Goal: Task Accomplishment & Management: Manage account settings

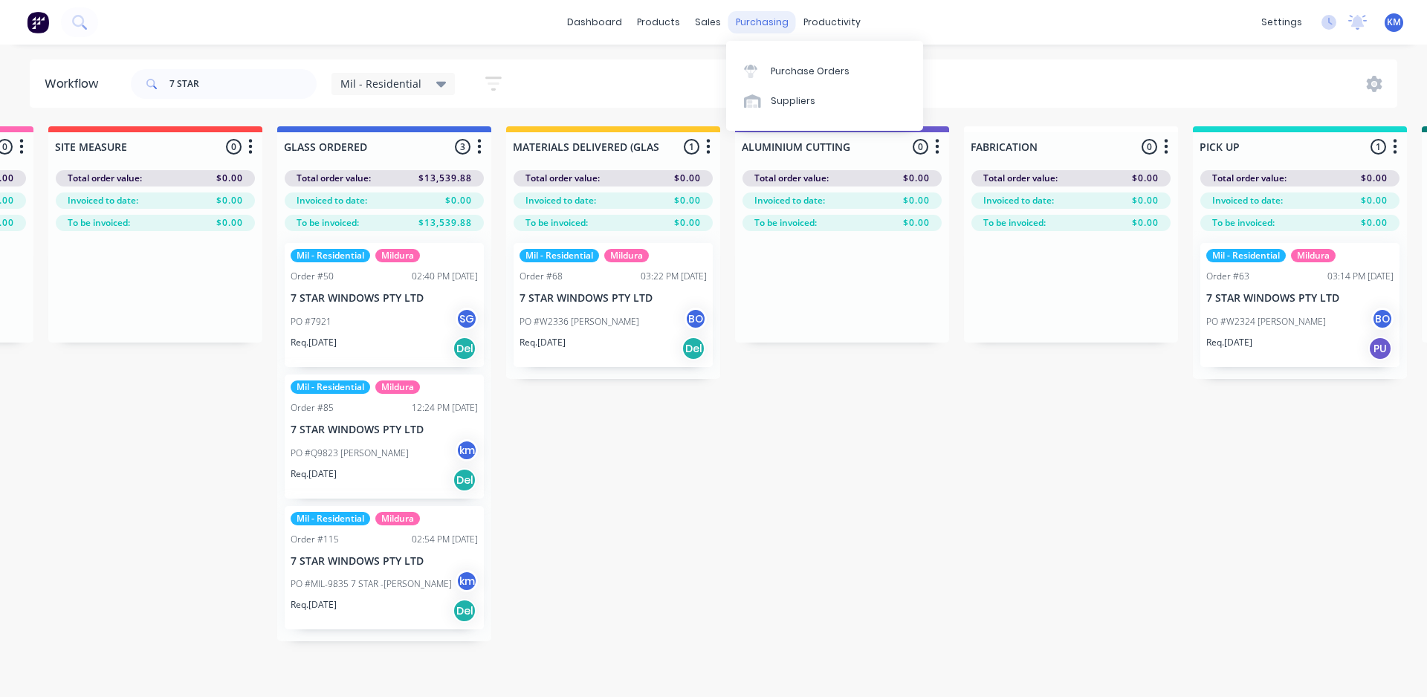
click at [740, 22] on div "purchasing" at bounding box center [762, 22] width 68 height 22
click at [793, 74] on div "Purchase Orders" at bounding box center [810, 71] width 79 height 13
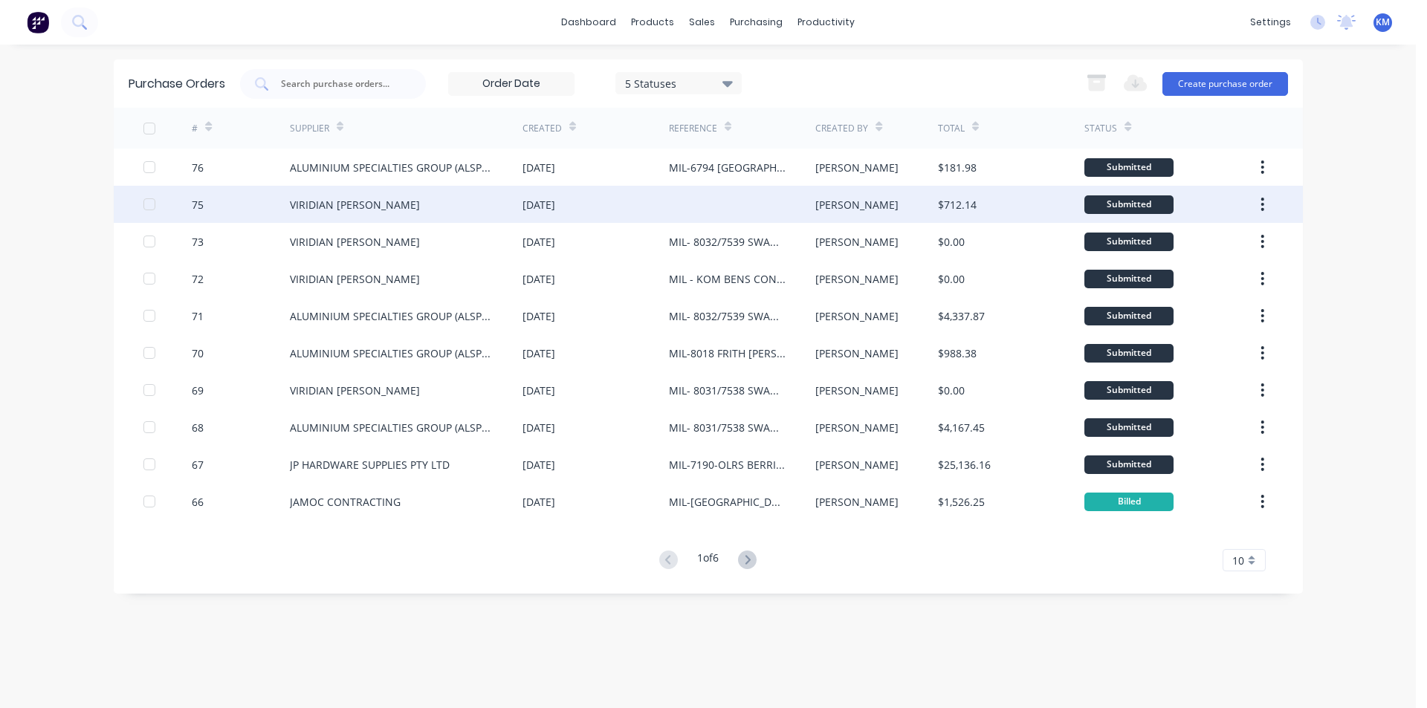
click at [445, 207] on div "VIRIDIAN [PERSON_NAME]" at bounding box center [406, 204] width 233 height 37
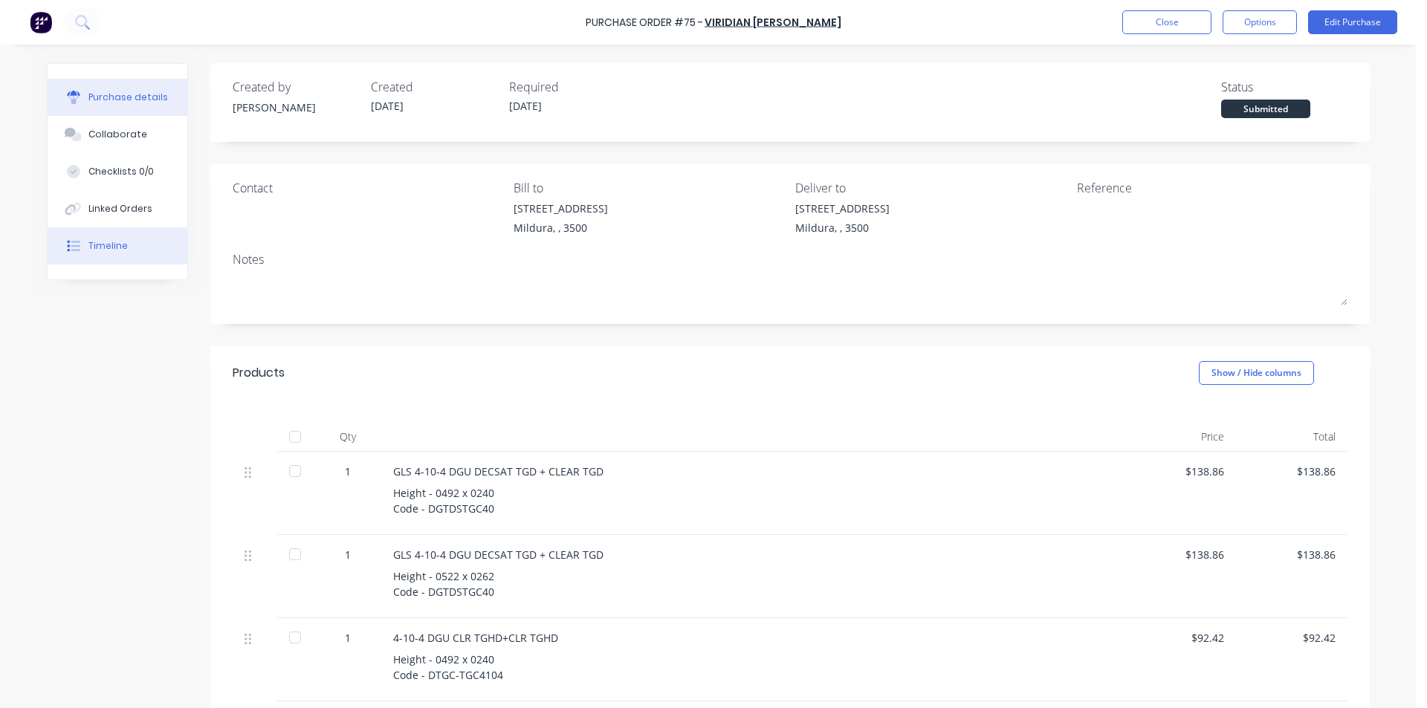
click at [143, 241] on button "Timeline" at bounding box center [118, 245] width 140 height 37
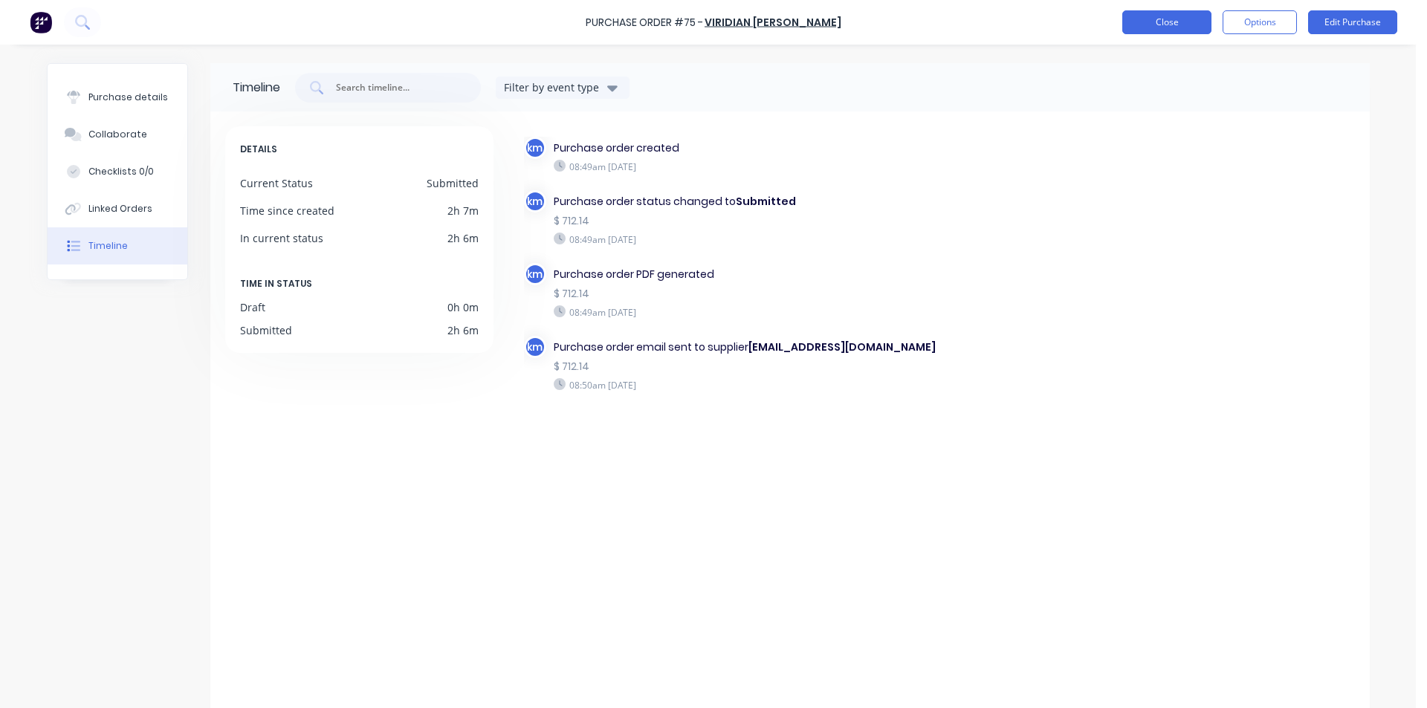
click at [1160, 28] on button "Close" at bounding box center [1166, 22] width 89 height 24
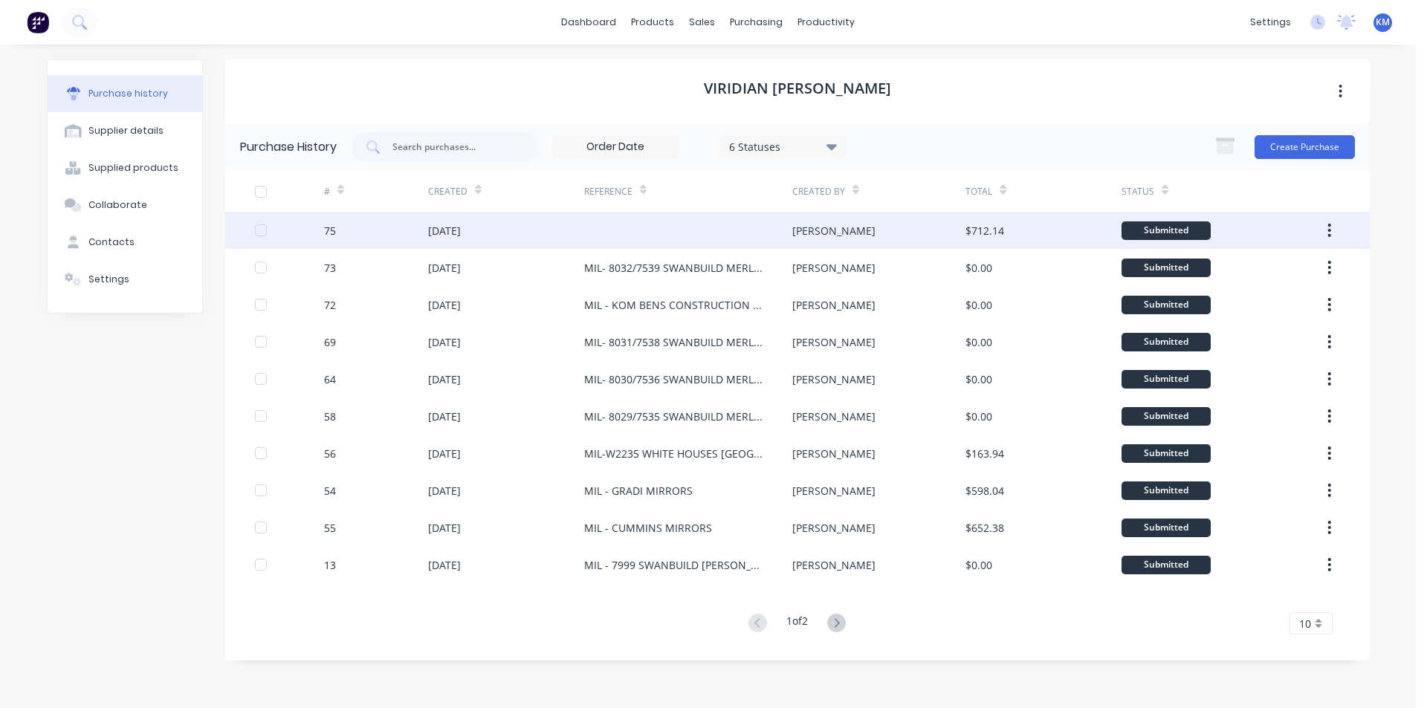
click at [660, 232] on div at bounding box center [688, 230] width 208 height 37
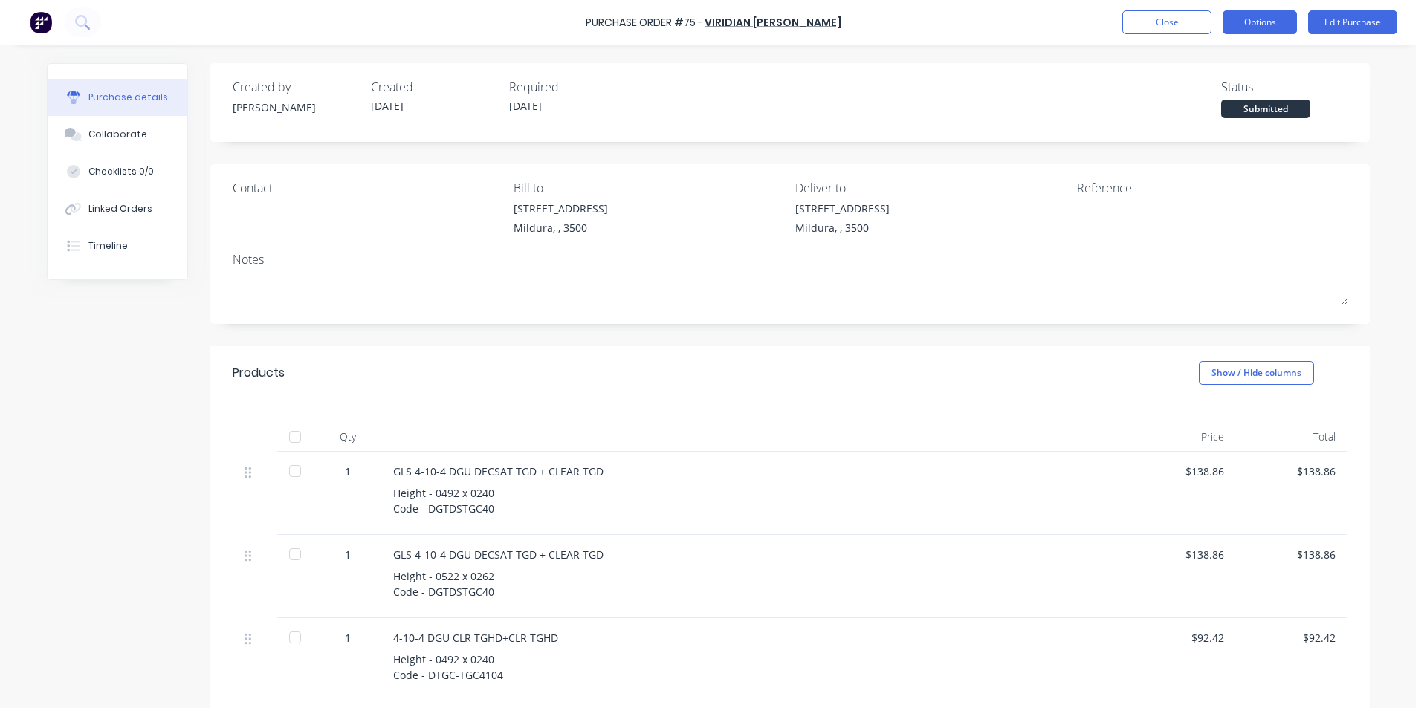
click at [1273, 23] on button "Options" at bounding box center [1260, 22] width 74 height 24
click at [1348, 82] on div "Created by [PERSON_NAME] Created [DATE] Required [DATE] Status Submitted" at bounding box center [790, 102] width 1160 height 79
click at [1357, 14] on button "Edit Purchase" at bounding box center [1352, 22] width 89 height 24
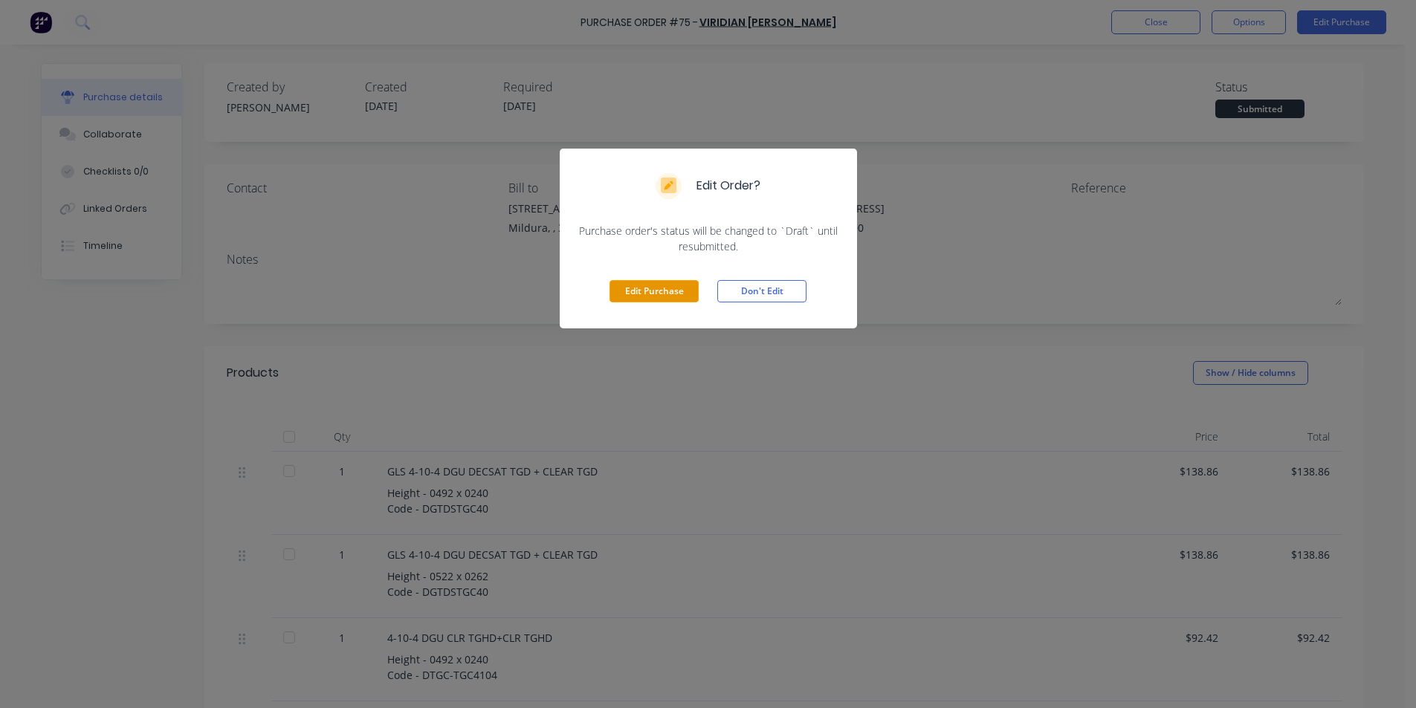
click at [683, 288] on button "Edit Purchase" at bounding box center [654, 291] width 89 height 22
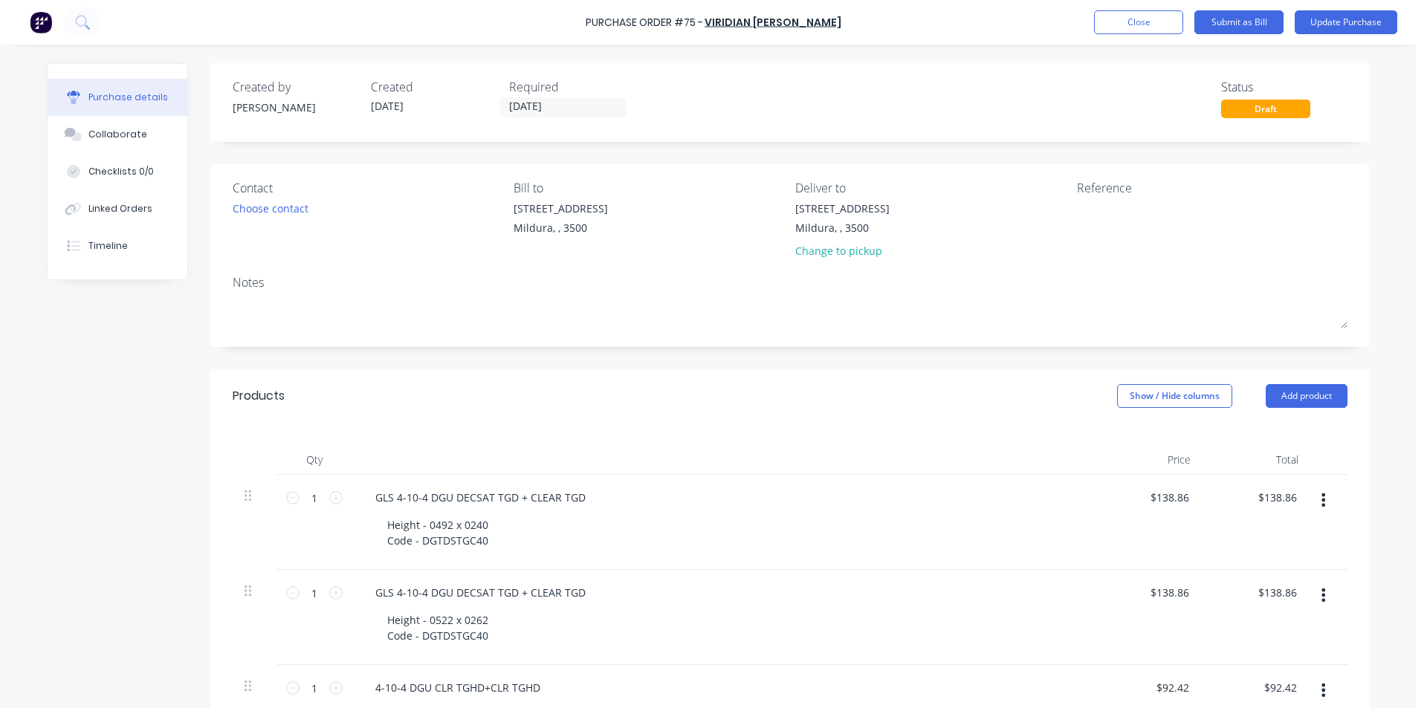
click at [242, 218] on div "Contact Choose contact" at bounding box center [368, 222] width 271 height 87
click at [275, 202] on div "Choose contact" at bounding box center [271, 209] width 76 height 16
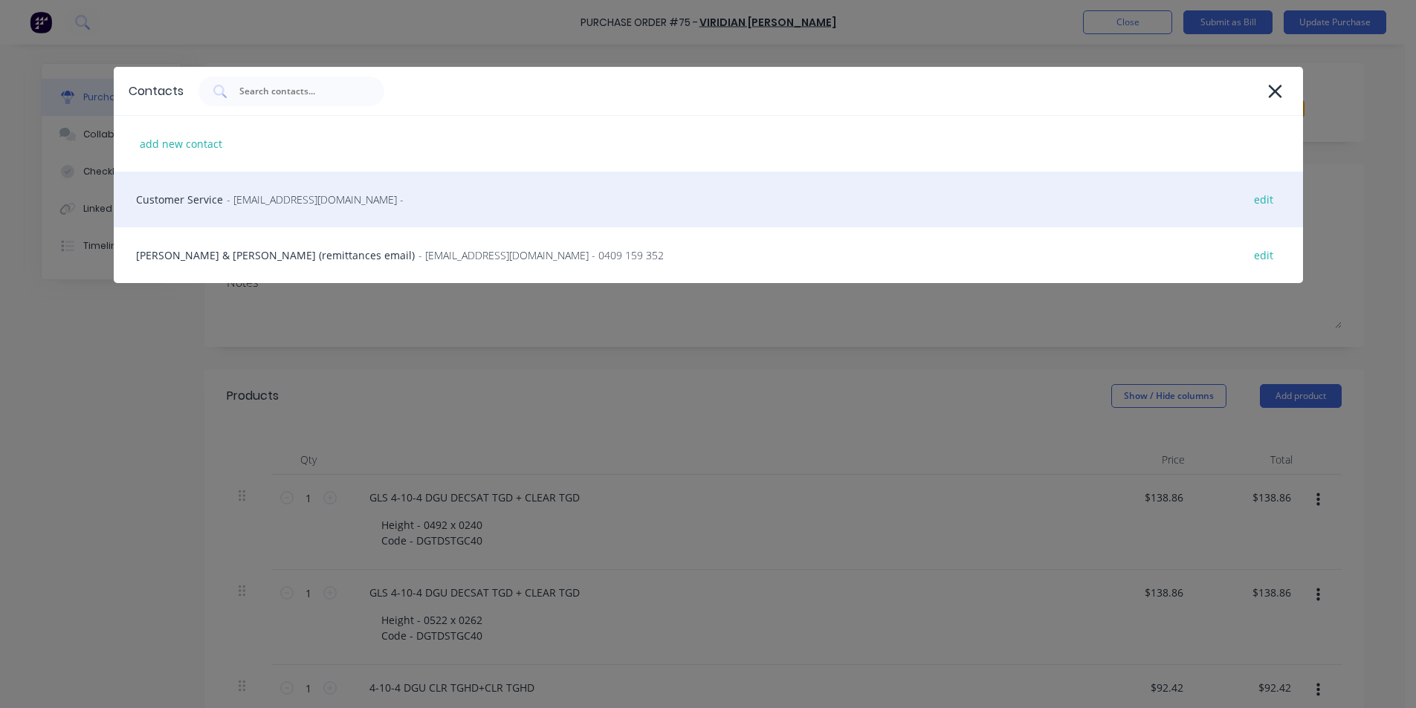
click at [195, 196] on div "Customer Service - [EMAIL_ADDRESS][DOMAIN_NAME] - edit" at bounding box center [708, 200] width 1189 height 56
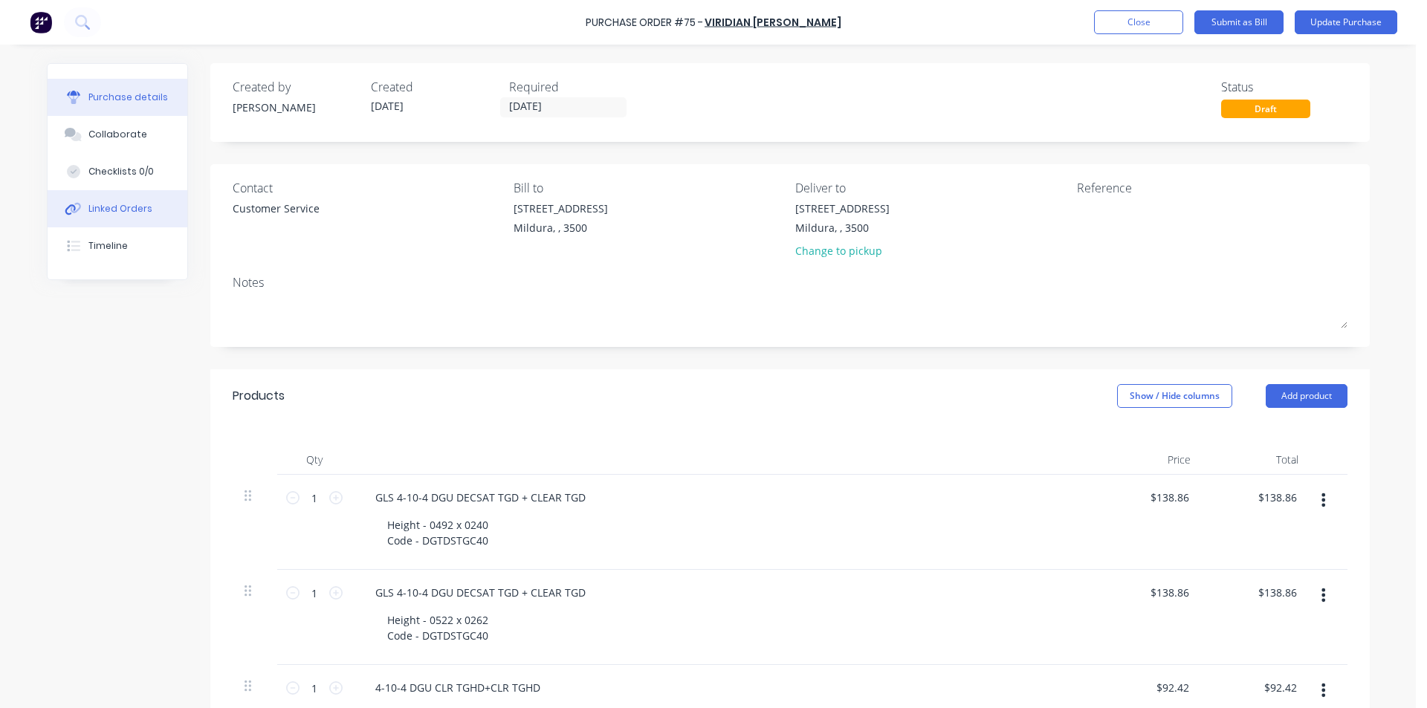
click at [97, 220] on button "Linked Orders" at bounding box center [118, 208] width 140 height 37
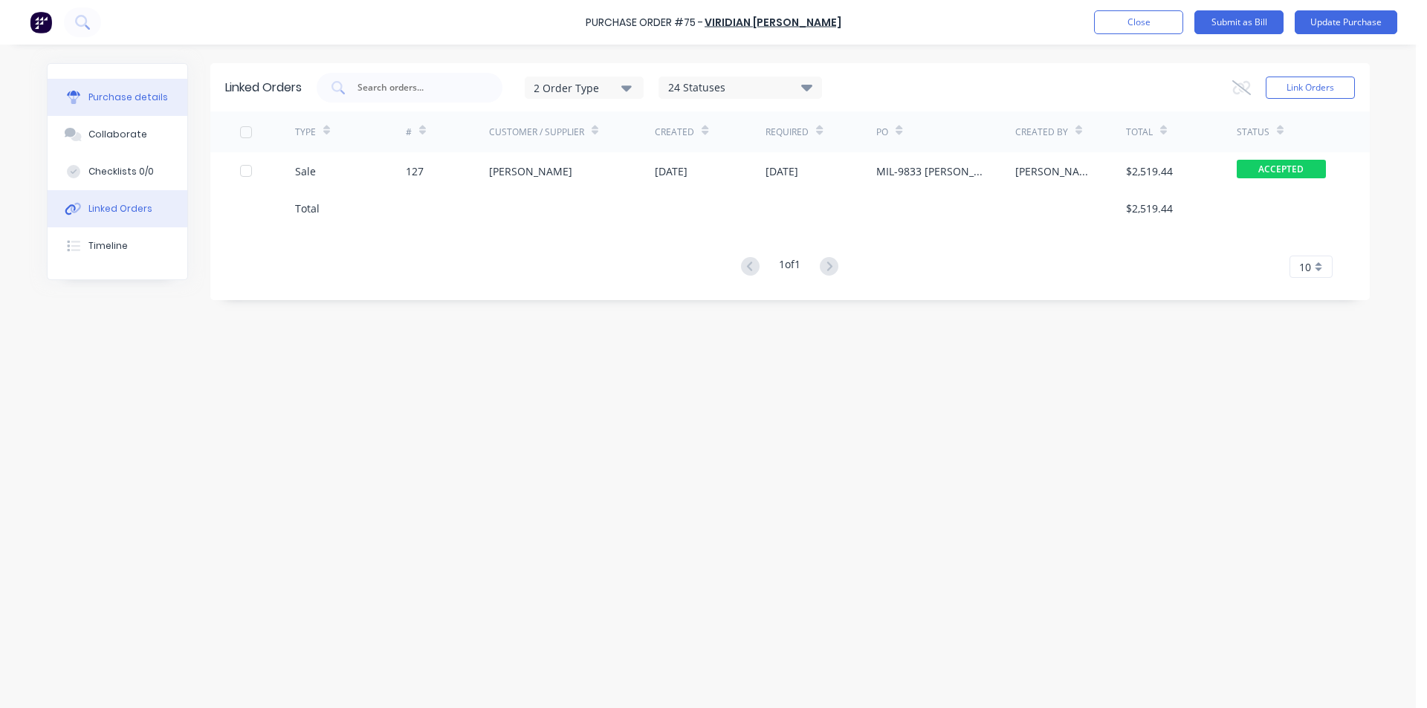
click at [142, 83] on button "Purchase details" at bounding box center [118, 97] width 140 height 37
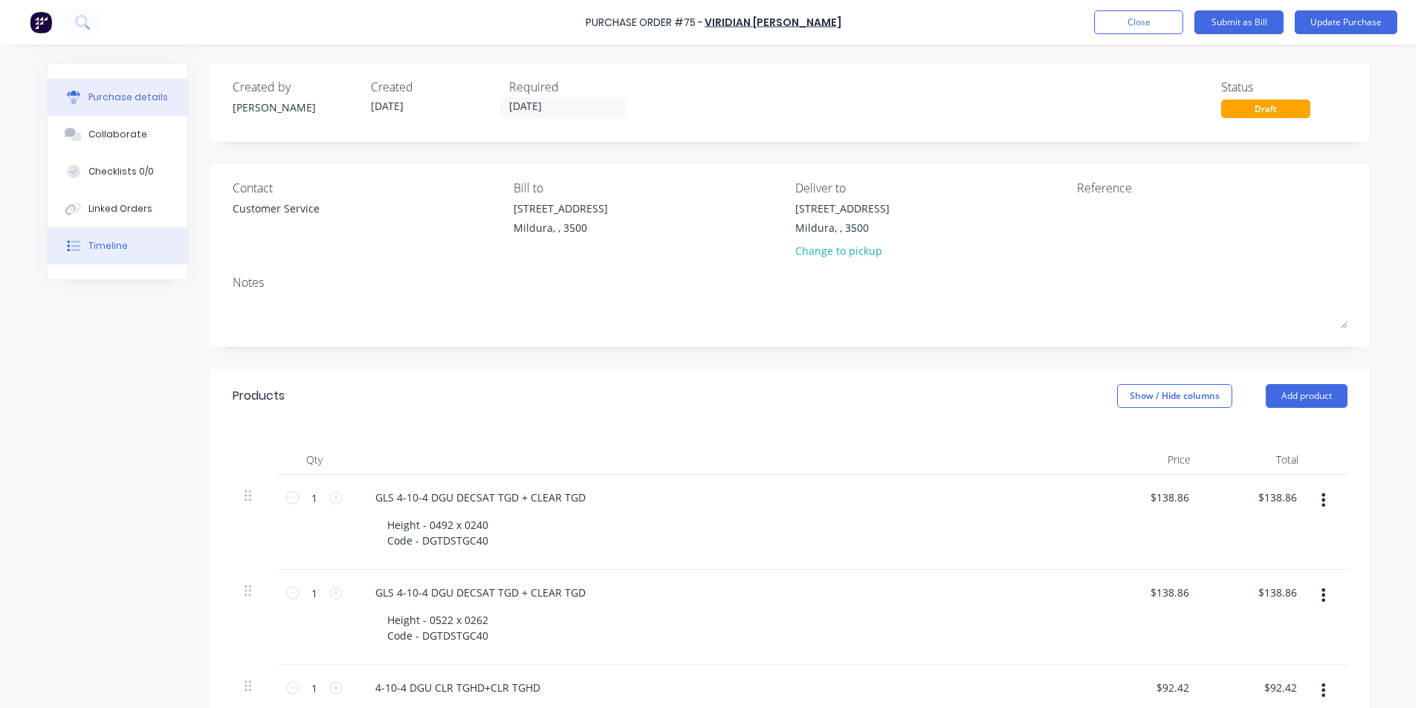
click at [120, 245] on div "Timeline" at bounding box center [107, 245] width 39 height 13
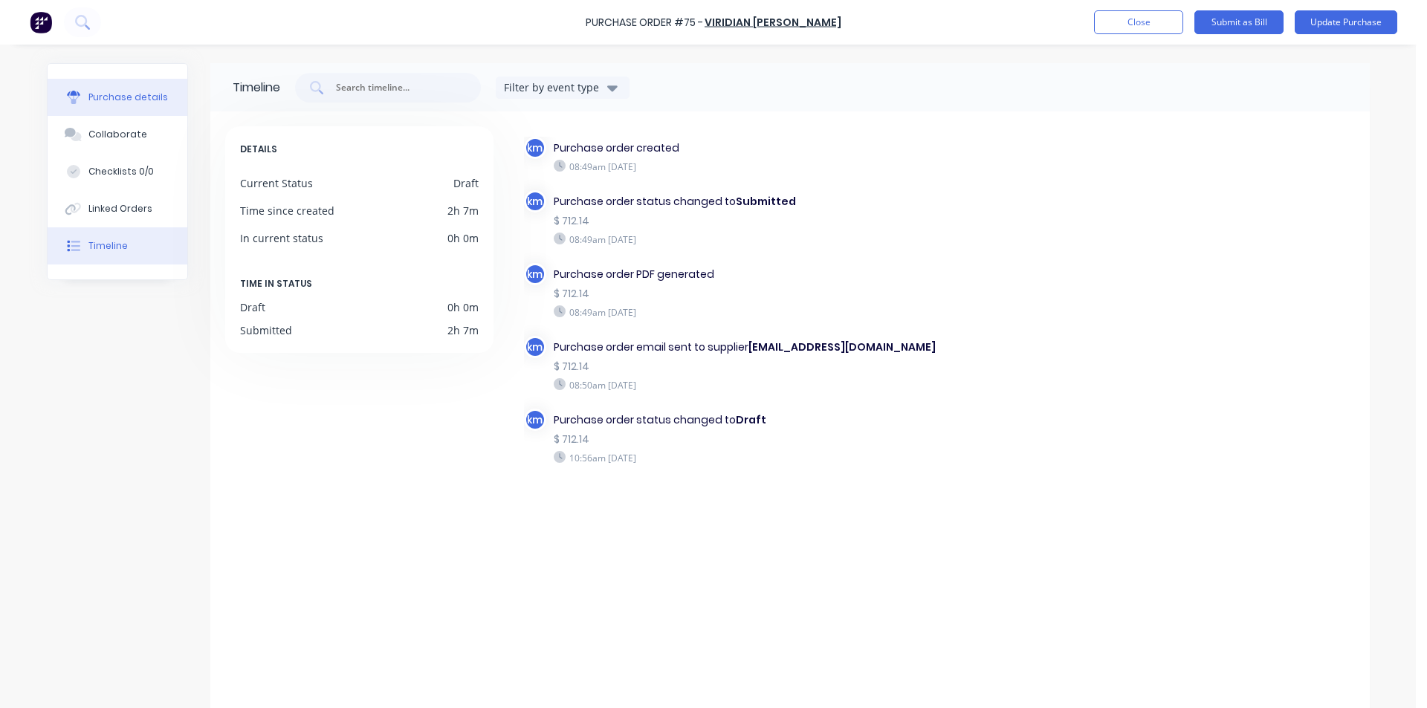
click at [111, 96] on div "Purchase details" at bounding box center [128, 97] width 80 height 13
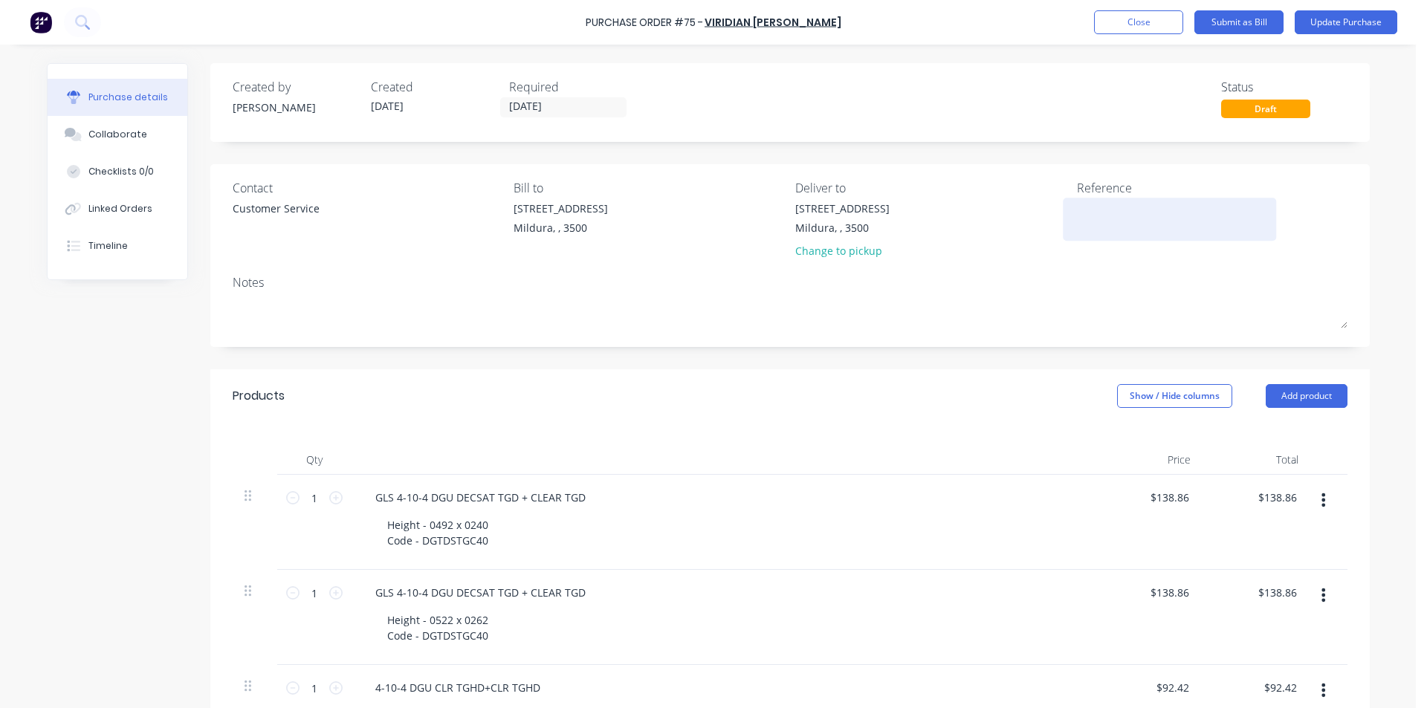
drag, startPoint x: 1043, startPoint y: 216, endPoint x: 1079, endPoint y: 216, distance: 36.4
click at [1044, 216] on div "[STREET_ADDRESS] Change to pickup" at bounding box center [930, 233] width 271 height 65
click at [1082, 216] on textarea at bounding box center [1170, 217] width 186 height 33
type textarea "MIL-"
type textarea "x"
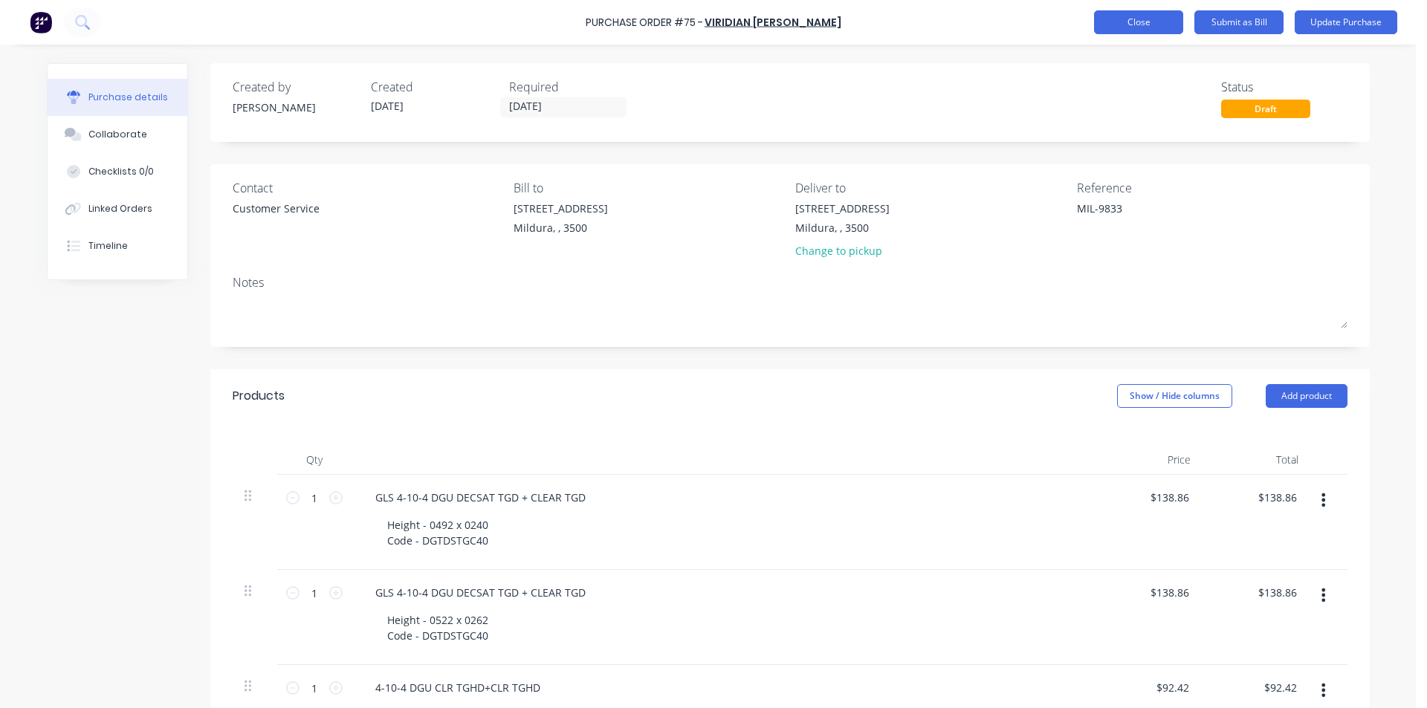
type textarea "MIL-9833"
type textarea "x"
type textarea "MIL-9833"
click at [1161, 22] on button "Close" at bounding box center [1138, 22] width 89 height 24
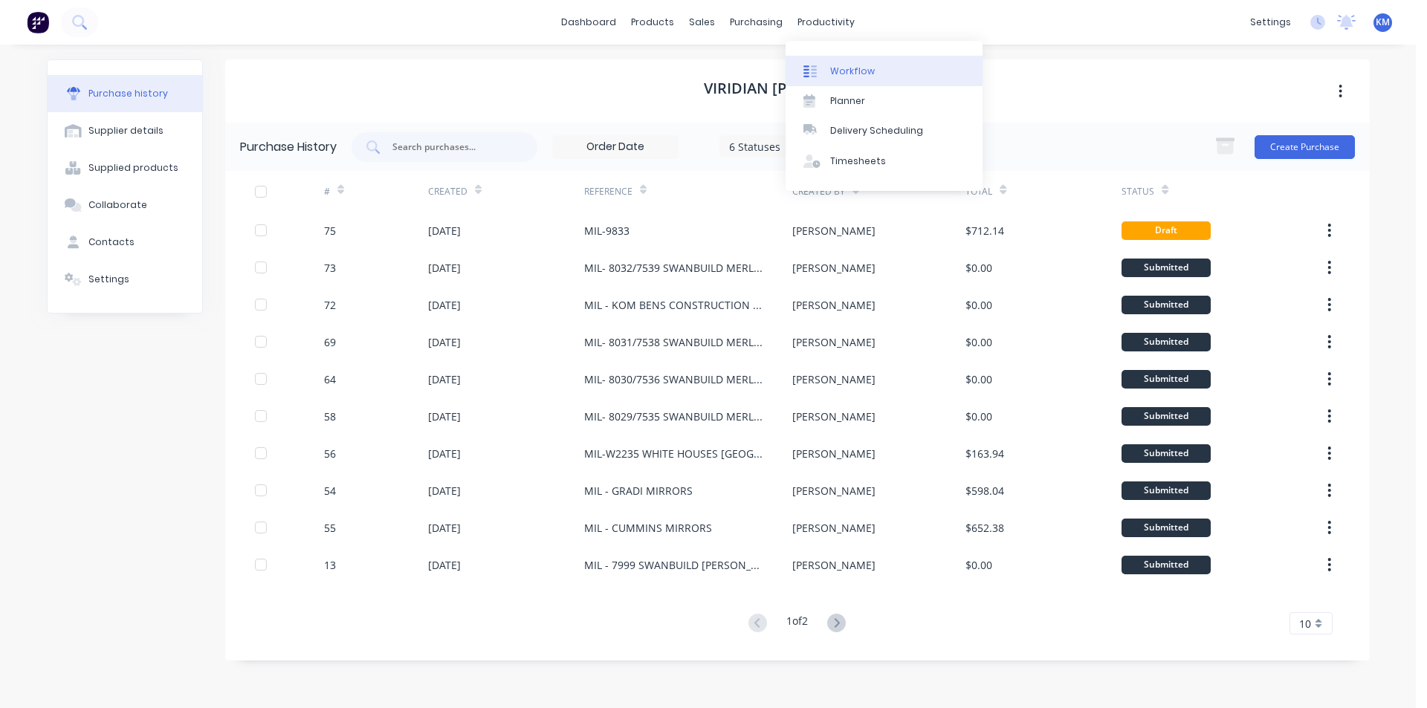
click at [847, 59] on link "Workflow" at bounding box center [884, 71] width 197 height 30
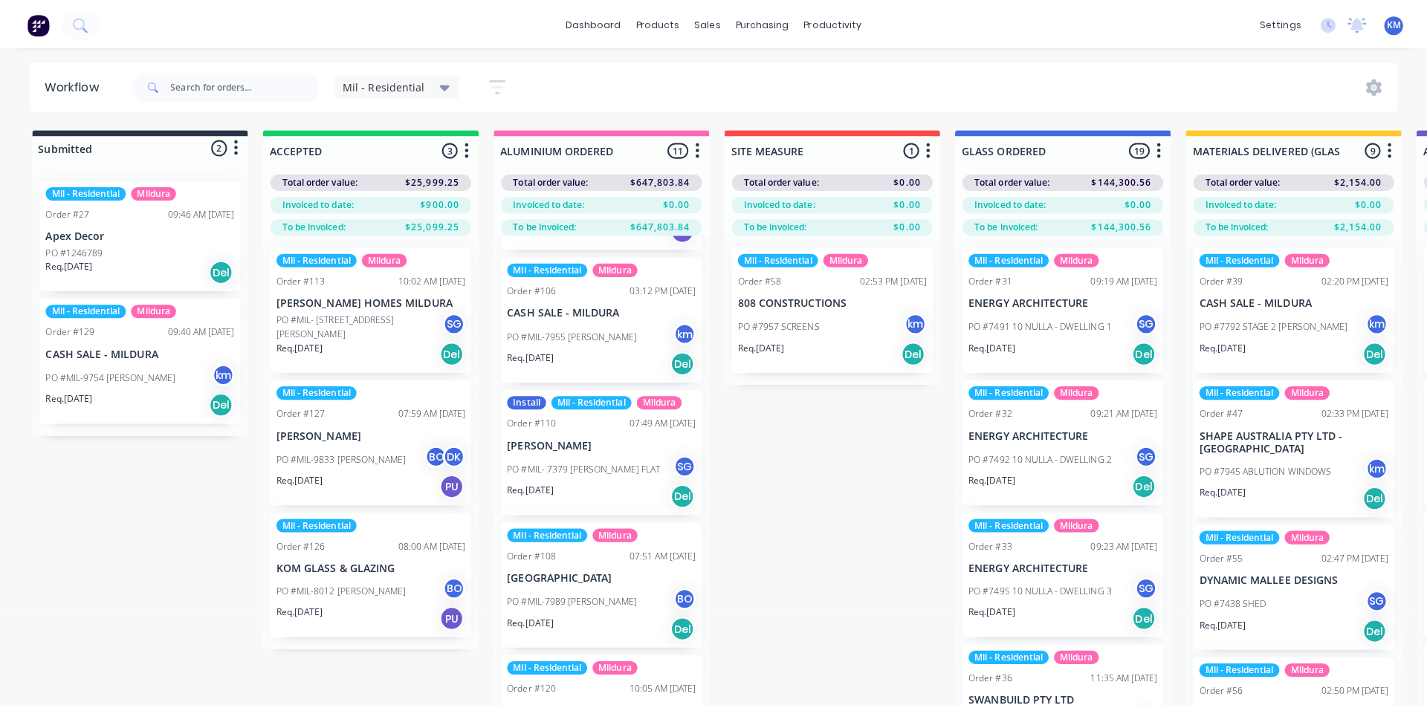
scroll to position [915, 0]
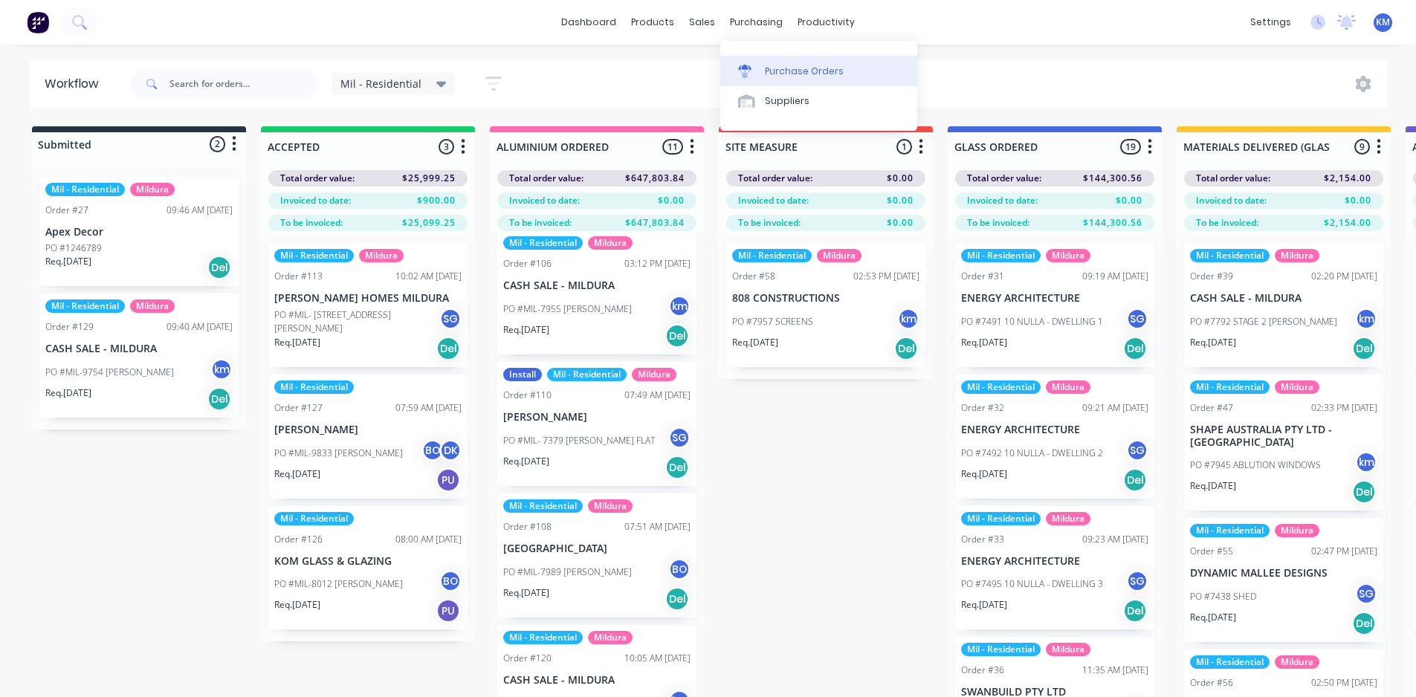
click at [790, 67] on div "Purchase Orders" at bounding box center [804, 71] width 79 height 13
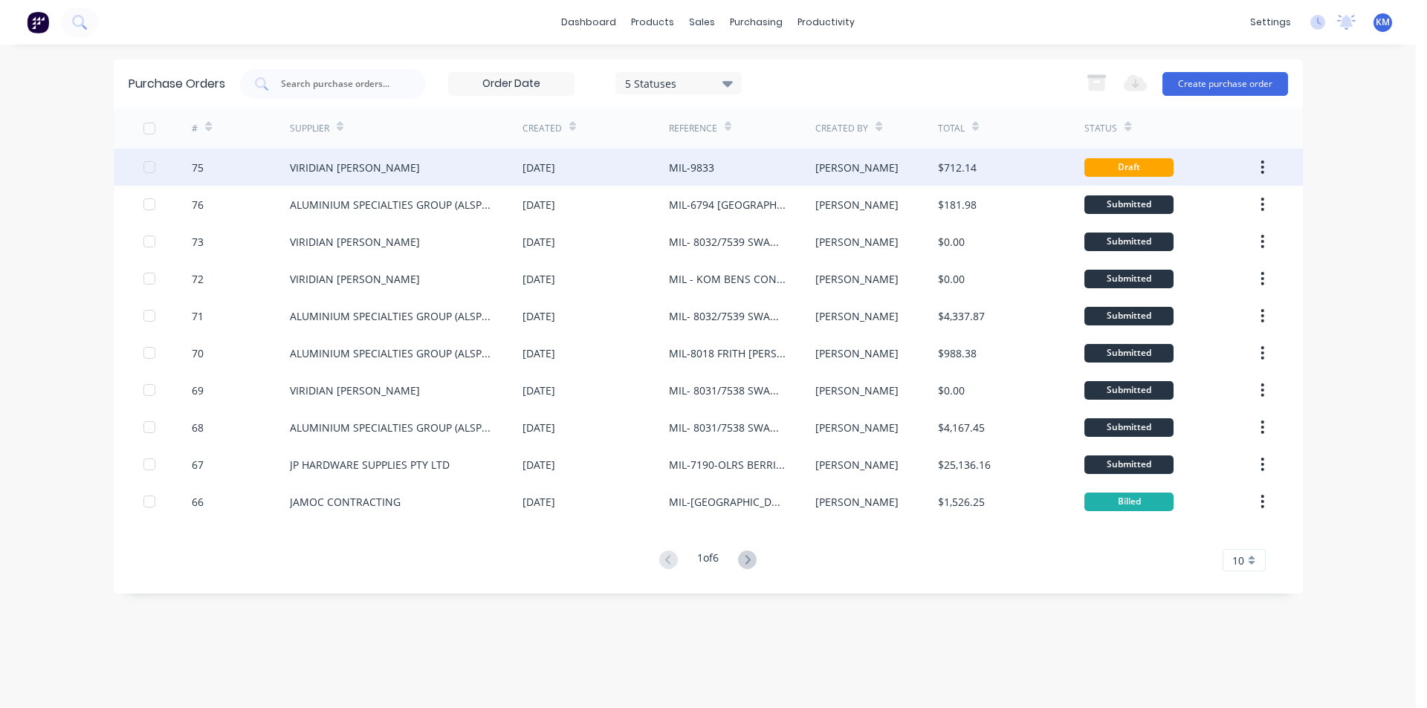
click at [711, 168] on div "MIL-9833" at bounding box center [691, 168] width 45 height 16
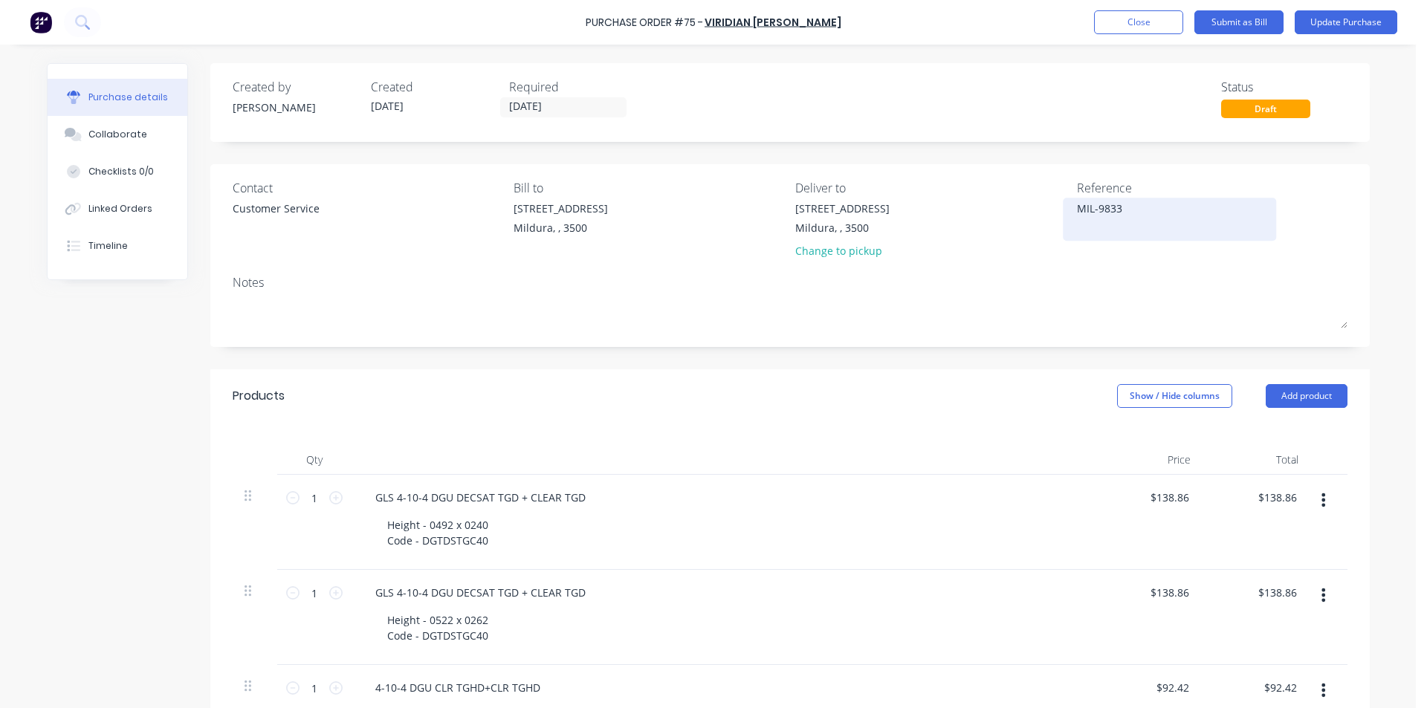
click at [1148, 210] on textarea "MIL-9833" at bounding box center [1170, 217] width 186 height 33
type textarea "x"
type textarea "MIL-9833"
click at [1138, 205] on textarea "MIL-9833" at bounding box center [1170, 217] width 186 height 33
click at [1124, 212] on textarea "MIL-9833" at bounding box center [1170, 217] width 186 height 33
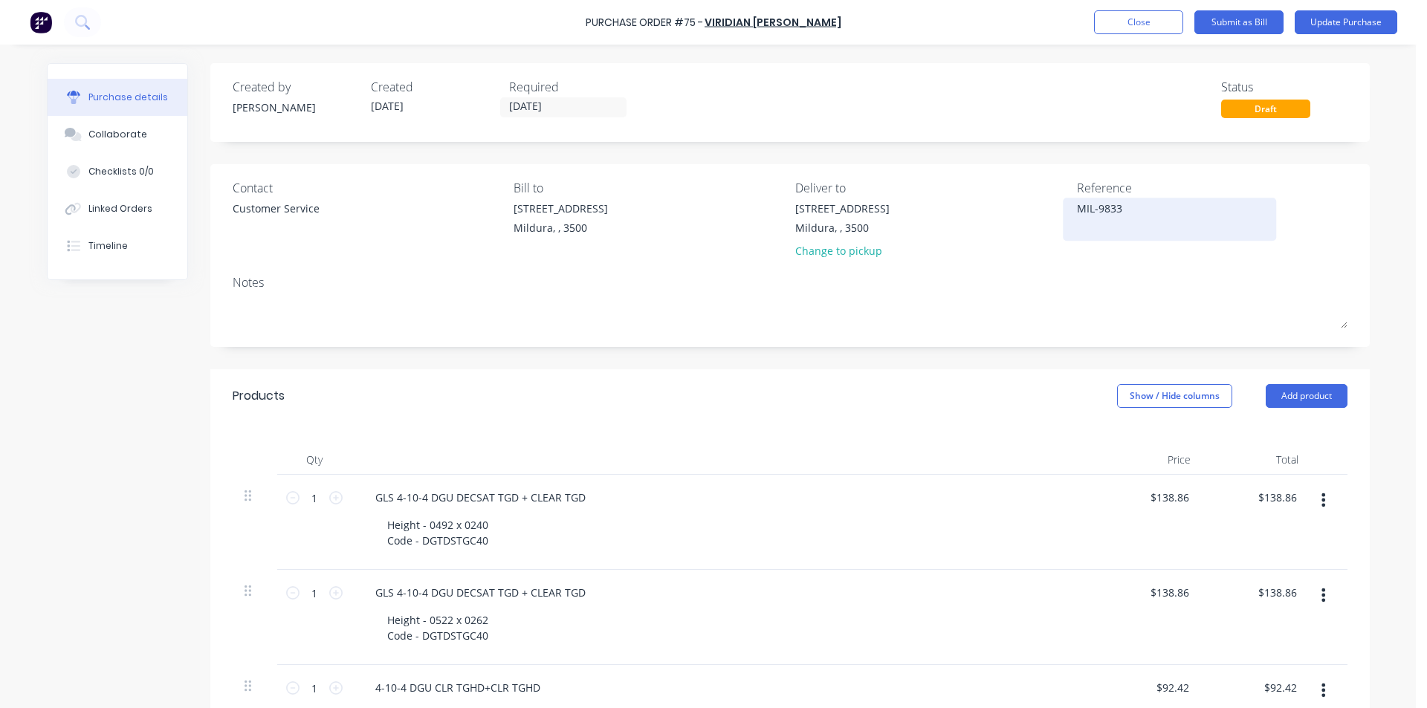
click at [1116, 207] on textarea "MIL-9833" at bounding box center [1170, 217] width 186 height 33
click at [1131, 207] on textarea "MIL-9833" at bounding box center [1170, 217] width 186 height 33
click at [1153, 207] on textarea "MIL-9833" at bounding box center [1170, 217] width 186 height 33
click at [1114, 201] on textarea "MIL-9833" at bounding box center [1170, 217] width 186 height 33
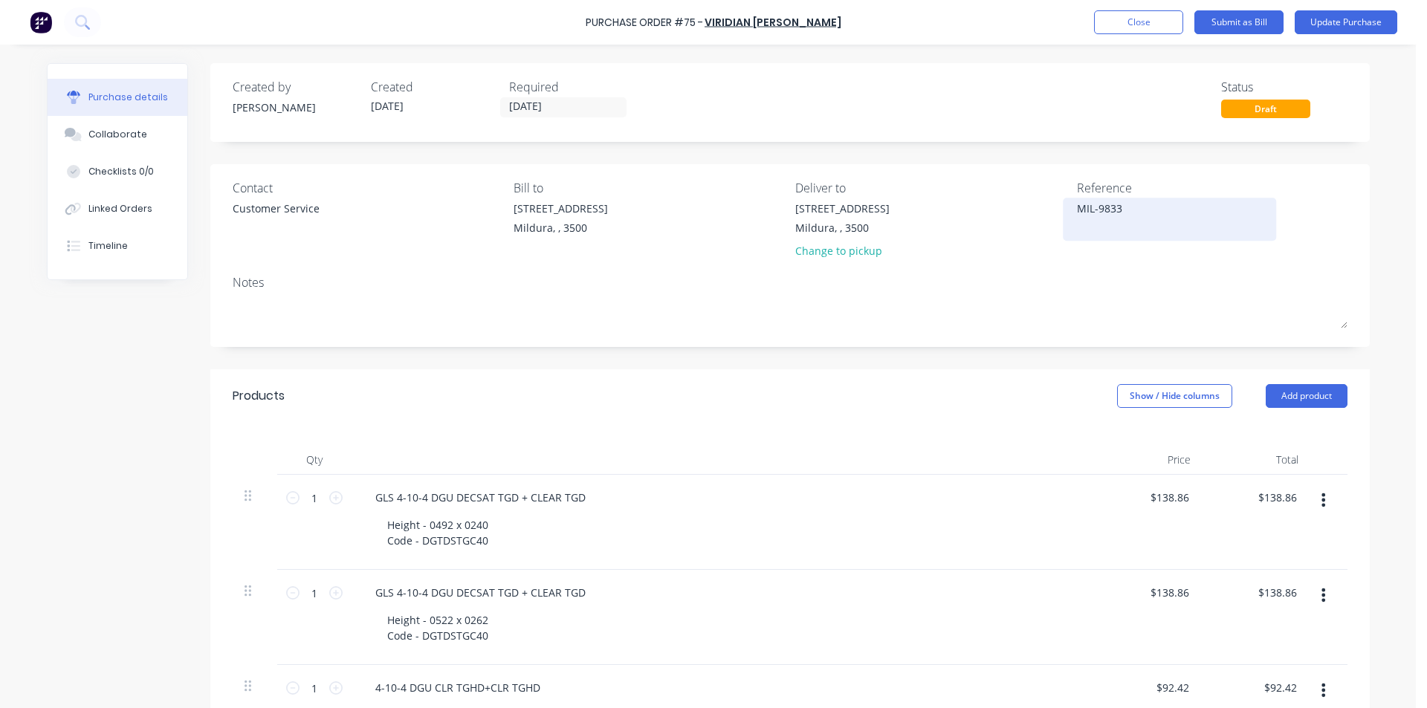
click at [1116, 204] on textarea "MIL-9833" at bounding box center [1170, 217] width 186 height 33
click at [1155, 216] on textarea "MIL-9833" at bounding box center [1170, 217] width 186 height 33
click at [1122, 207] on textarea "MIL-9833" at bounding box center [1170, 217] width 186 height 33
click at [1113, 204] on textarea "MIL-9833" at bounding box center [1170, 217] width 186 height 33
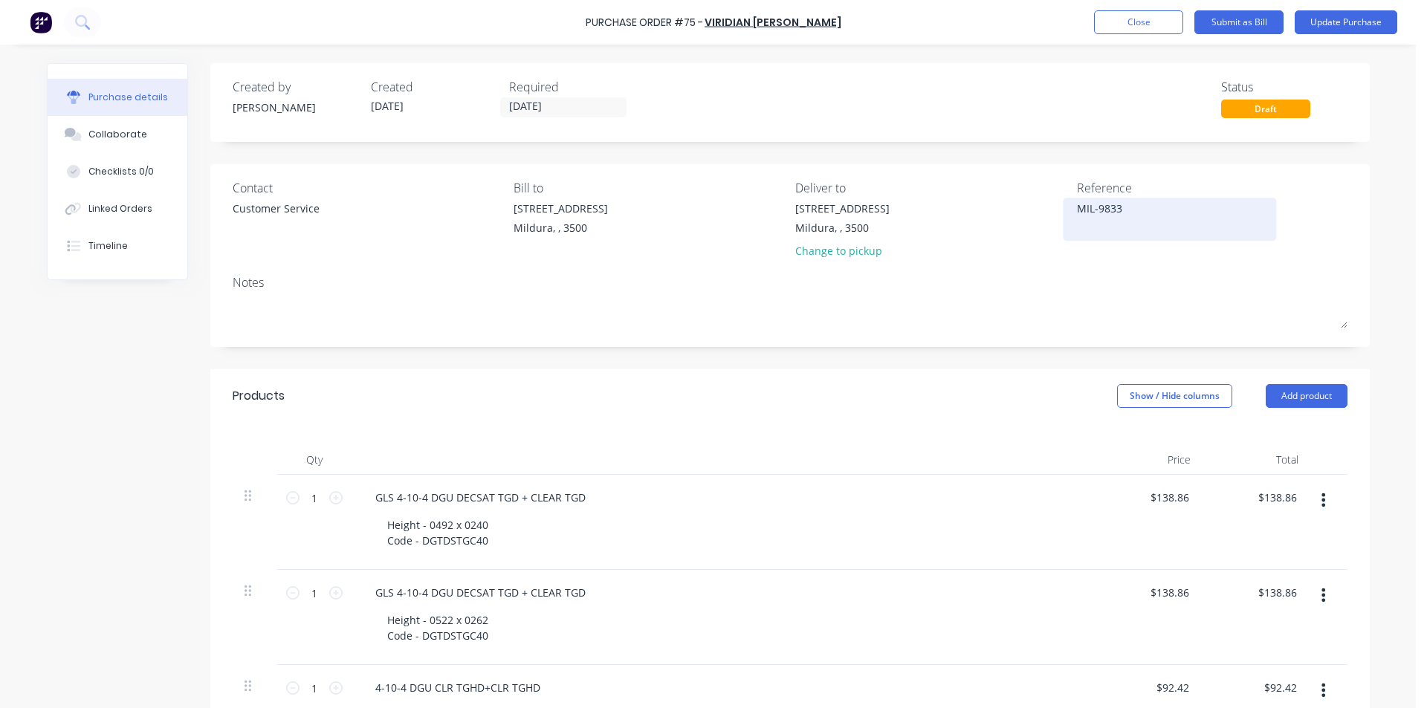
type textarea "x"
click at [1145, 207] on textarea "MIL-9833" at bounding box center [1170, 217] width 186 height 33
type textarea "MIL-9833 LANE APPBLY"
type textarea "x"
click at [1167, 206] on textarea "MIL-9833 LANE APPBLY" at bounding box center [1170, 217] width 186 height 33
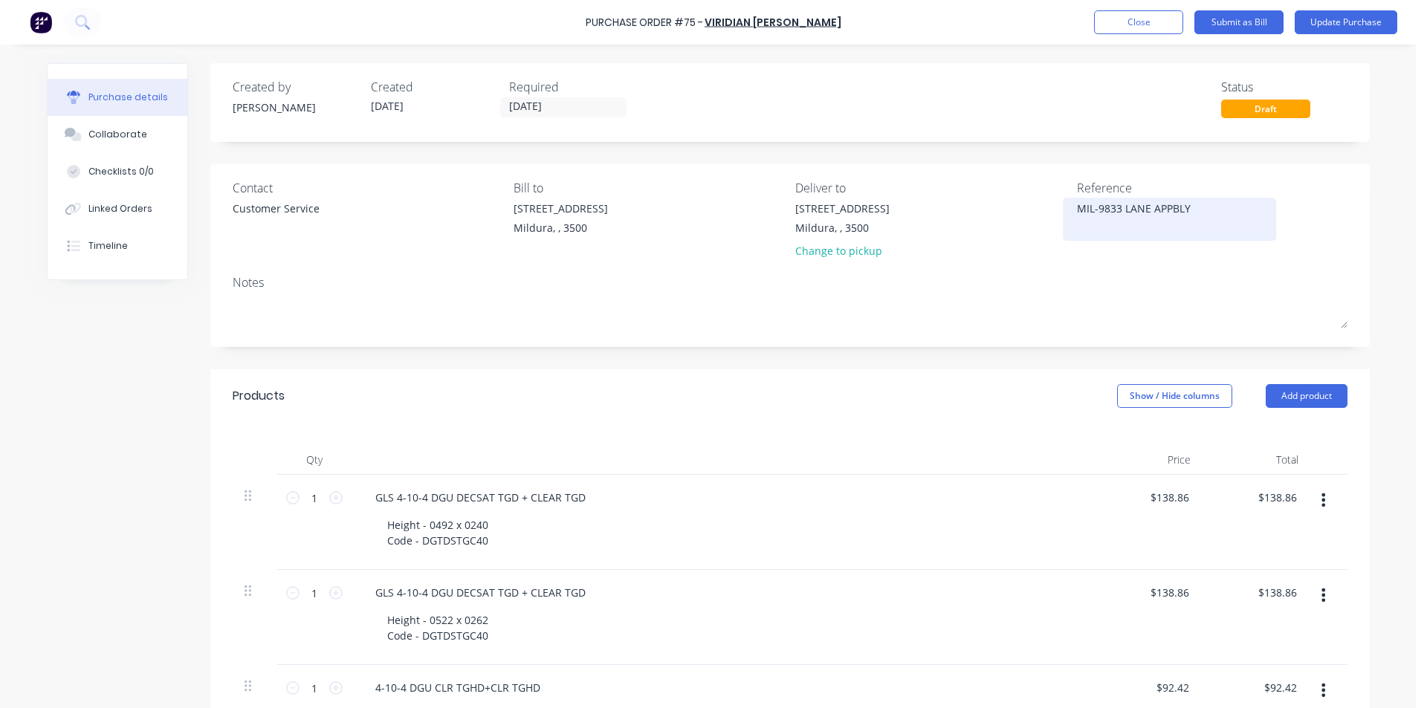
type textarea "MIL-9833 LANE APPLBLY"
type textarea "x"
click at [1192, 210] on textarea "MIL-9833 LANE APPLBLY" at bounding box center [1170, 217] width 186 height 33
type textarea "MIL-9833 [PERSON_NAME]"
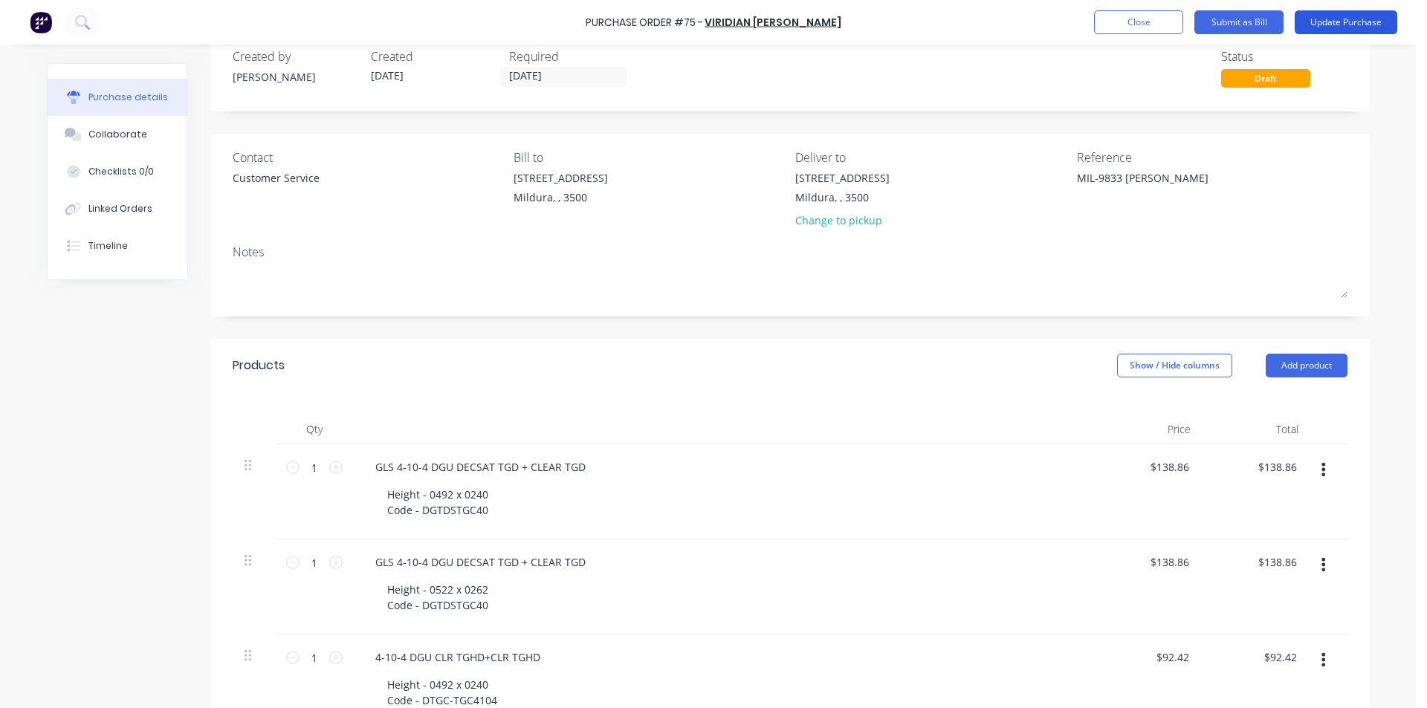
click at [1348, 23] on button "Update Purchase" at bounding box center [1346, 22] width 103 height 24
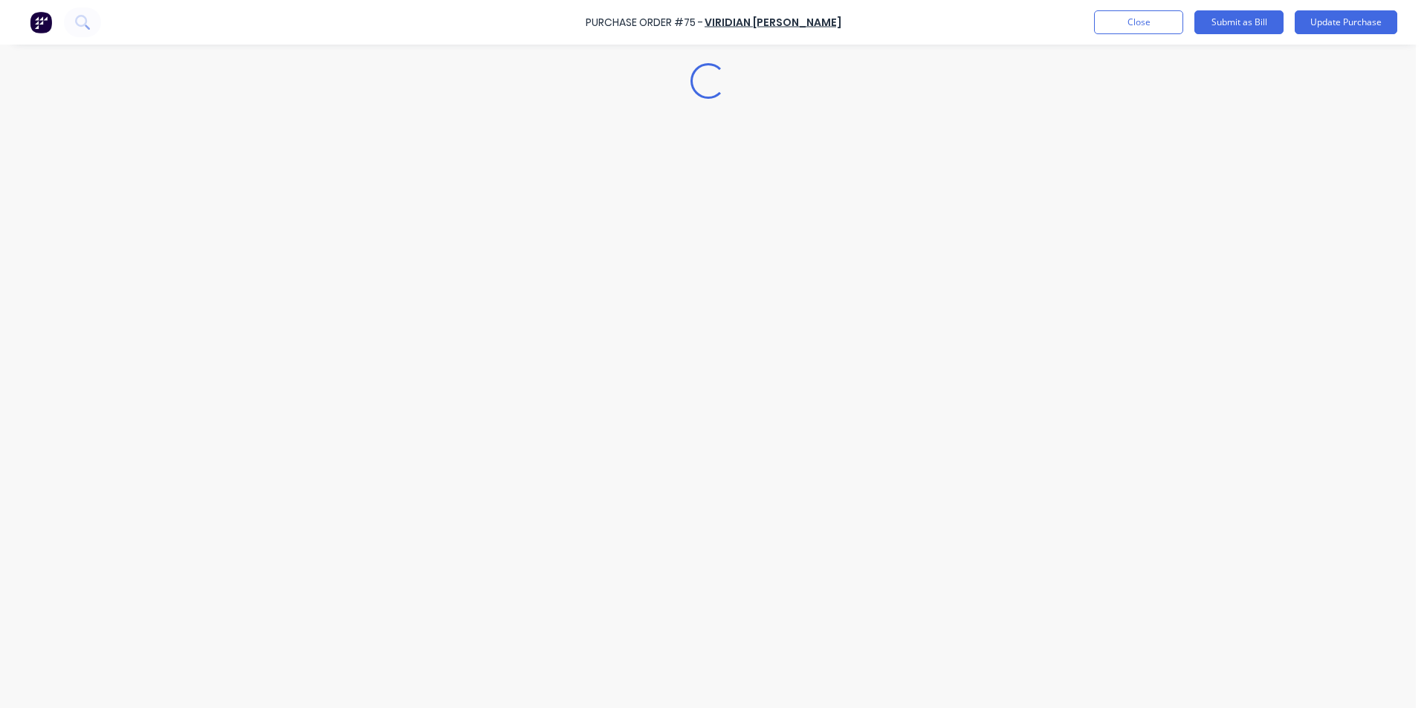
scroll to position [0, 0]
type textarea "x"
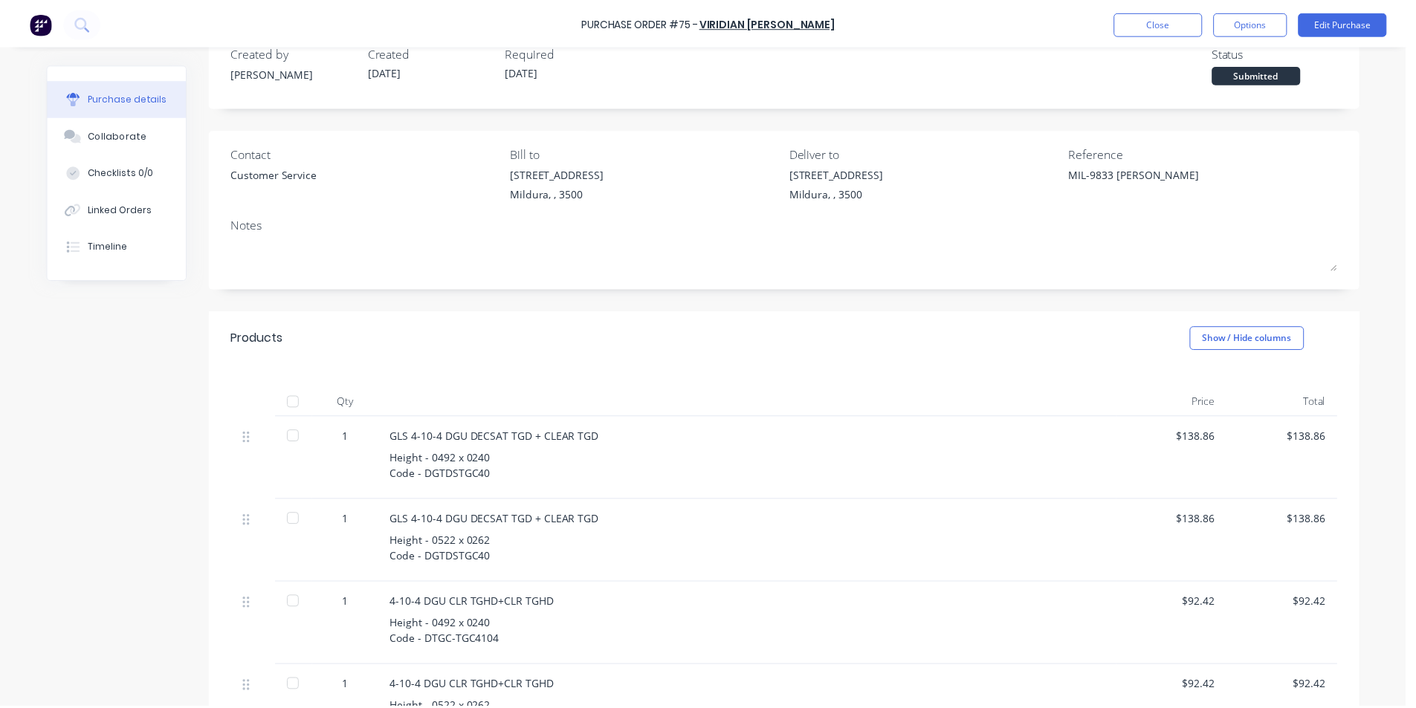
scroll to position [22, 0]
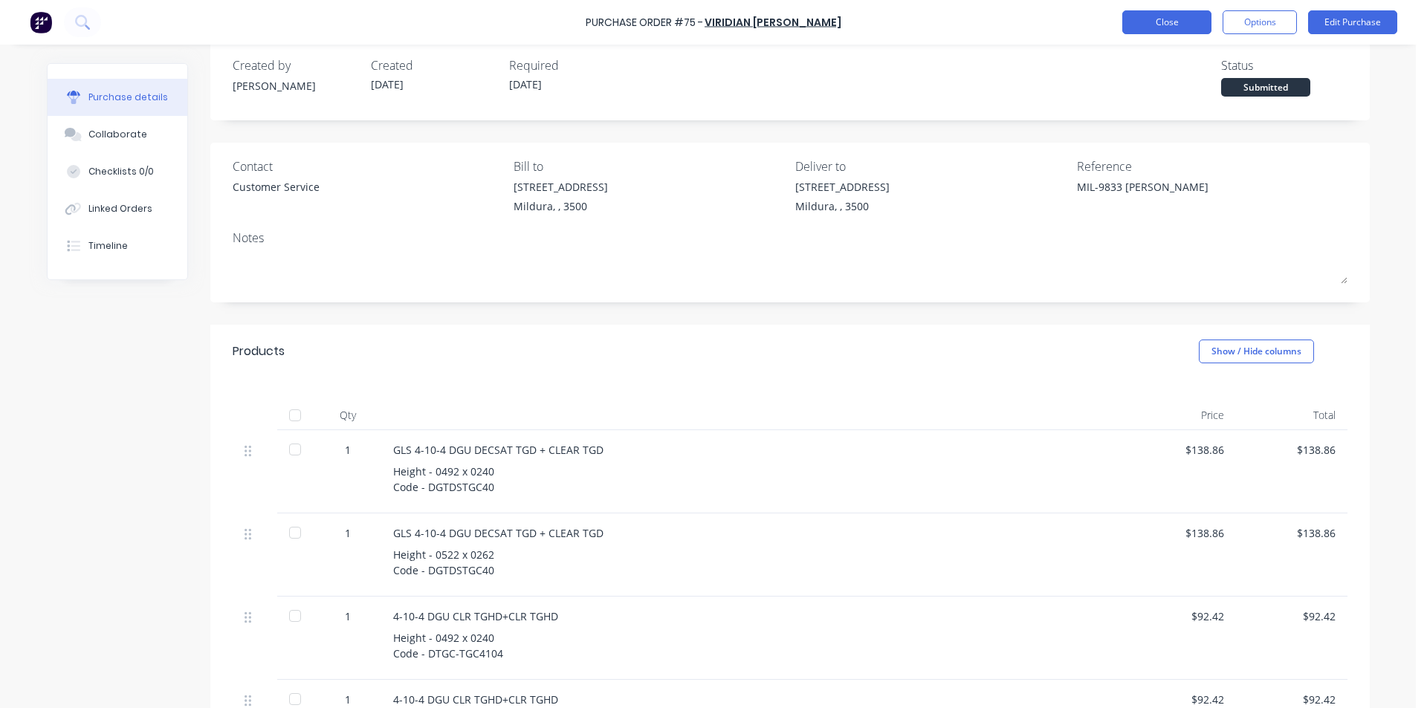
click at [1144, 22] on button "Close" at bounding box center [1166, 22] width 89 height 24
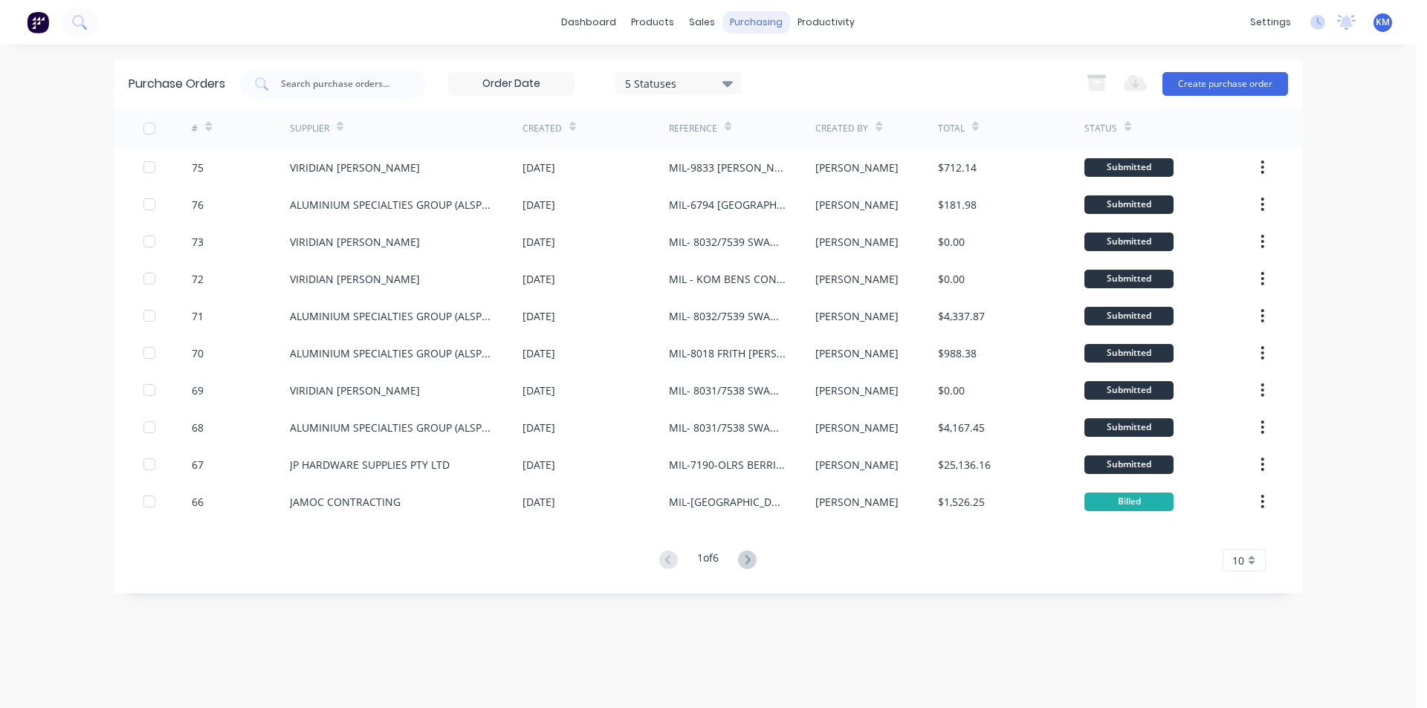
click at [739, 27] on div "purchasing" at bounding box center [757, 22] width 68 height 22
click at [793, 74] on div "Purchase Orders" at bounding box center [804, 71] width 79 height 13
click at [381, 82] on input "text" at bounding box center [340, 84] width 123 height 15
click at [696, 24] on div "sales" at bounding box center [702, 22] width 41 height 22
click at [758, 66] on div "Sales Orders" at bounding box center [757, 71] width 61 height 13
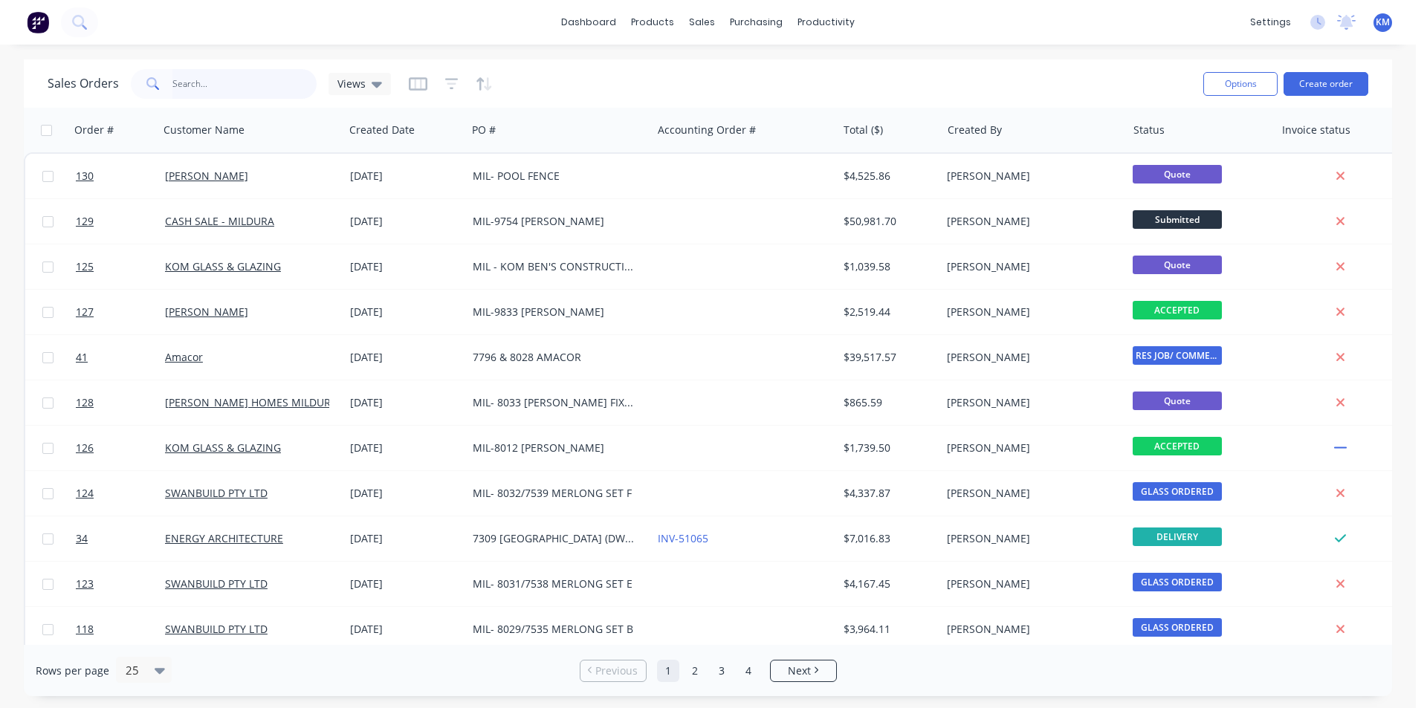
click at [221, 85] on input "text" at bounding box center [244, 84] width 145 height 30
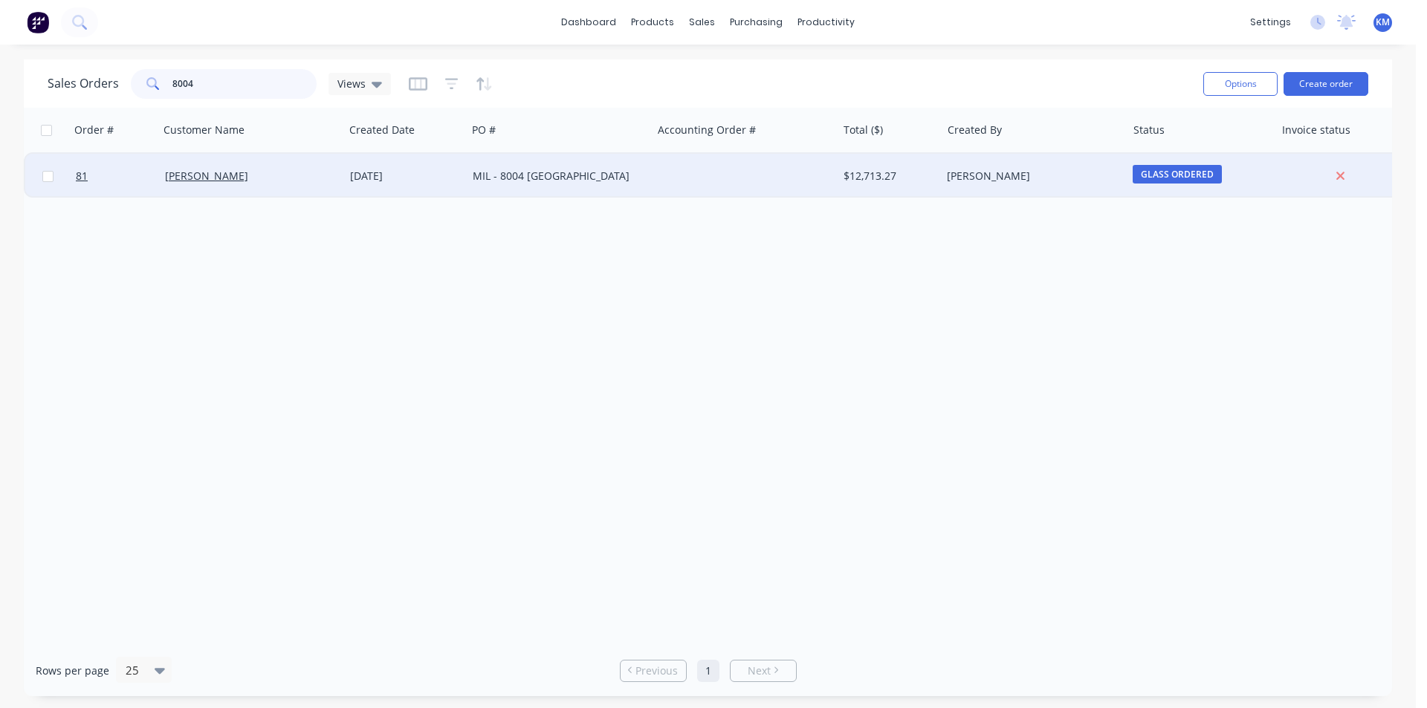
type input "8004"
click at [547, 175] on div "MIL - 8004 [GEOGRAPHIC_DATA]" at bounding box center [555, 176] width 165 height 15
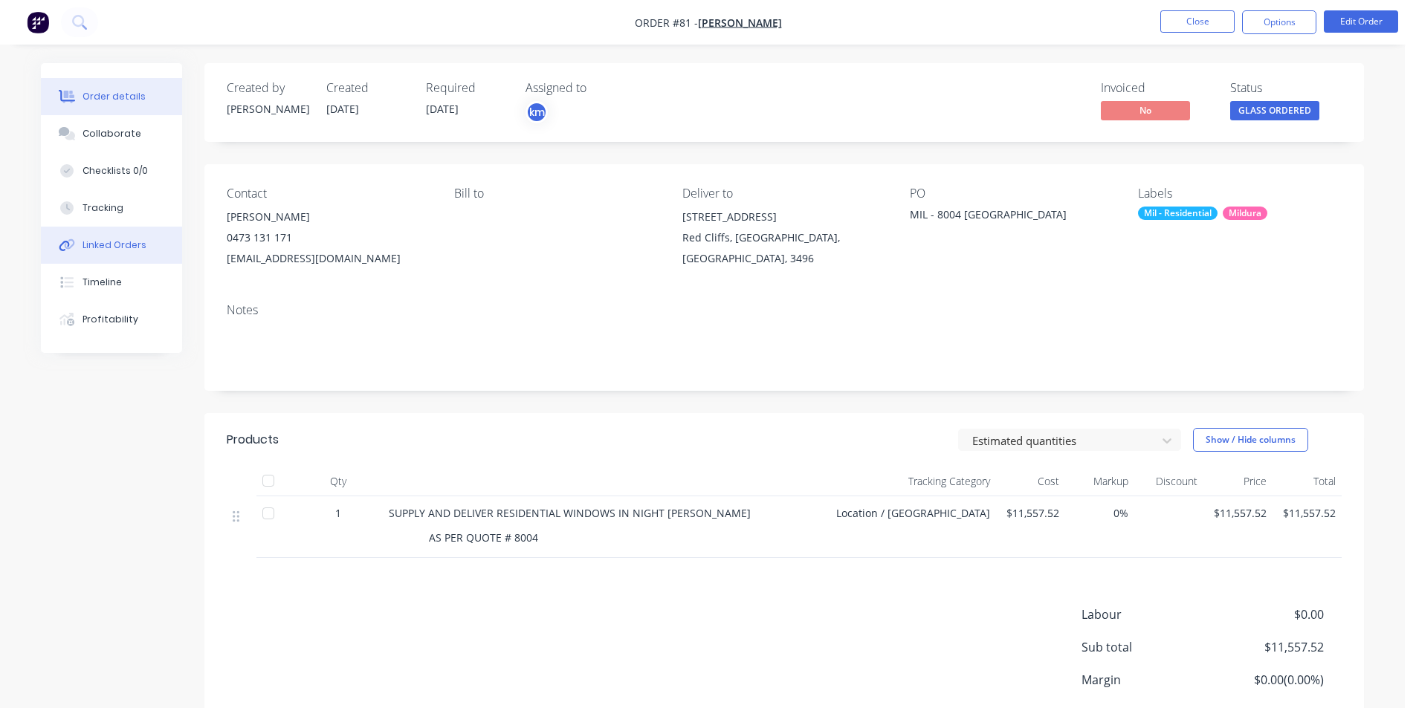
click at [120, 246] on div "Linked Orders" at bounding box center [115, 245] width 64 height 13
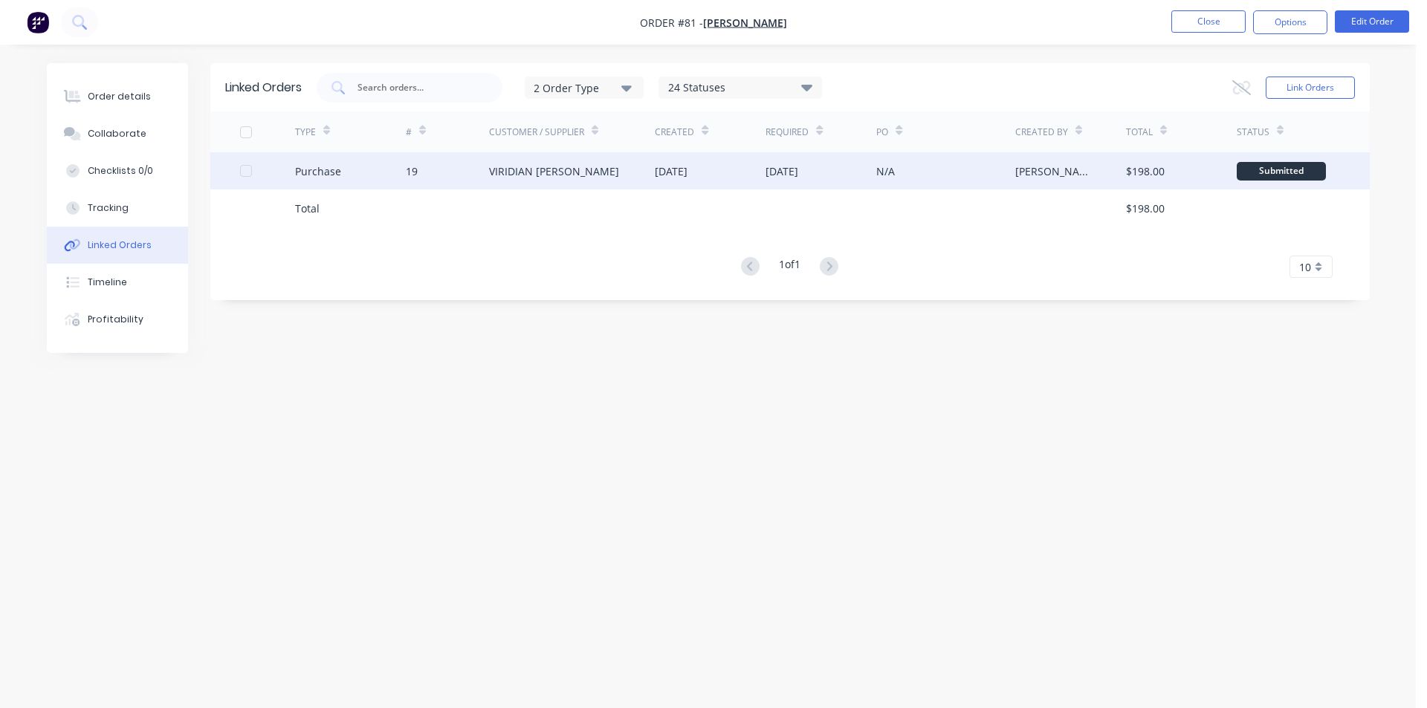
click at [751, 175] on div "[DATE]" at bounding box center [710, 170] width 111 height 37
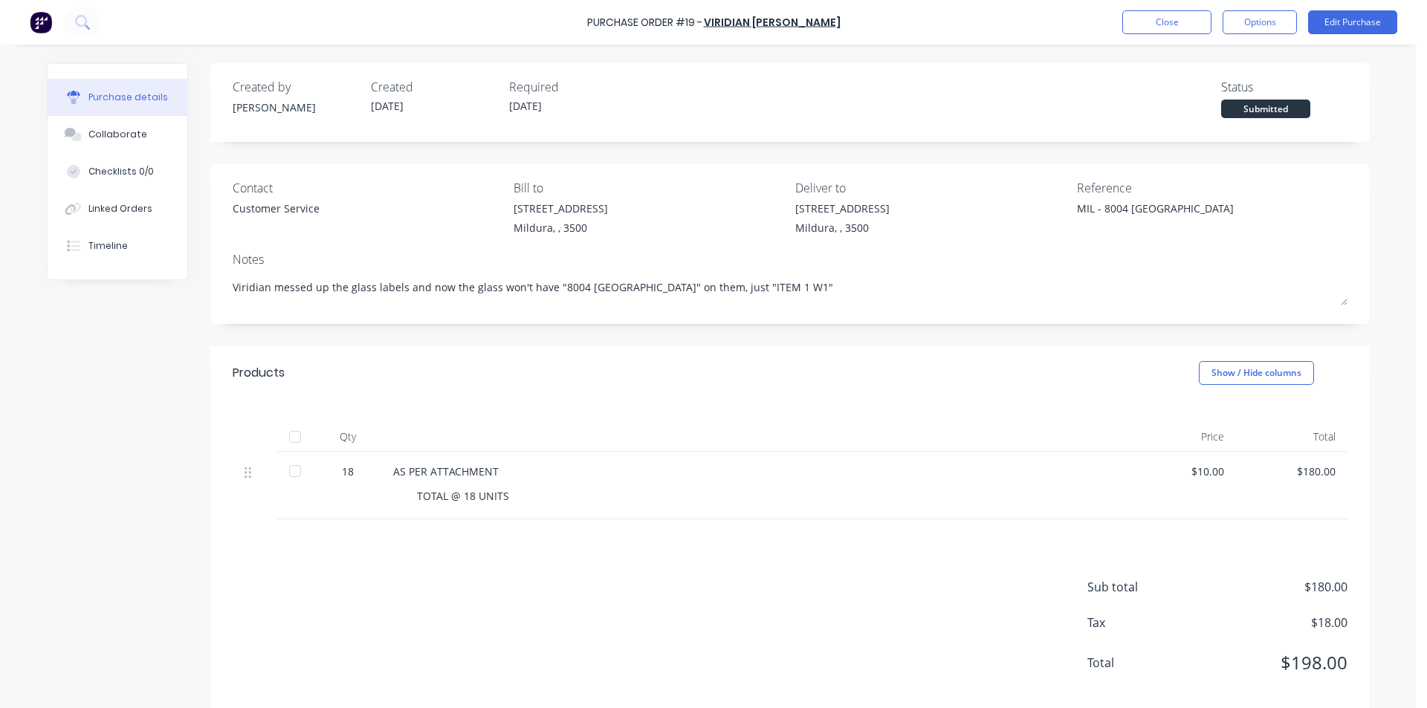
type textarea "x"
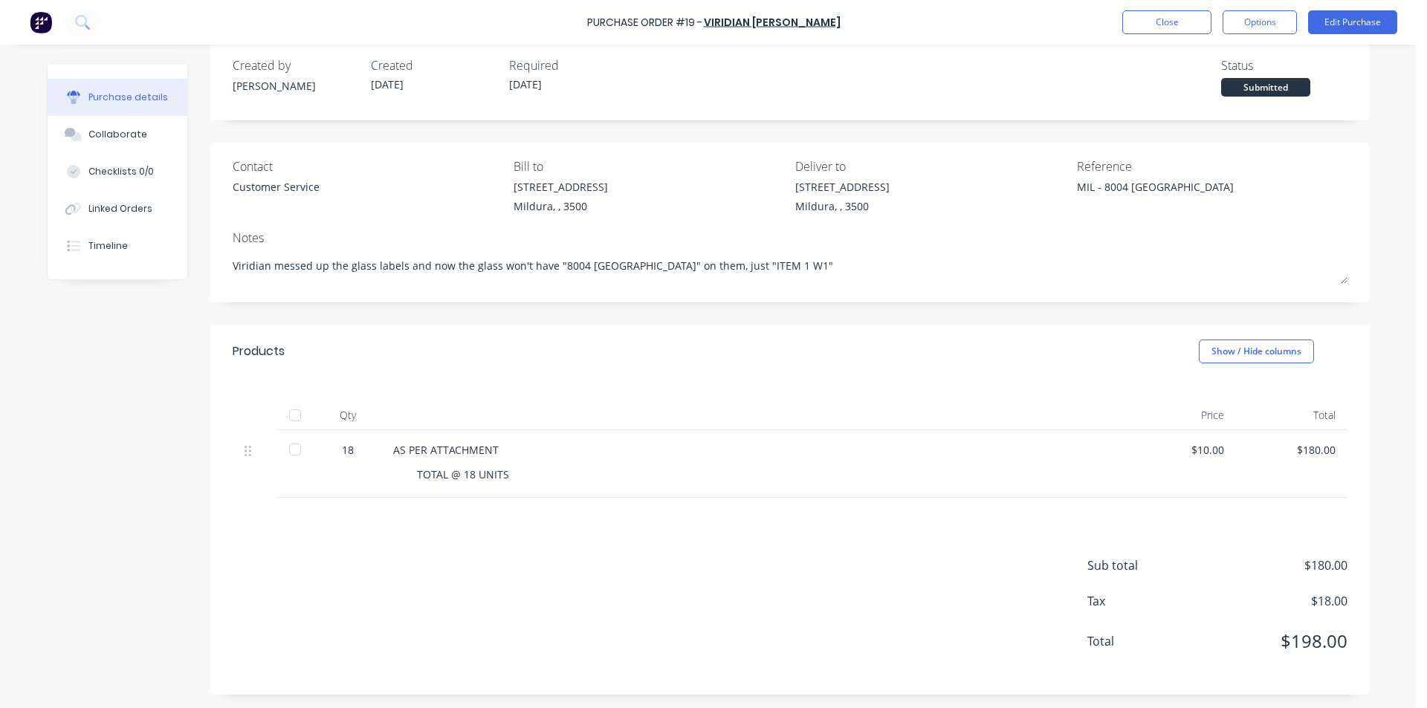
scroll to position [23, 0]
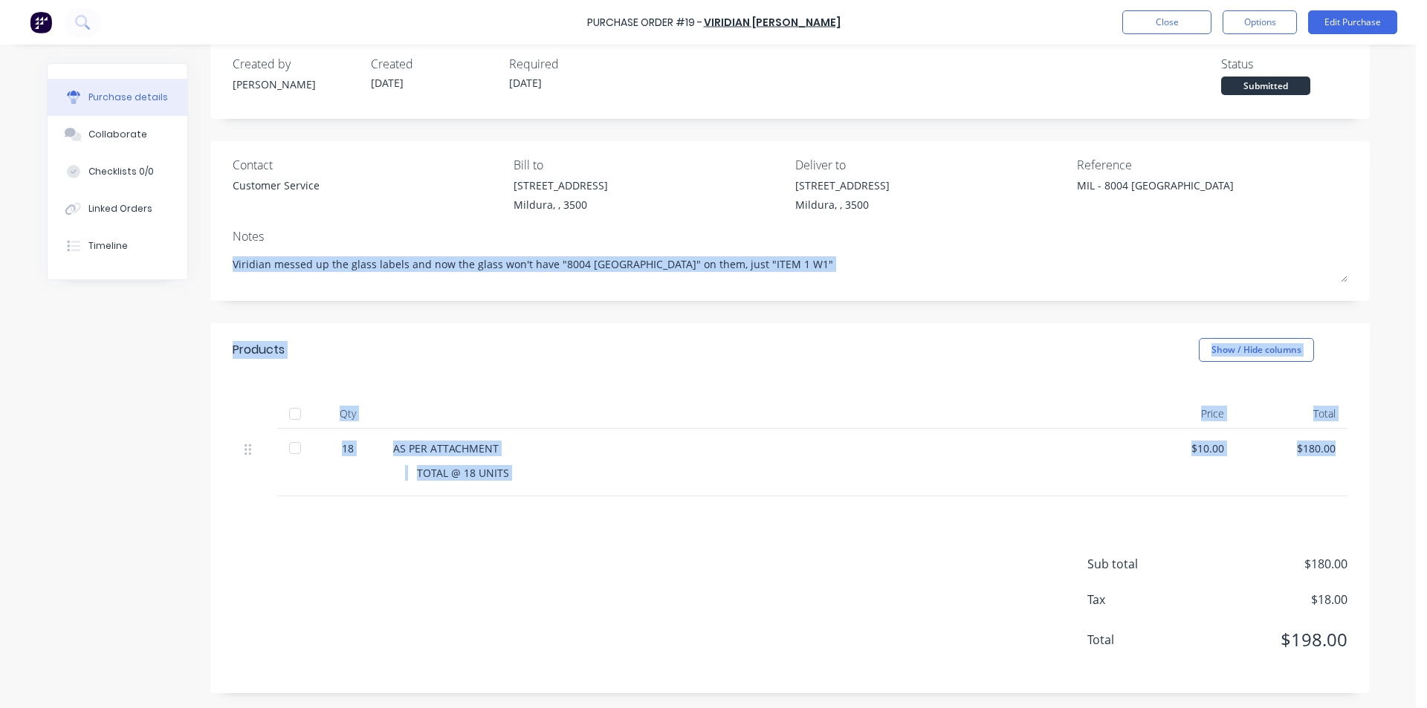
drag, startPoint x: 1422, startPoint y: 309, endPoint x: 1418, endPoint y: 465, distance: 155.4
click at [1418, 465] on body "Purchase Order #19 - VIRIDIAN [PERSON_NAME] Close Options Edit Purchase Purchas…" at bounding box center [713, 354] width 1427 height 708
click at [1331, 308] on div "Created by [PERSON_NAME] Created [DATE] Required [DATE] Status Submitted Contac…" at bounding box center [790, 366] width 1160 height 653
drag, startPoint x: 1422, startPoint y: 280, endPoint x: 1420, endPoint y: 320, distance: 39.5
click at [1420, 320] on body "Purchase Order #19 - VIRIDIAN [PERSON_NAME] Close Options Edit Purchase Purchas…" at bounding box center [713, 354] width 1427 height 708
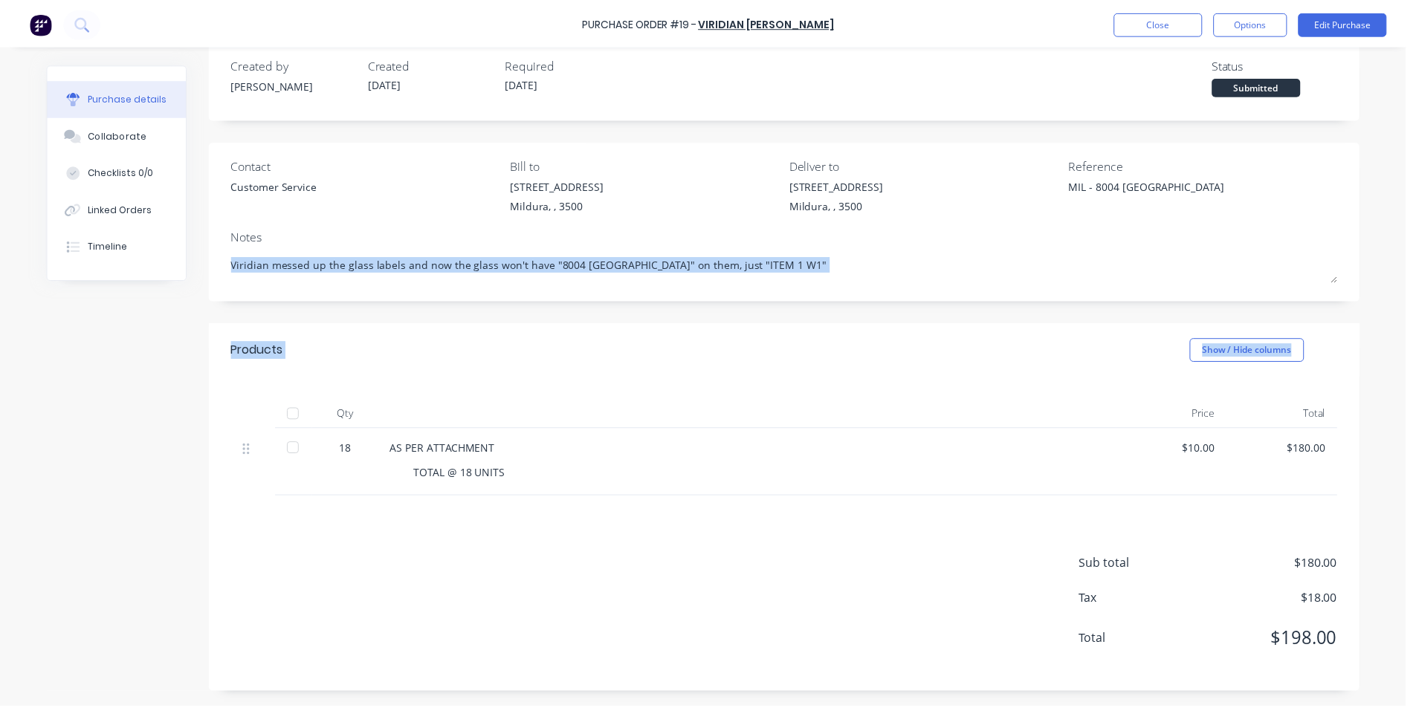
scroll to position [0, 0]
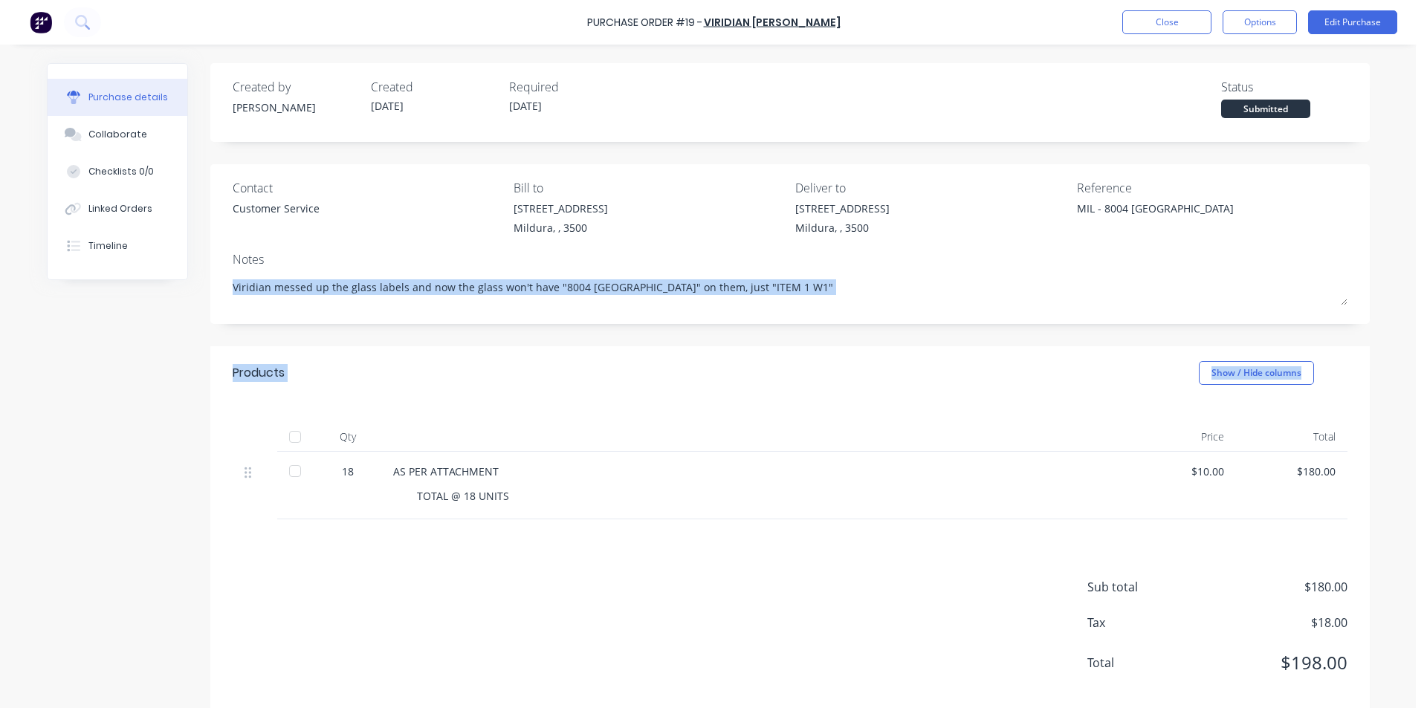
click at [865, 358] on div "Products Show / Hide columns" at bounding box center [790, 373] width 1160 height 54
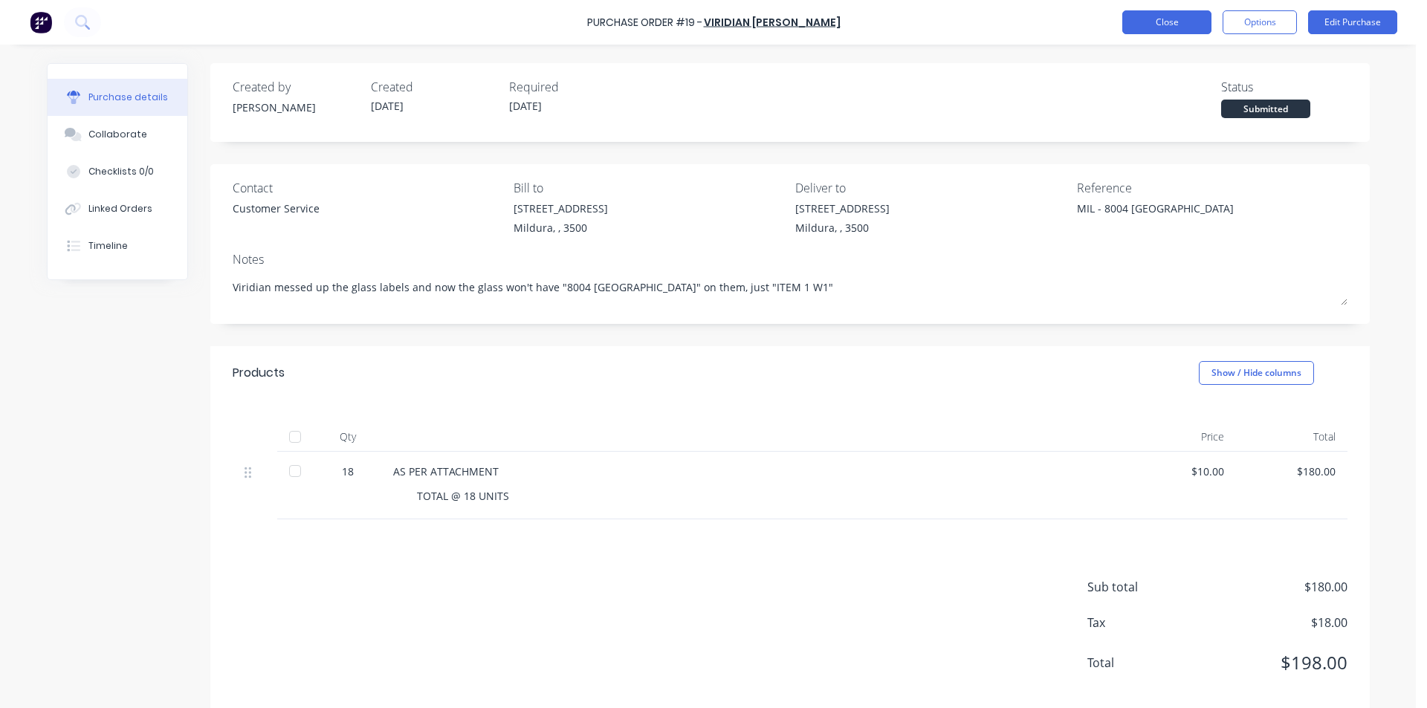
click at [1169, 15] on button "Close" at bounding box center [1166, 22] width 89 height 24
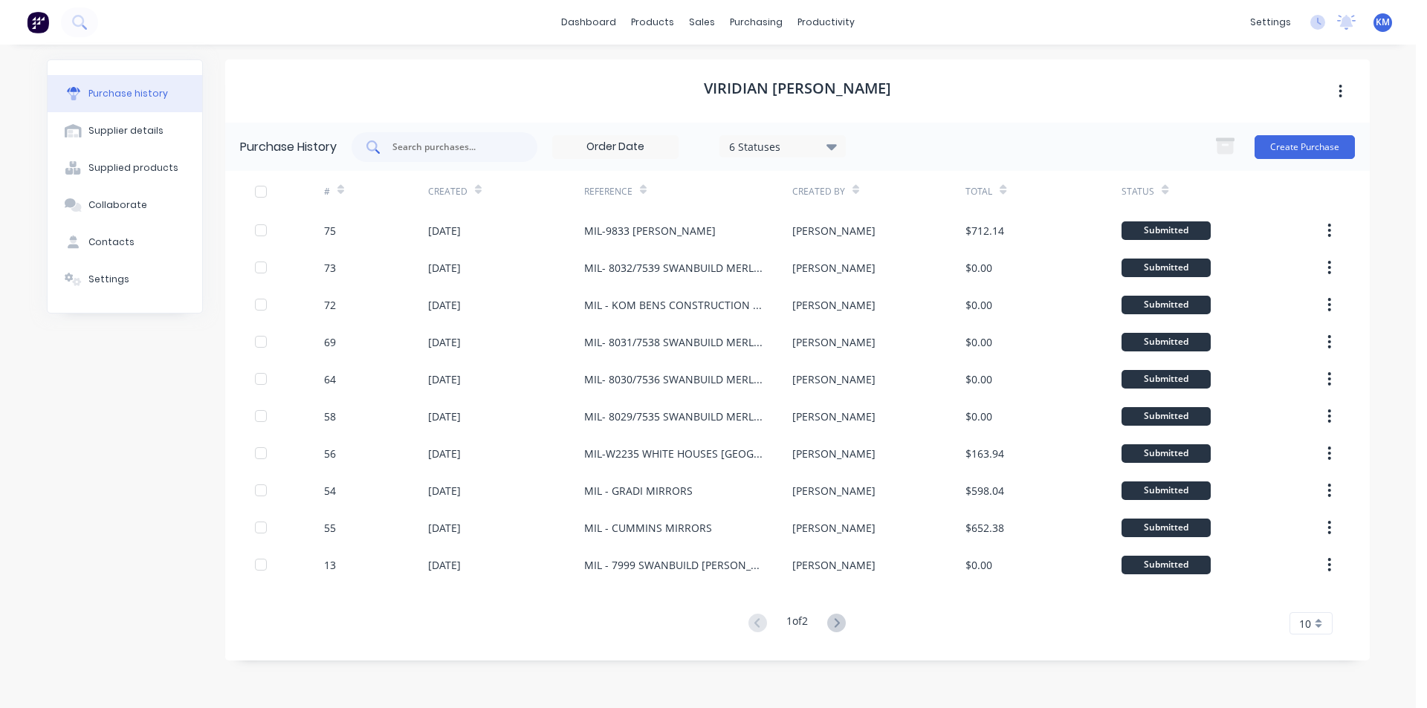
click at [430, 155] on div at bounding box center [445, 147] width 186 height 30
type input "7"
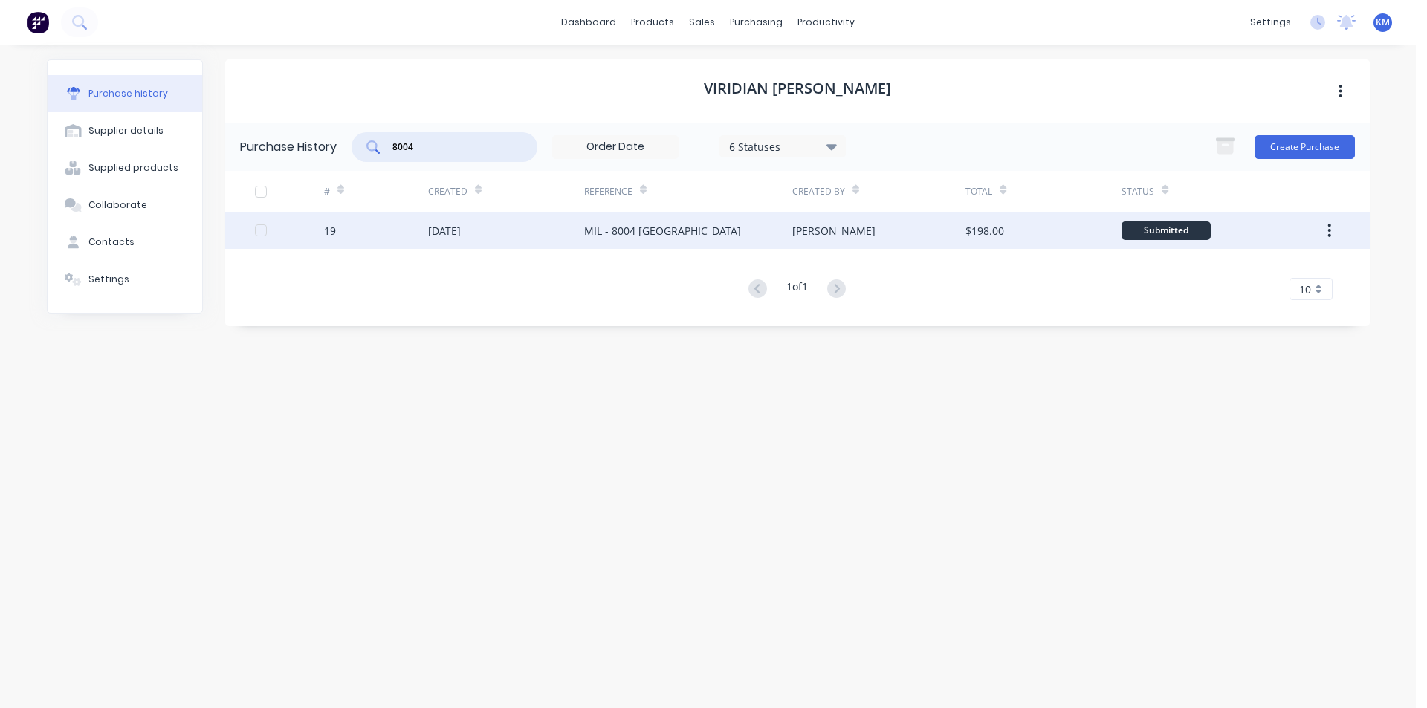
type input "8004"
click at [717, 227] on div "MIL - 8004 [GEOGRAPHIC_DATA]" at bounding box center [662, 231] width 157 height 16
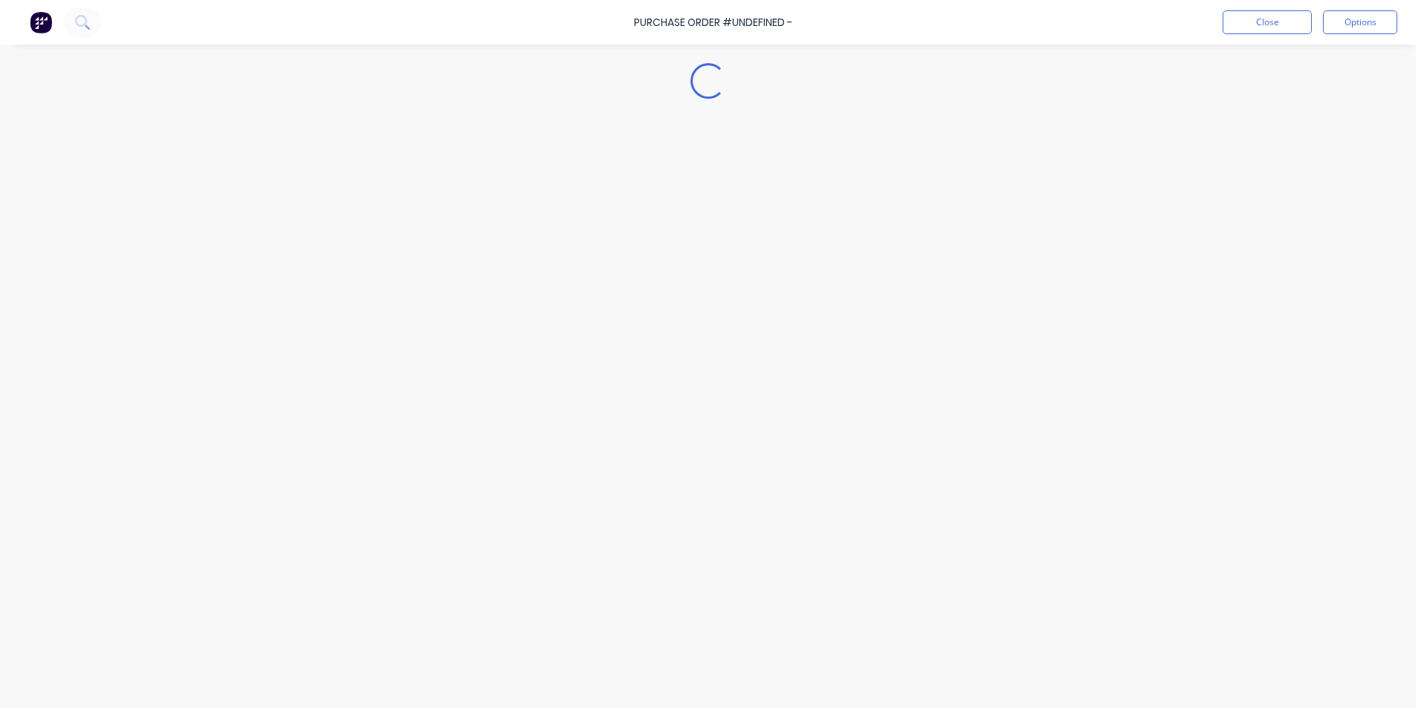
type textarea "x"
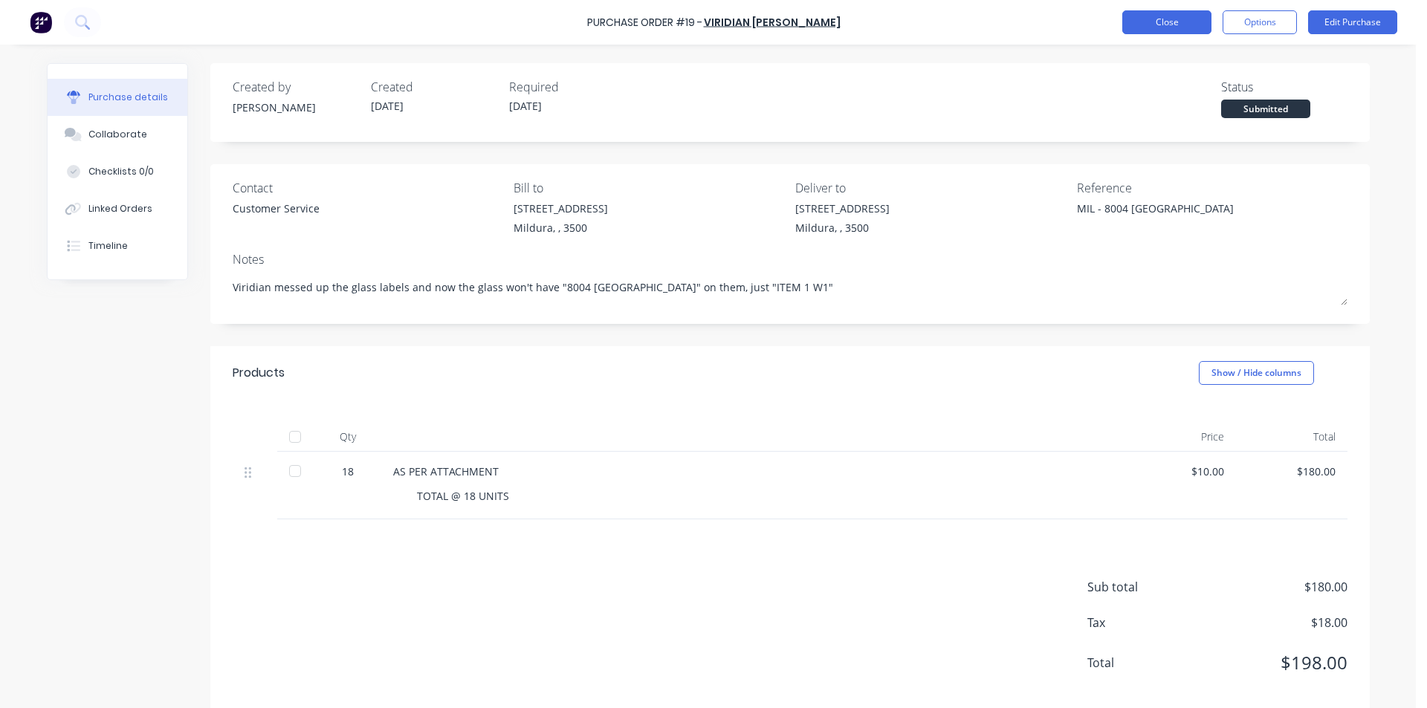
click at [1182, 27] on button "Close" at bounding box center [1166, 22] width 89 height 24
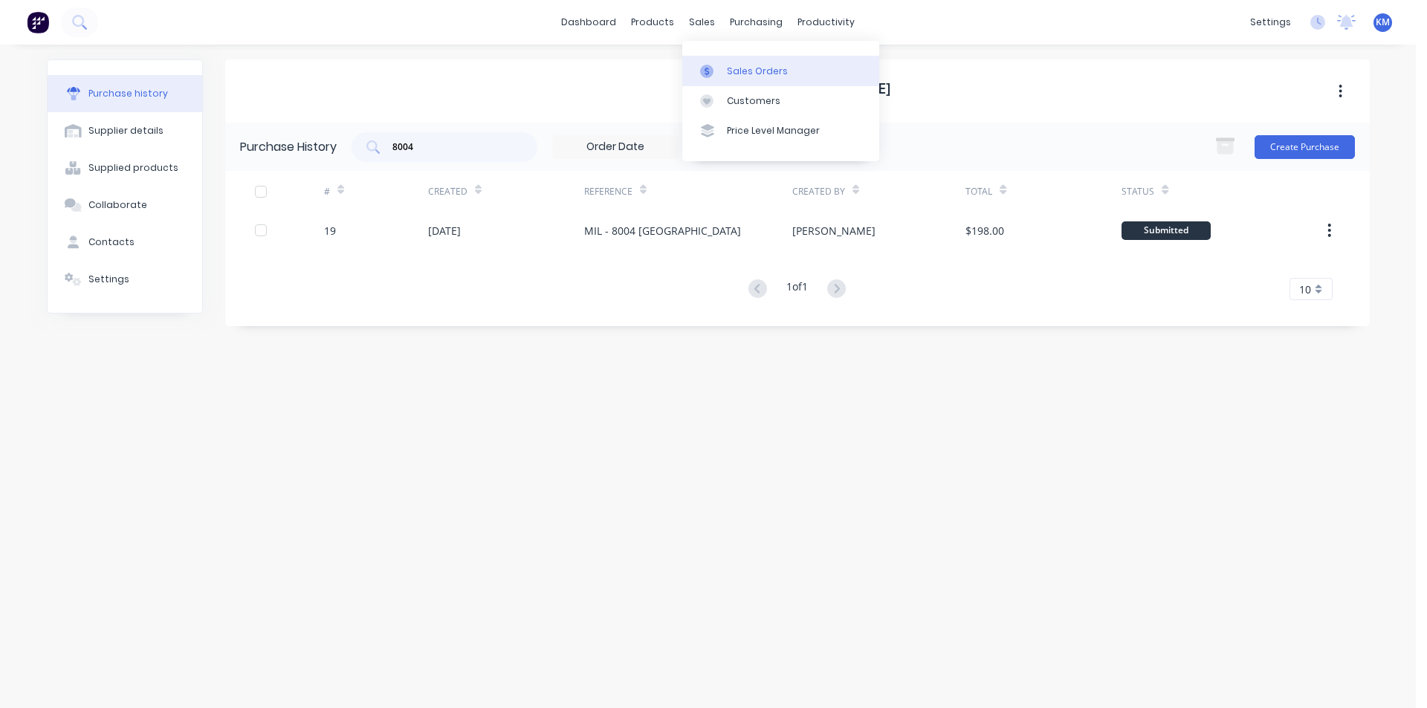
click at [746, 72] on div "Sales Orders" at bounding box center [757, 71] width 61 height 13
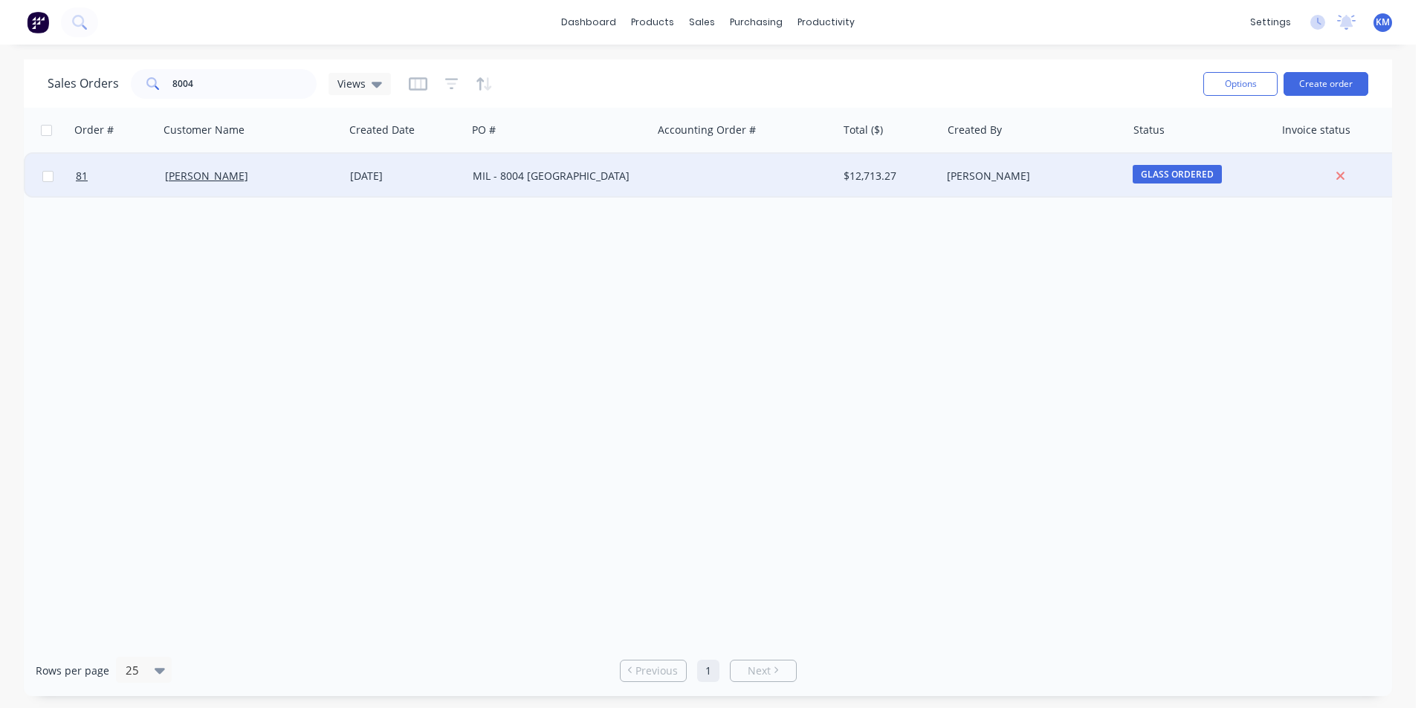
click at [530, 176] on div "MIL - 8004 [GEOGRAPHIC_DATA]" at bounding box center [555, 176] width 165 height 15
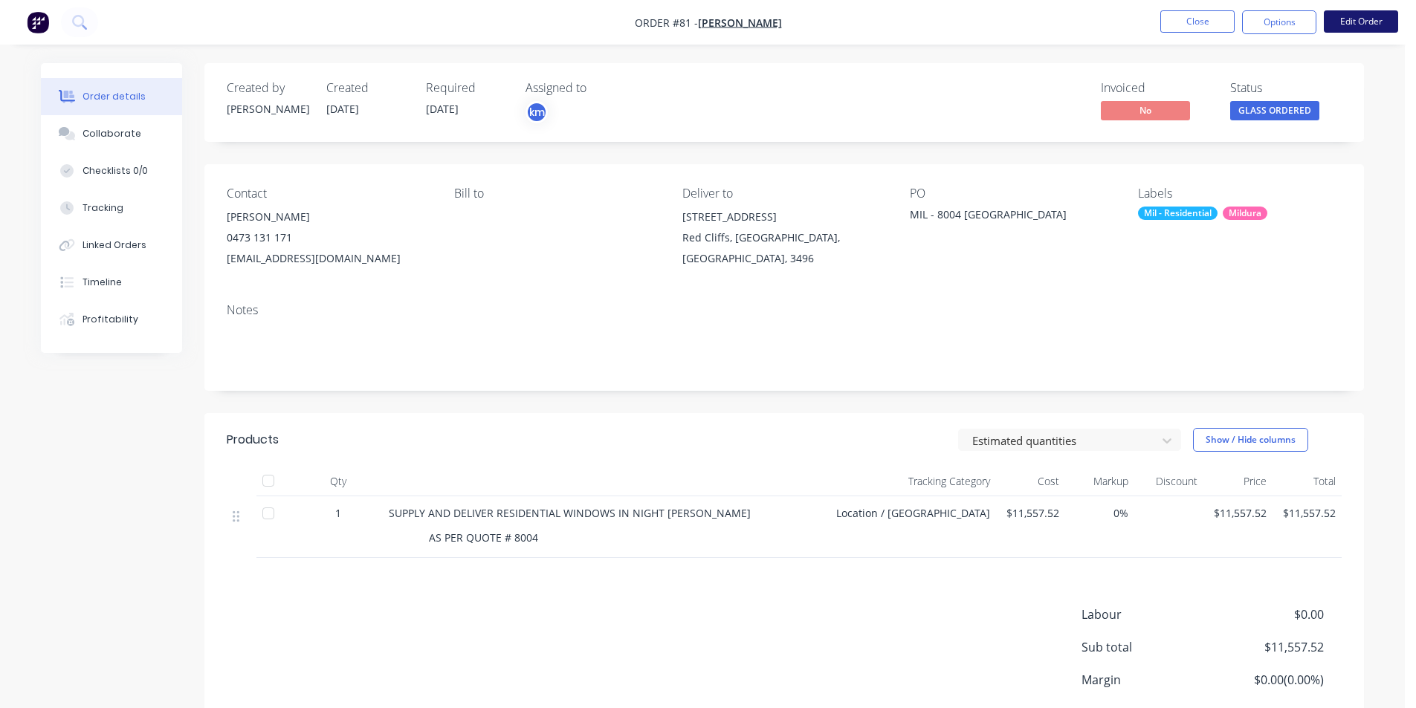
click at [1368, 24] on button "Edit Order" at bounding box center [1361, 21] width 74 height 22
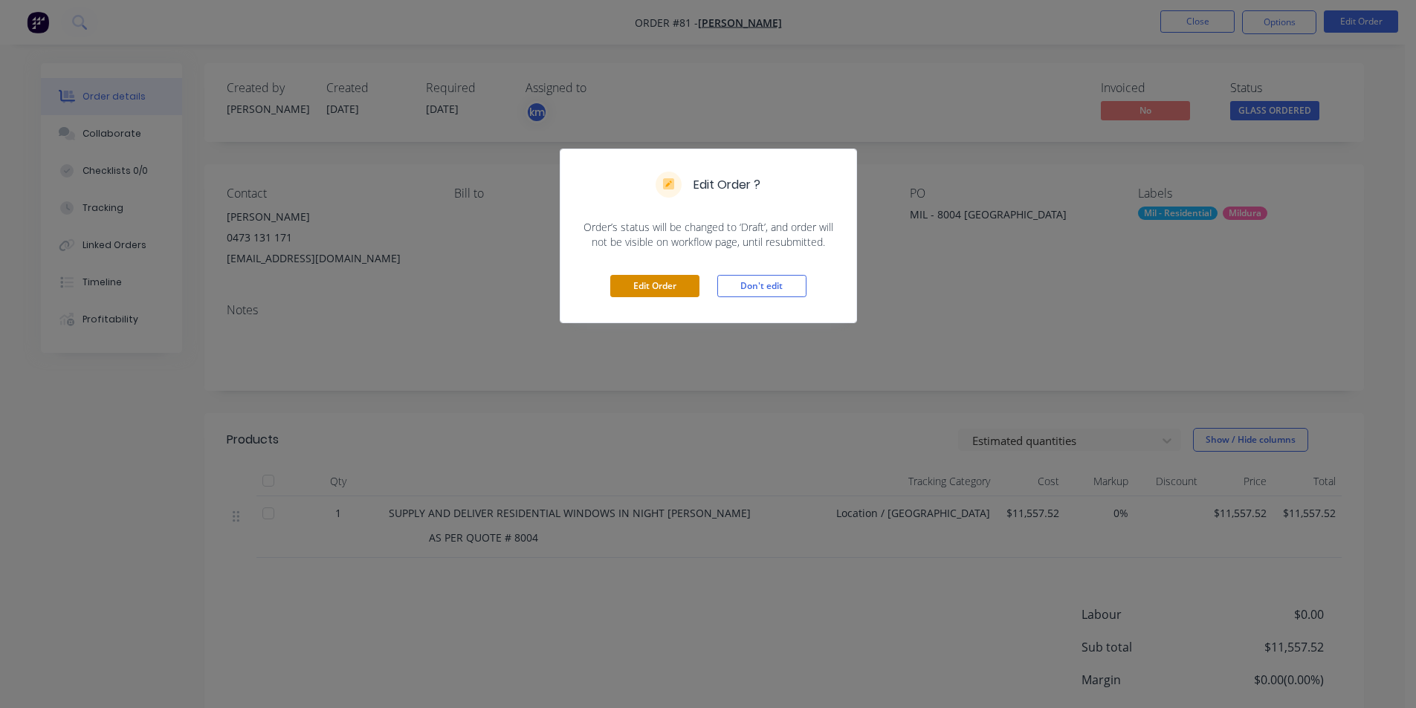
click at [661, 285] on button "Edit Order" at bounding box center [654, 286] width 89 height 22
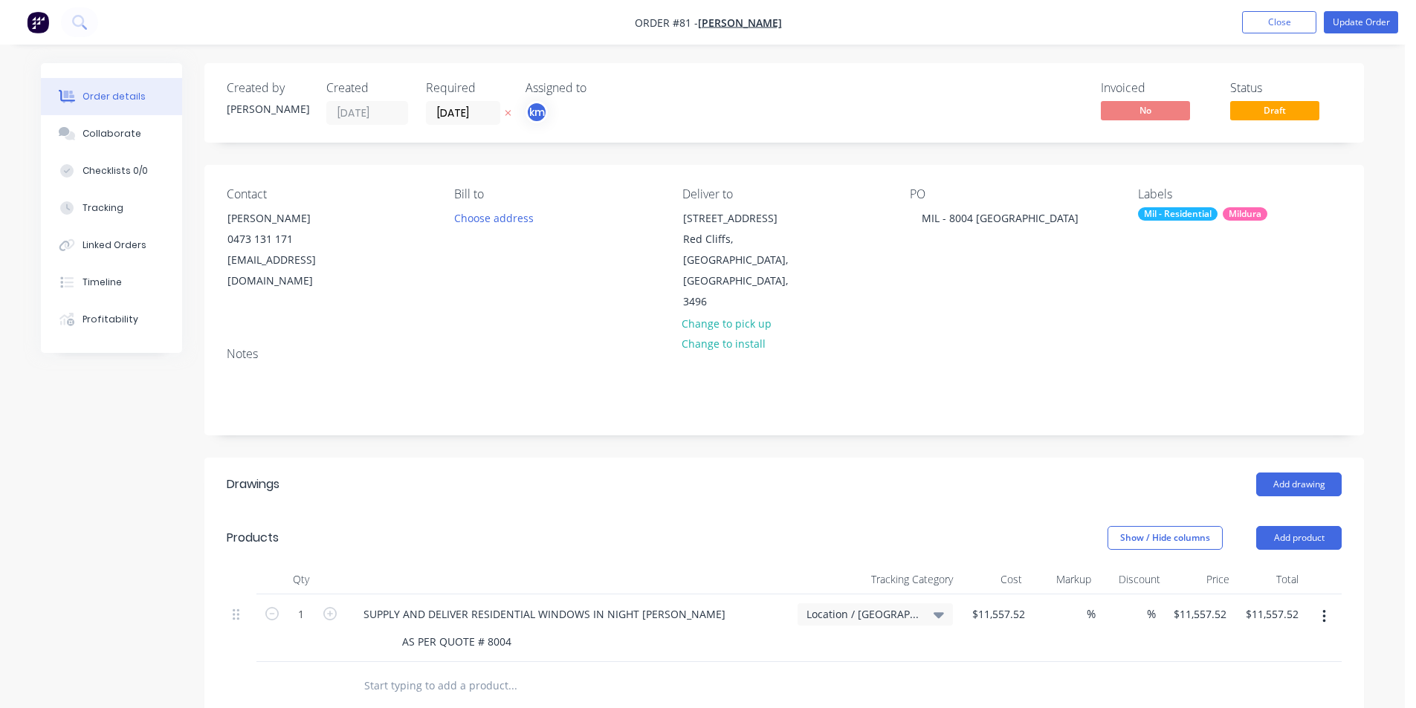
scroll to position [26, 0]
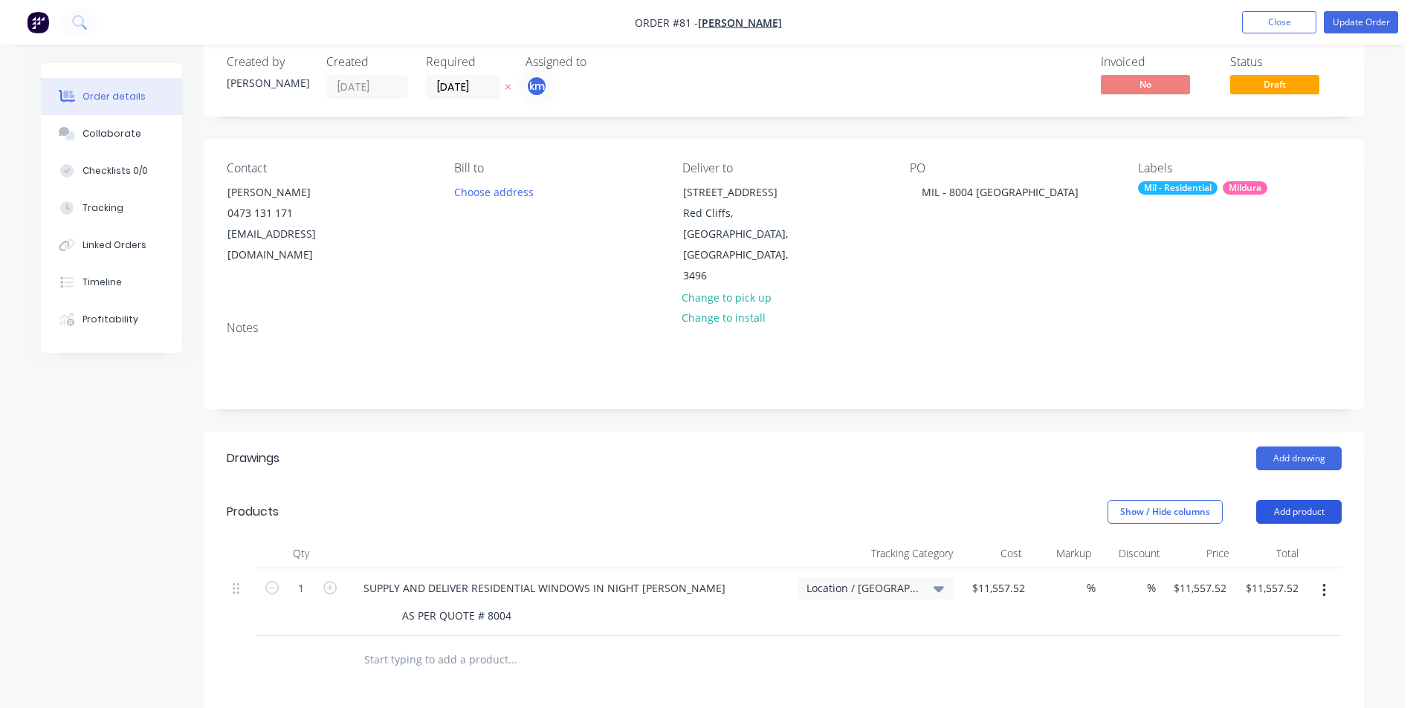
click at [1318, 500] on button "Add product" at bounding box center [1298, 512] width 85 height 24
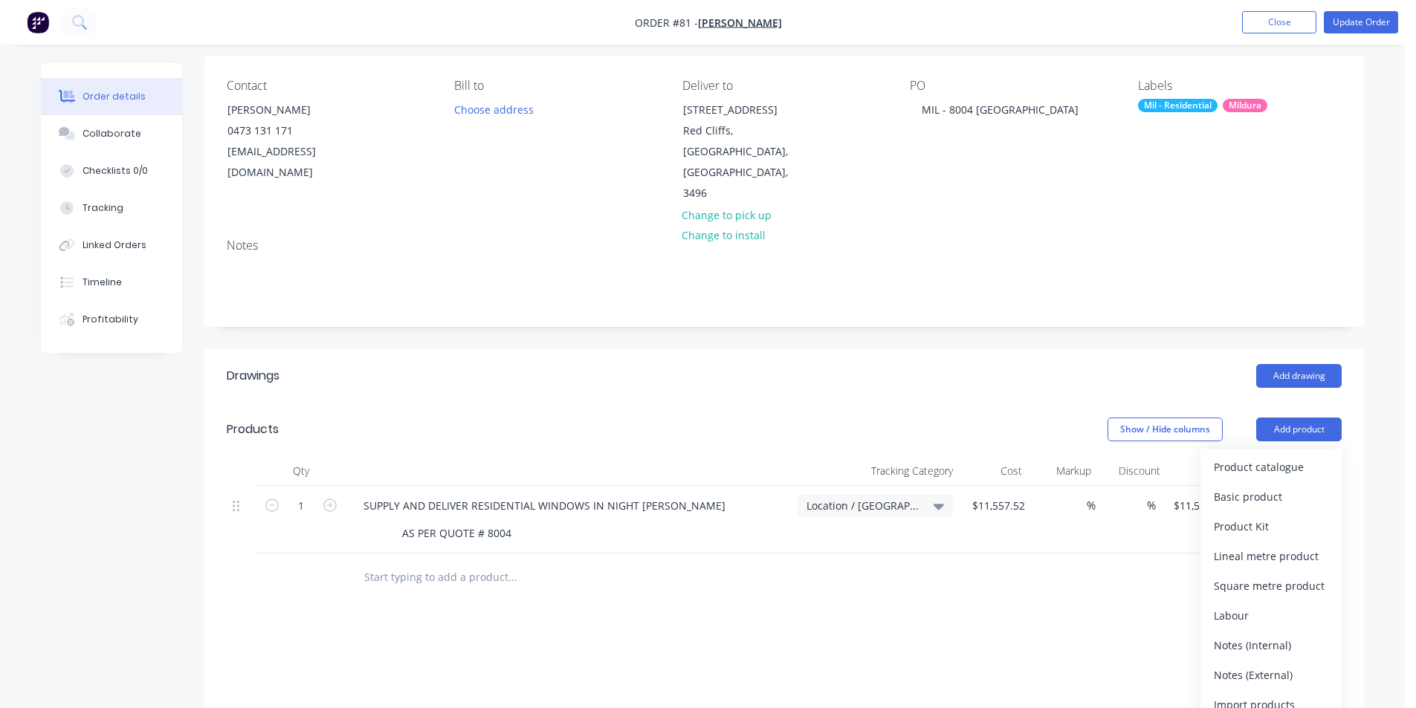
scroll to position [135, 0]
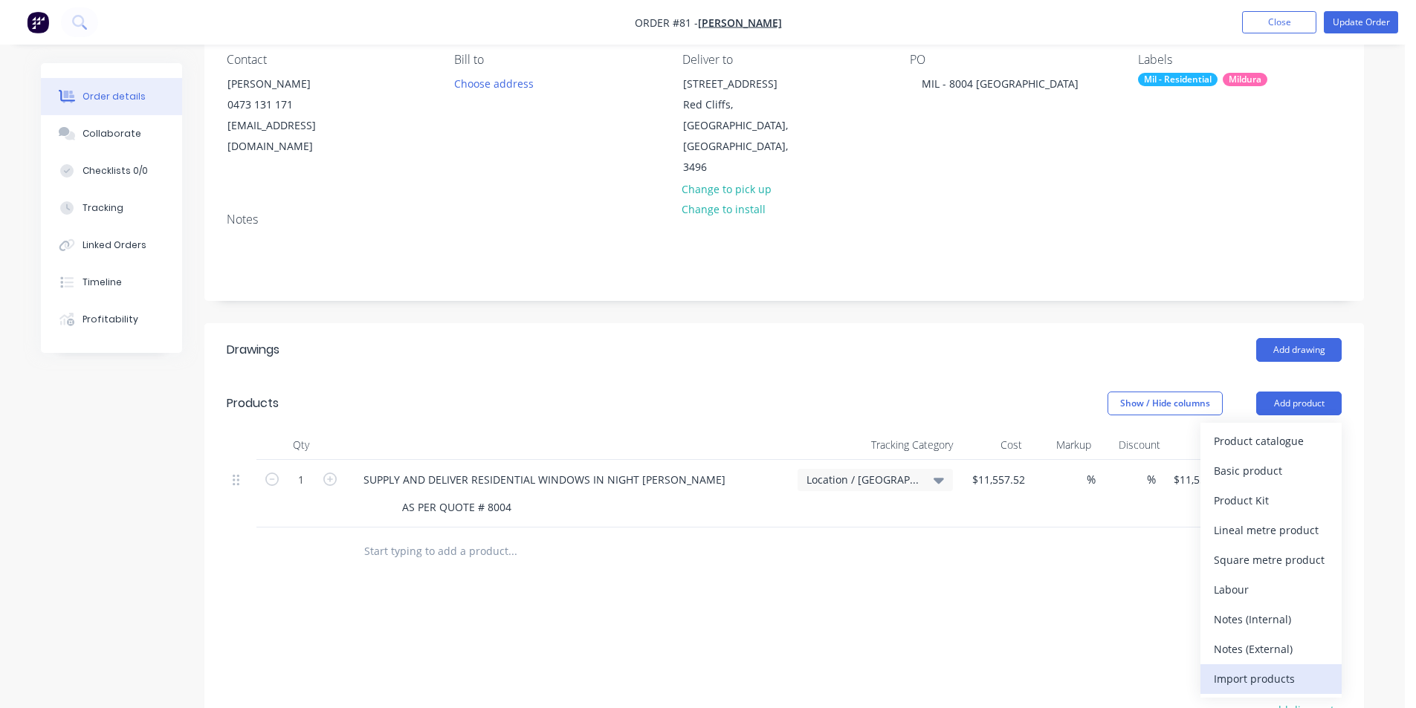
click at [1266, 668] on div "Import products" at bounding box center [1271, 679] width 114 height 22
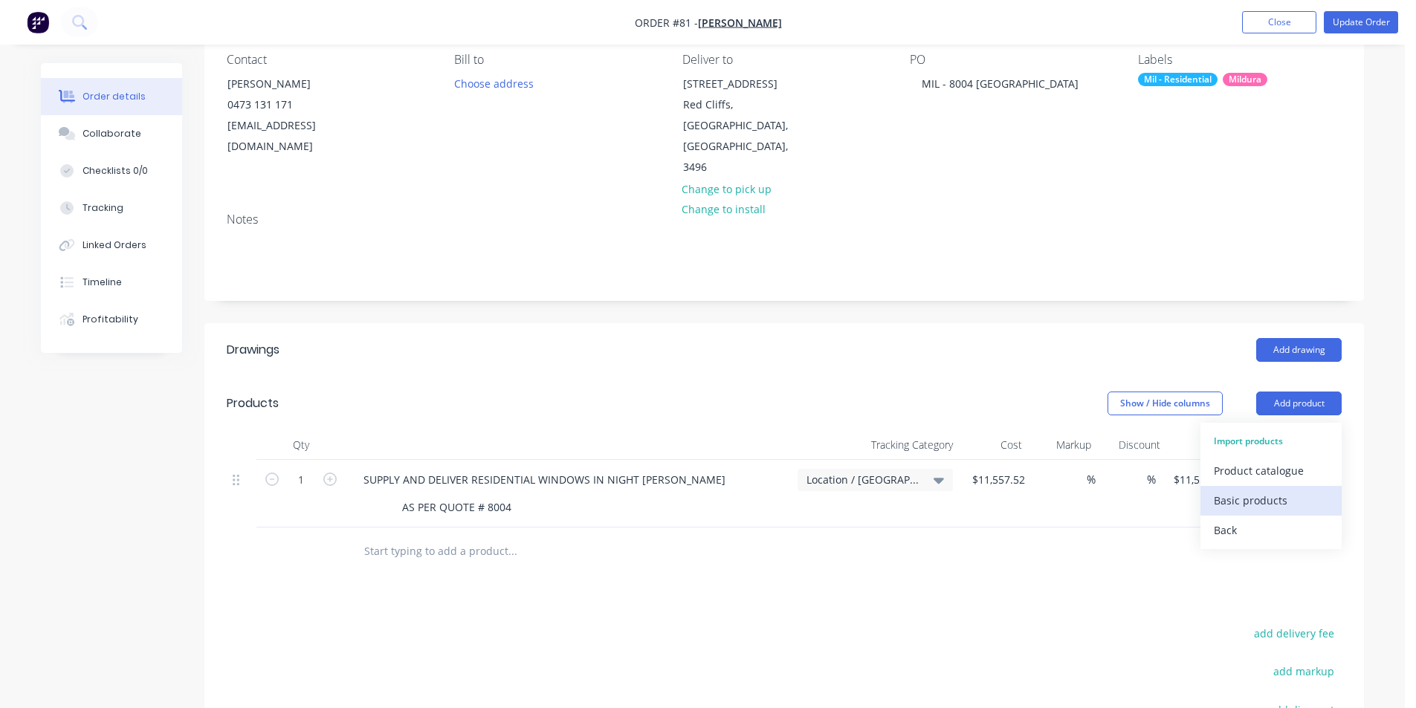
click at [1273, 490] on div "Basic products" at bounding box center [1271, 501] width 114 height 22
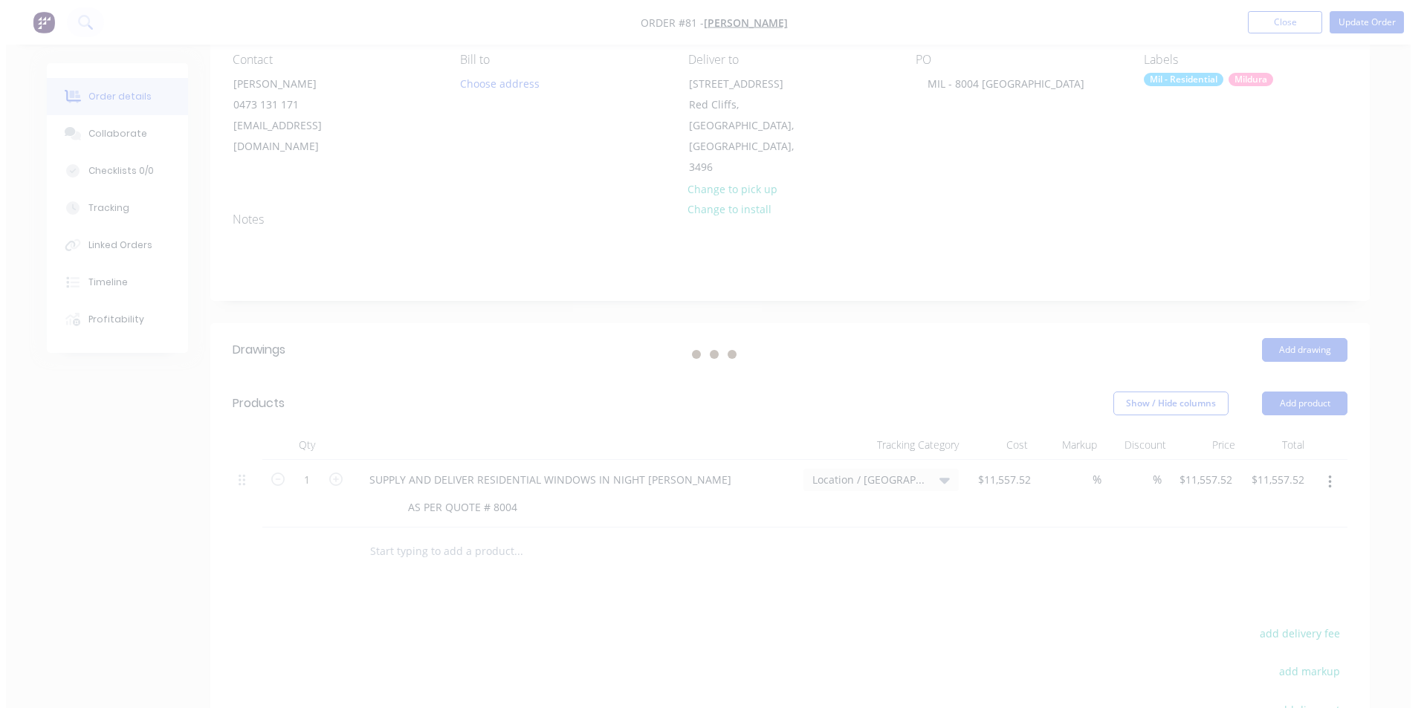
scroll to position [0, 0]
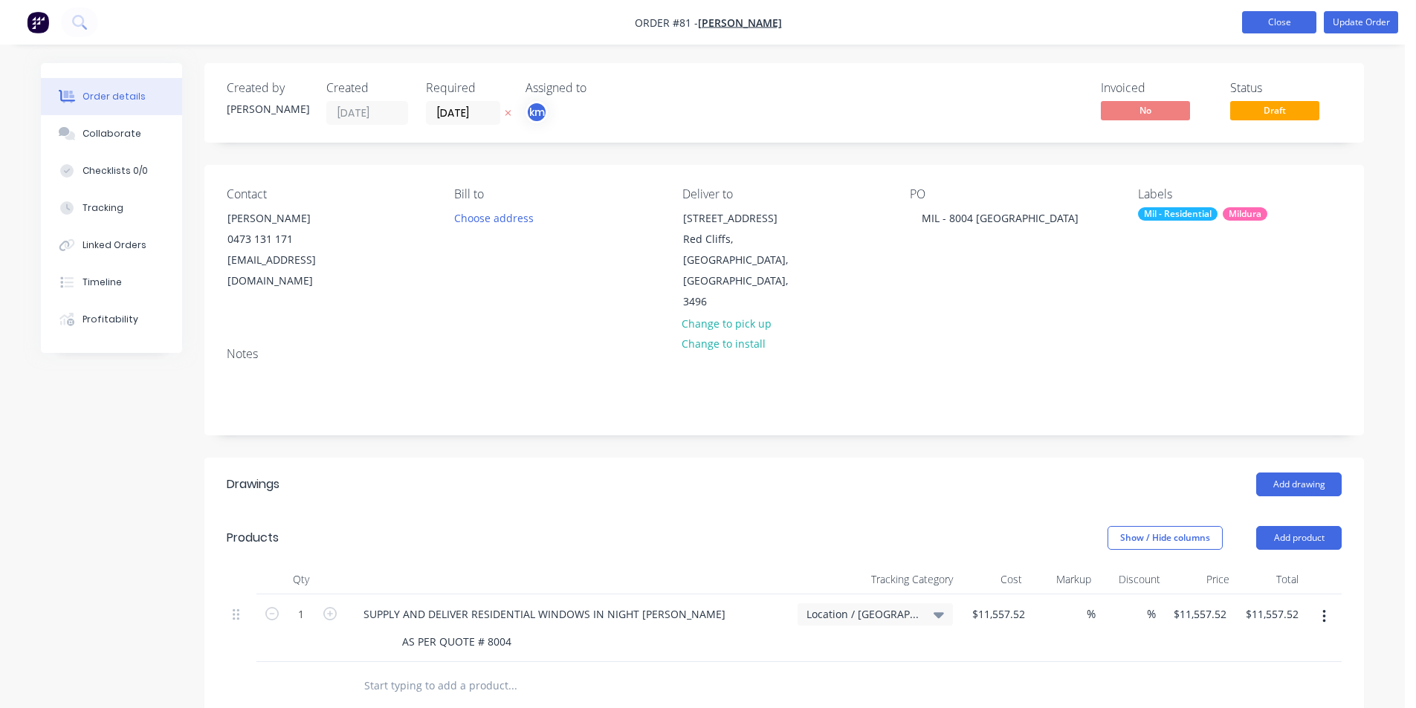
click at [1292, 19] on button "Close" at bounding box center [1279, 22] width 74 height 22
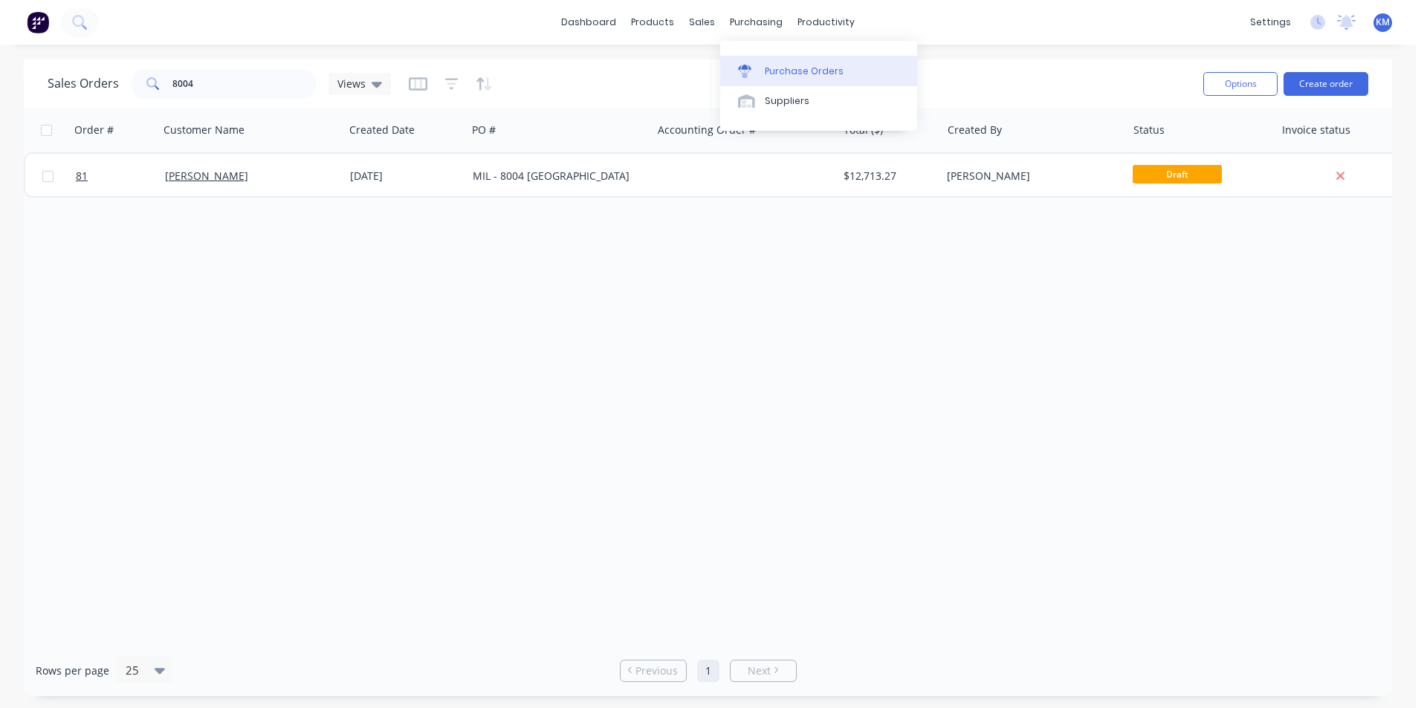
click at [787, 70] on div "Purchase Orders" at bounding box center [804, 71] width 79 height 13
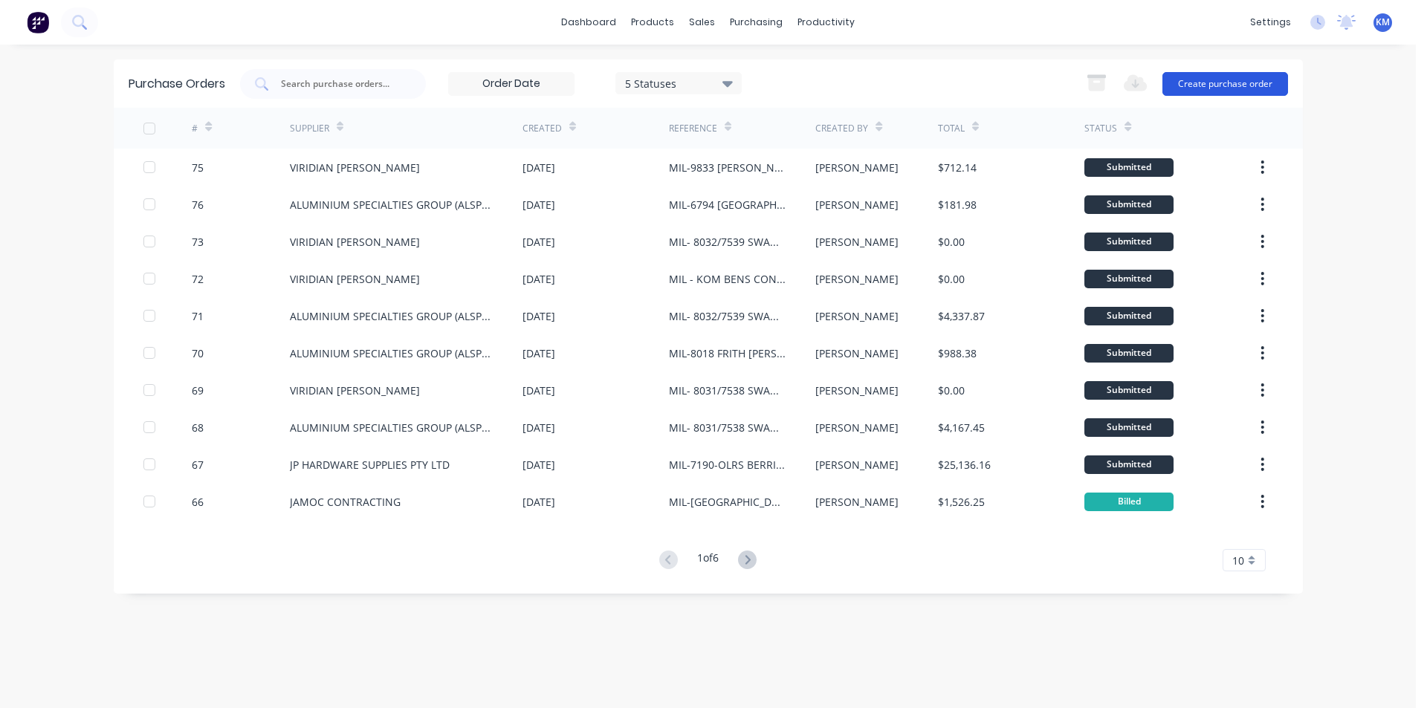
click at [1243, 93] on button "Create purchase order" at bounding box center [1226, 84] width 126 height 24
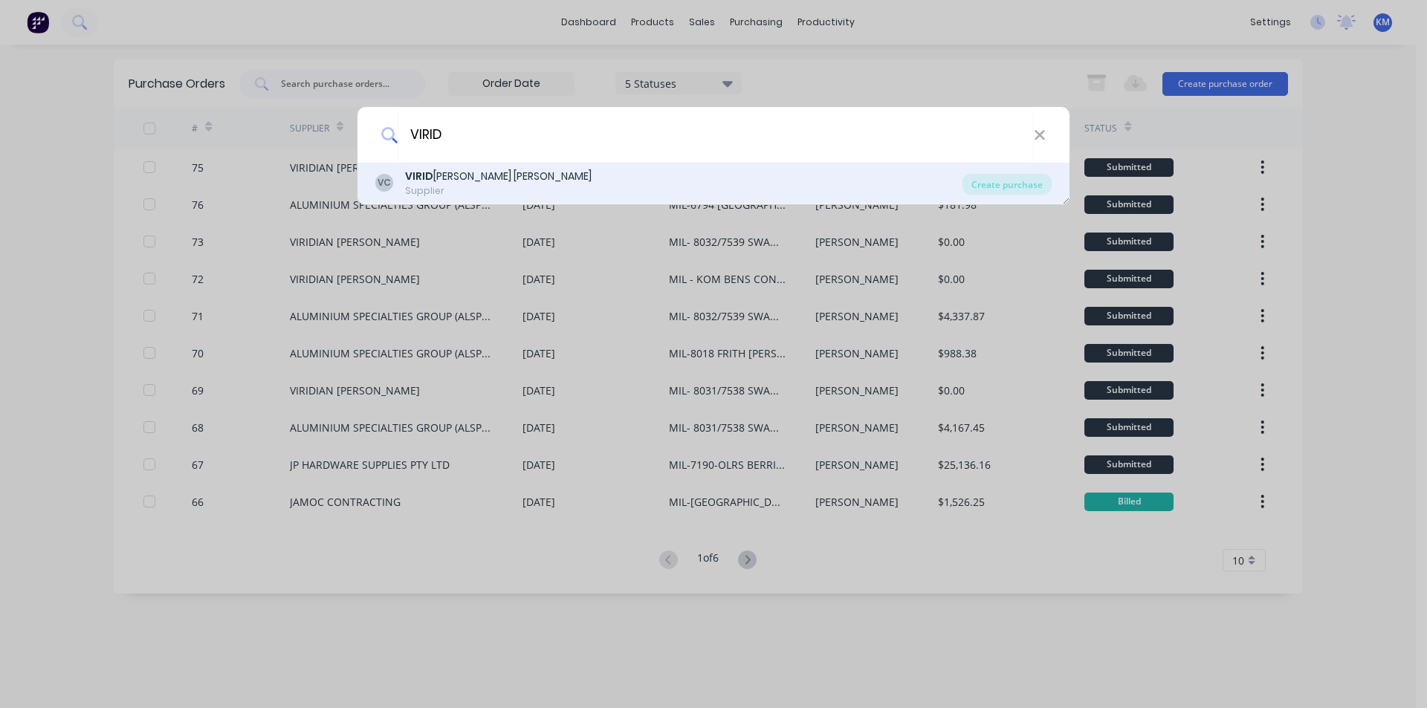
type input "VIRID"
click at [566, 175] on div "VC VIRID [PERSON_NAME] [PERSON_NAME] Supplier" at bounding box center [668, 183] width 587 height 29
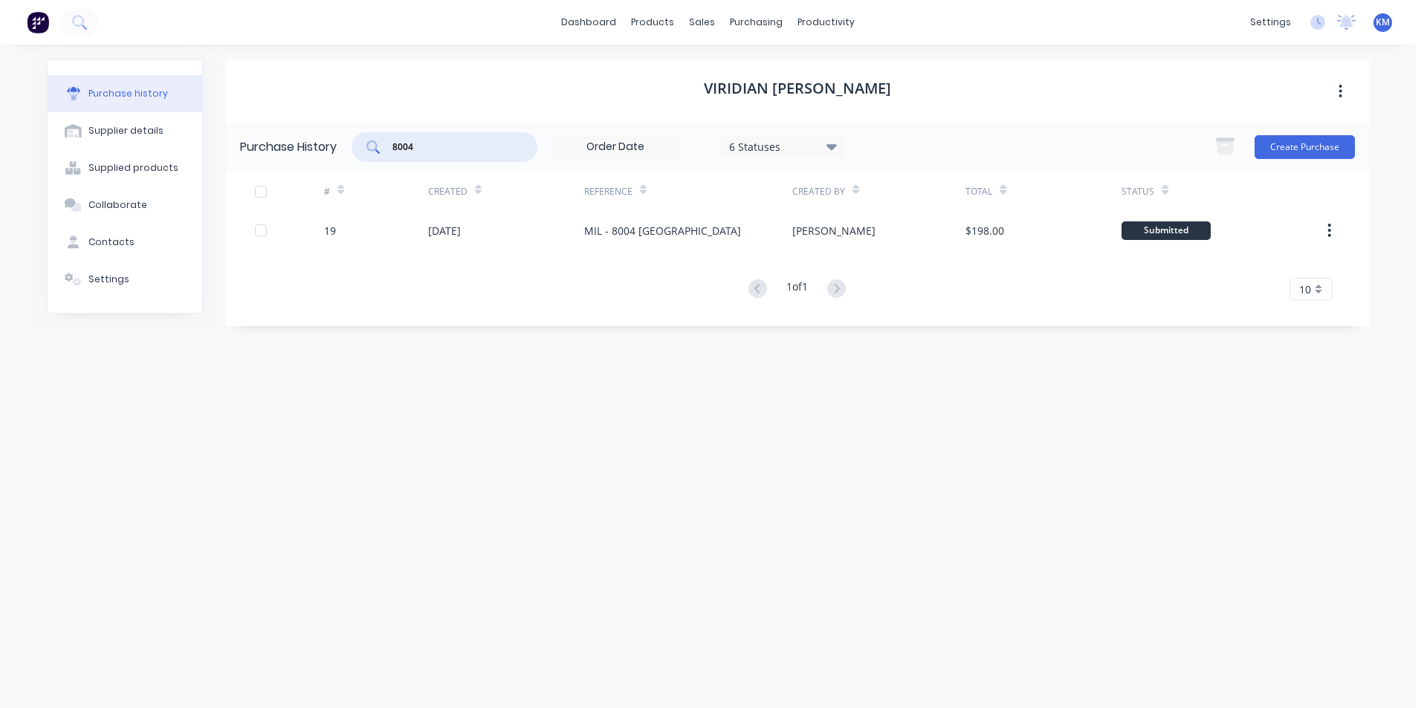
drag, startPoint x: 390, startPoint y: 144, endPoint x: 377, endPoint y: 145, distance: 13.4
click at [377, 145] on div "8004" at bounding box center [445, 147] width 186 height 30
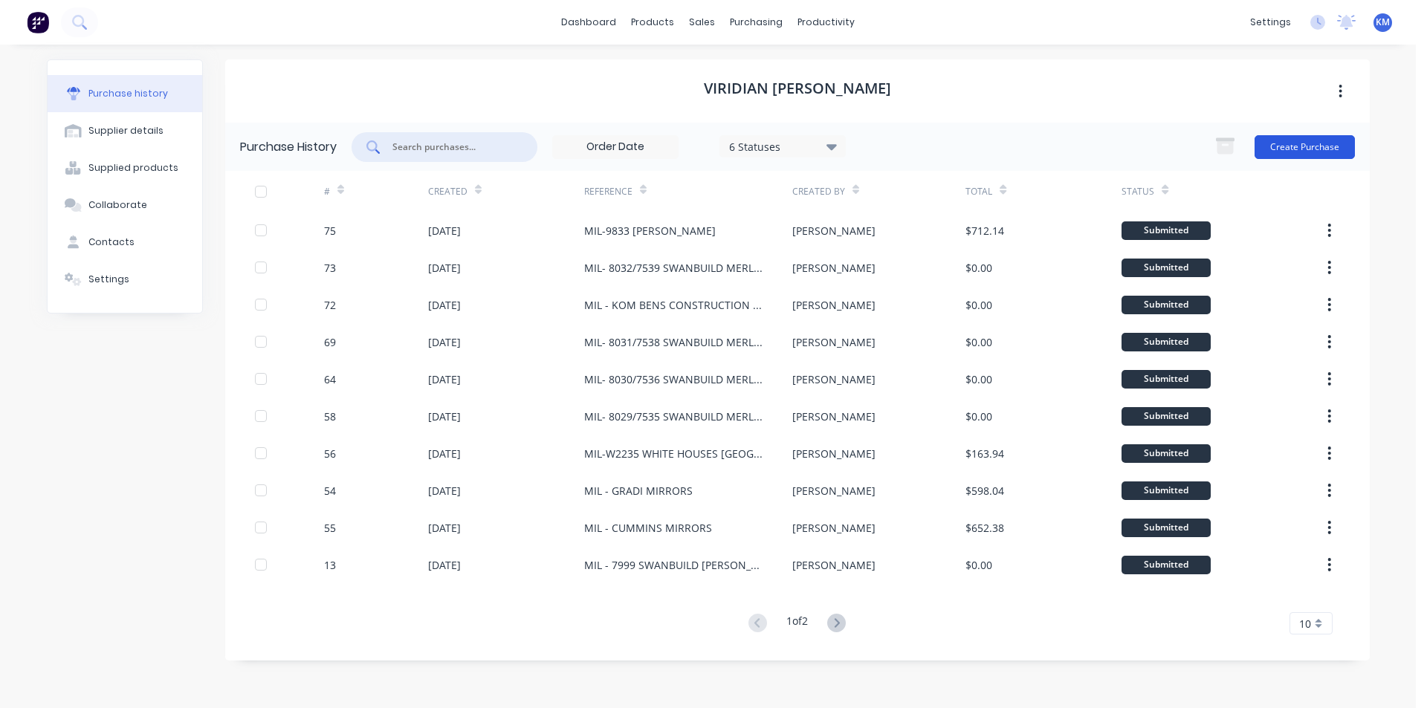
click at [1304, 154] on button "Create Purchase" at bounding box center [1305, 147] width 100 height 24
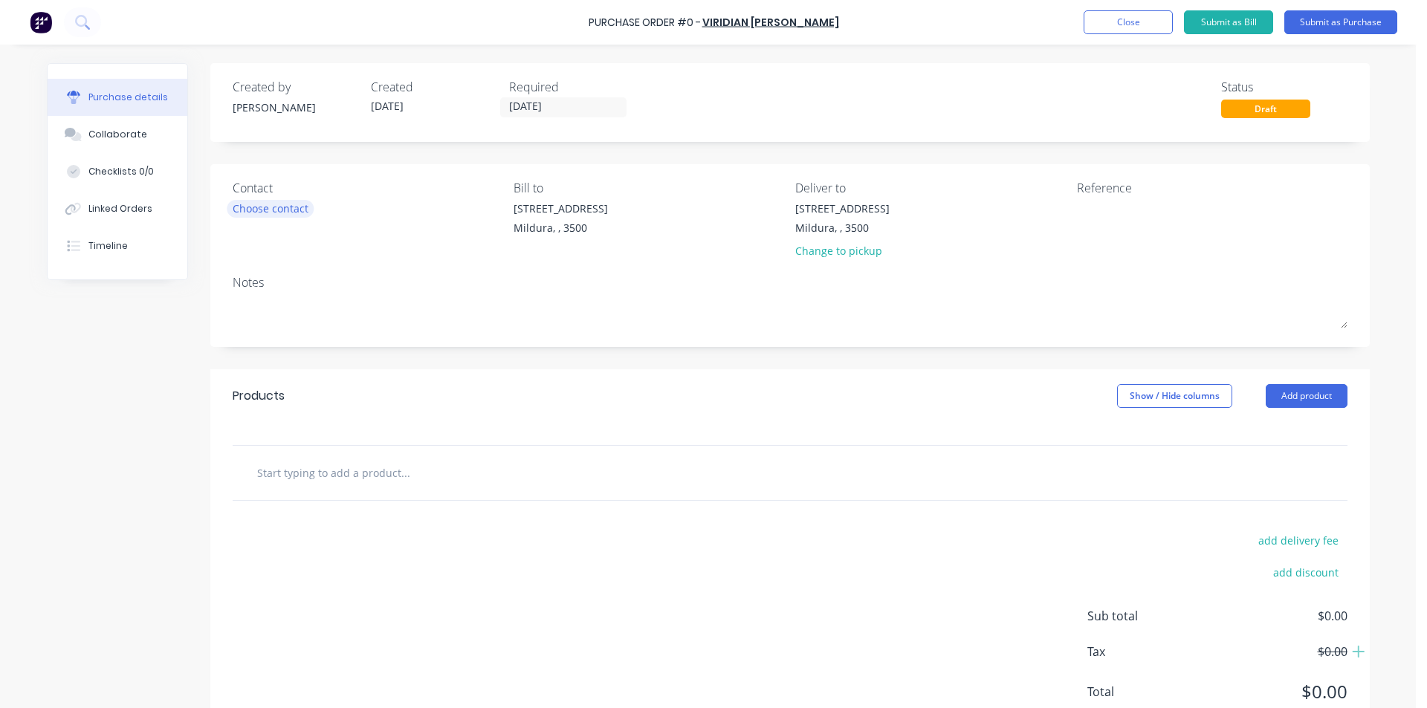
click at [258, 211] on div "Choose contact" at bounding box center [271, 209] width 76 height 16
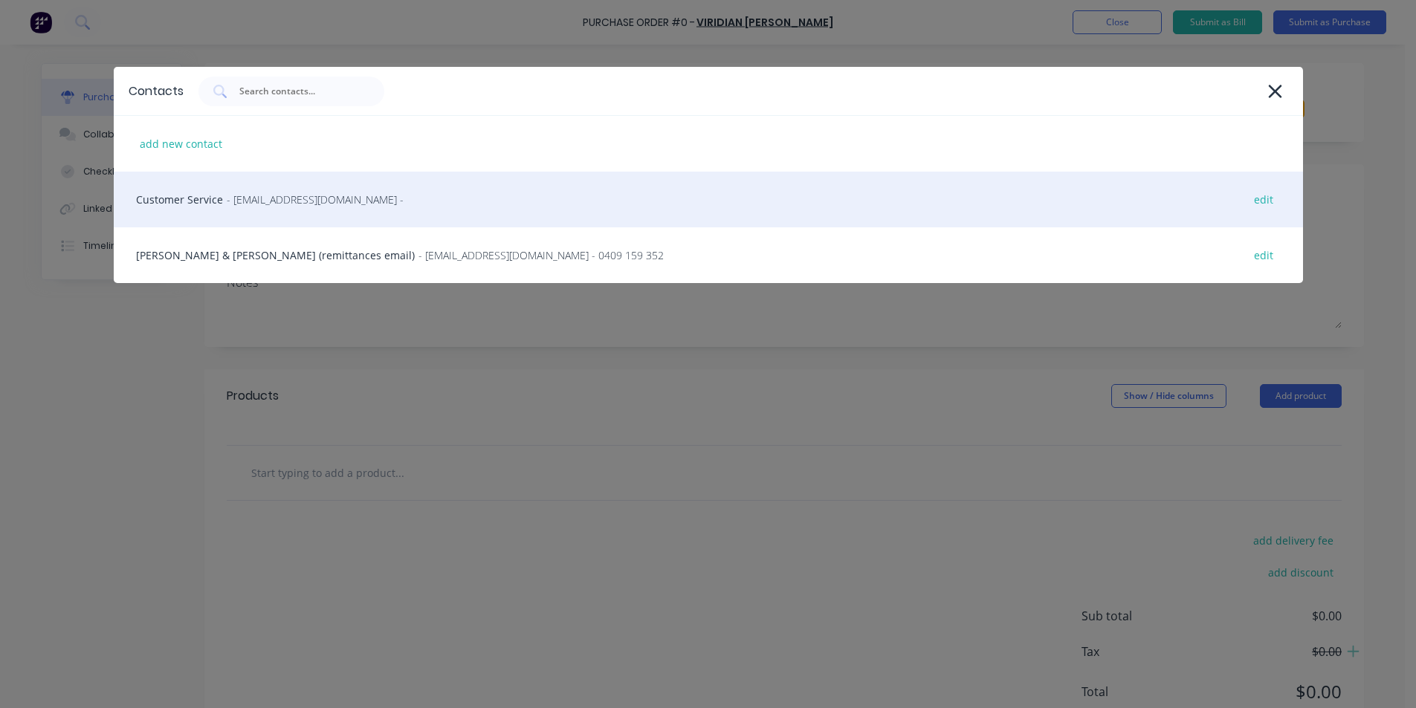
click at [338, 206] on span "- [EMAIL_ADDRESS][DOMAIN_NAME] -" at bounding box center [315, 200] width 177 height 16
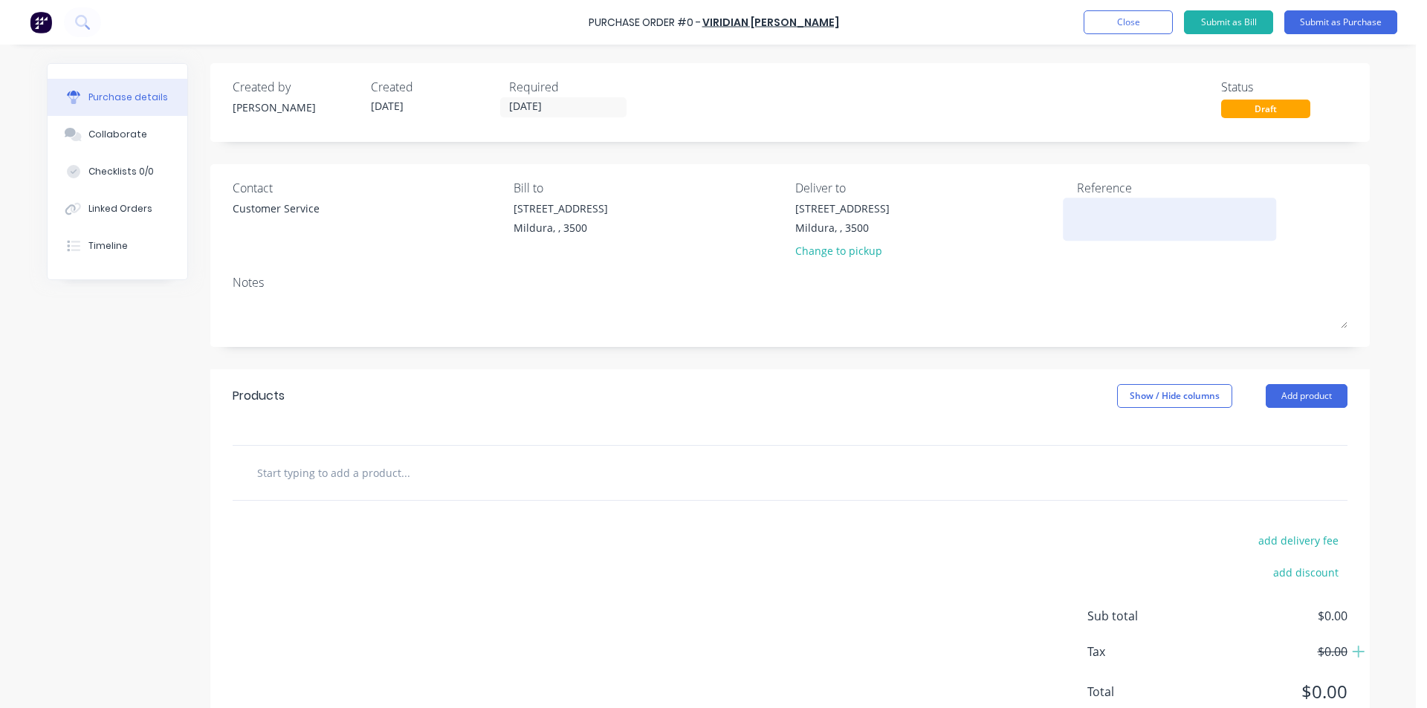
click at [1082, 209] on textarea at bounding box center [1170, 217] width 186 height 33
type textarea "MIL-8004 [GEOGRAPHIC_DATA]- NEW"
type textarea "x"
type textarea "MIL-8004 [GEOGRAPHIC_DATA]- NEW G"
type textarea "x"
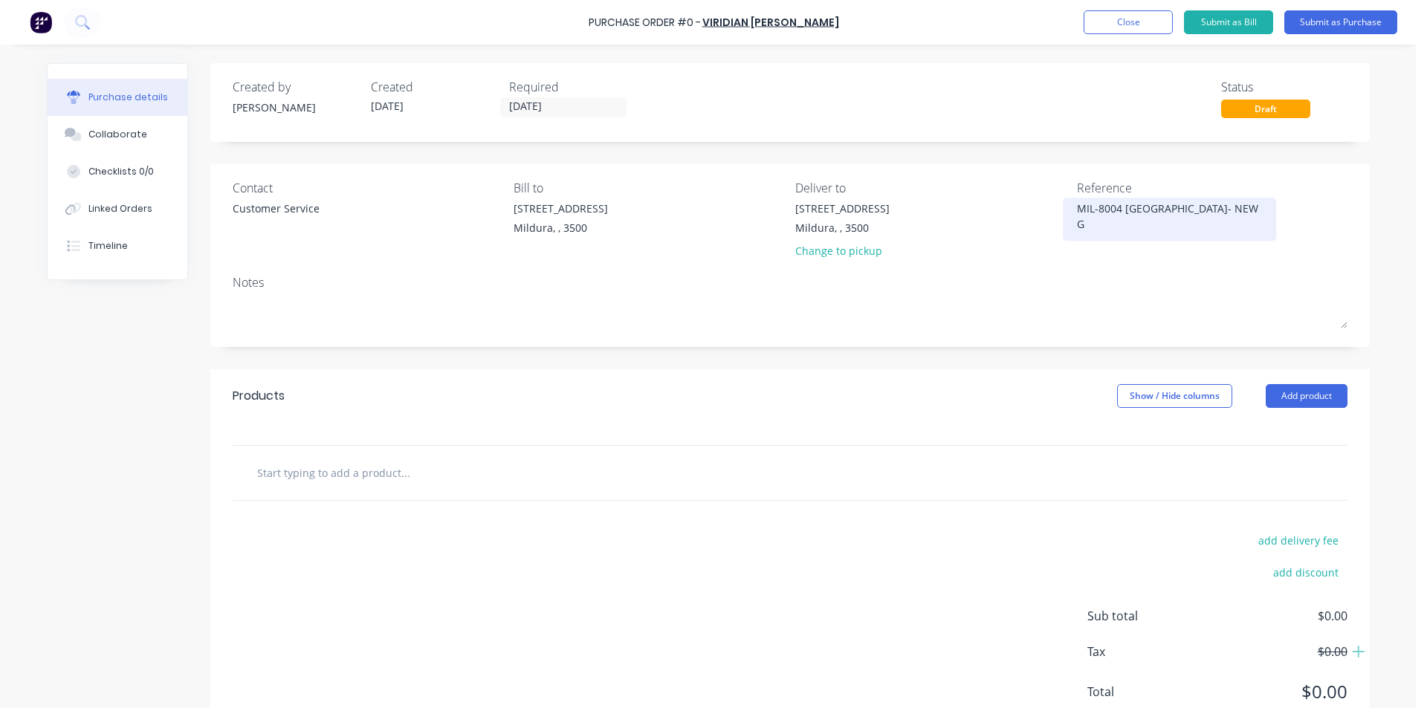
type textarea "MIL-8004 [GEOGRAPHIC_DATA]- NEW GL"
type textarea "x"
type textarea "MIL-8004 [GEOGRAPHIC_DATA]- [GEOGRAPHIC_DATA]"
type textarea "x"
type textarea "MIL-8004 [GEOGRAPHIC_DATA]- NEW GLAS"
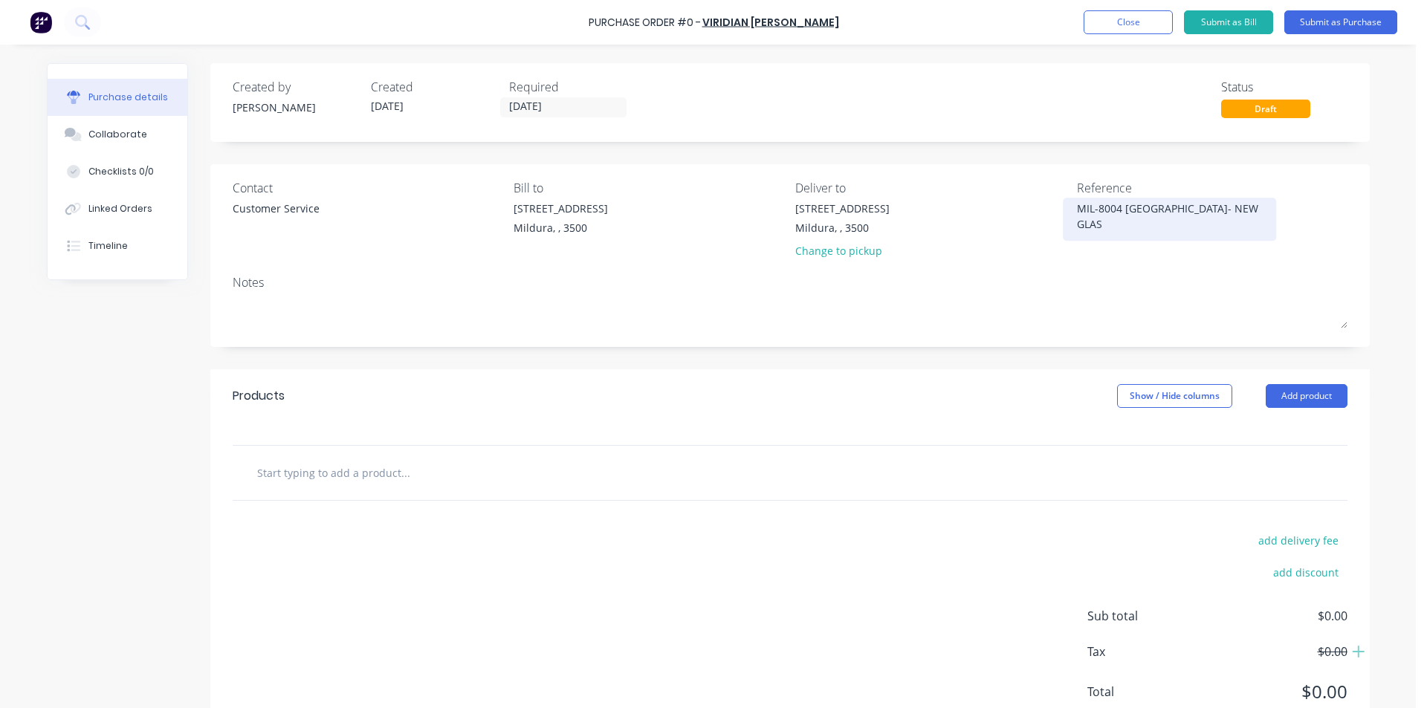
type textarea "x"
type textarea "MIL-8004 [GEOGRAPHIC_DATA]- NEW GLASS"
type textarea "x"
type textarea "MIL-8004 [GEOGRAPHIC_DATA]- NEW GLASS"
type textarea "x"
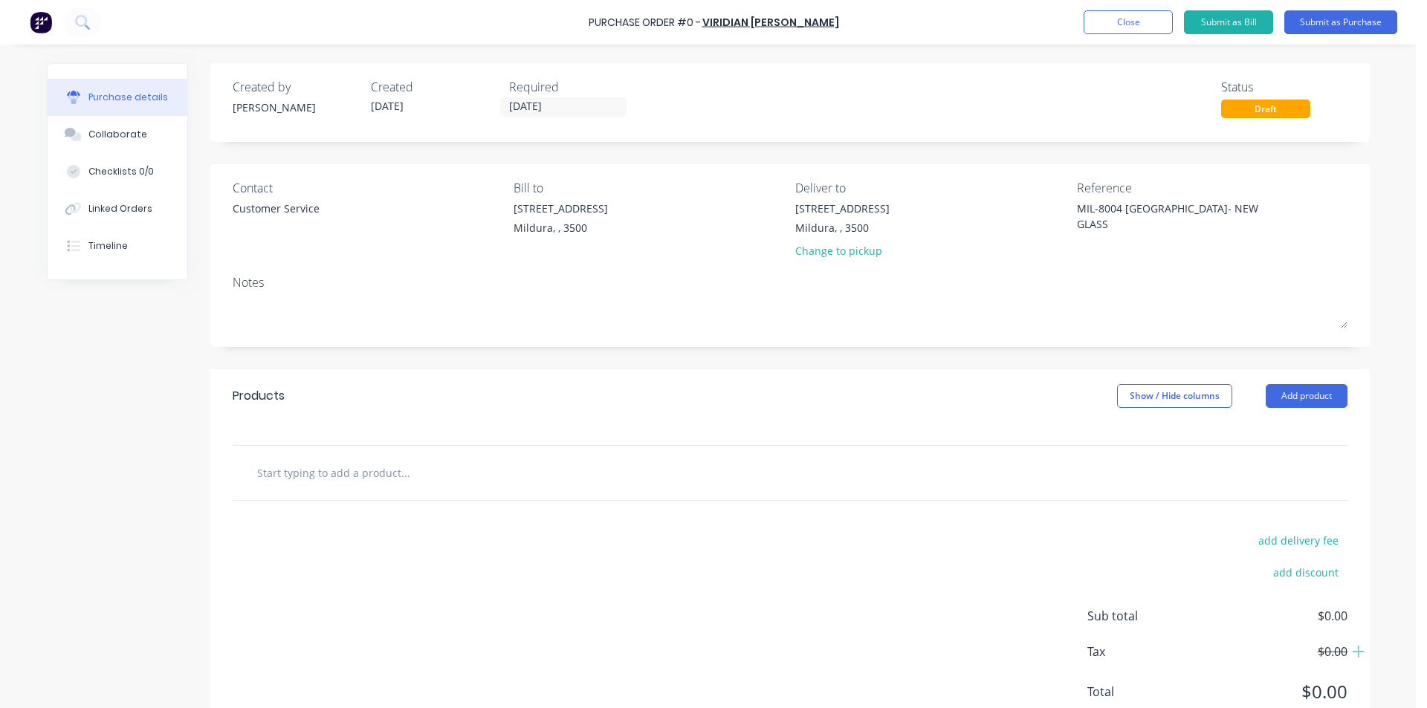
type textarea "MIL-8004 [GEOGRAPHIC_DATA]- NEW GLASS"
click at [415, 476] on input "text" at bounding box center [404, 473] width 297 height 30
type textarea "x"
drag, startPoint x: 1259, startPoint y: 210, endPoint x: 1200, endPoint y: 213, distance: 59.6
click at [1200, 213] on div "MIL-8004 [GEOGRAPHIC_DATA]- NEW GLASS" at bounding box center [1170, 219] width 186 height 37
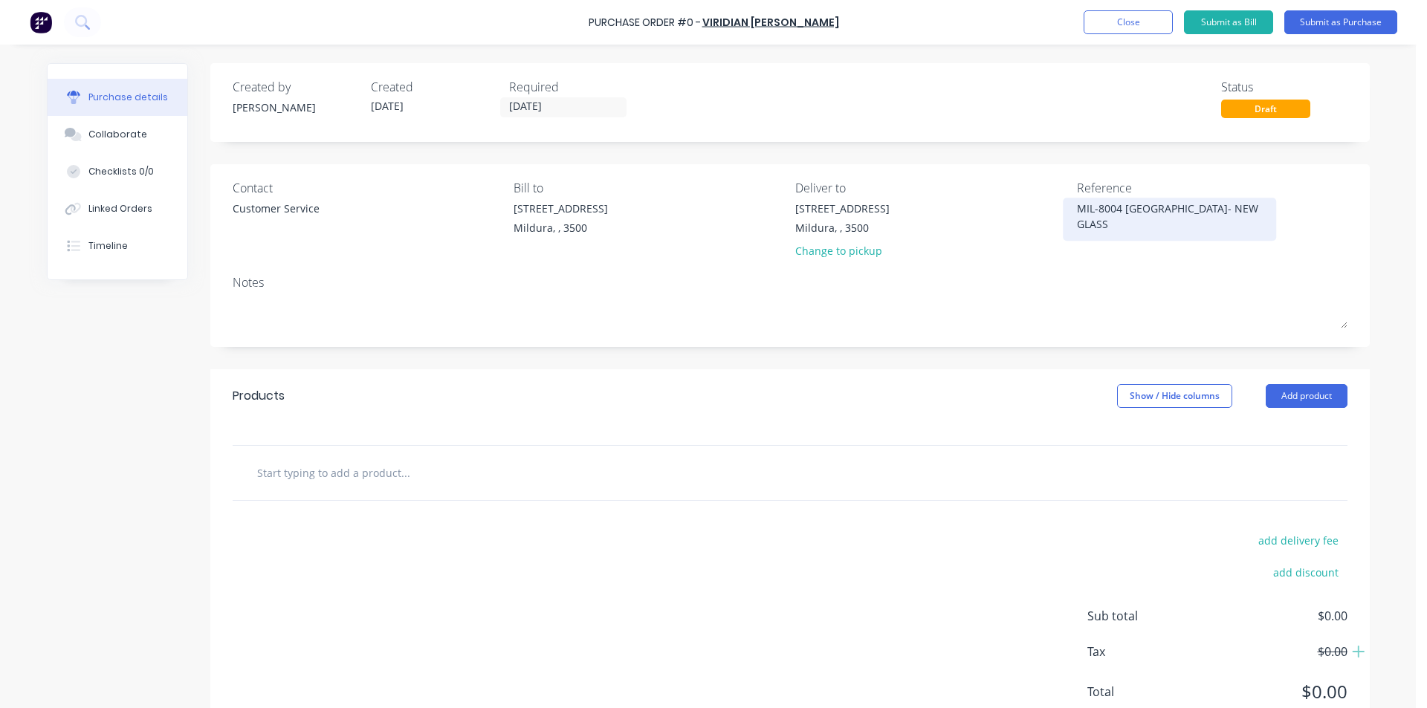
drag, startPoint x: 1193, startPoint y: 210, endPoint x: 1256, endPoint y: 210, distance: 63.2
click at [1256, 210] on textarea "MIL-8004 [GEOGRAPHIC_DATA]- NEW GLASS" at bounding box center [1170, 217] width 186 height 33
type textarea "MIL-8004 [GEOGRAPHIC_DATA]"
type textarea "x"
type textarea "MIL-8004 [GEOGRAPHIC_DATA]"
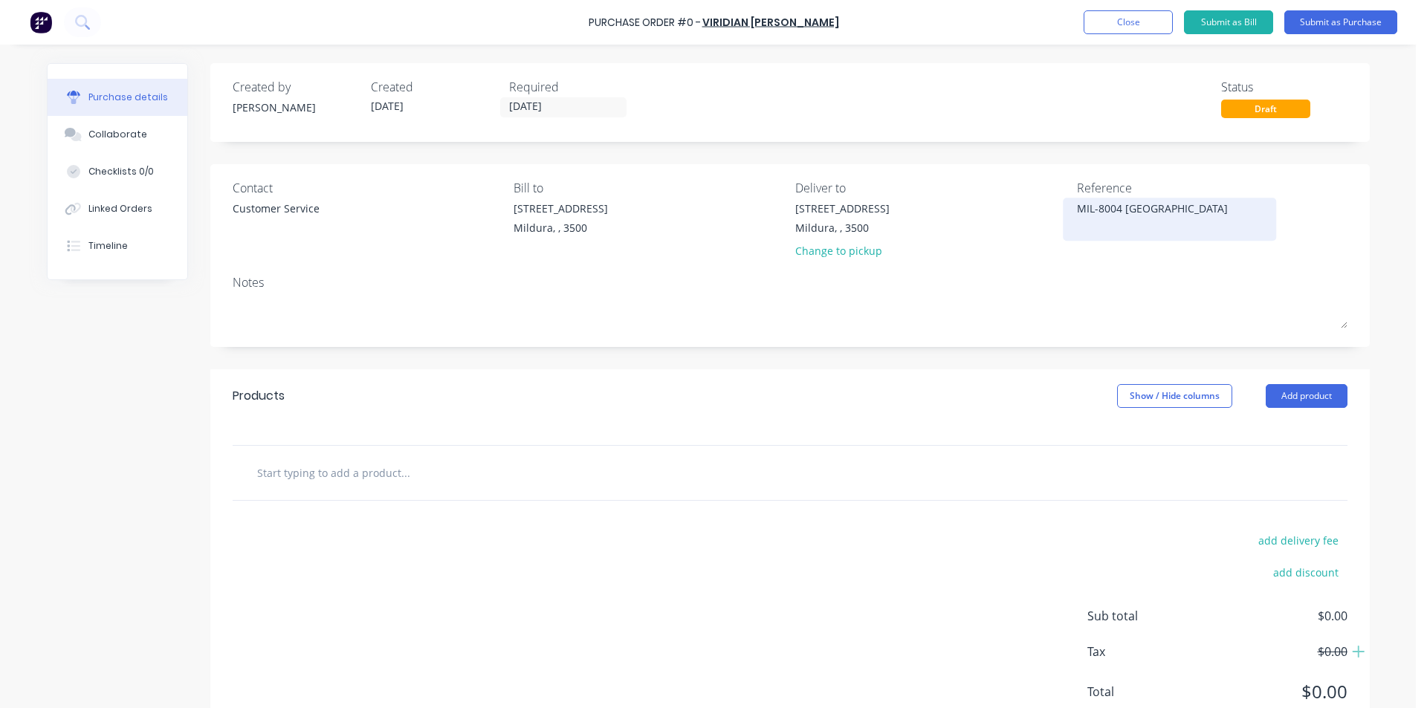
click at [1153, 227] on textarea "MIL-8004 [GEOGRAPHIC_DATA]" at bounding box center [1170, 217] width 186 height 33
click at [1232, 211] on textarea "MIL-8004 [GEOGRAPHIC_DATA]" at bounding box center [1170, 217] width 186 height 33
click at [348, 473] on input "text" at bounding box center [404, 473] width 297 height 30
click at [337, 464] on input "text" at bounding box center [404, 473] width 297 height 30
type textarea "x"
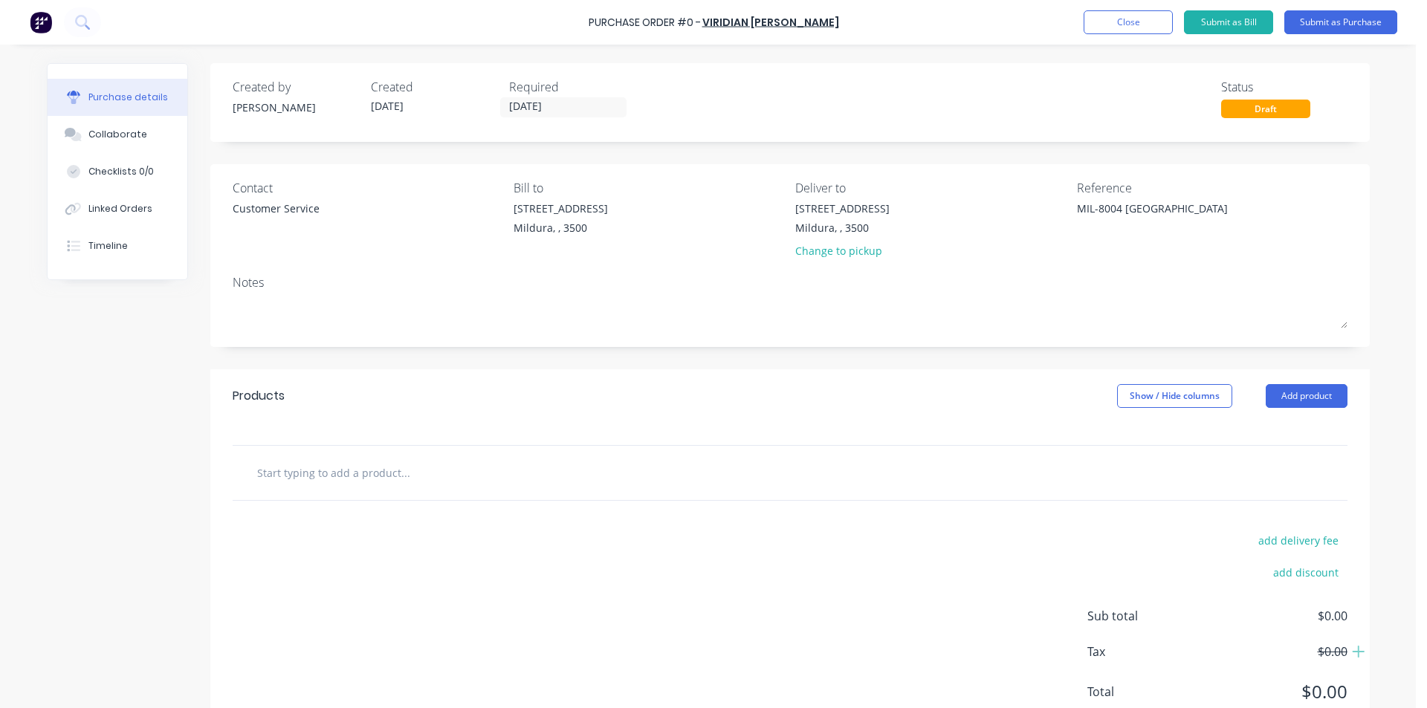
type input "4"
type textarea "x"
type input "4/"
type textarea "x"
type input "4/1"
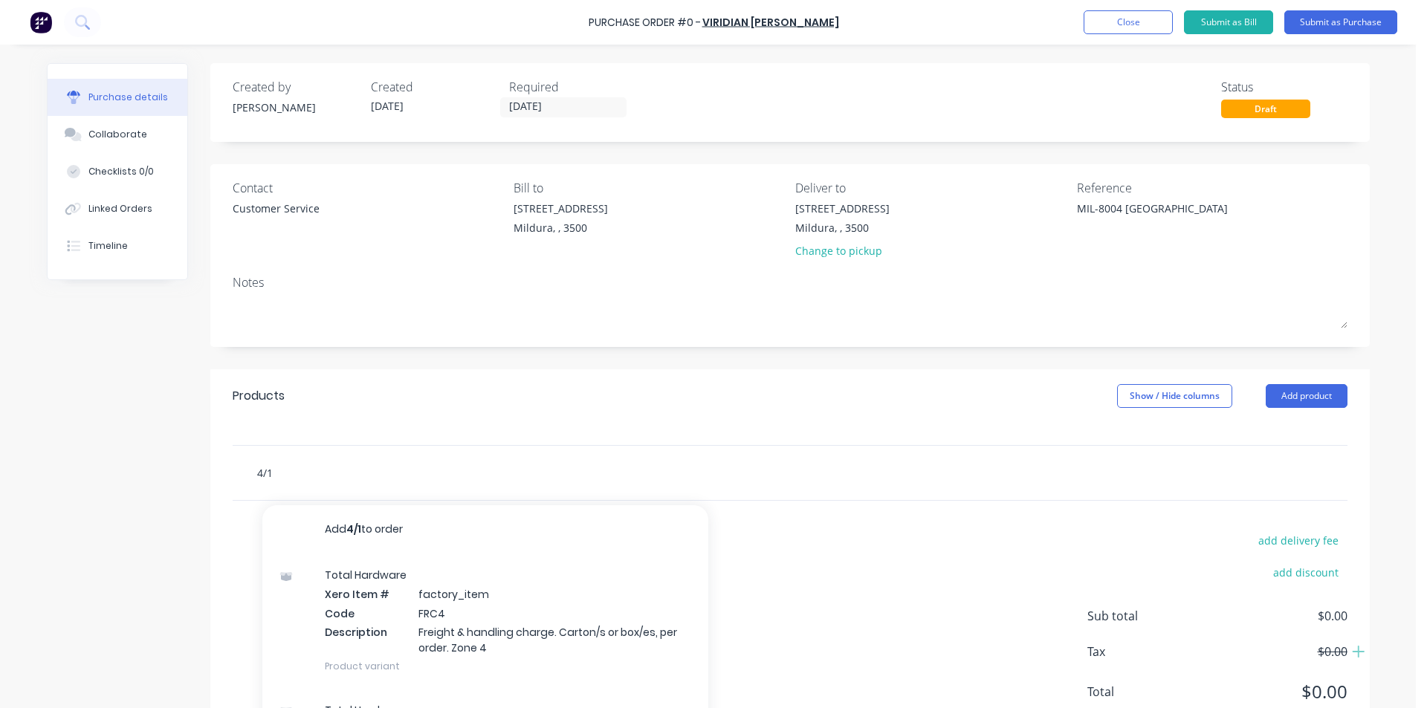
type textarea "x"
type input "4/16"
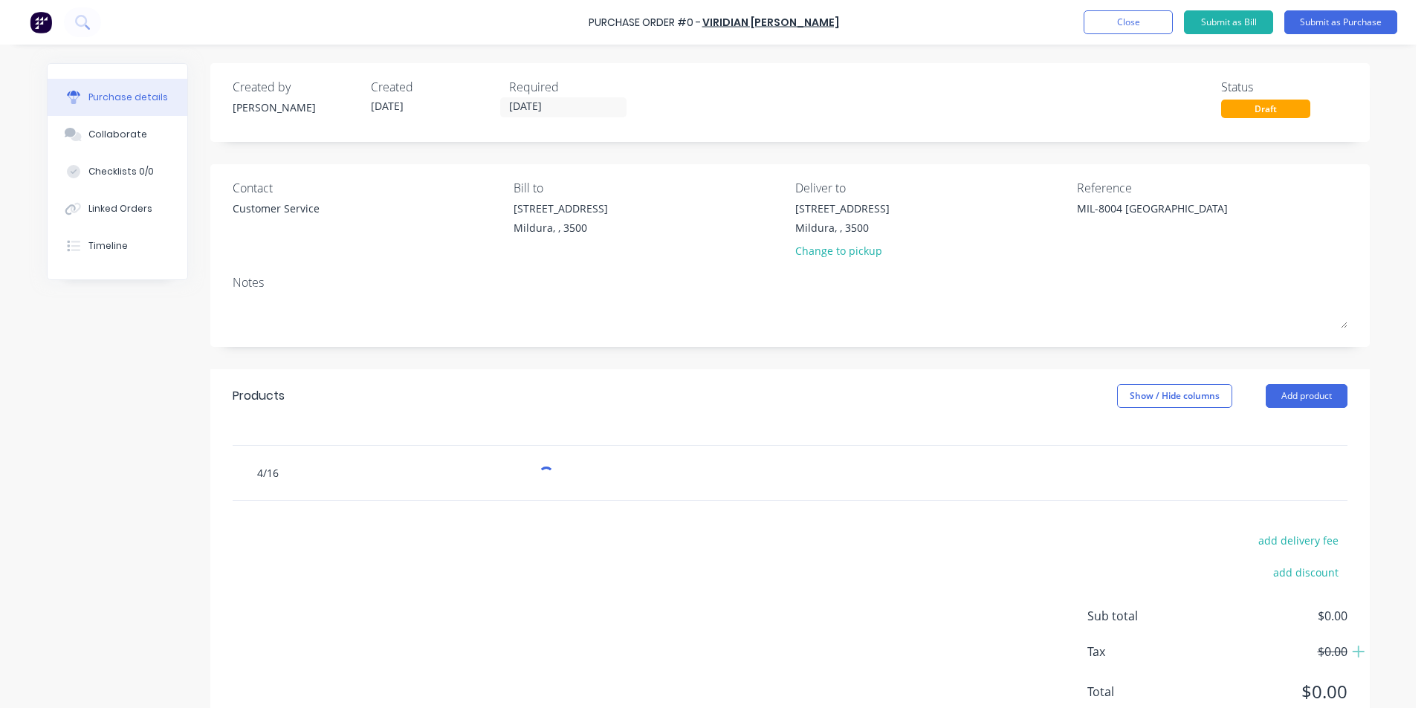
type textarea "x"
type input "4/16/"
type textarea "x"
type input "4/16/4"
type textarea "x"
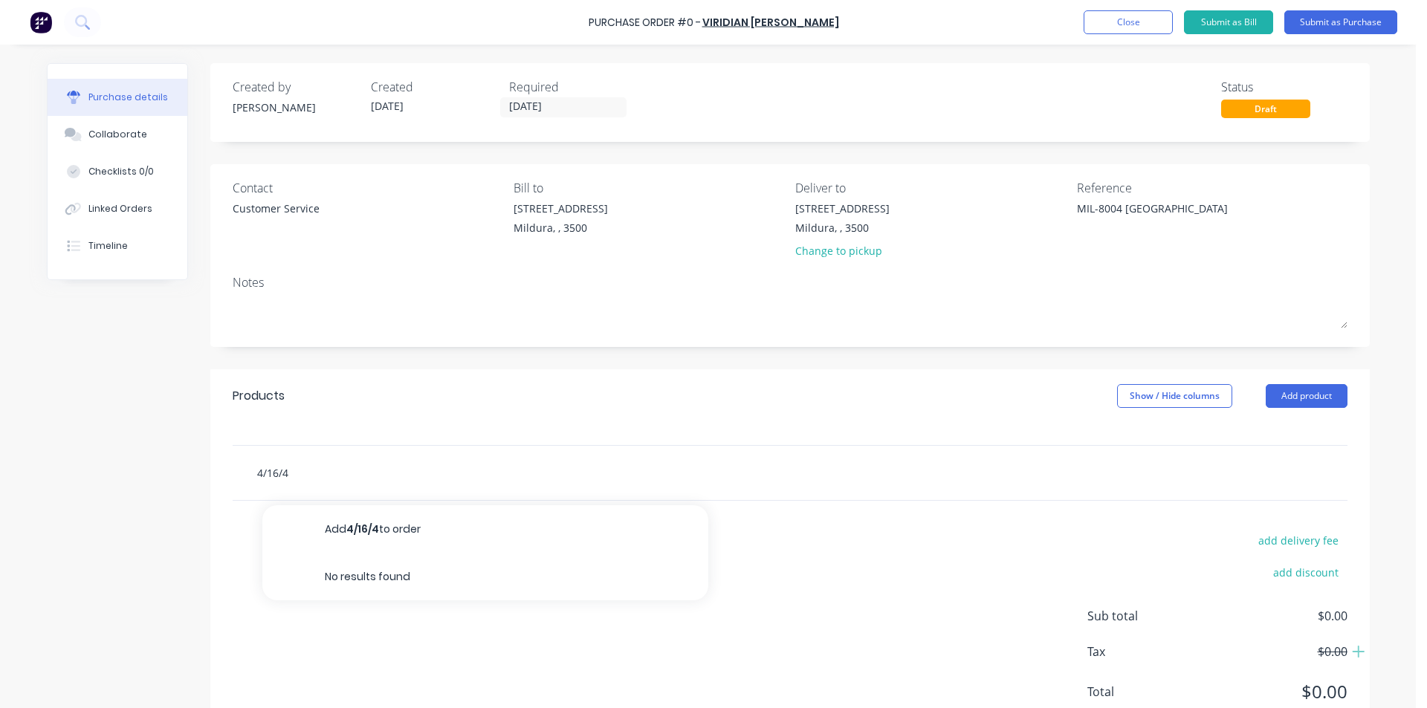
type input "4/16/4"
click at [260, 469] on input "4/16/4" at bounding box center [404, 473] width 297 height 30
type textarea "x"
type input "4T/16/4"
type textarea "x"
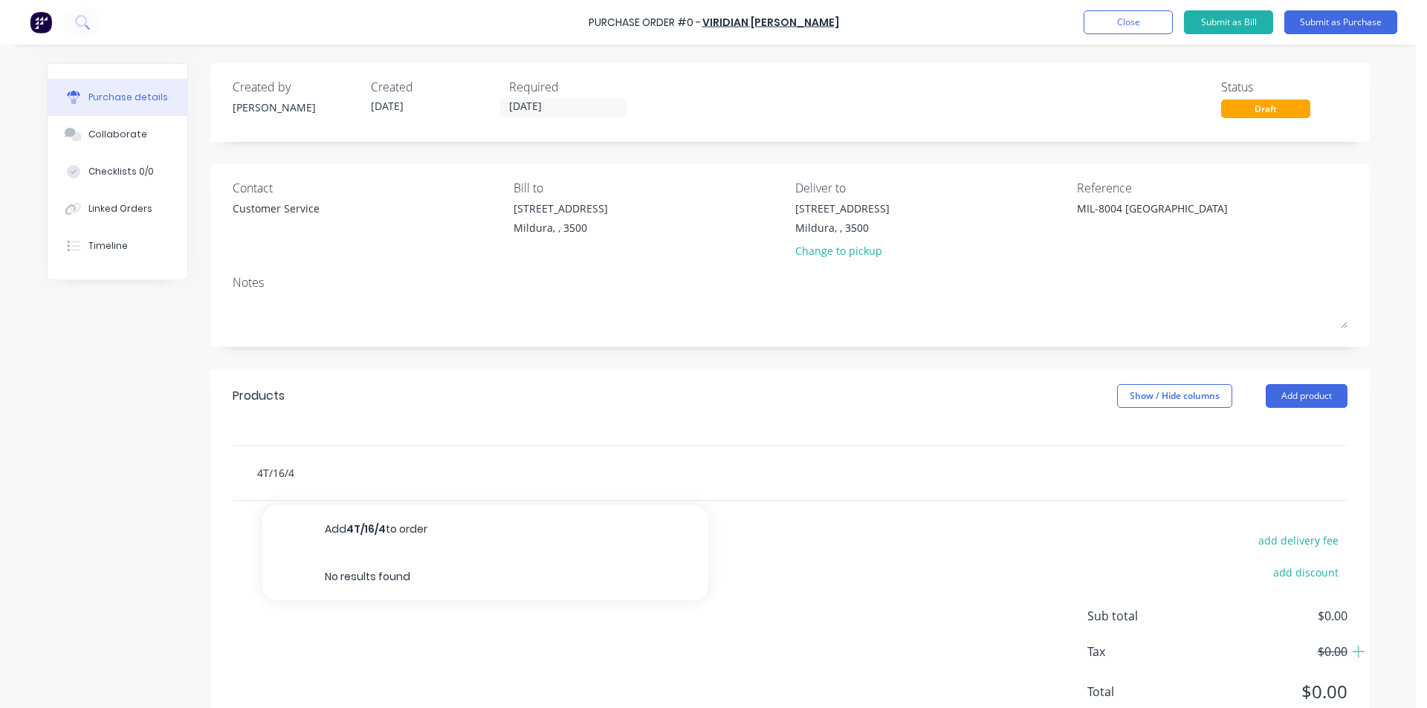
type input "4TG/16/4"
click at [300, 473] on input "4TG/16/4" at bounding box center [404, 473] width 297 height 30
type textarea "x"
type input "4TG/16/4T"
type textarea "x"
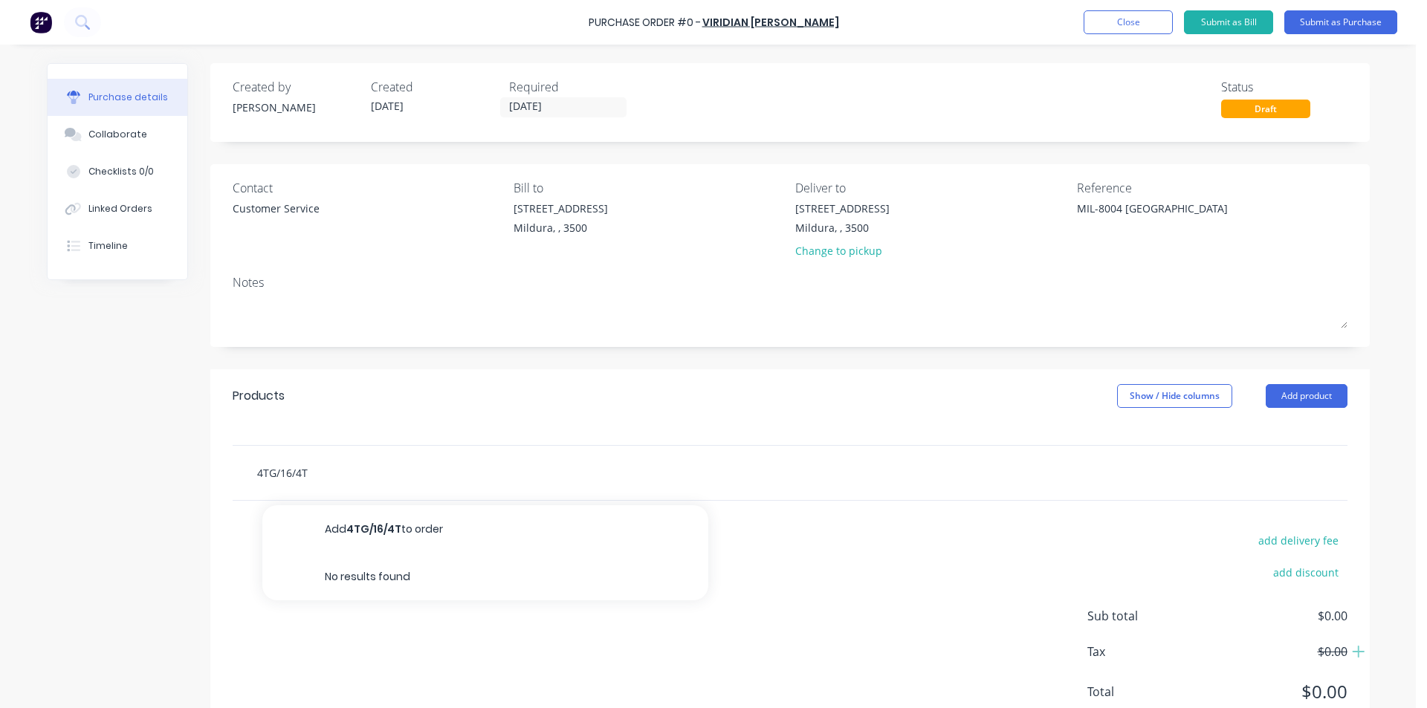
type input "4TG/16/4TG"
type textarea "x"
type input "4TG/16/4TG"
type textarea "x"
type input "4TG/16/4TG-"
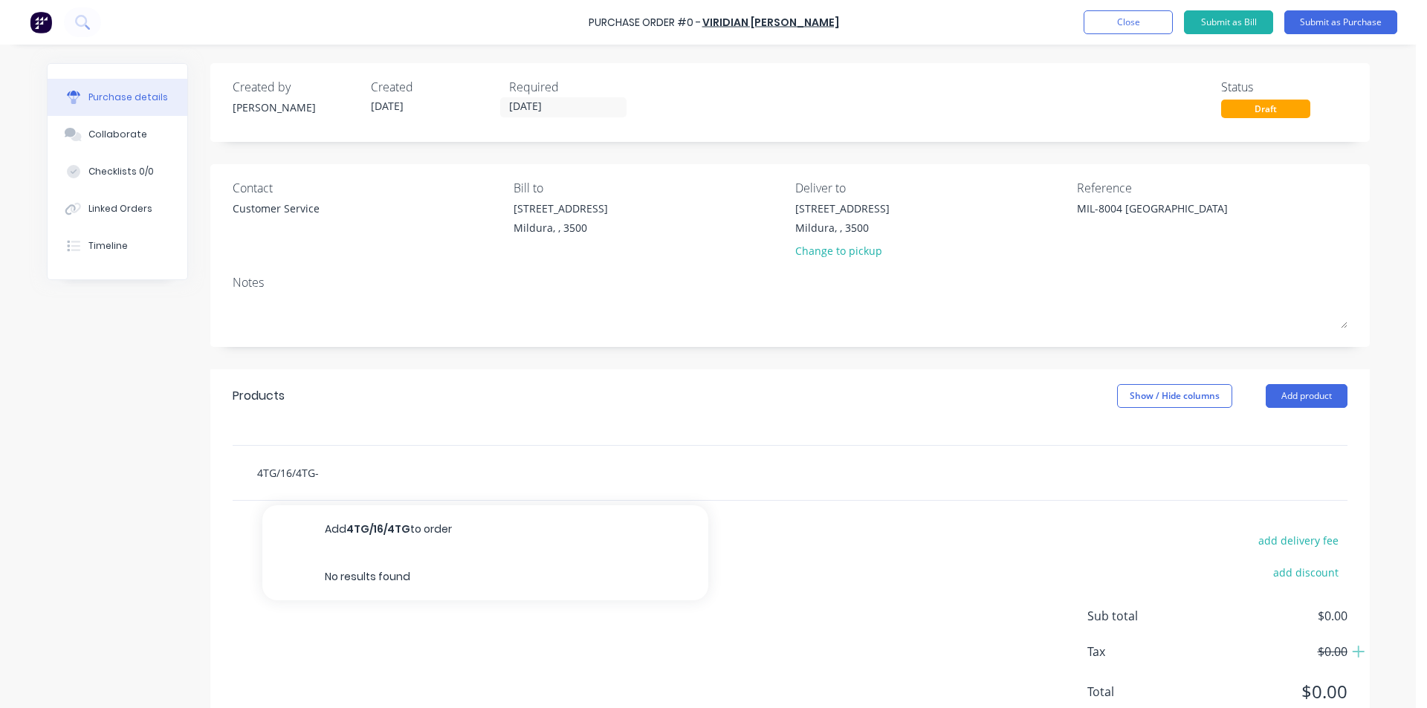
type textarea "x"
type input "4TG/16/4TG-"
type textarea "x"
type input "4TG/16/4TG- 4"
type textarea "x"
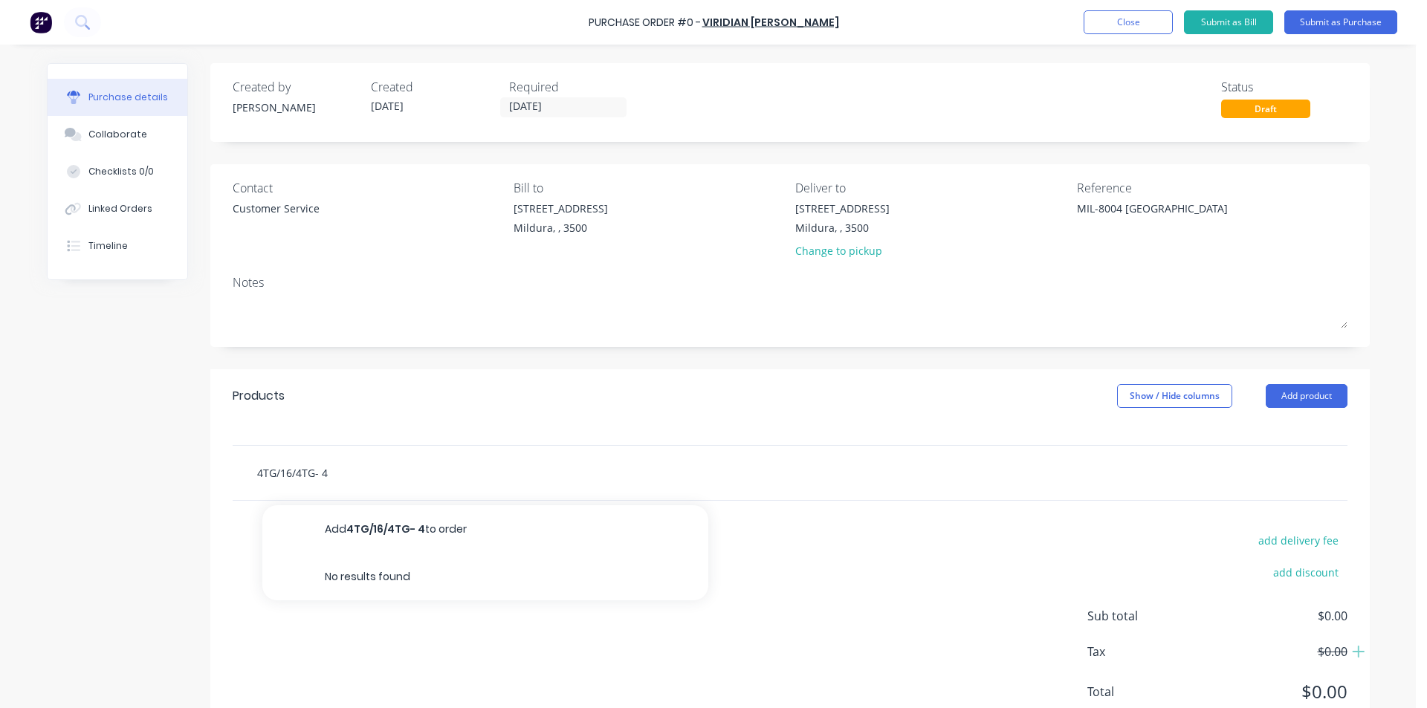
type input "4TG/16/4TG- 4M"
type textarea "x"
type input "4TG/16/4TG- 4MM"
type textarea "x"
type input "4TG/16/4TG- 4MM"
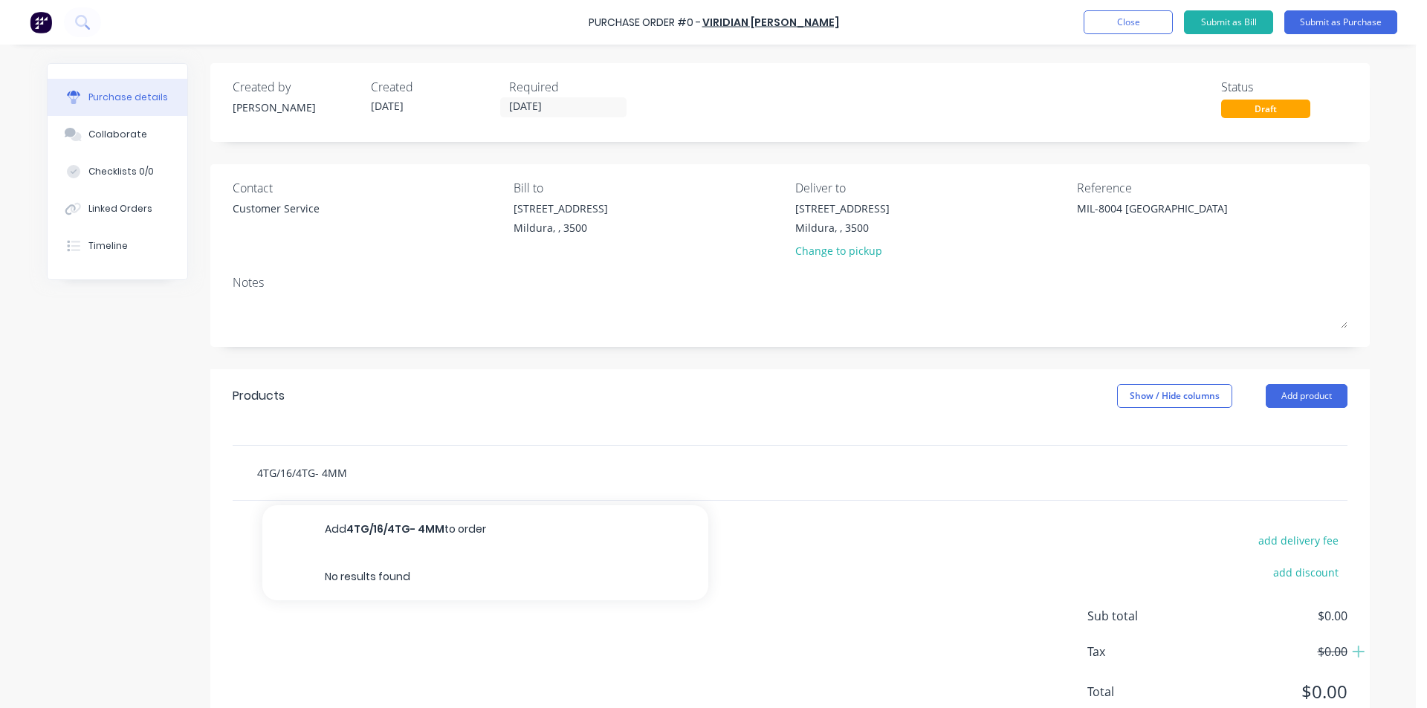
type textarea "x"
type input "4TG/16/4TG- 4MM C"
type textarea "x"
type input "4TG/16/4TG- 4MM CL"
type textarea "x"
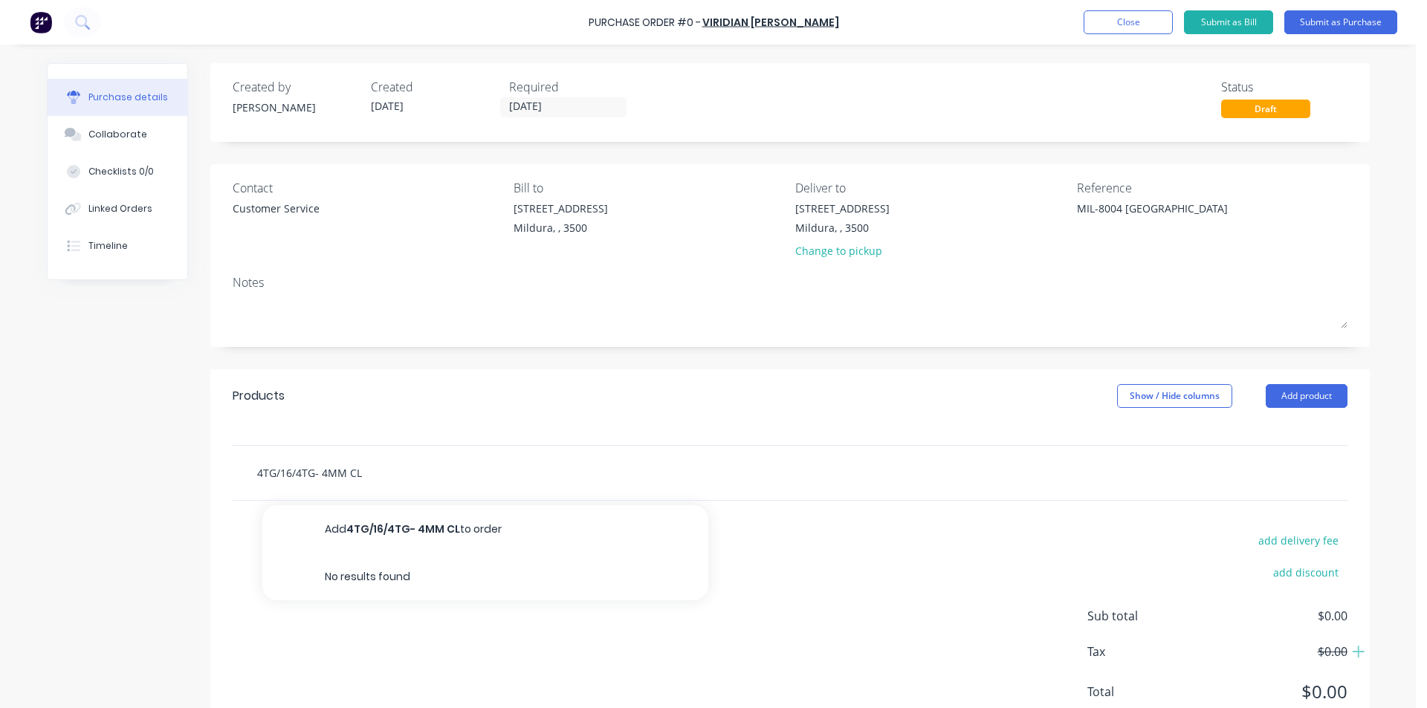
type input "4TG/16/4TG- 4MM CLE"
type textarea "x"
type input "4TG/16/4TG- 4MM CLEA"
type textarea "x"
type input "4TG/16/4TG- 4MM CLEAR"
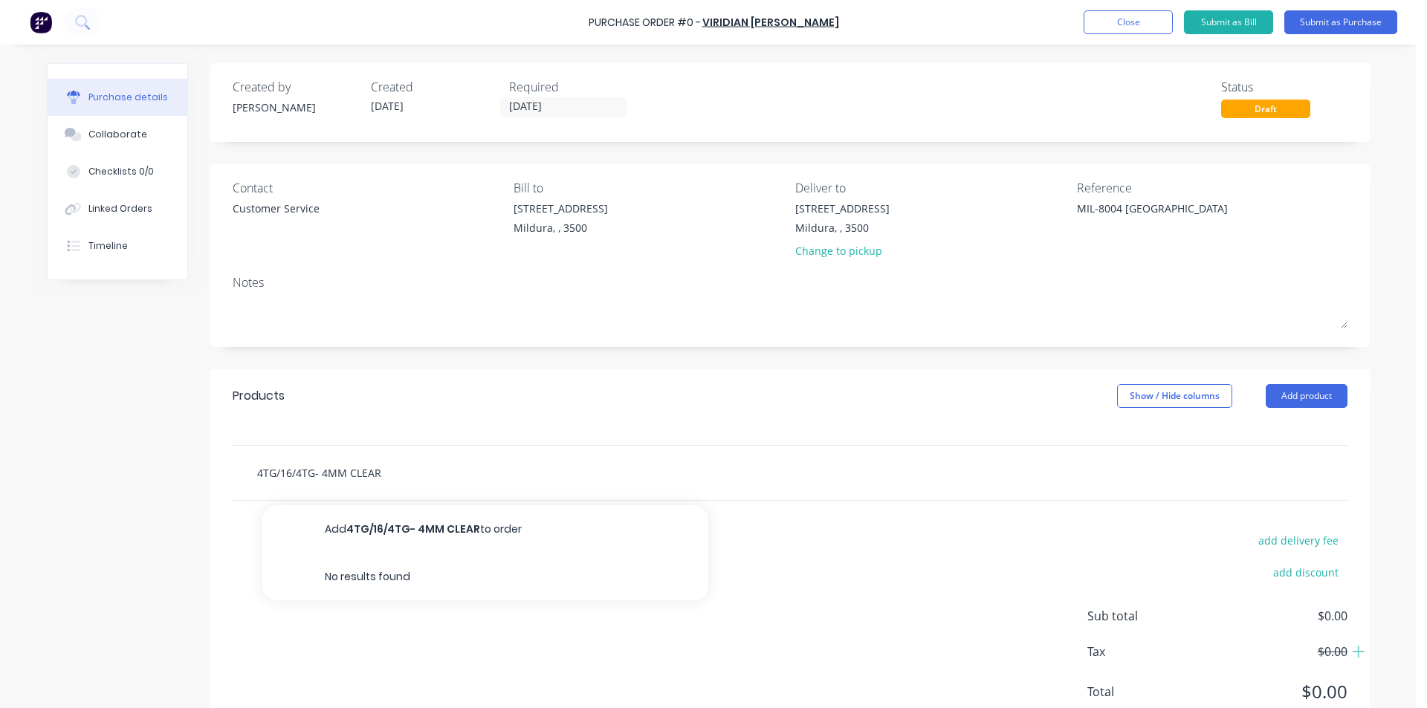
type textarea "x"
type input "4TG/16/4TG- 4MM CLEAR"
type textarea "x"
type input "4TG/16/4TG- 4MM CLEAR T"
type textarea "x"
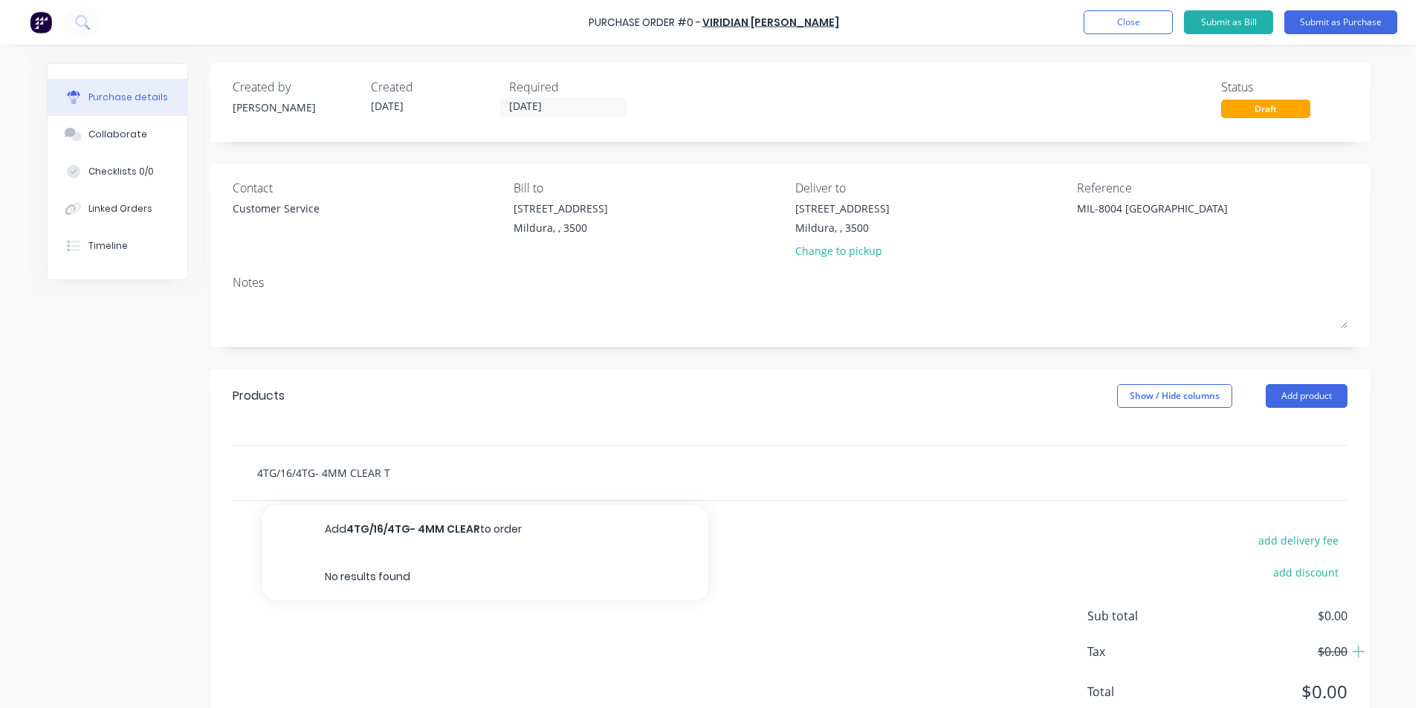
type input "4TG/16/4TG- 4MM CLEAR TO"
type textarea "x"
type input "4TG/16/4TG- 4MM CLEAR TOU"
type textarea "x"
type input "4TG/16/4TG- 4MM CLEAR TOUG"
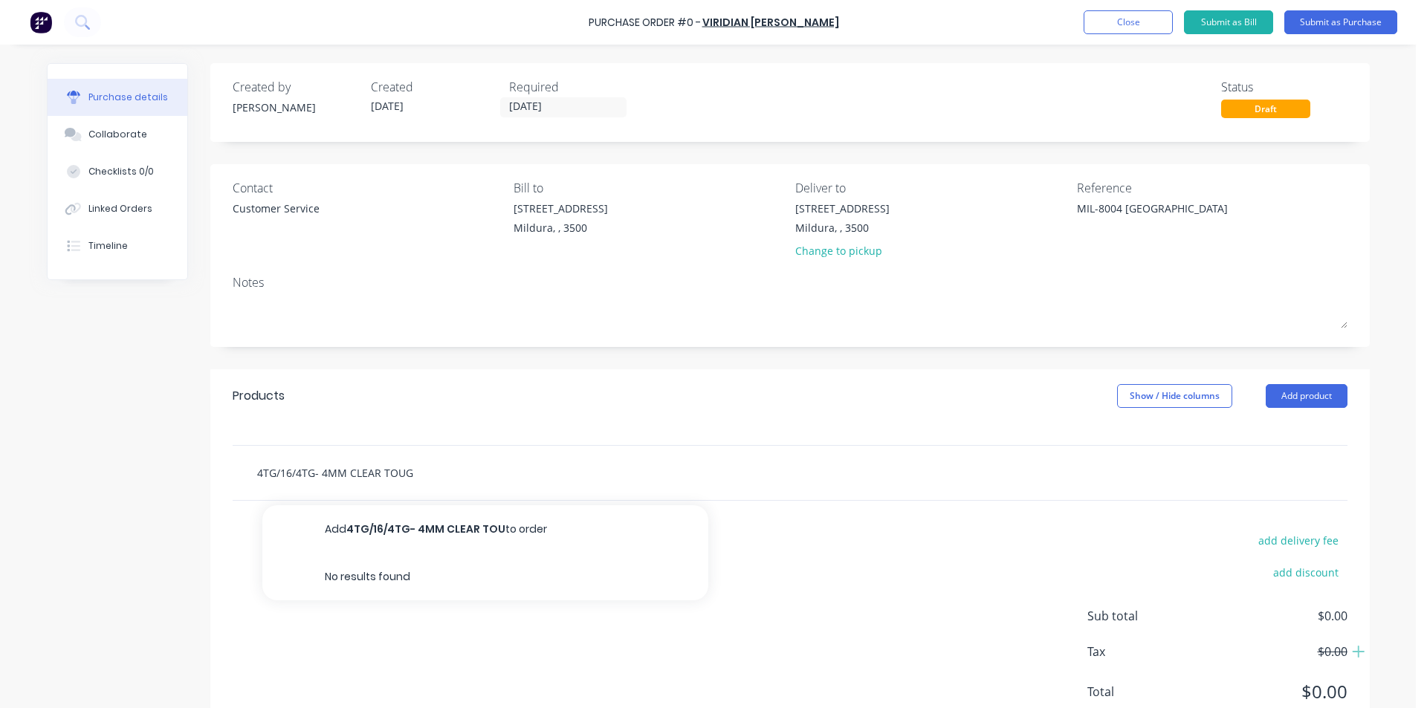
type textarea "x"
type input "4TG/16/4TG- 4MM CLEAR TOUGH"
type textarea "x"
type input "4TG/16/4TG- 4MM CLEAR TOUGHN"
type textarea "x"
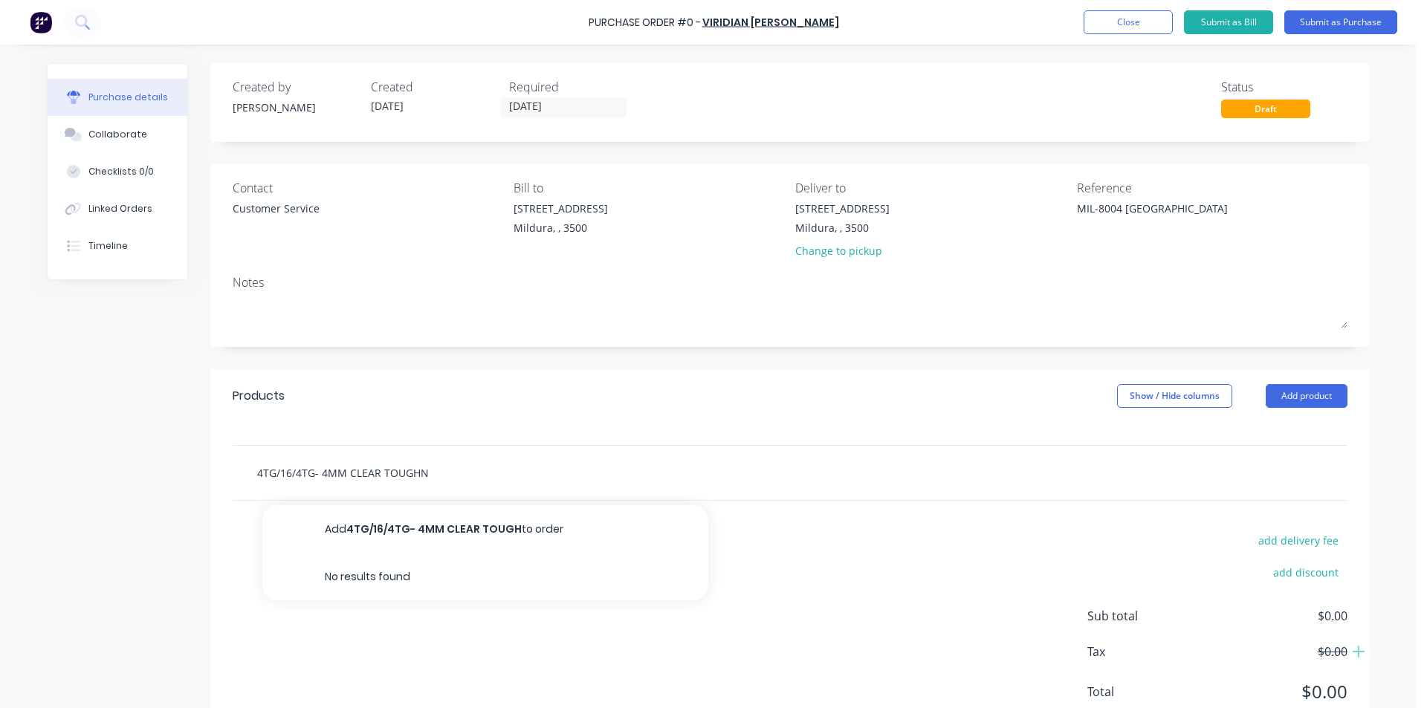
type input "4TG/16/4TG- 4MM CLEAR TOUGHNE"
type textarea "x"
type input "4TG/16/4TG- 4MM CLEAR TOUGHNED"
type textarea "x"
type input "4TG/16/4TG- 4MM CLEAR TOUGHNED"
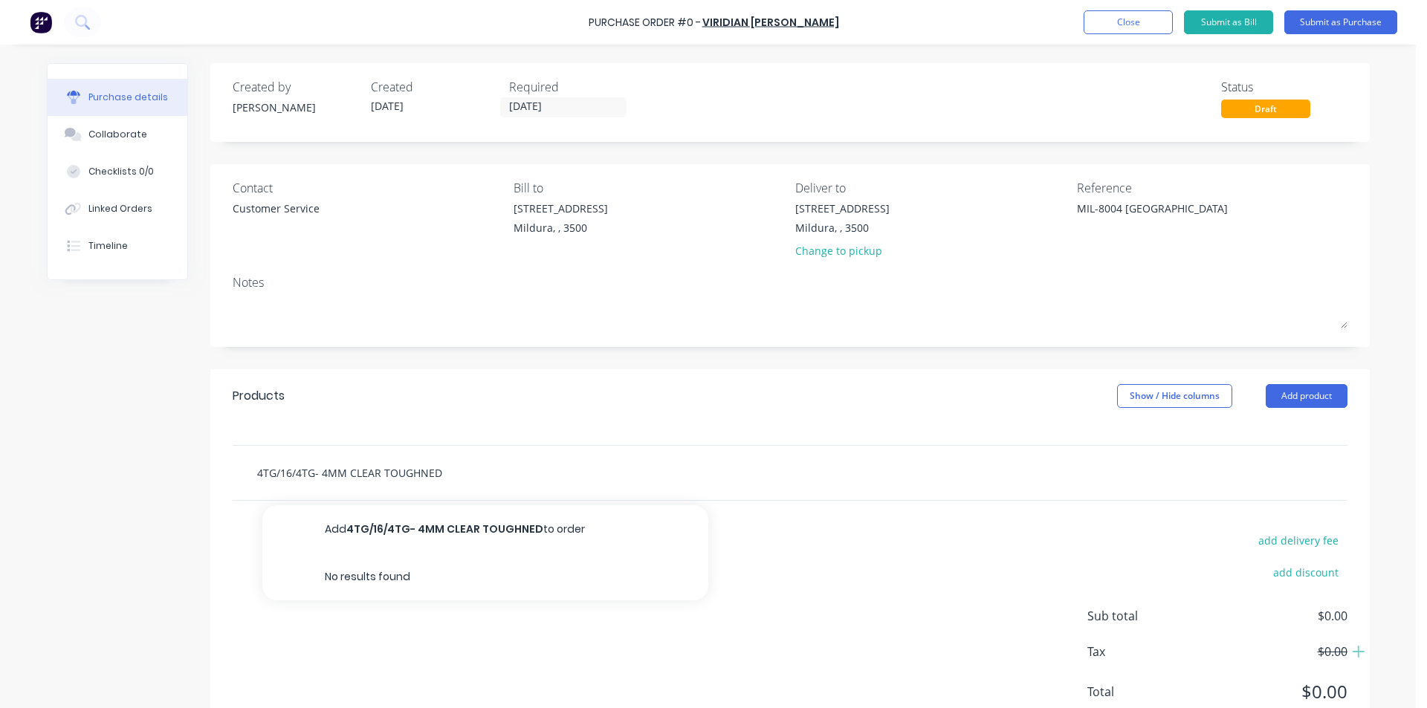
click at [425, 472] on input "4TG/16/4TG- 4MM CLEAR TOUGHNED" at bounding box center [404, 473] width 297 height 30
type textarea "x"
type input "4TG/16/4TG- 4MM CLEAR TOUGHND"
type textarea "x"
type input "4TG/16/4TG- 4MM CLEAR TOUGHD"
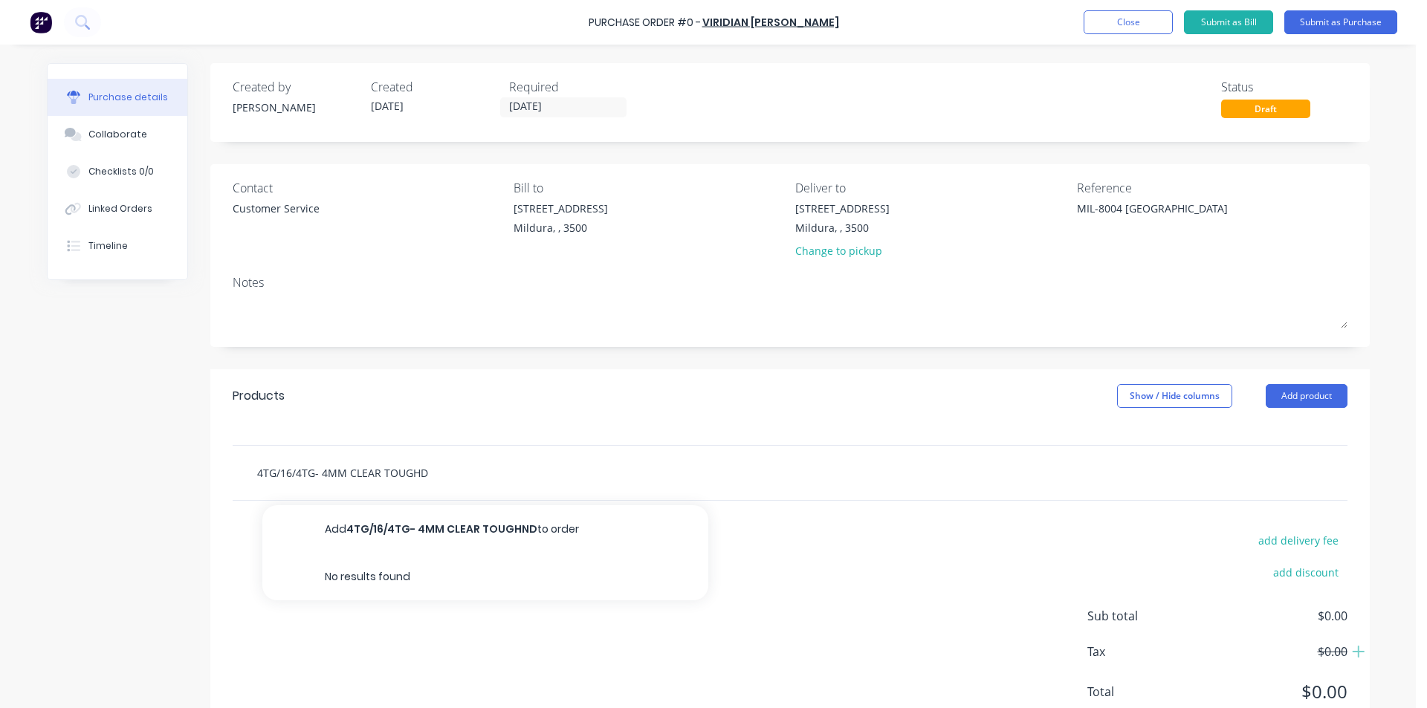
type textarea "x"
type input "4TG/16/4TG- 4MM CLEAR TOUGHED"
type textarea "x"
type input "4TG/16/4TG- 4MM CLEAR TOUGHEND"
type textarea "x"
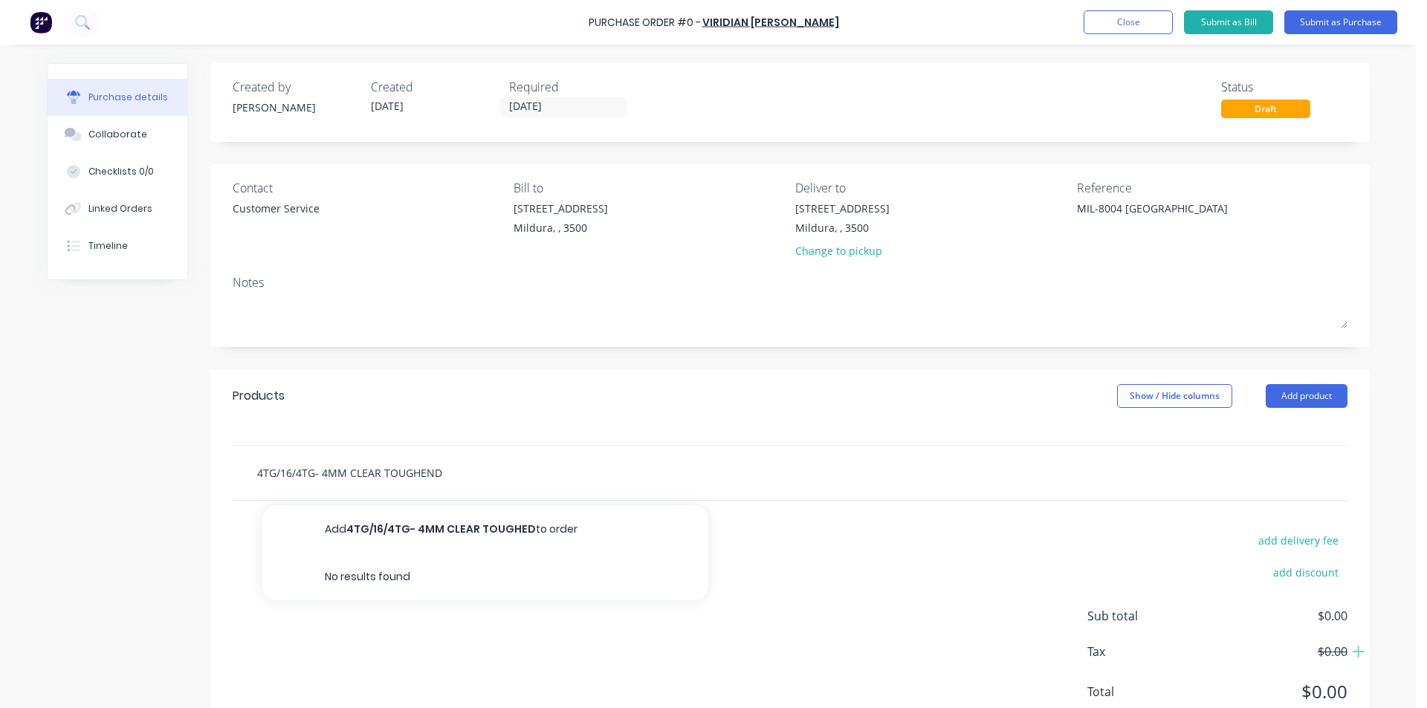
type input "4TG/16/4TG- 4MM CLEAR TOUGHENDD"
type textarea "x"
type input "4TG/16/4TG- 4MM CLEAR TOUGHEND"
click at [473, 473] on input "4TG/16/4TG- 4MM CLEAR TOUGHEND" at bounding box center [404, 473] width 297 height 30
type textarea "x"
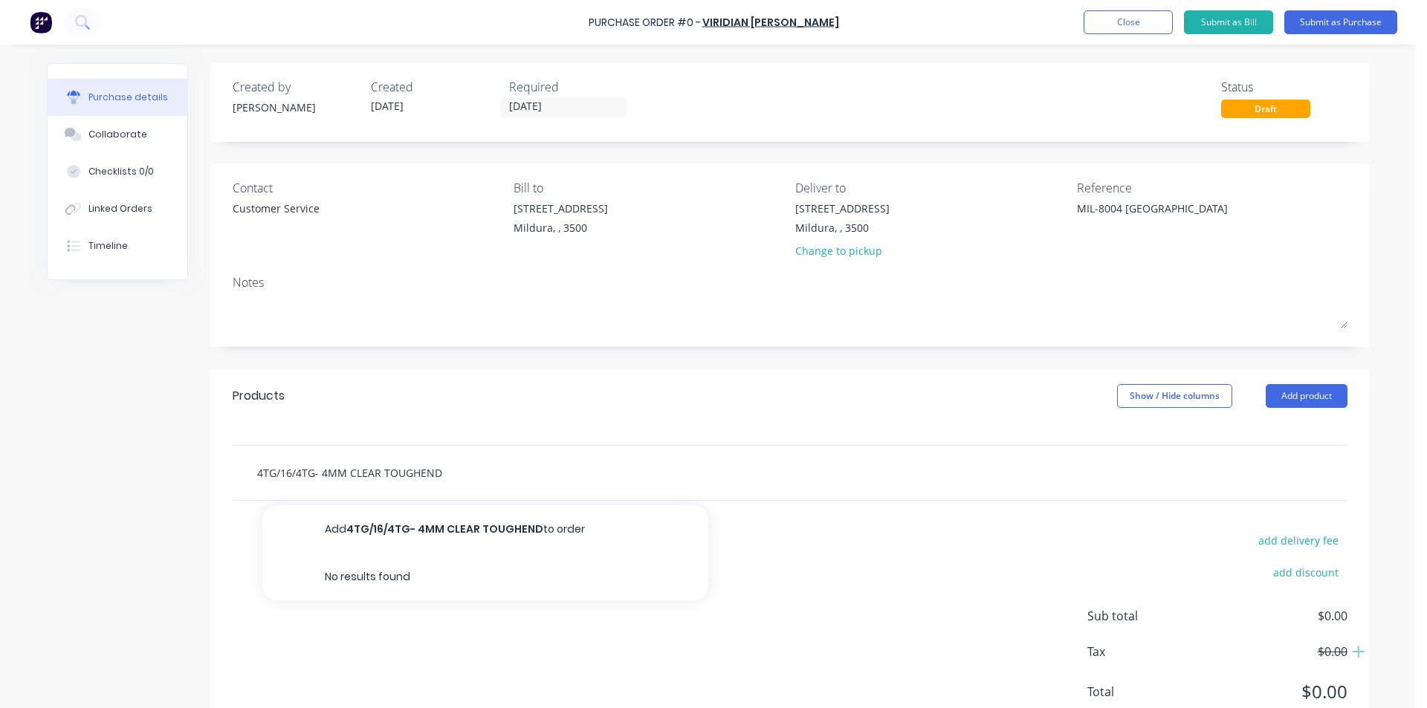
type input "4TG/16/4TG- 4MM CLEAR TOUGHEND/"
type textarea "x"
type input "4TG/16/4TG- 4MM CLEAR TOUGHEND/"
type textarea "x"
type input "4TG/16/4TG- 4MM CLEAR TOUGHEND/1"
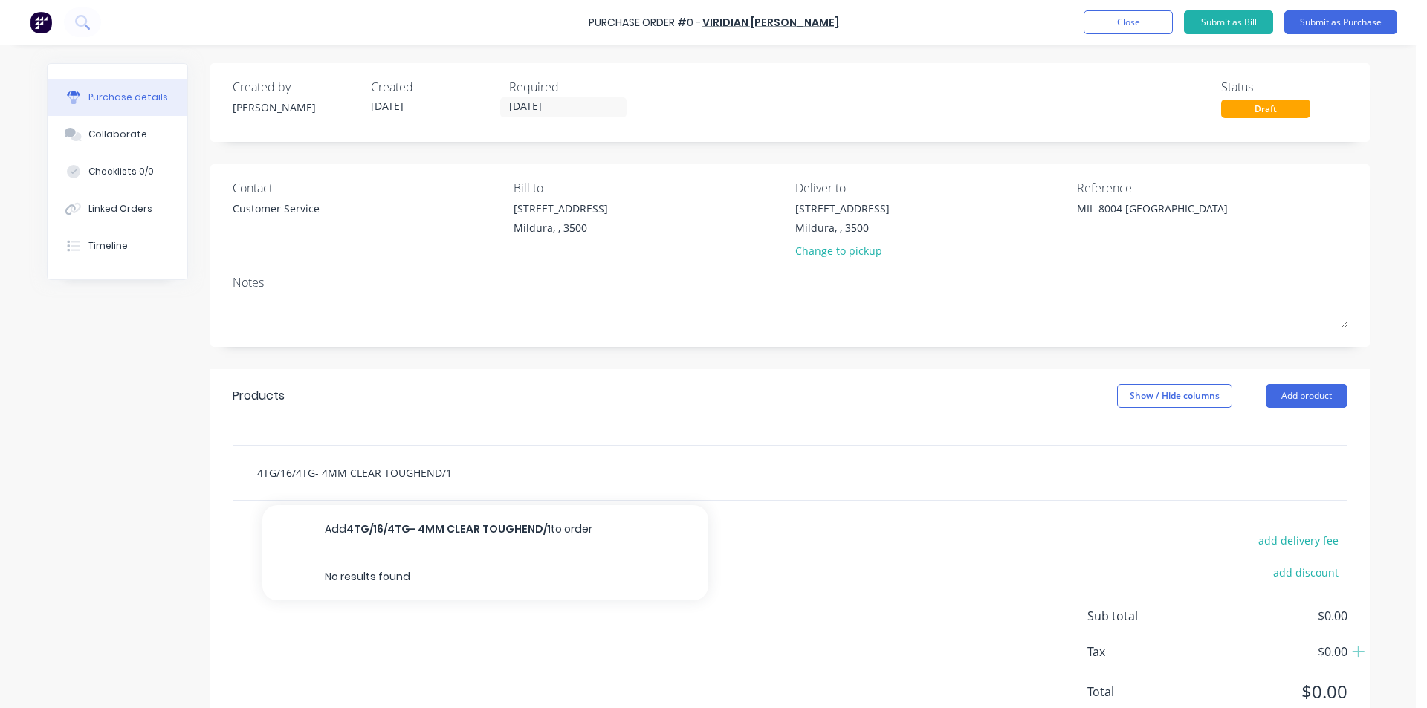
type textarea "x"
type input "4TG/16/4TG- 4MM CLEAR TOUGHEND/16"
type textarea "x"
type input "4TG/16/4TG- 4MM CLEAR TOUGHEND/16M"
type textarea "x"
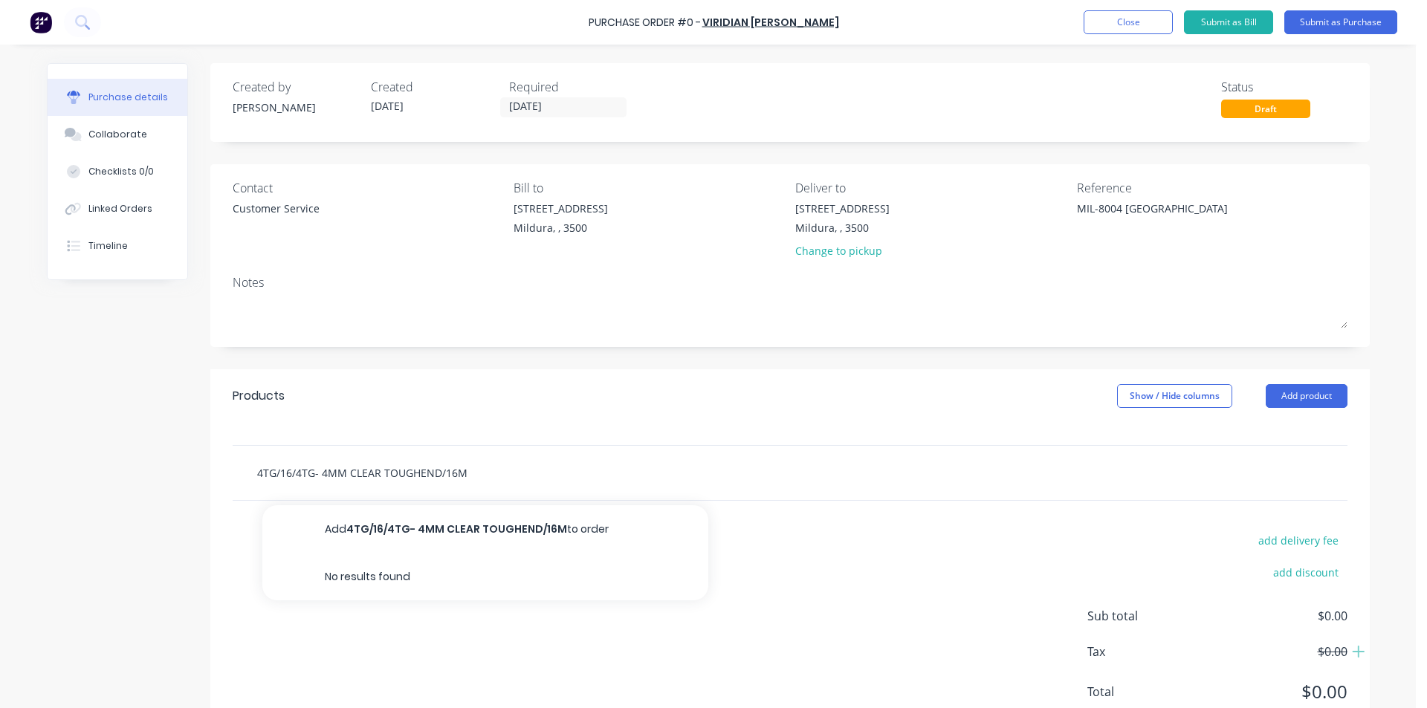
type input "4TG/16/4TG- 4MM CLEAR TOUGHEND/16MM"
type textarea "x"
type input "4TG/16/4TG- 4MM CLEAR TOUGHEND/16MM/"
type textarea "x"
type input "4TG/16/4TG- 4MM CLEAR TOUGHEND/16MM/"
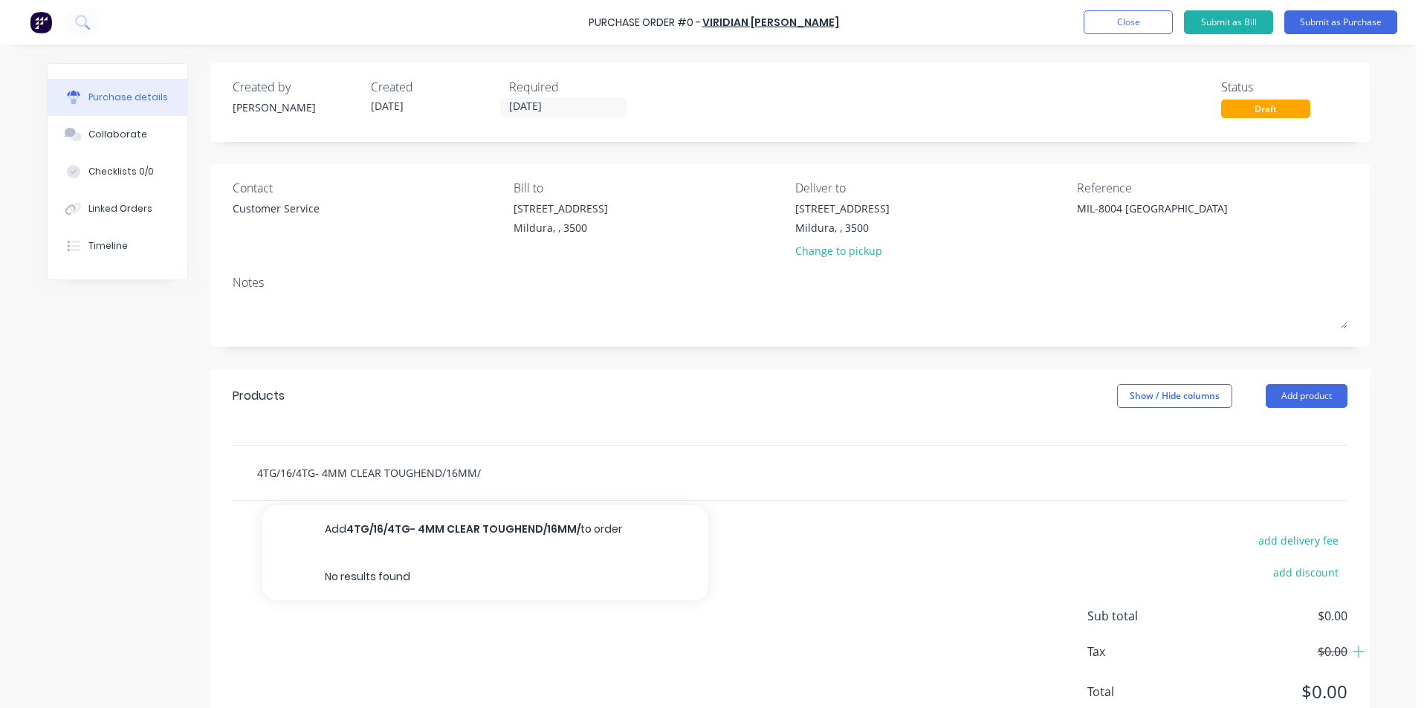
type textarea "x"
type input "4TG/16/4TG- 4MM CLEAR TOUGHEND/16MM/4"
type textarea "x"
type input "4TG/16/4TG- 4MM CLEAR TOUGHEND/16MM/4C"
type textarea "x"
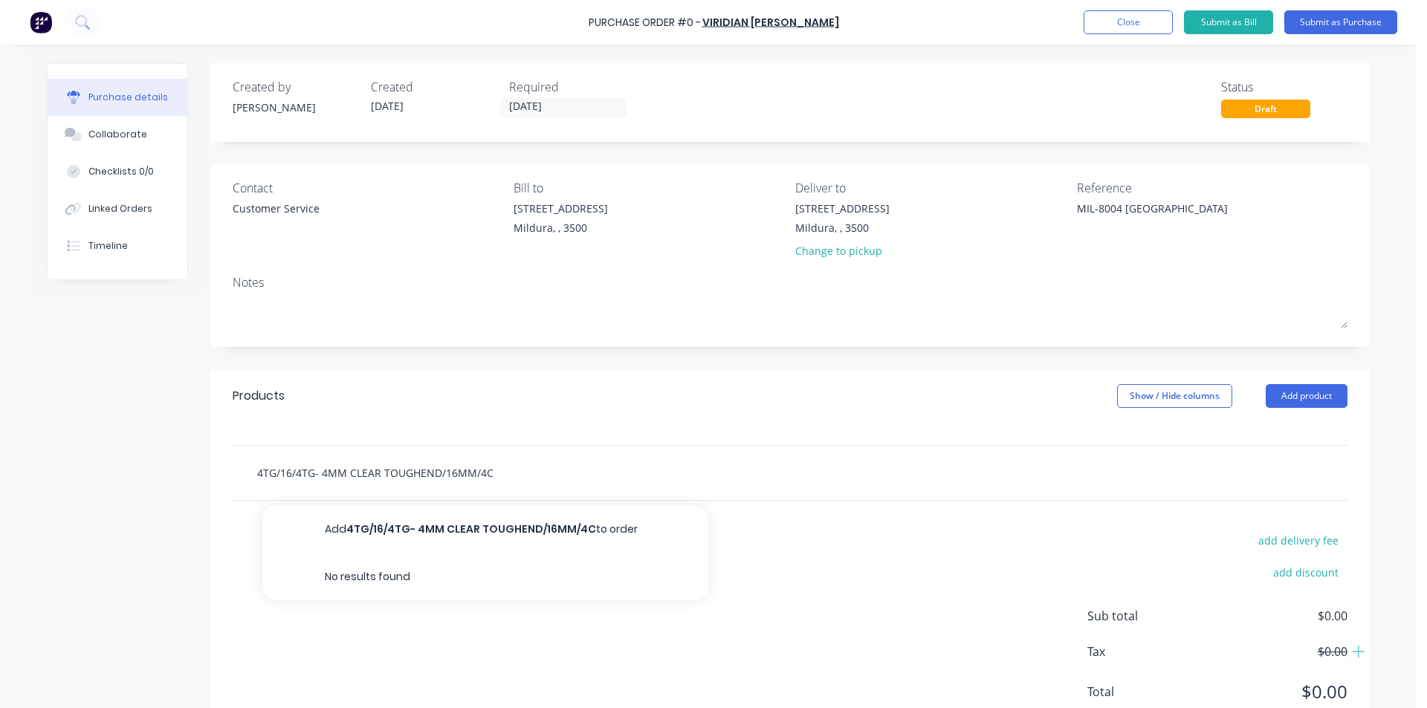
type input "4TG/16/4TG- 4MM CLEAR TOUGHEND/16MM/4CL"
type textarea "x"
type input "4TG/16/4TG- 4MM CLEAR TOUGHEND/16MM/4CLE"
type textarea "x"
type input "4TG/16/4TG- 4MM CLEAR TOUGHEND/16MM/4CLEAR"
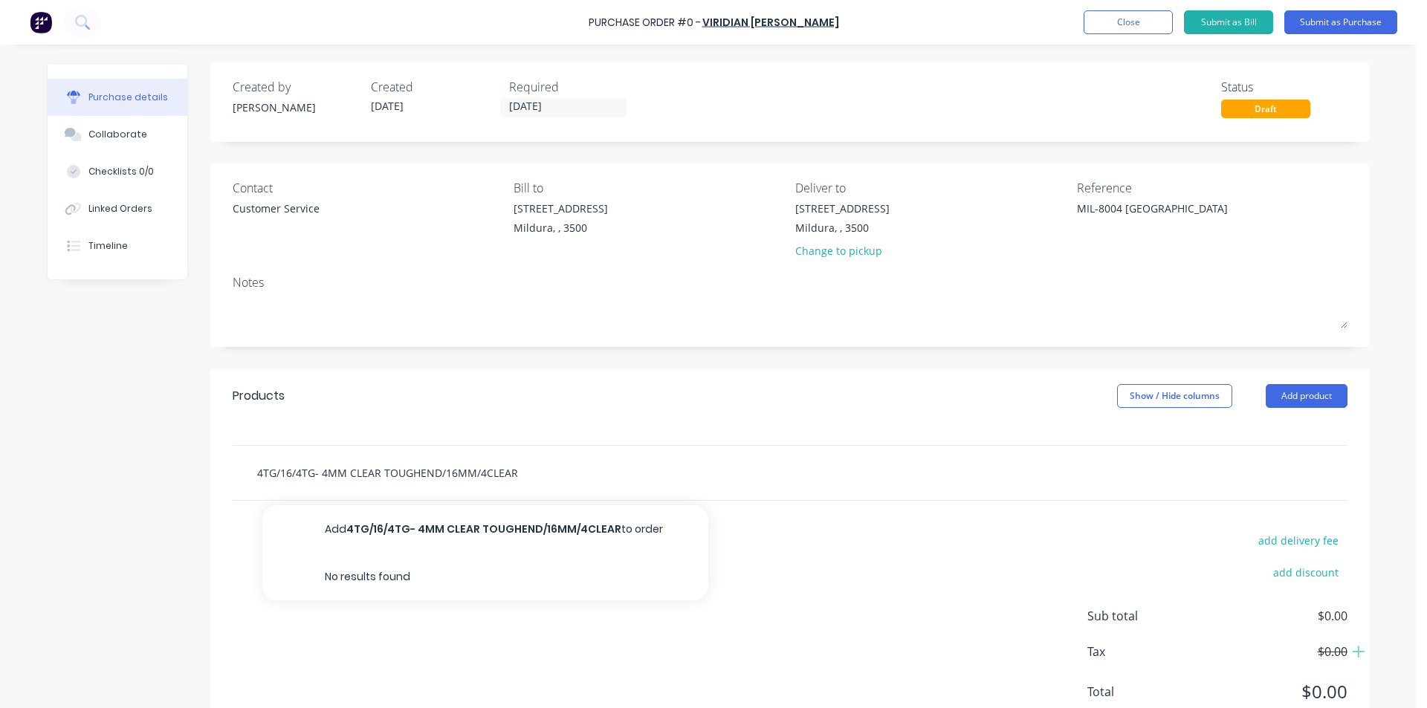
type textarea "x"
type input "4TG/16/4TG- 4MM CLEAR TOUGHEND/16MM/4CLEAR"
type textarea "x"
type input "4TG/16/4TG- 4MM CLEAR TOUGHEND/16MM/4CLEAR T"
type textarea "x"
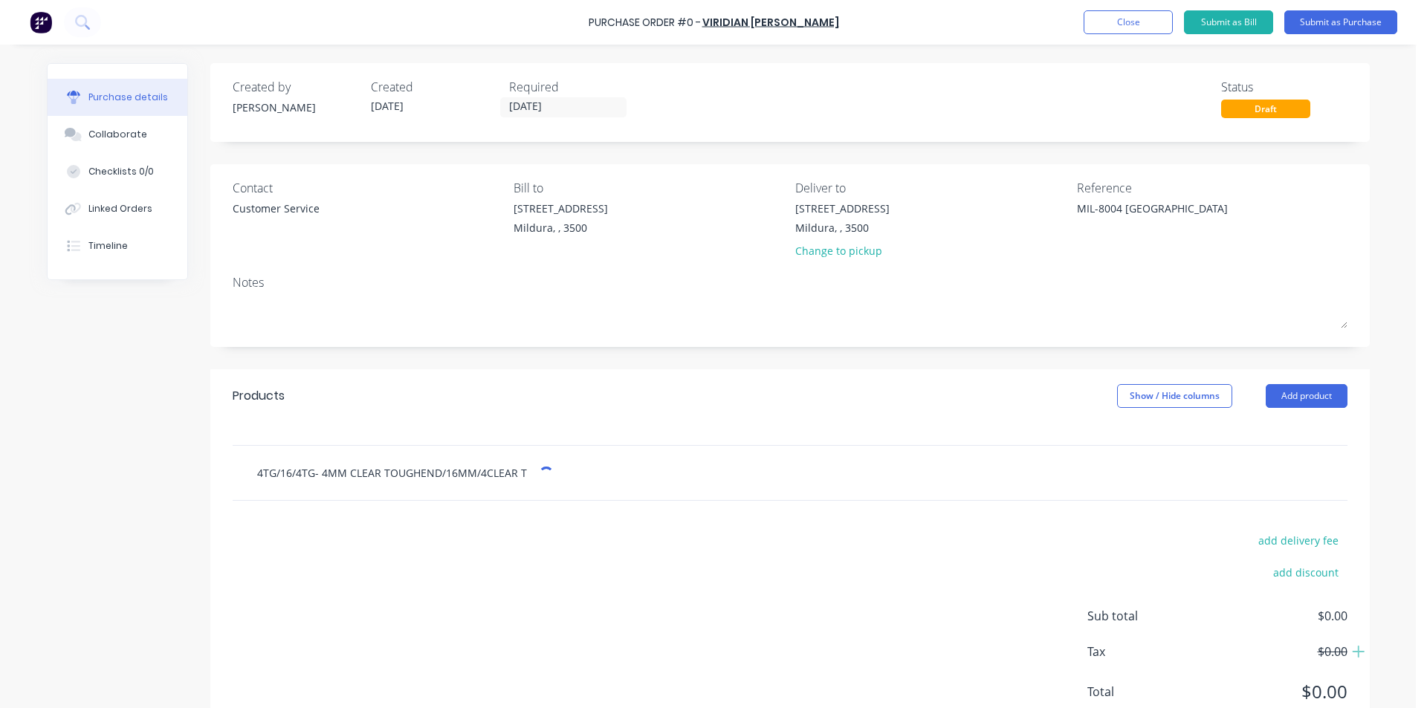
type input "4TG/16/4TG- 4MM CLEAR TOUGHEND/16MM/4CLEAR TO"
type textarea "x"
type input "4TG/16/4TG- 4MM CLEAR TOUGHEND/16MM/4CLEAR TOU"
type textarea "x"
type input "4TG/16/4TG- 4MM CLEAR TOUGHEND/16MM/4CLEAR TOUGH"
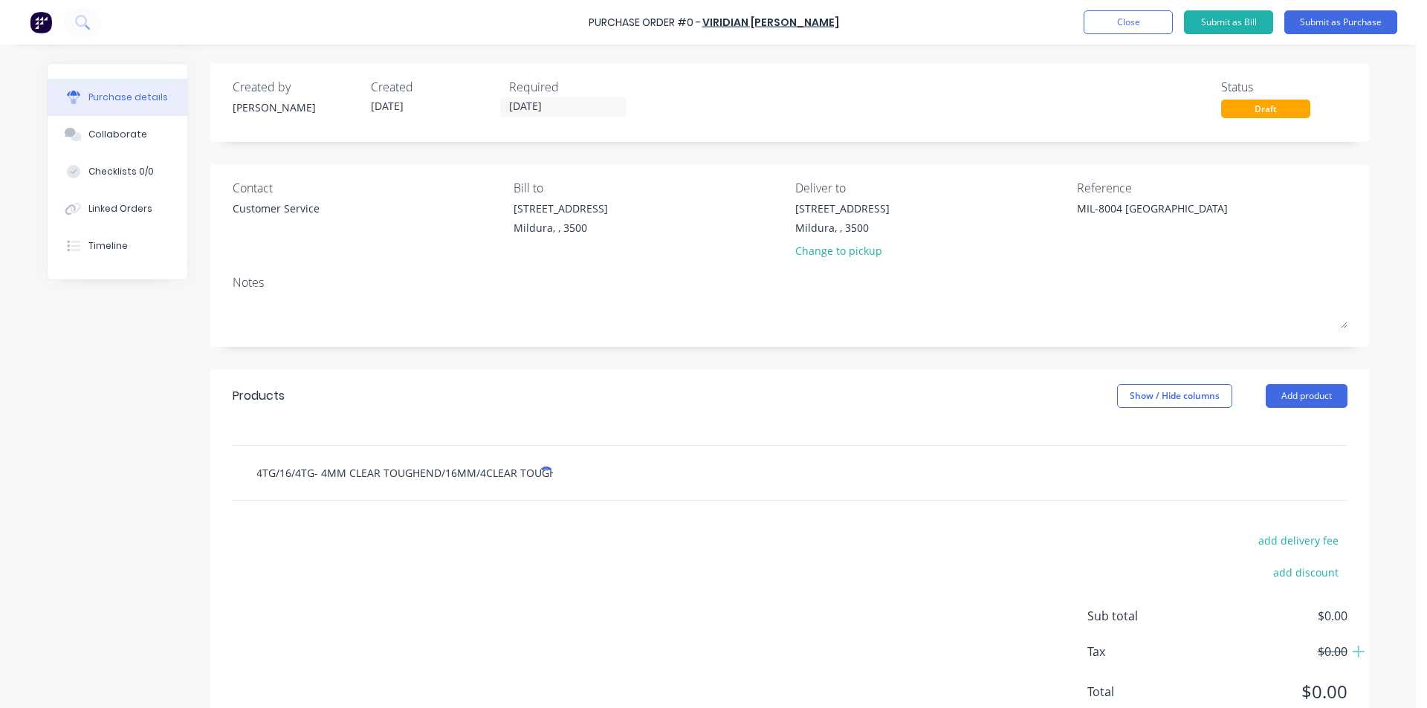
type textarea "x"
type input "4TG/16/4TG- 4MM CLEAR TOUGHEND/16MM/4CLEAR TOUGHE"
type textarea "x"
type input "4TG/16/4TG- 4MM CLEAR TOUGHEND/16MM/4CLEAR TOUGHEN"
type textarea "x"
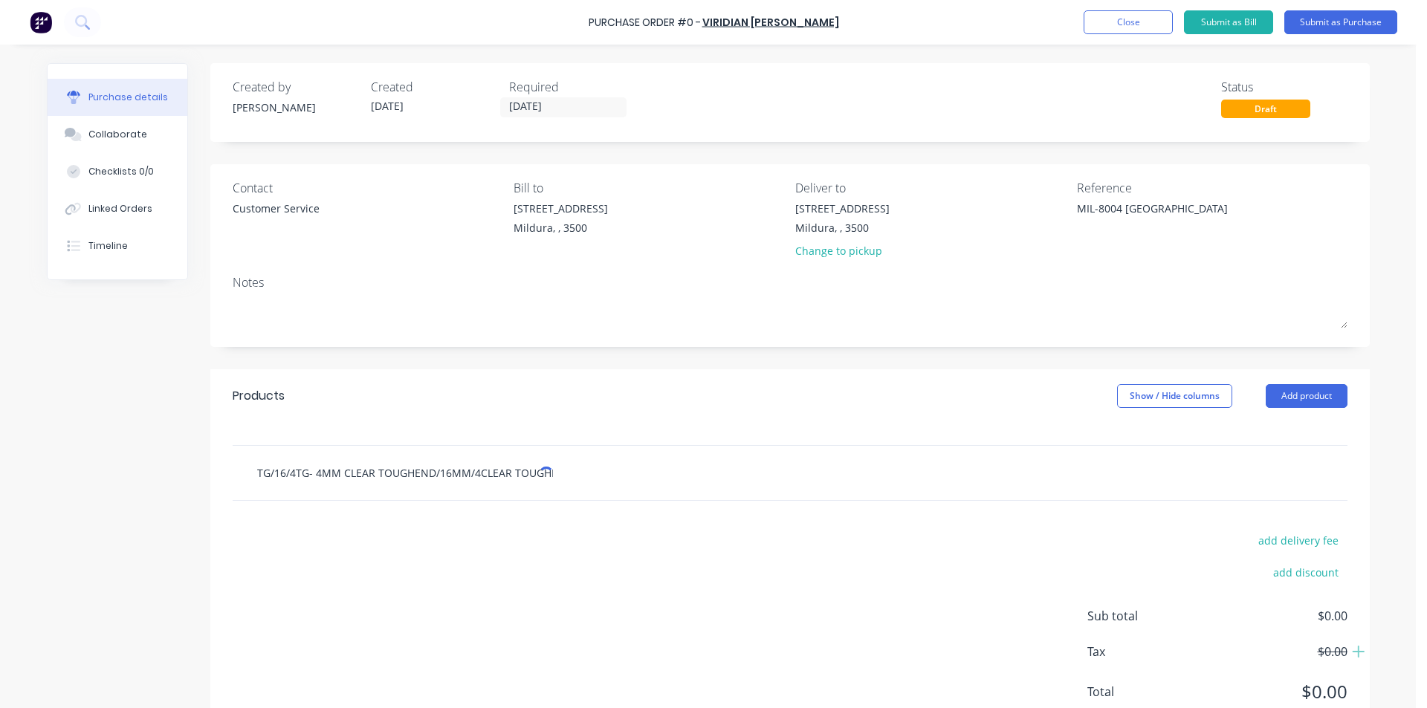
type input "4TG/16/4TG- 4MM CLEAR TOUGHEND/16MM/4CLEAR TOUGHEND"
type textarea "x"
type input "4TG/16/4TG- 4MM CLEAR TOUGHEND/16MM/4CLEAR TOUGHEND"
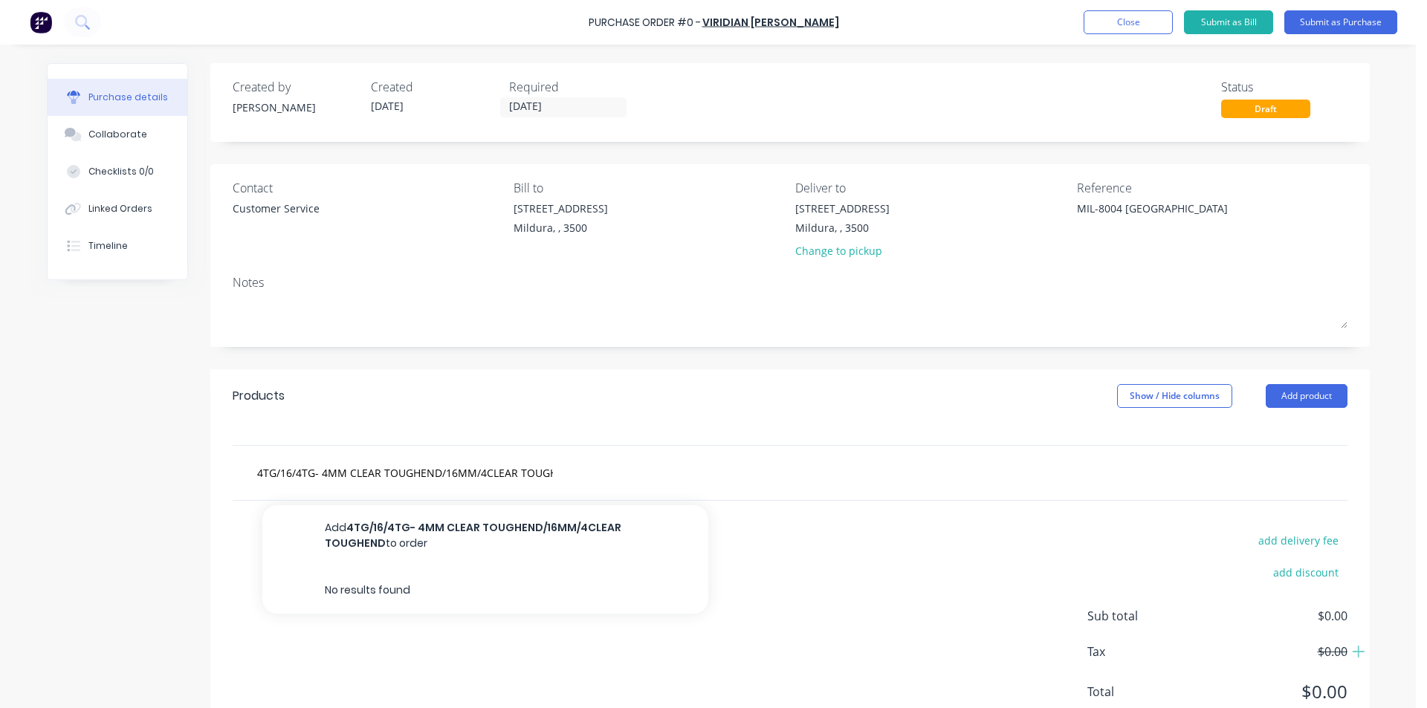
click at [552, 470] on div "4TG/16/4TG- 4MM CLEAR TOUGHEND/16MM/4CLEAR TOUGHEND Add 4TG/16/4TG- 4MM CLEAR T…" at bounding box center [468, 473] width 446 height 30
click at [548, 472] on div "4TG/16/4TG- 4MM CLEAR TOUGHEND/16MM/4CLEAR TOUGHEND Add 4TG/16/4TG- 4MM CLEAR T…" at bounding box center [468, 473] width 446 height 30
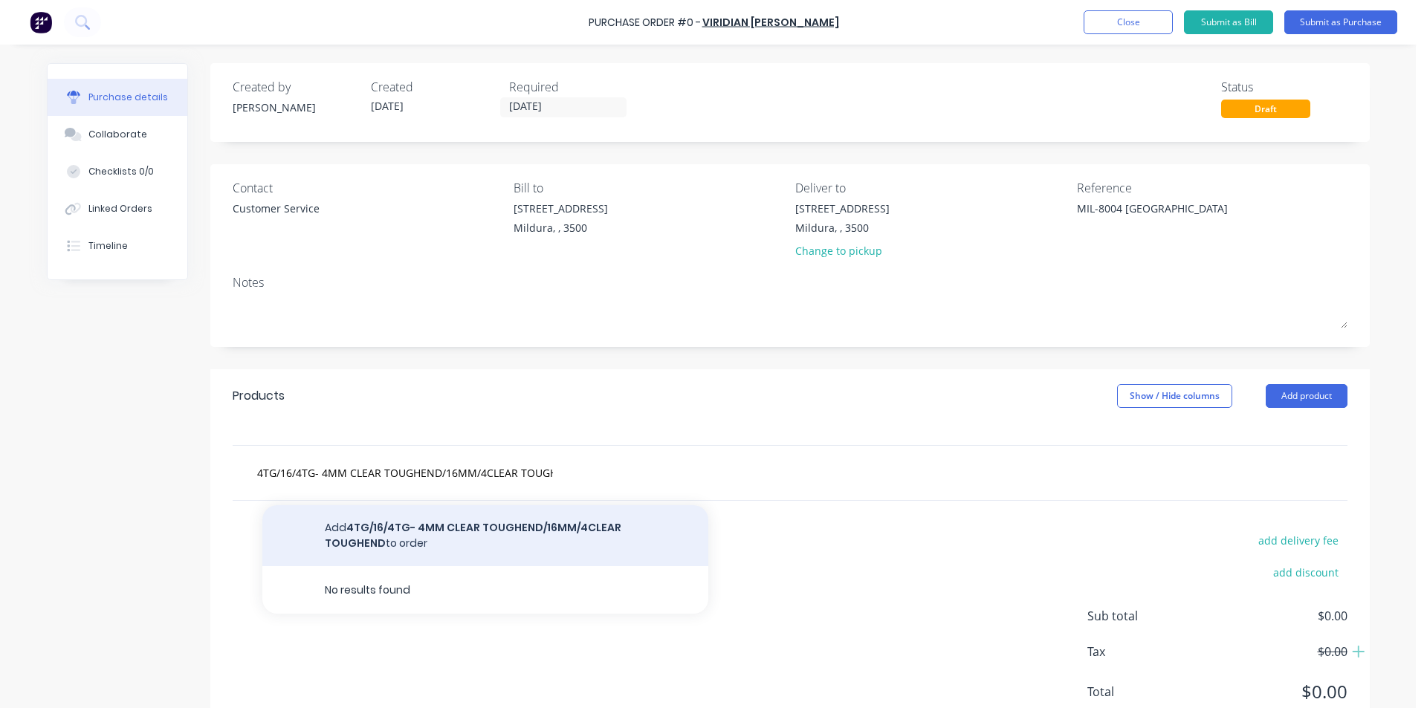
click at [565, 531] on button "Add 4TG/16/4TG- 4MM CLEAR TOUGHEND/16MM/4CLEAR TOUGHEND to order" at bounding box center [485, 535] width 446 height 61
type textarea "x"
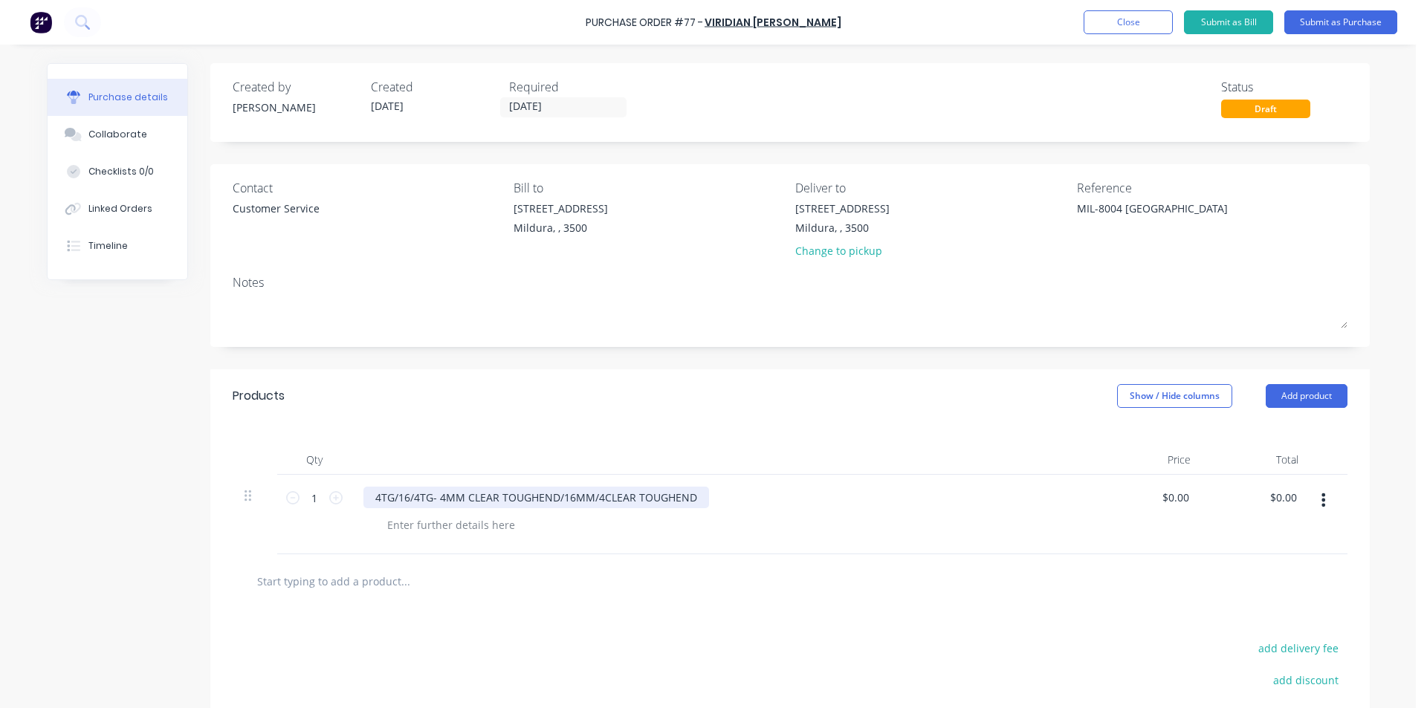
type textarea "x"
click at [692, 497] on div "4TG/16/4TG- 4MM CLEAR TOUGHEND/16MM/4CLEAR TOUGHEND" at bounding box center [536, 498] width 346 height 22
click at [497, 532] on div at bounding box center [451, 525] width 152 height 22
type textarea "x"
click at [416, 520] on div "2121" at bounding box center [399, 525] width 48 height 22
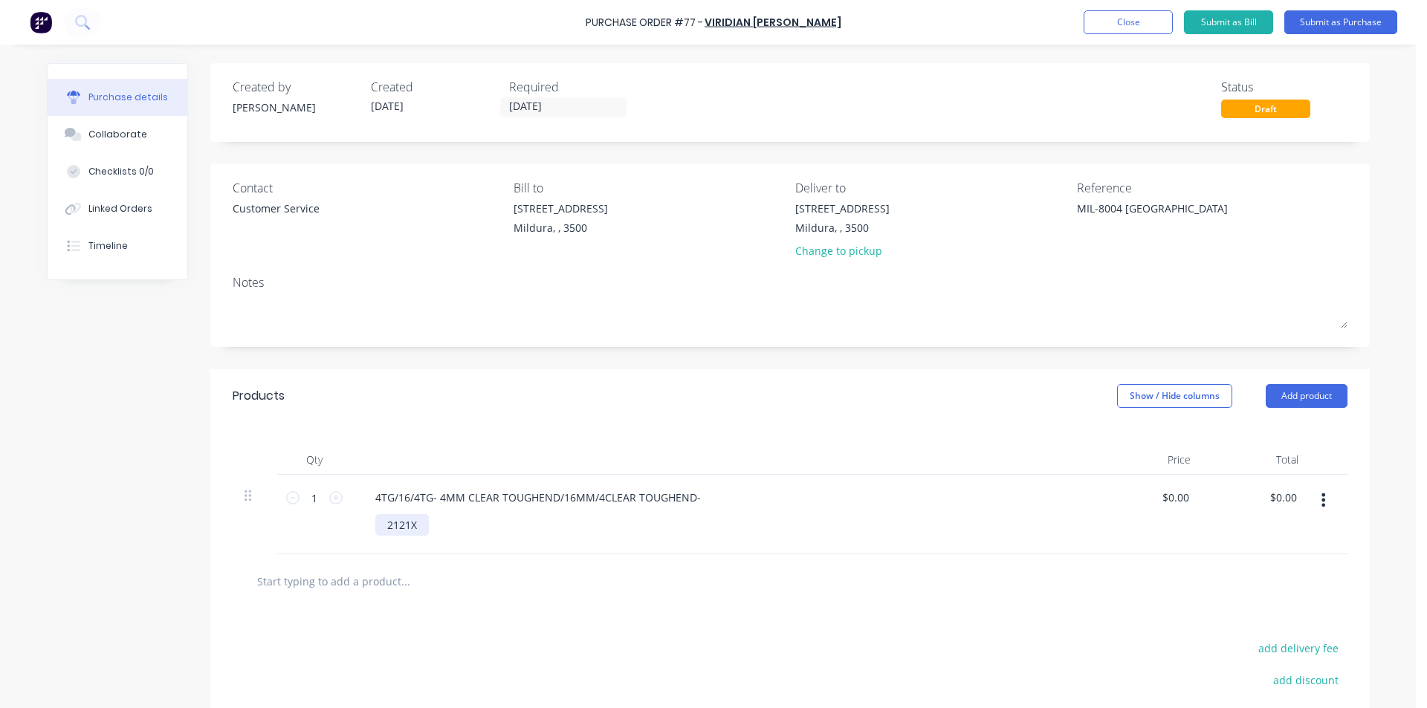
click at [410, 526] on div "2121X" at bounding box center [402, 525] width 54 height 22
click at [403, 523] on div "2121X984" at bounding box center [410, 525] width 71 height 22
click at [402, 526] on div "2121X984" at bounding box center [410, 525] width 71 height 22
click at [462, 528] on div "2121X984" at bounding box center [729, 525] width 708 height 22
click at [424, 522] on div "2121X984" at bounding box center [410, 525] width 71 height 22
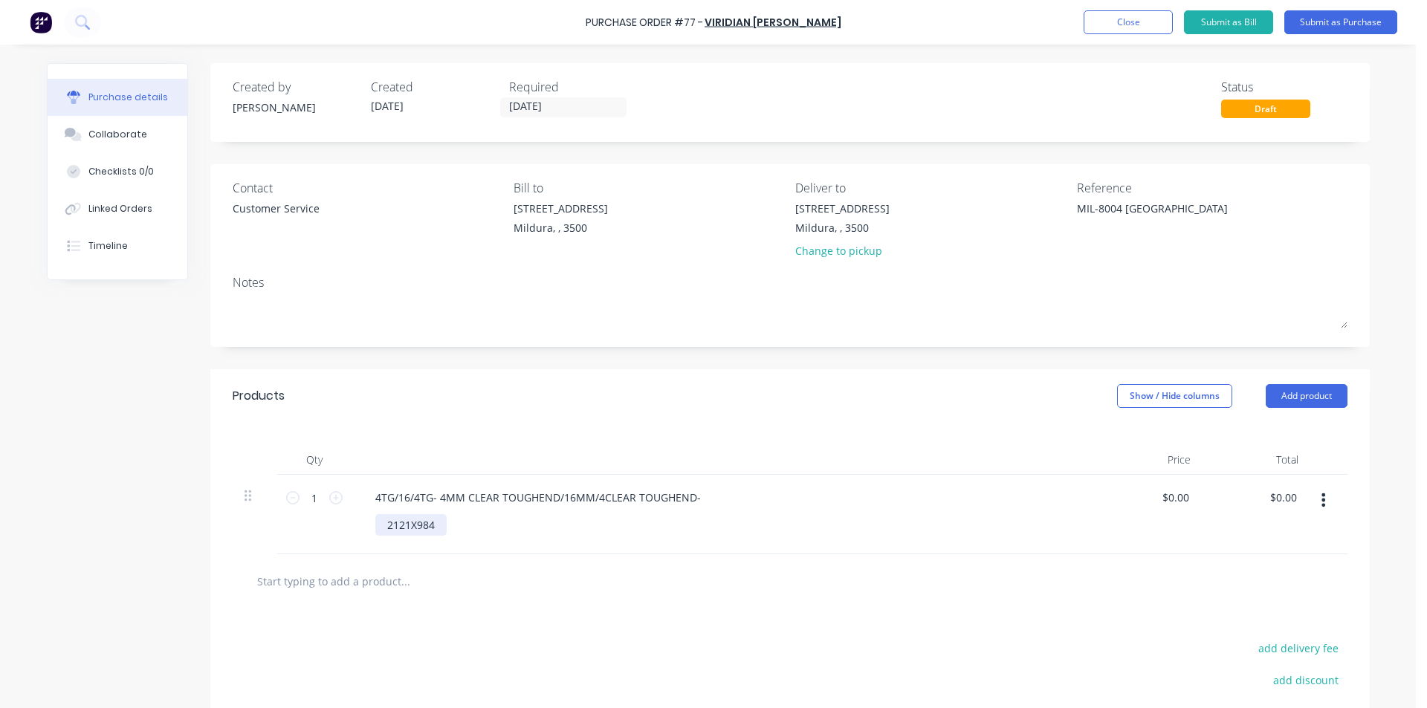
click at [404, 523] on div "2121X984" at bounding box center [410, 525] width 71 height 22
click at [416, 521] on div "2121 X984" at bounding box center [412, 525] width 74 height 22
click at [453, 526] on div "2121 X 984" at bounding box center [729, 525] width 708 height 22
click at [382, 529] on div "2121 X 984" at bounding box center [413, 525] width 77 height 22
click at [589, 523] on div "HEIGHTX WIDTH -2121 X 984" at bounding box center [729, 525] width 708 height 22
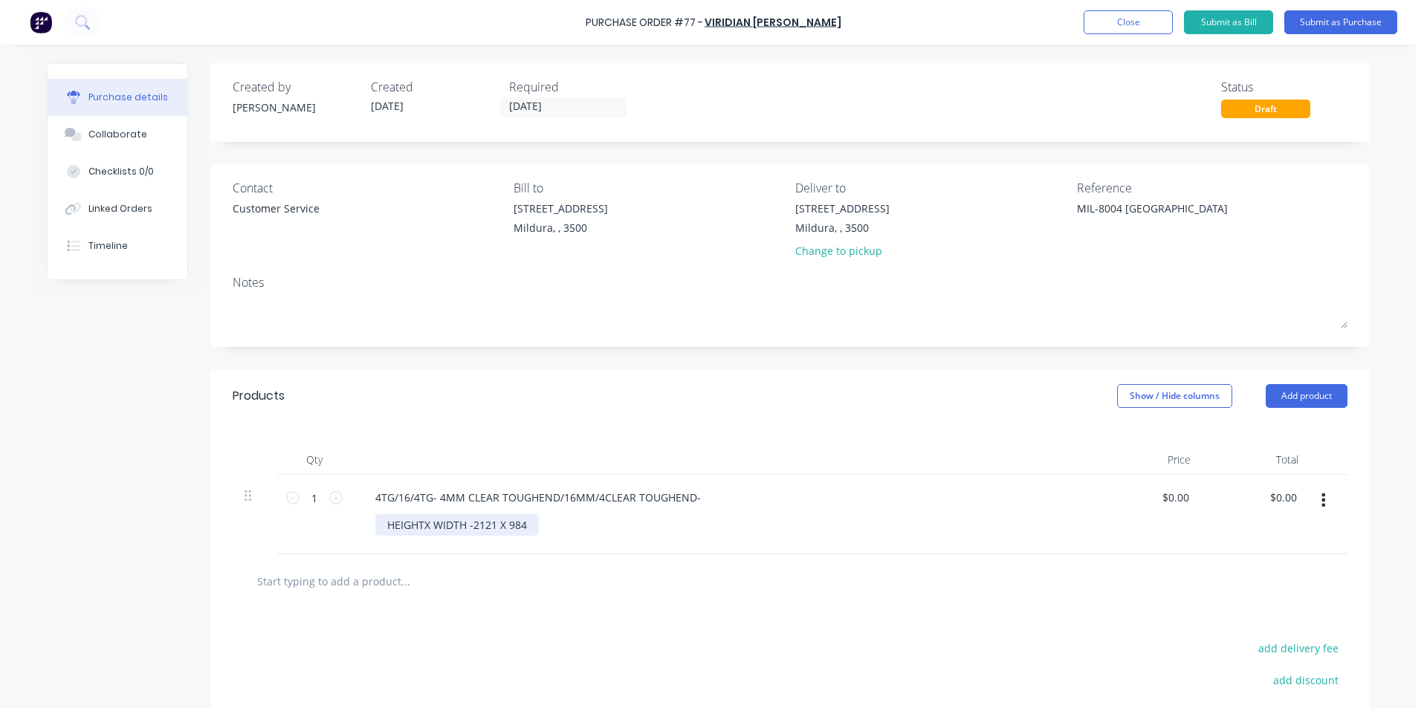
click at [417, 524] on div "HEIGHTX WIDTH -2121 X 984" at bounding box center [457, 525] width 164 height 22
click at [427, 526] on div "HEIGHT X WIDTH -2121 X 984" at bounding box center [458, 525] width 167 height 22
click at [628, 526] on div "HEIGHT x WIDTH -2121 X 984" at bounding box center [729, 525] width 708 height 22
click at [1141, 508] on div "$0.00 $0.00" at bounding box center [1149, 515] width 108 height 80
click at [1148, 505] on div "$0.00 $0.00" at bounding box center [1149, 515] width 108 height 80
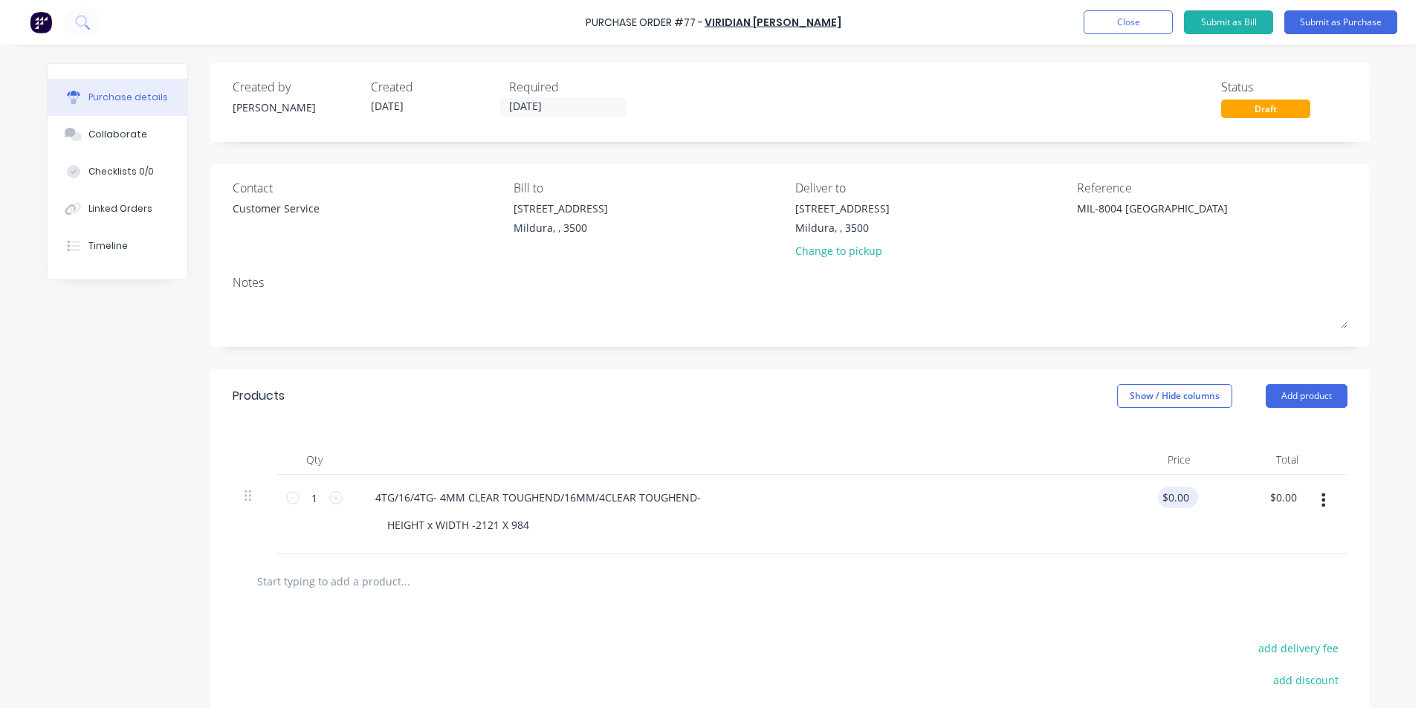
type textarea "x"
type input "0.00"
click at [1161, 498] on input "0.00" at bounding box center [1175, 498] width 34 height 22
type textarea "x"
type input "0.00"
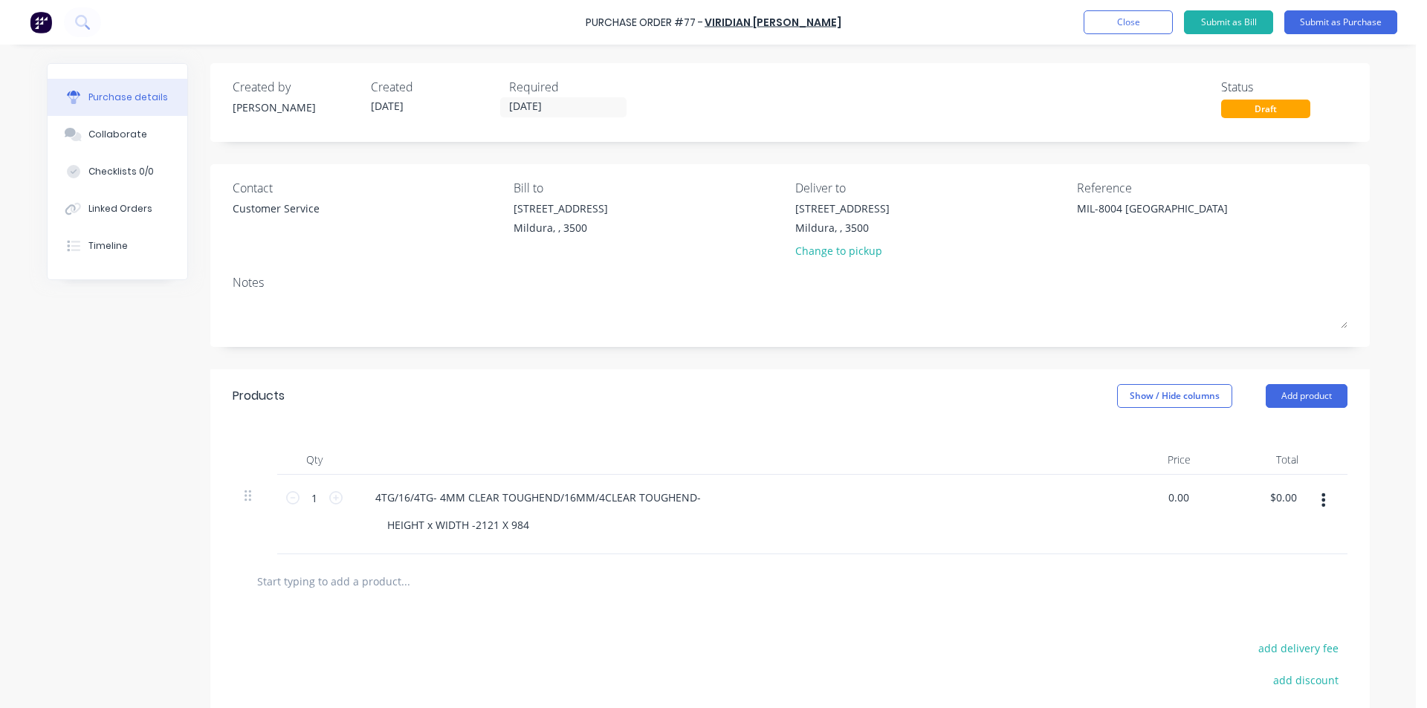
drag, startPoint x: 1157, startPoint y: 498, endPoint x: 1194, endPoint y: 501, distance: 37.3
click at [1194, 501] on div "0.00 0.00" at bounding box center [1149, 515] width 108 height 80
type textarea "x"
type input "0.00"
type textarea "x"
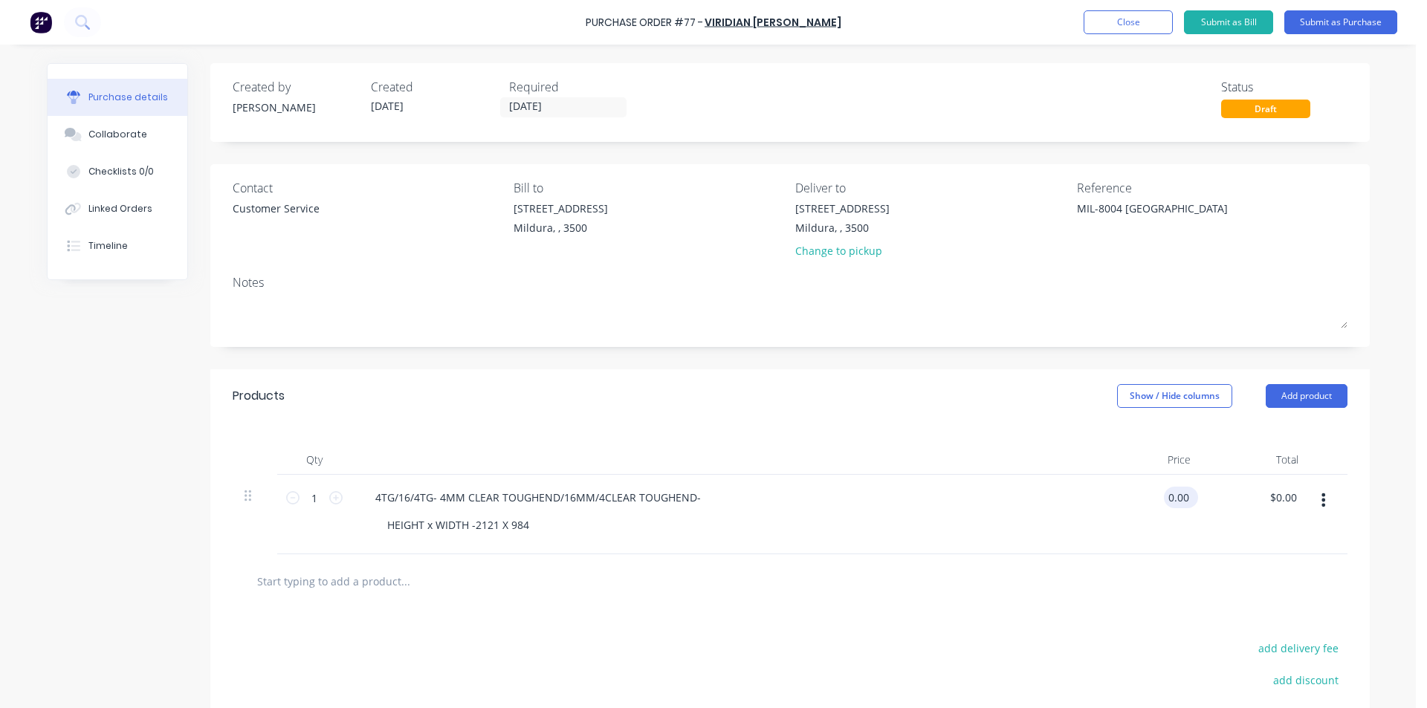
drag, startPoint x: 1166, startPoint y: 500, endPoint x: 1189, endPoint y: 500, distance: 23.0
click at [1189, 500] on div "0.00 0.00" at bounding box center [1181, 498] width 34 height 22
type input "199.56"
type textarea "x"
type input "$199.56"
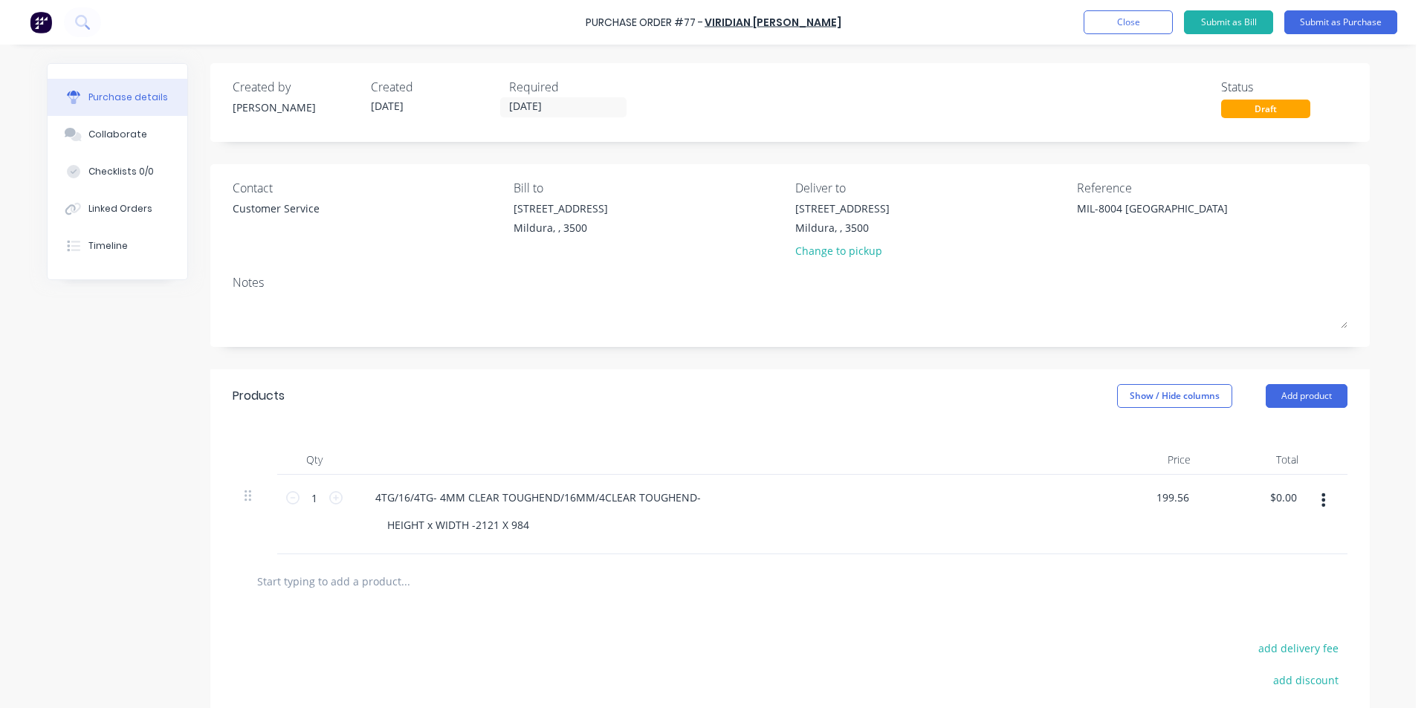
type input "$199.56"
type input "199.56"
type textarea "x"
type input "$199.56"
click at [945, 436] on div "Qty Price Total 1 1 4TG/16/4TG- 4MM CLEAR TOUGHEND/16MM/4CLEAR TOUGHEND- HEIGHT…" at bounding box center [790, 489] width 1160 height 132
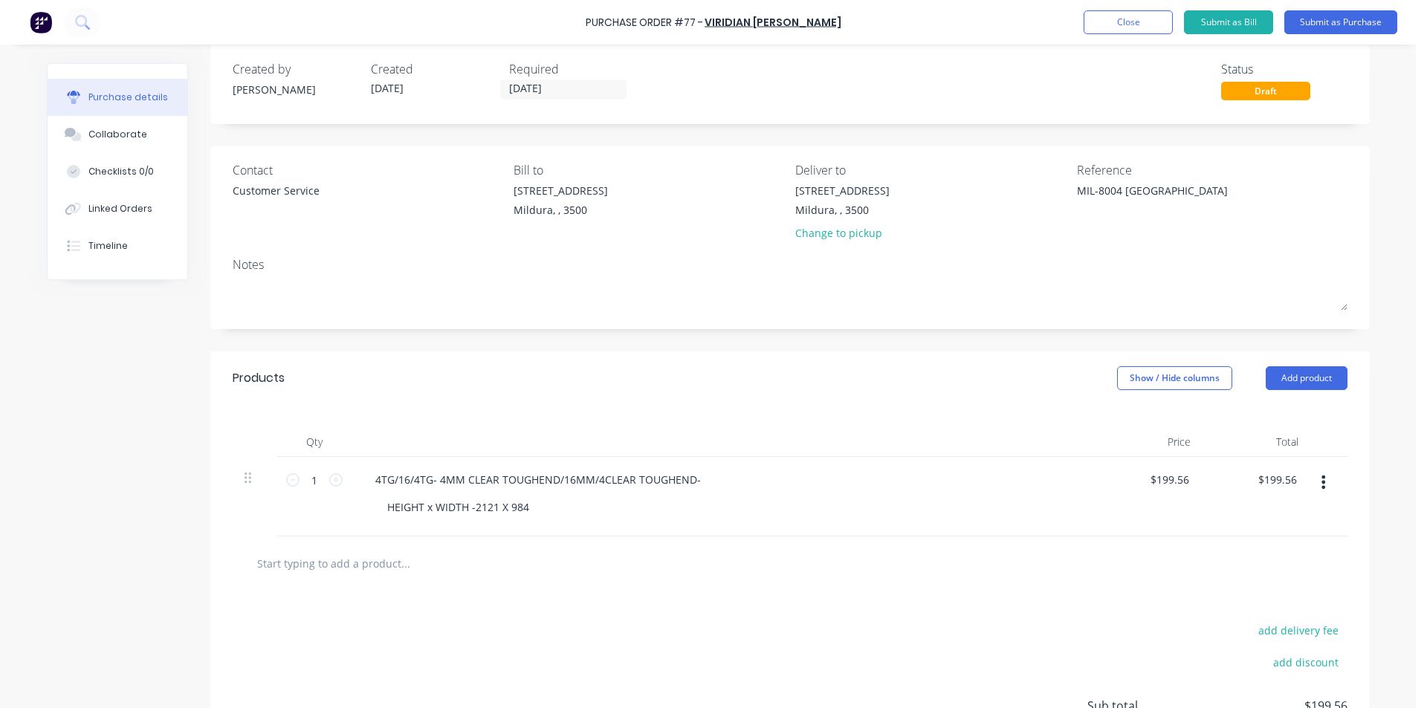
scroll to position [5, 0]
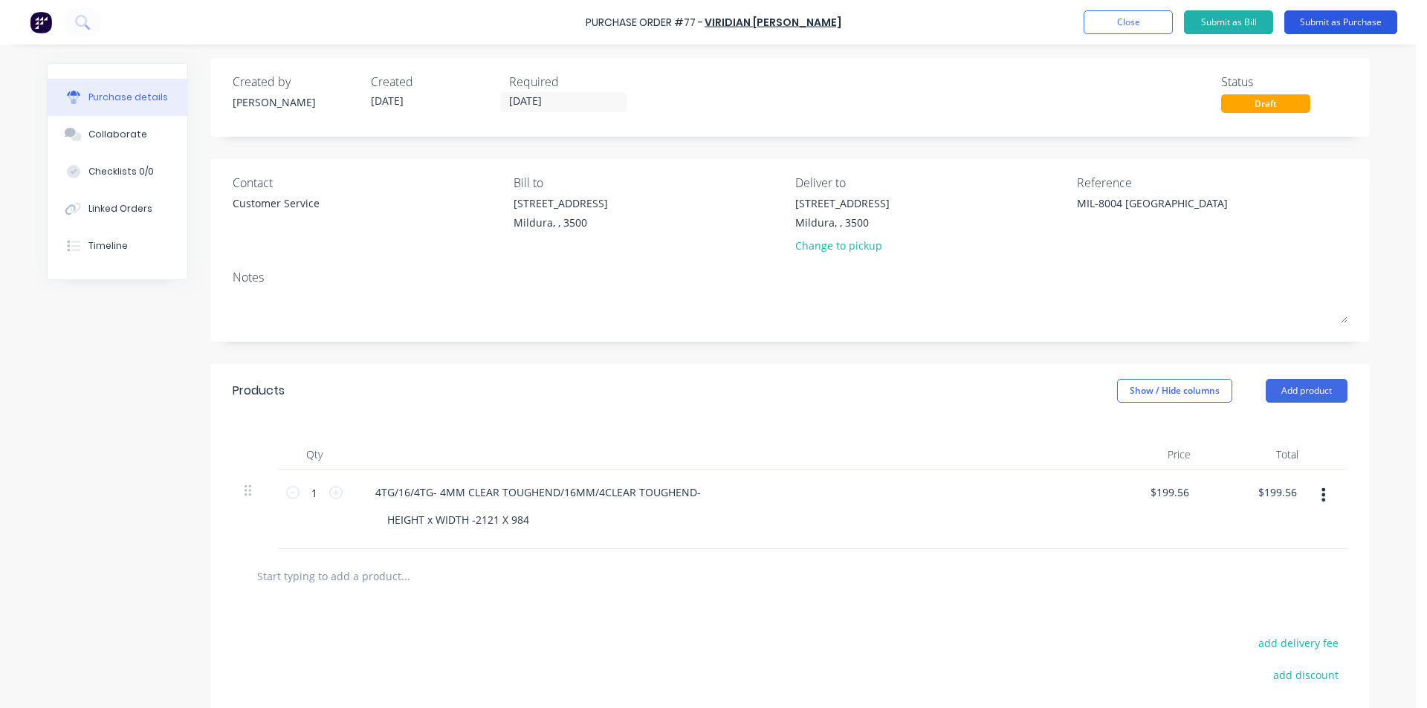
click at [1377, 23] on button "Submit as Purchase" at bounding box center [1340, 22] width 113 height 24
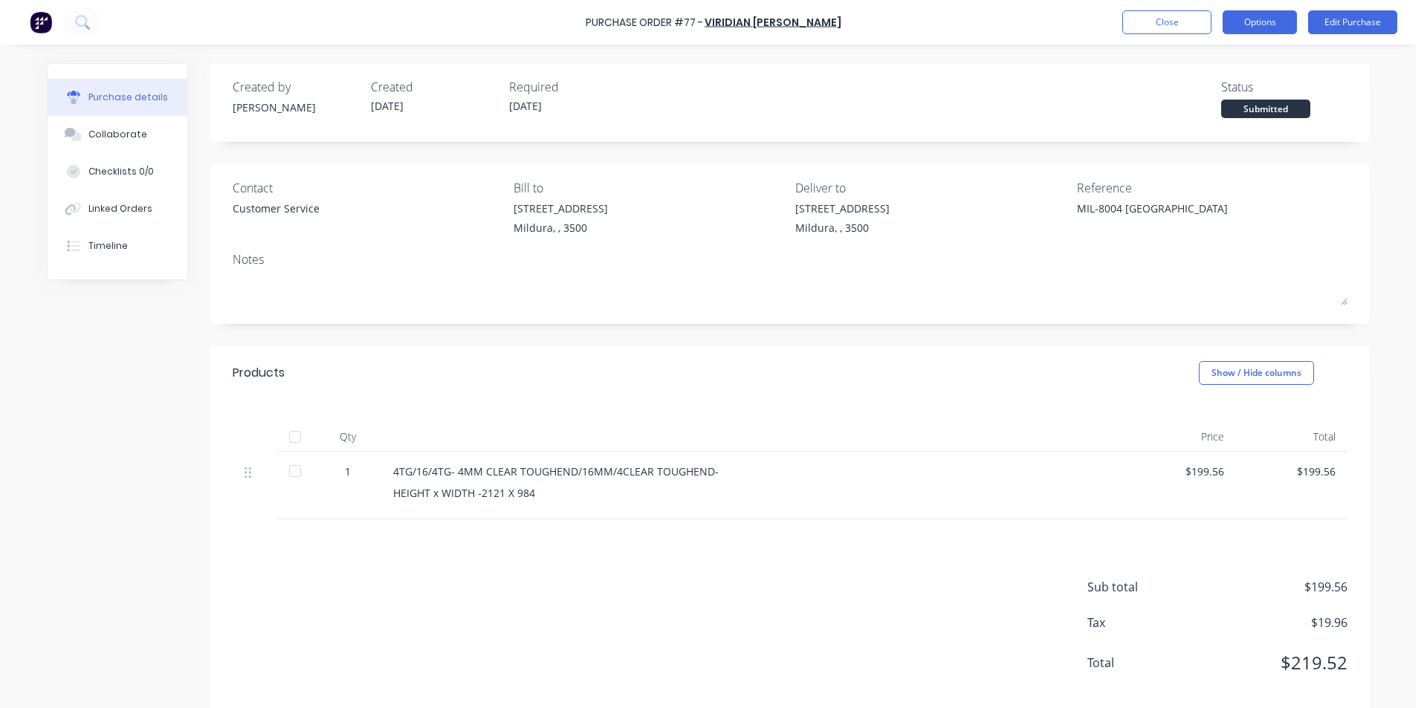
click at [1291, 16] on button "Options" at bounding box center [1260, 22] width 74 height 24
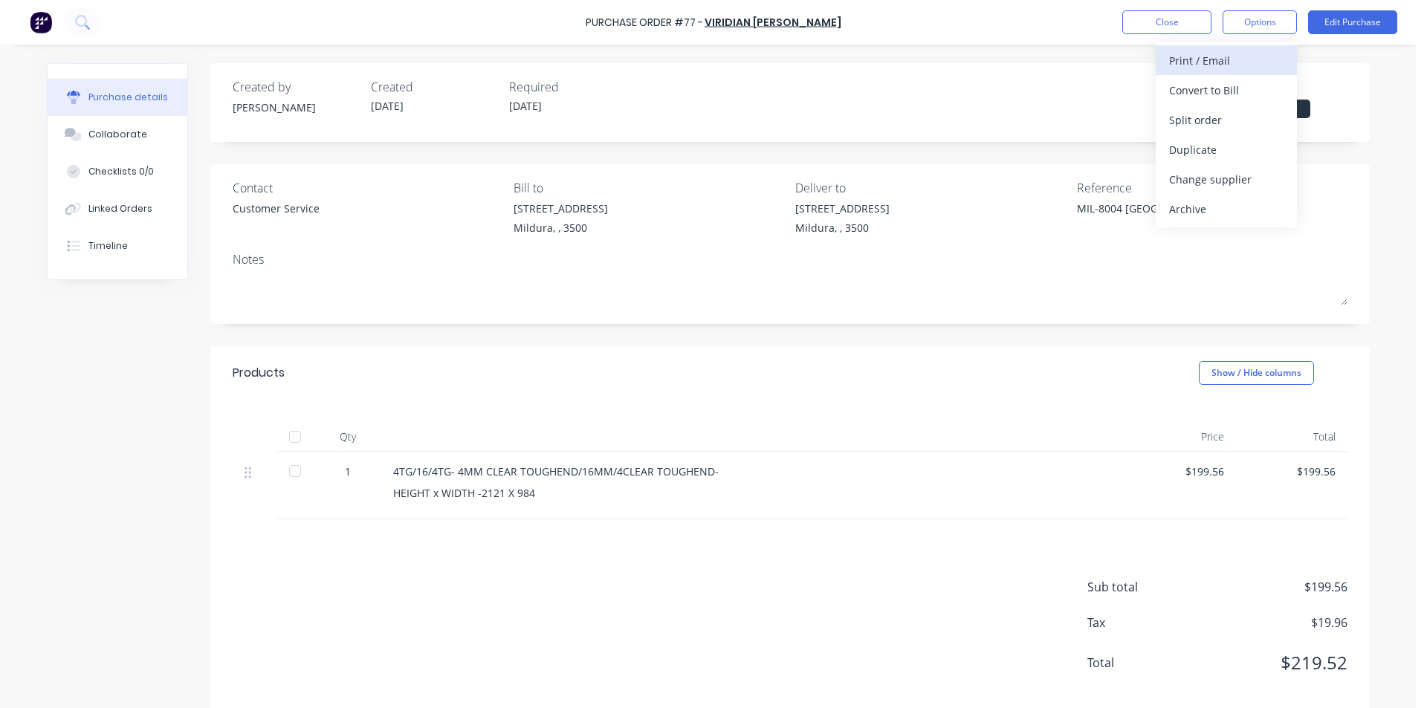
click at [1206, 65] on div "Print / Email" at bounding box center [1226, 61] width 114 height 22
click at [1223, 94] on div "With pricing" at bounding box center [1226, 91] width 114 height 22
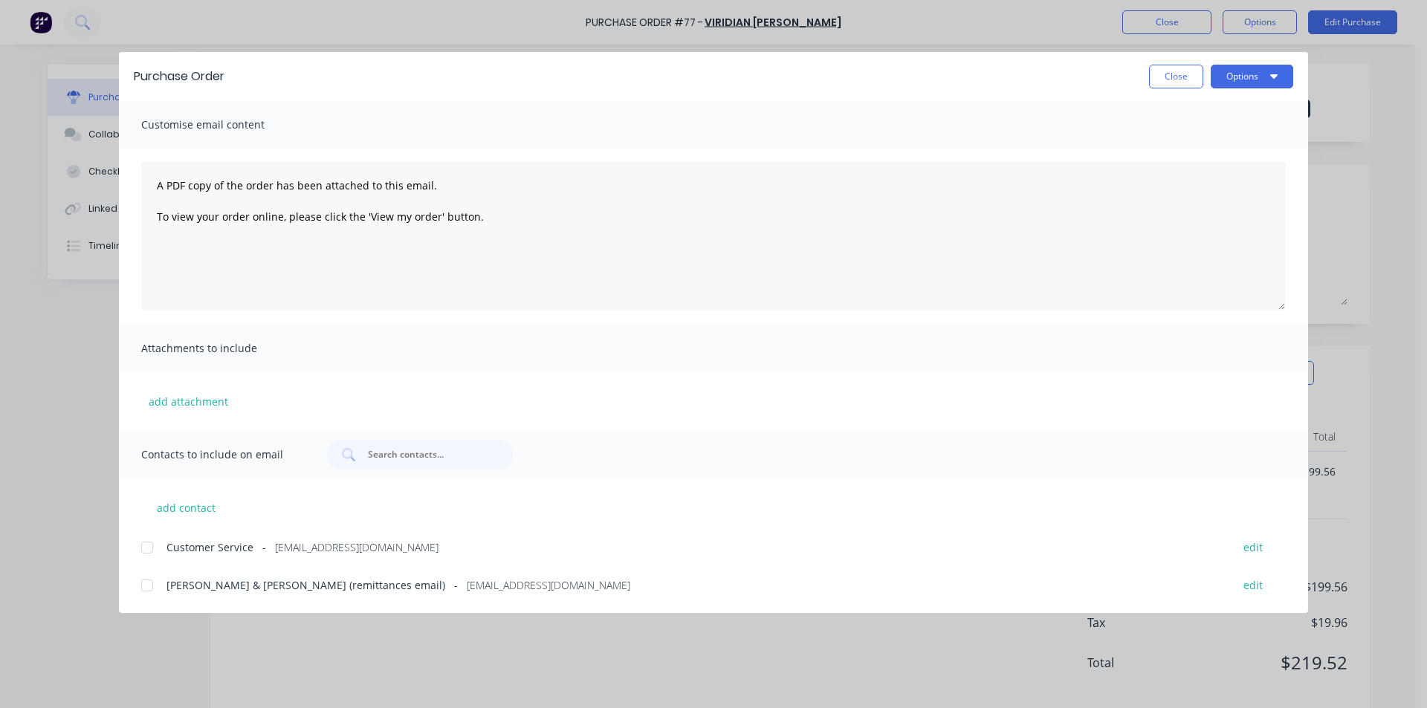
drag, startPoint x: 1412, startPoint y: 146, endPoint x: 1411, endPoint y: 161, distance: 14.9
click at [1411, 161] on div "Purchase Order Close Options Customise email content A PDF copy of the order ha…" at bounding box center [713, 354] width 1427 height 708
click at [1250, 77] on button "Options" at bounding box center [1252, 77] width 83 height 24
click at [586, 332] on div "Attachments to include" at bounding box center [713, 348] width 1189 height 48
click at [631, 317] on div "A PDF copy of the order has been attached to this email. To view your order onl…" at bounding box center [713, 236] width 1189 height 175
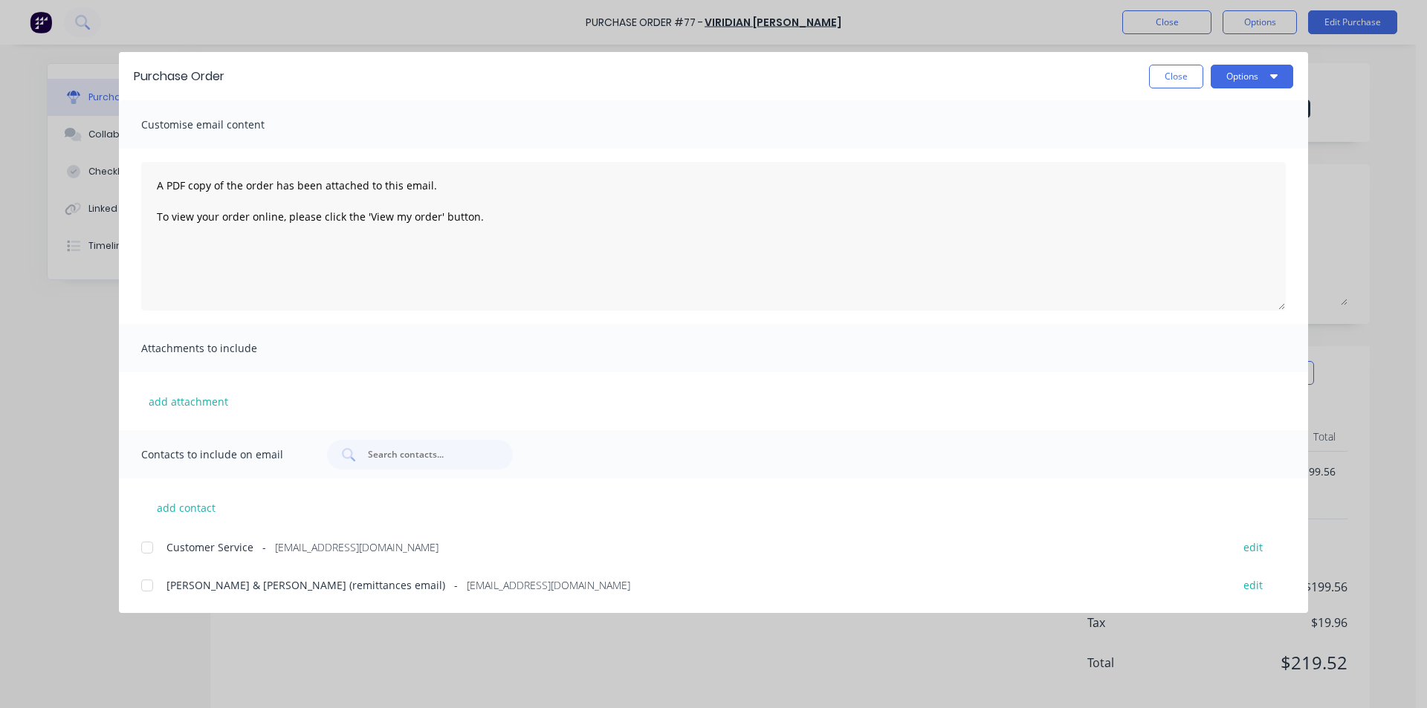
click at [636, 317] on div "A PDF copy of the order has been attached to this email. To view your order onl…" at bounding box center [713, 236] width 1189 height 175
click at [143, 546] on div at bounding box center [147, 548] width 30 height 30
click at [1267, 77] on button "Options" at bounding box center [1252, 77] width 83 height 24
click at [1201, 169] on div "Email" at bounding box center [1223, 174] width 114 height 22
click at [1158, 77] on button "Close" at bounding box center [1176, 77] width 54 height 24
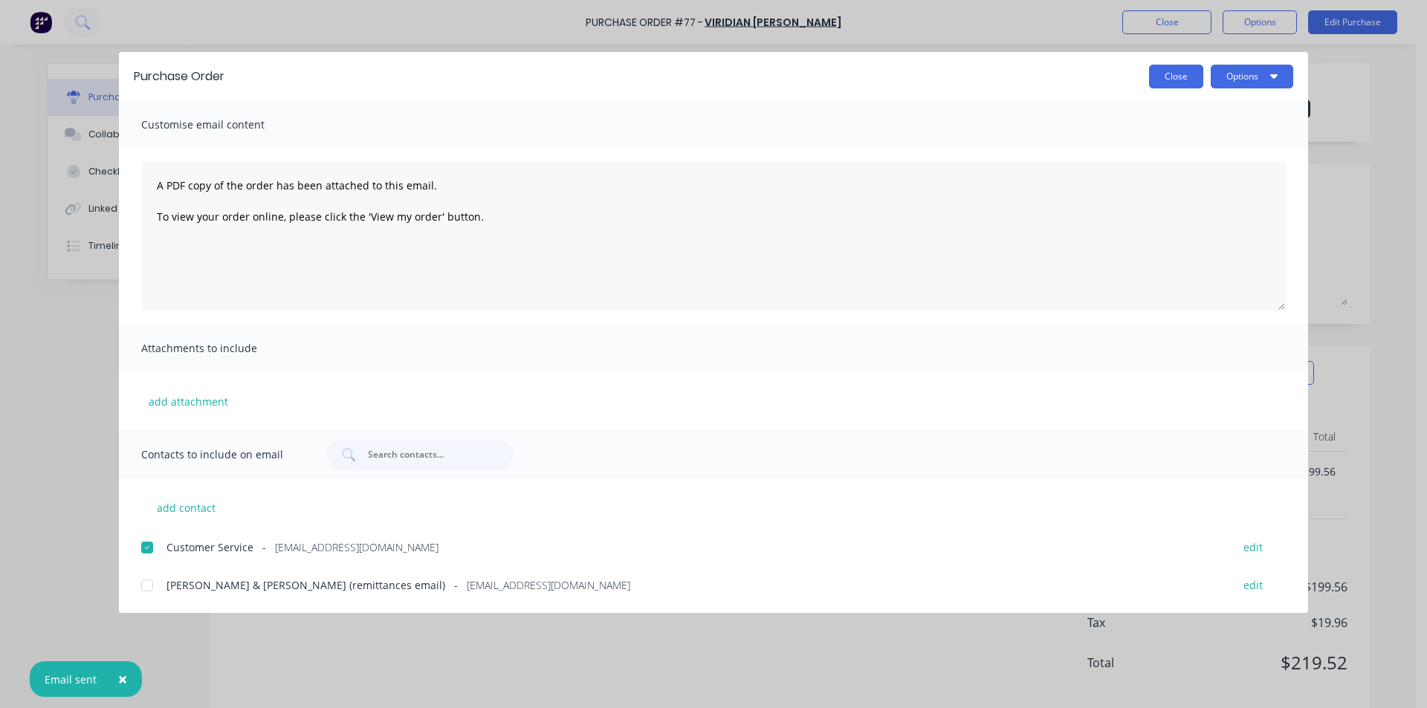
type textarea "x"
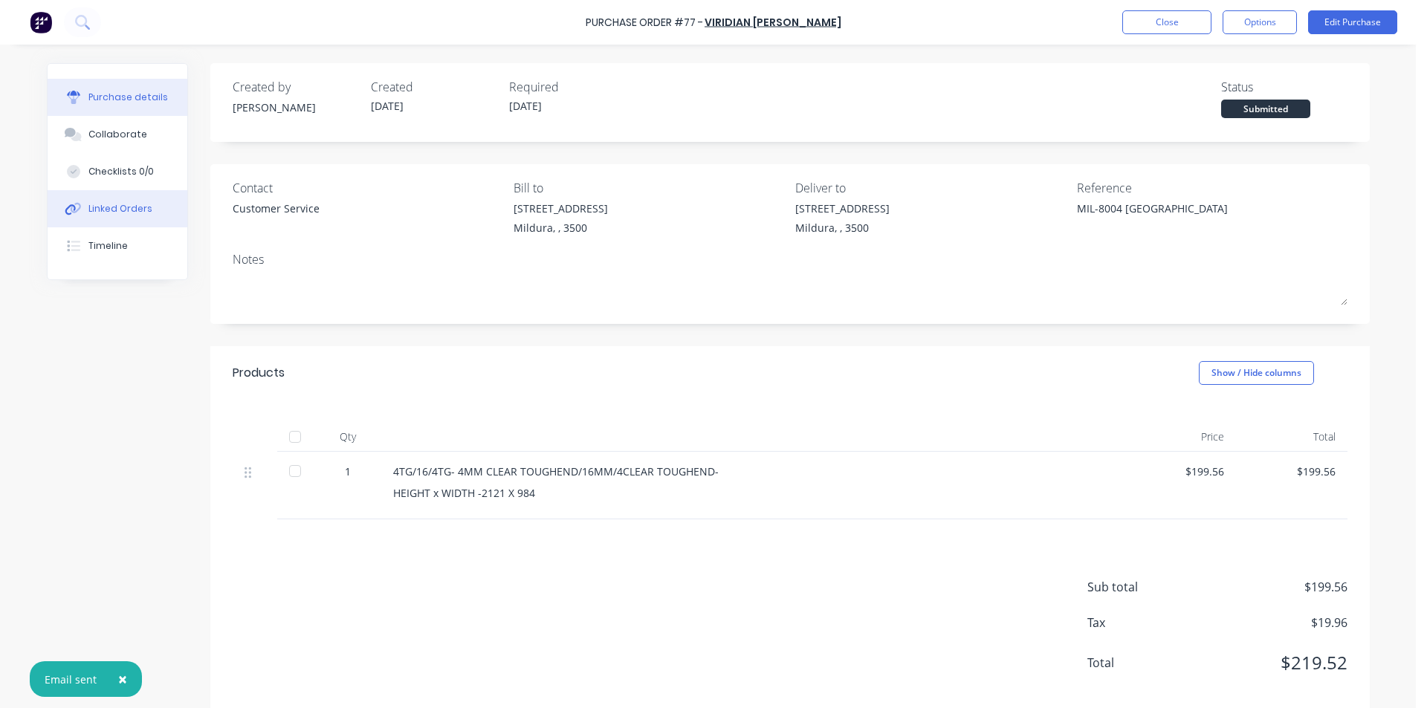
click at [115, 218] on button "Linked Orders" at bounding box center [118, 208] width 140 height 37
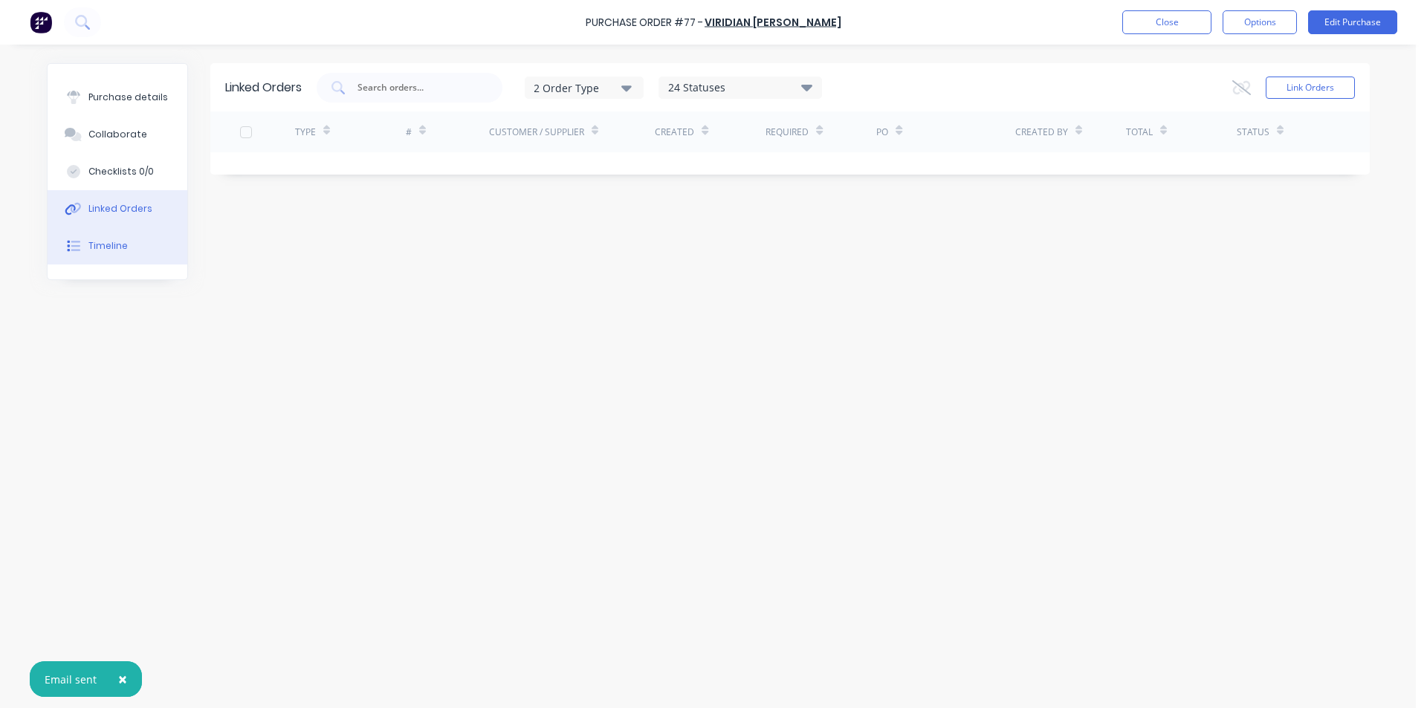
click at [106, 247] on div "Timeline" at bounding box center [107, 245] width 39 height 13
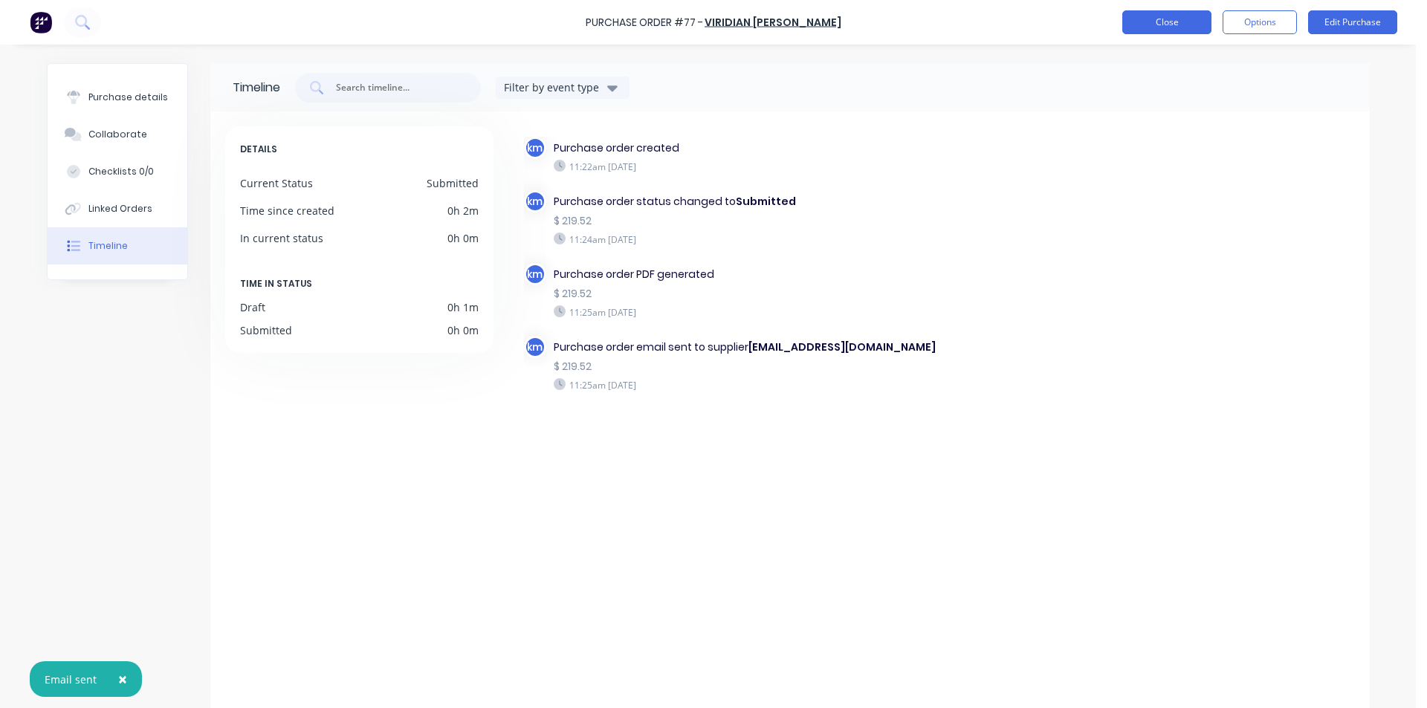
click at [1203, 26] on button "Close" at bounding box center [1166, 22] width 89 height 24
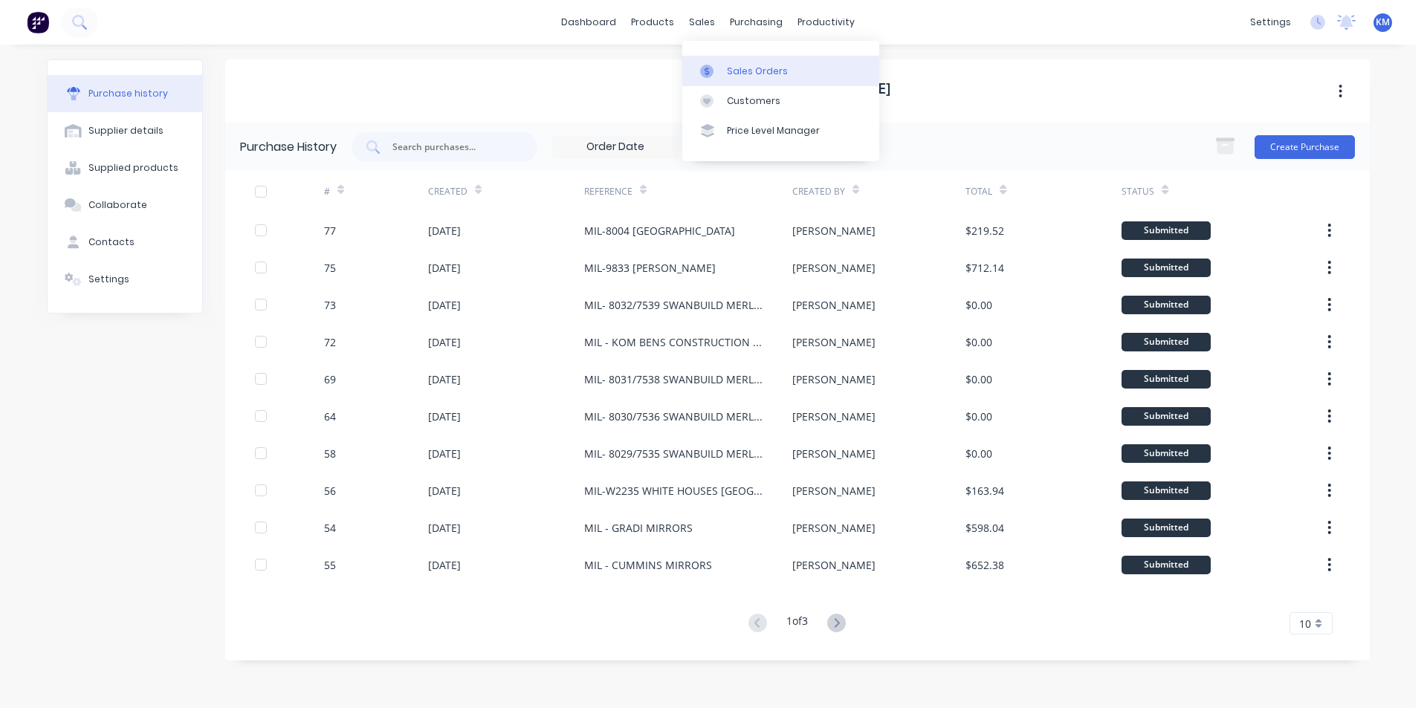
click at [734, 62] on link "Sales Orders" at bounding box center [780, 71] width 197 height 30
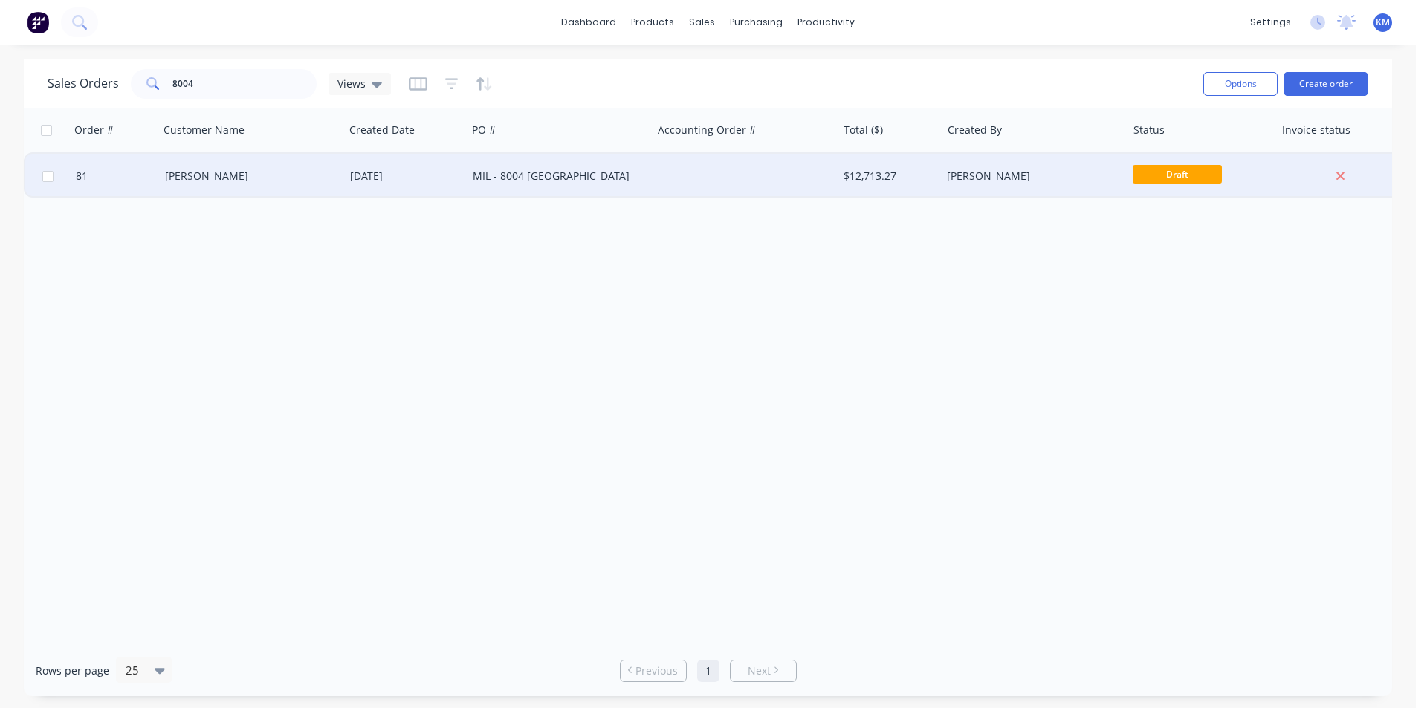
click at [606, 175] on div "MIL - 8004 [GEOGRAPHIC_DATA]" at bounding box center [555, 176] width 165 height 15
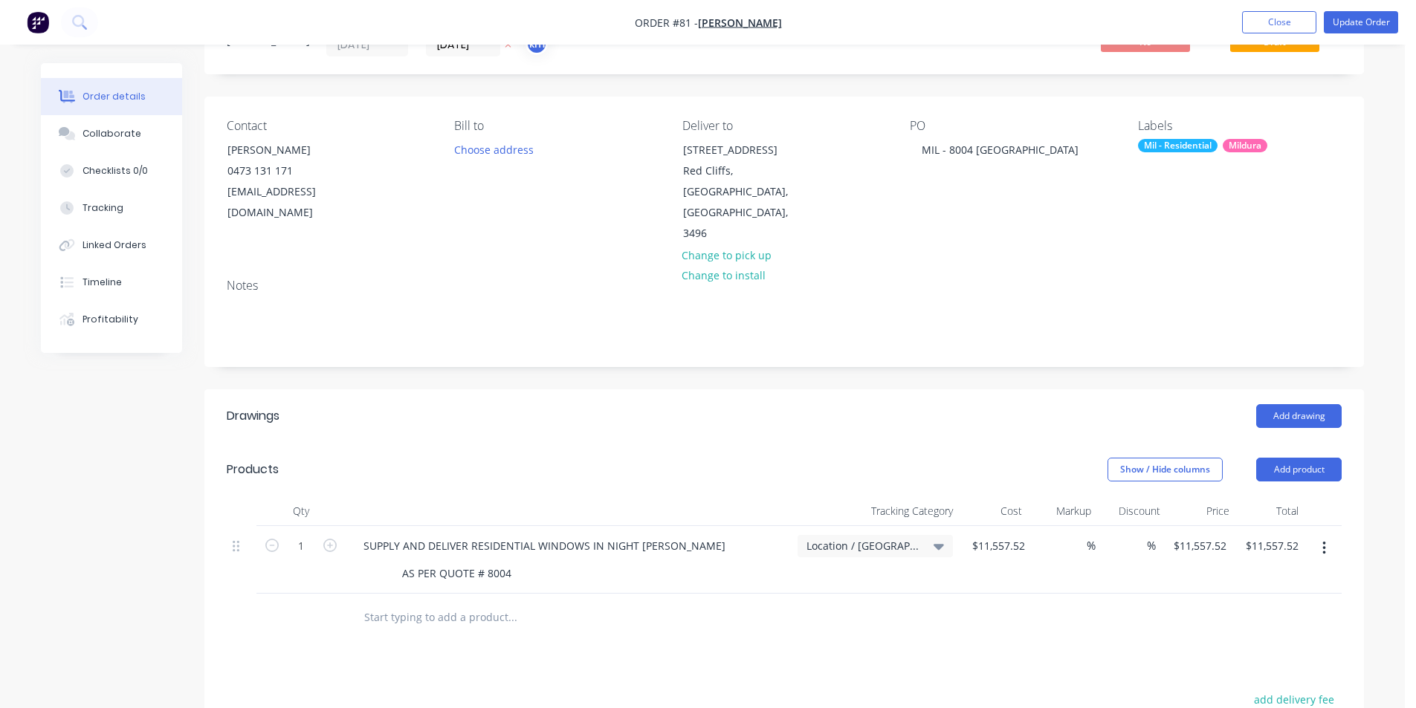
scroll to position [64, 0]
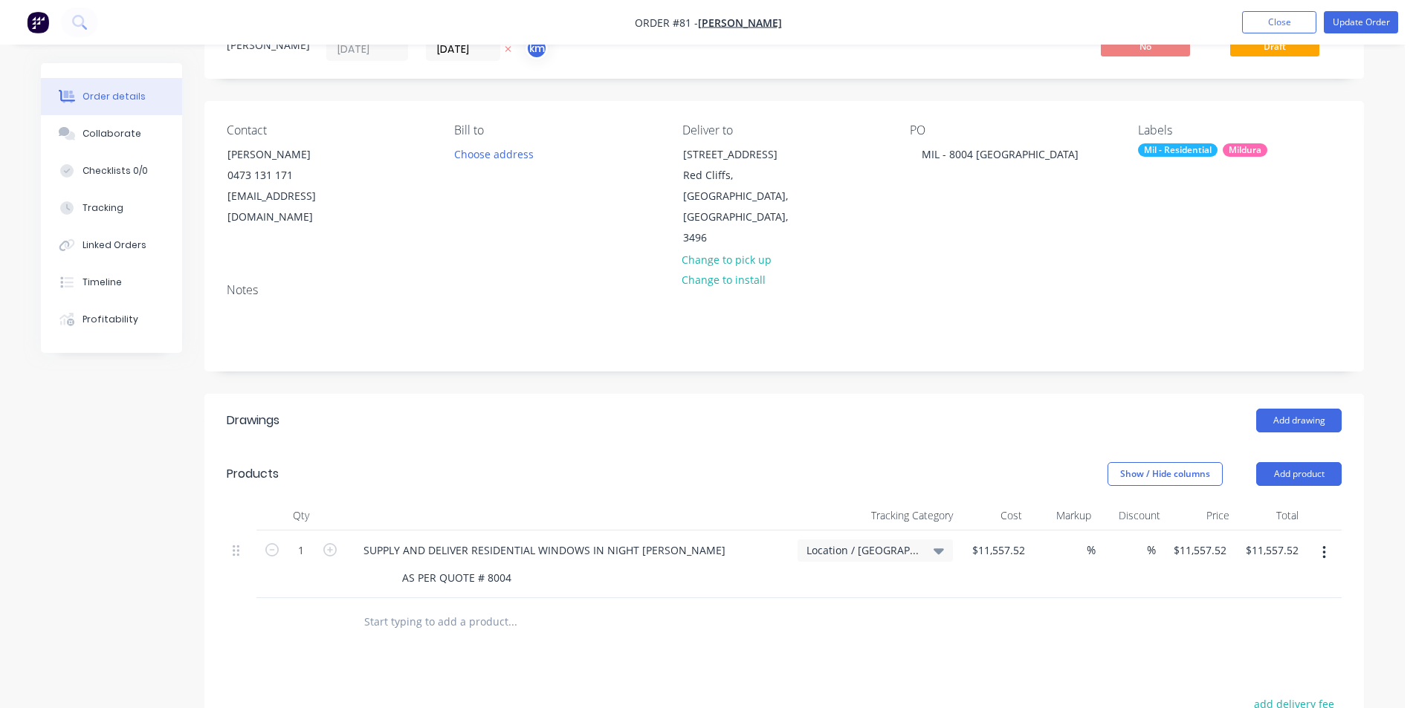
click at [896, 394] on header "Drawings Add drawing" at bounding box center [784, 421] width 1160 height 54
click at [988, 343] on div "Created by [PERSON_NAME] Created [DATE] Required [DATE] Assigned to km Invoiced…" at bounding box center [784, 501] width 1160 height 1004
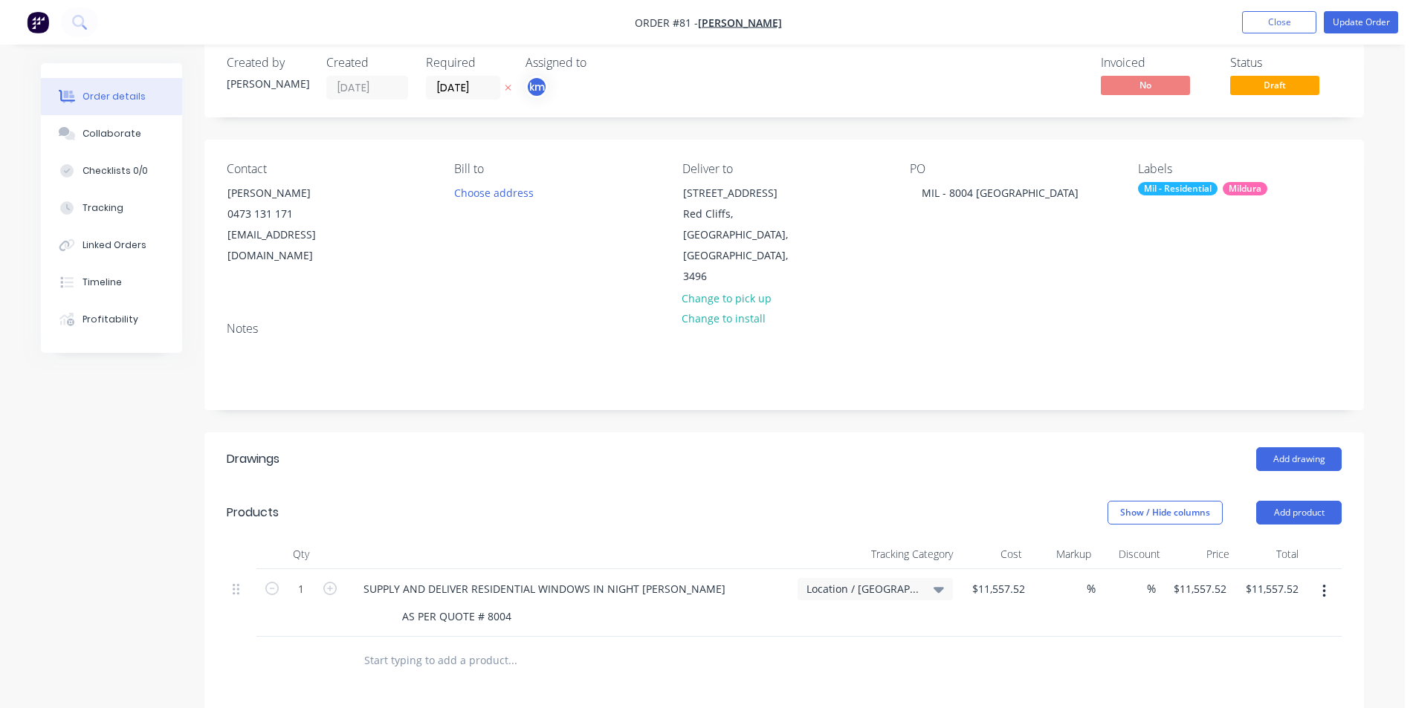
scroll to position [0, 0]
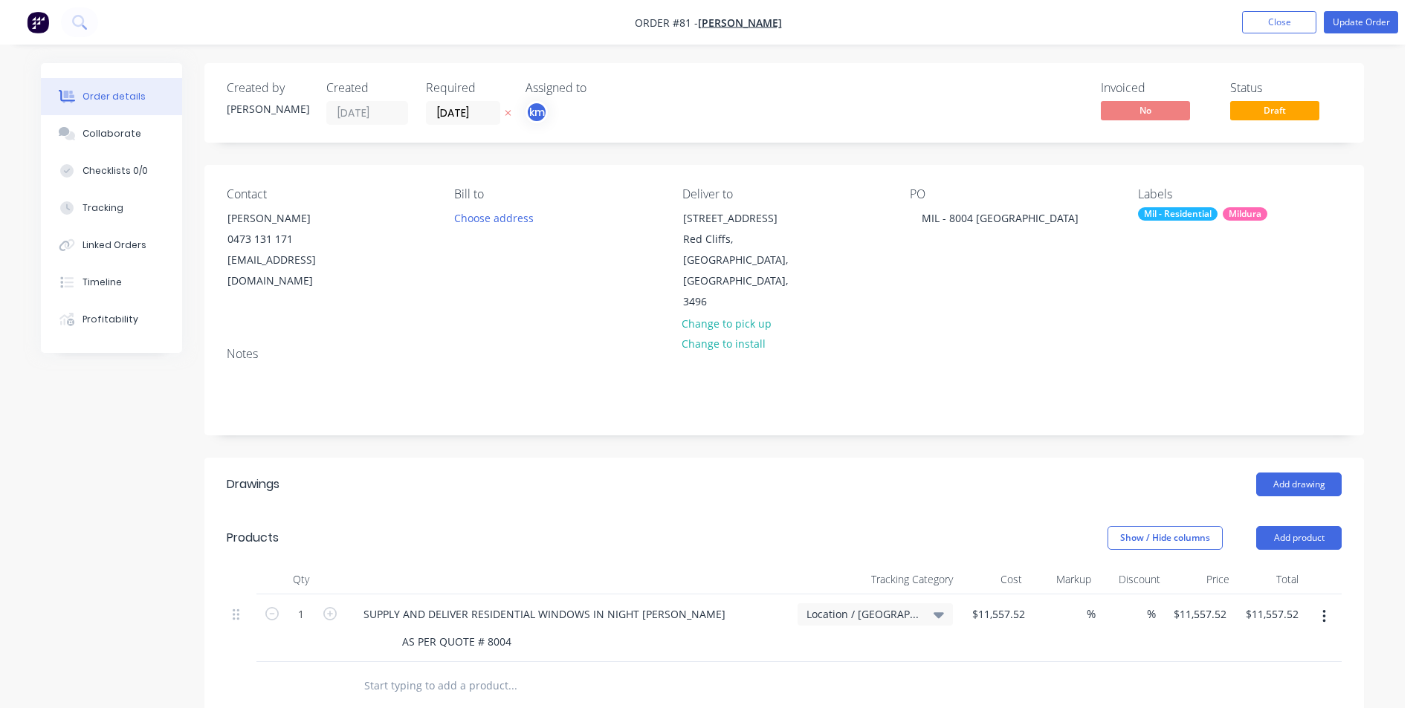
click at [1238, 409] on div "Created by [PERSON_NAME] Created [DATE] Required [DATE] Assigned to km Invoiced…" at bounding box center [784, 565] width 1160 height 1004
click at [1104, 403] on div "Created by [PERSON_NAME] Created [DATE] Required [DATE] Assigned to km Invoiced…" at bounding box center [784, 565] width 1160 height 1004
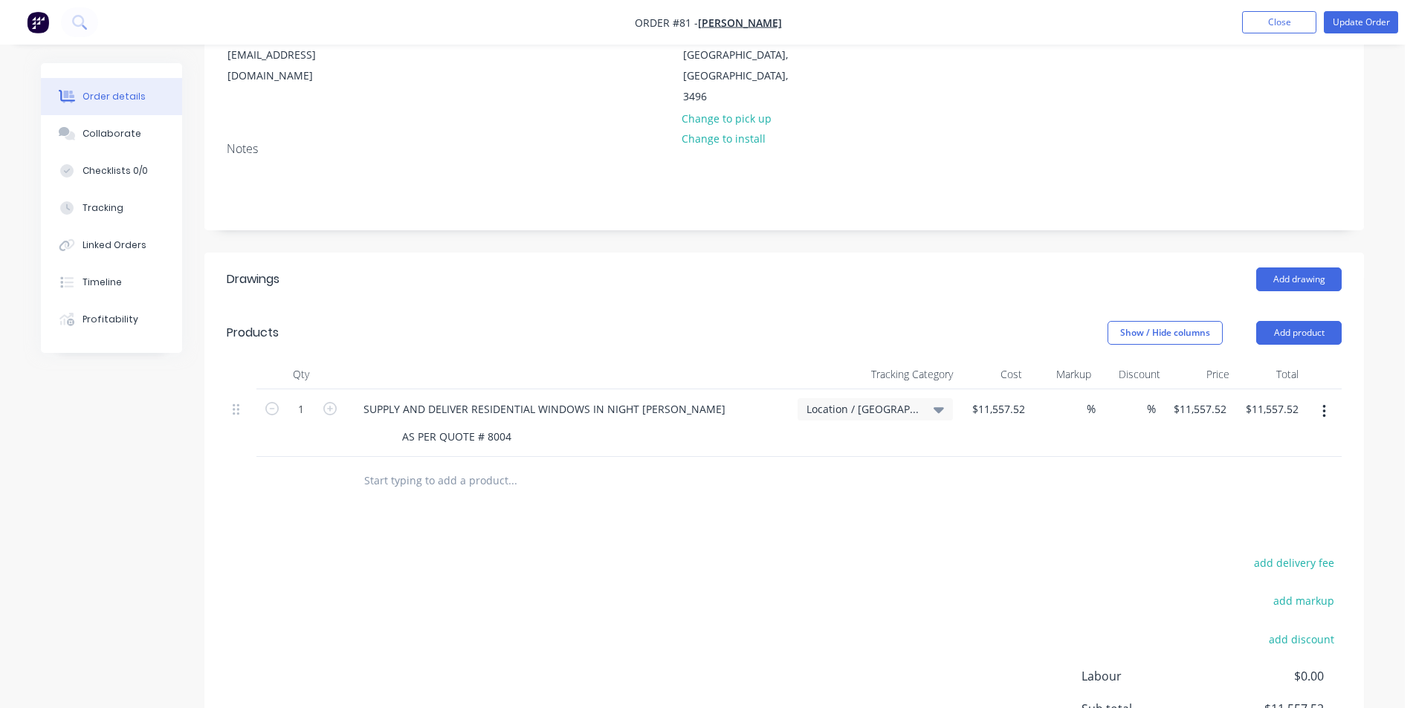
scroll to position [222, 0]
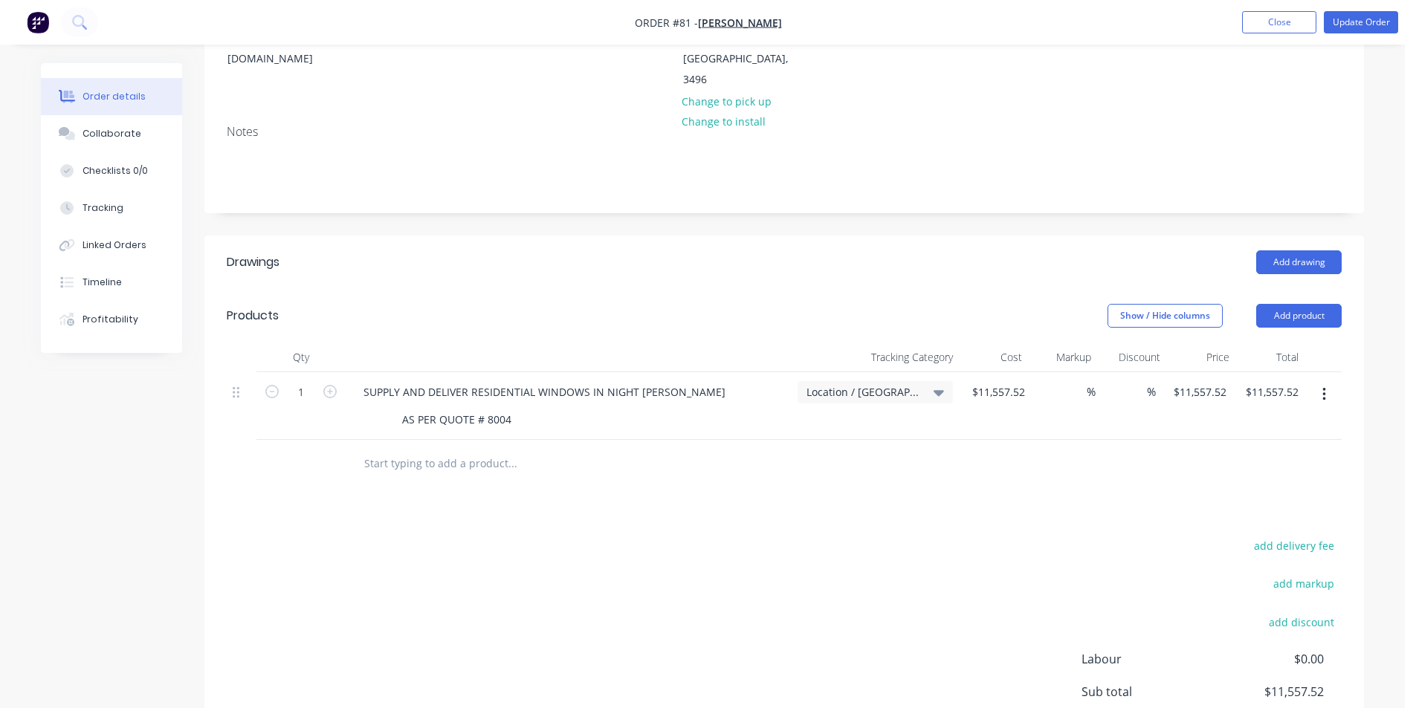
click at [488, 449] on input "text" at bounding box center [511, 464] width 297 height 30
type input "N"
click at [540, 449] on input "EXTRA CHARGE- NEW DOOR SIZE D1 -REORDER GLASS" at bounding box center [511, 464] width 297 height 30
click at [647, 449] on input "EXTRA CHARGE- NEW DOOR SIZE D1 -REORDER GLASS" at bounding box center [511, 464] width 297 height 30
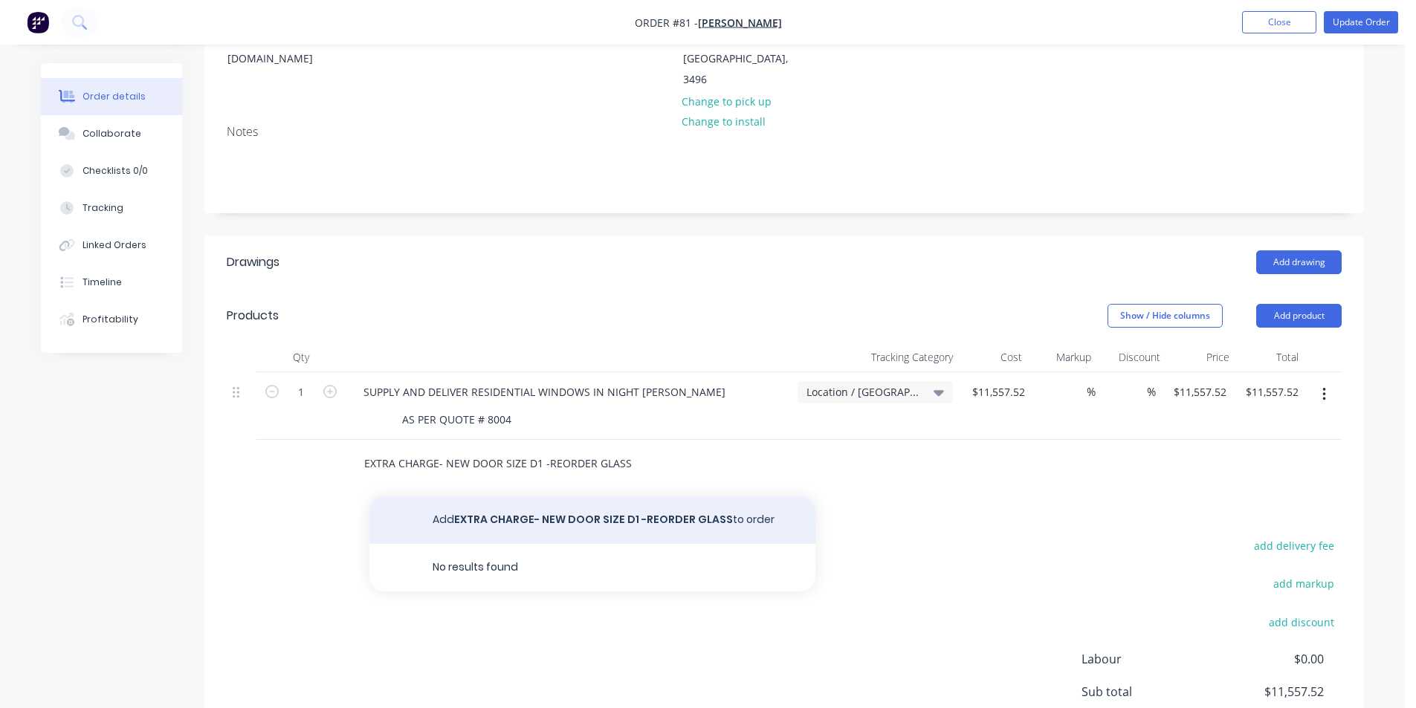
type input "EXTRA CHARGE- NEW DOOR SIZE D1 -REORDER GLASS"
click at [637, 497] on button "Add EXTRA CHARGE- NEW DOOR SIZE D1 -REORDER GLASS to order" at bounding box center [592, 521] width 446 height 48
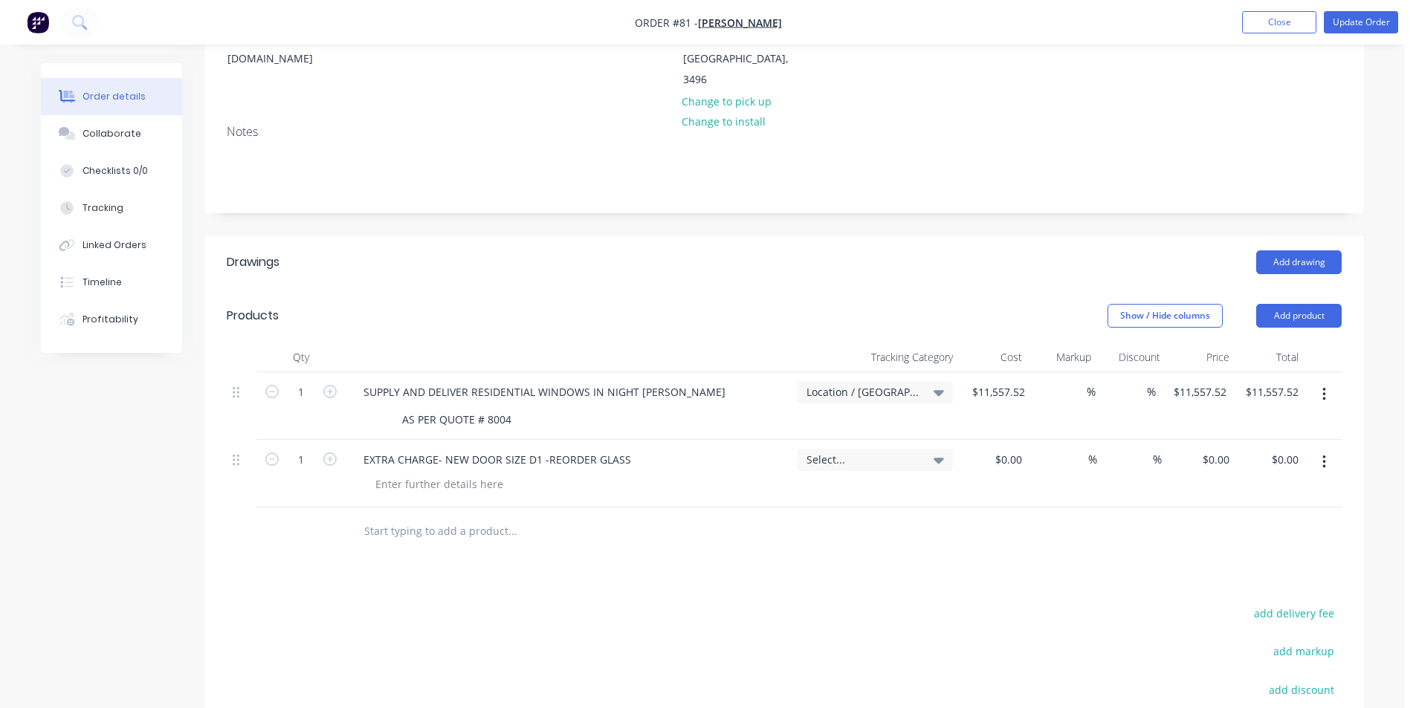
click at [940, 452] on icon at bounding box center [939, 460] width 10 height 16
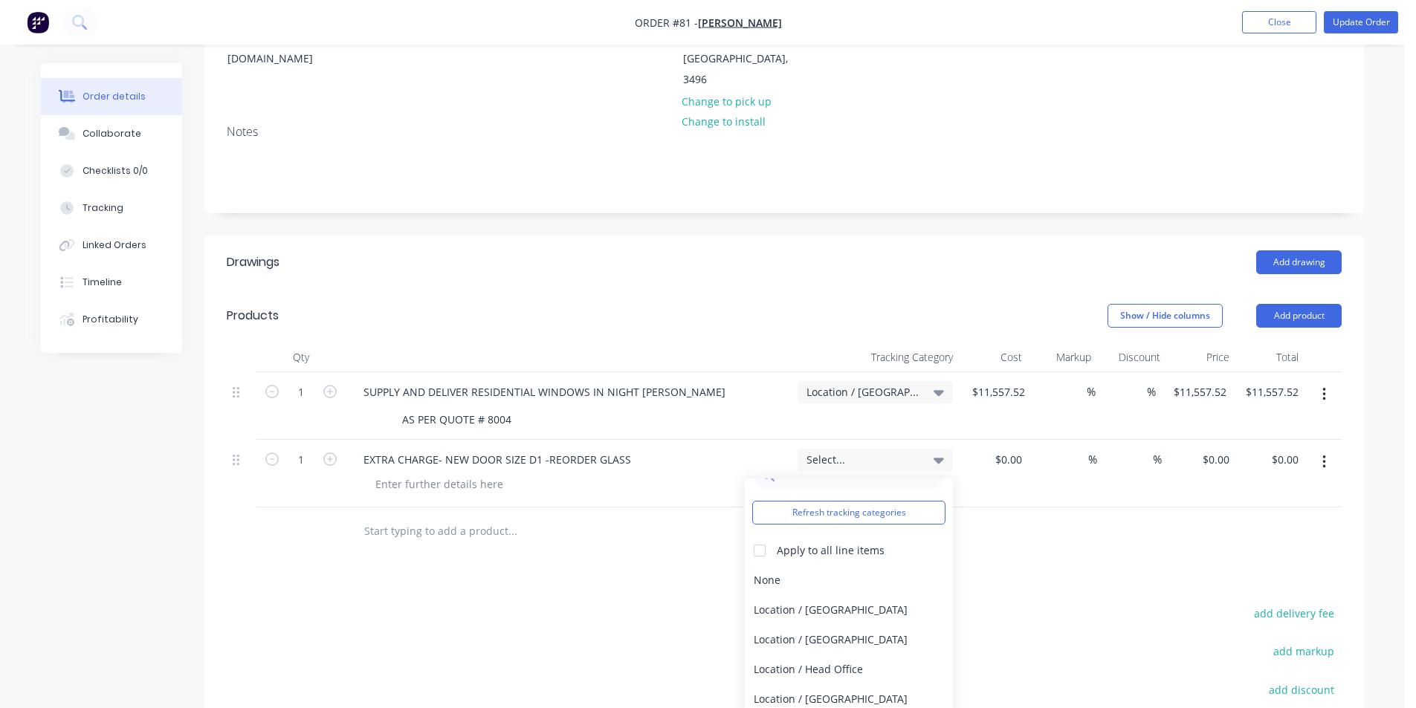
scroll to position [59, 0]
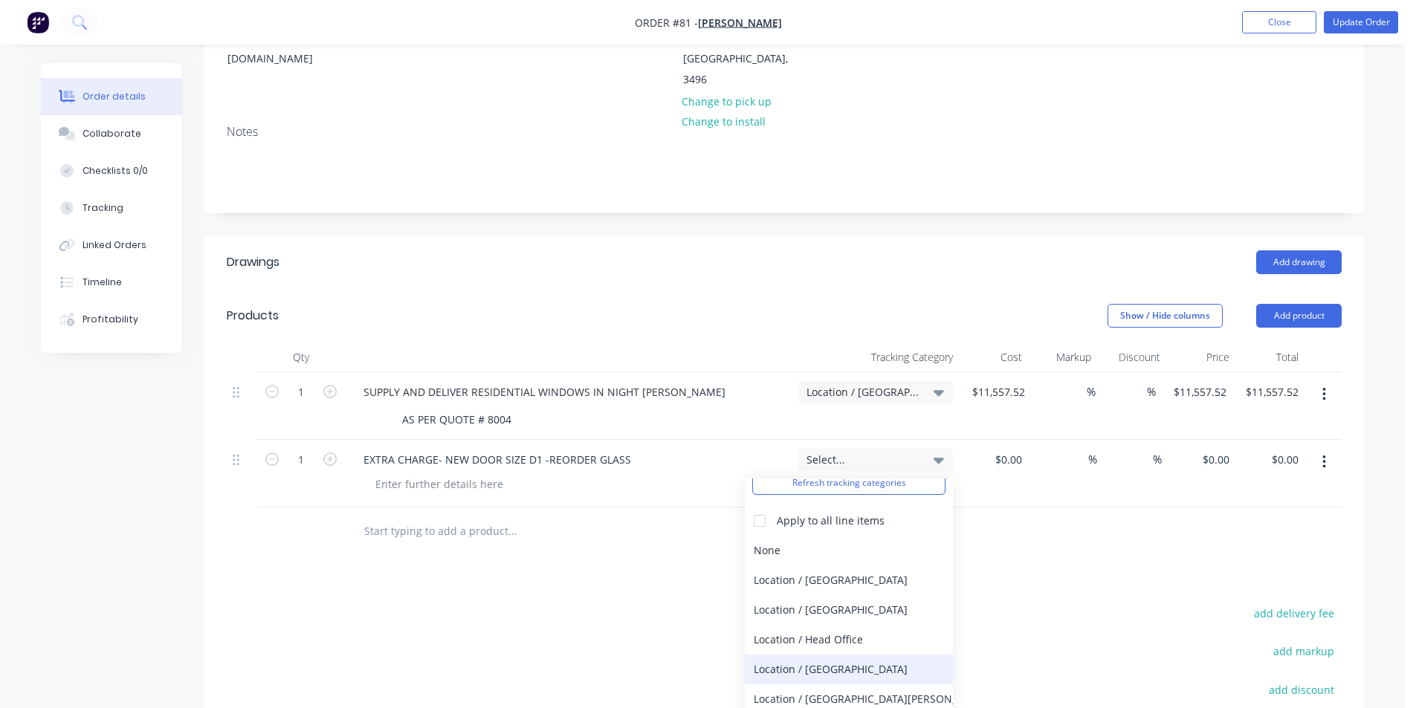
click at [890, 655] on div "Location / [GEOGRAPHIC_DATA]" at bounding box center [849, 670] width 208 height 30
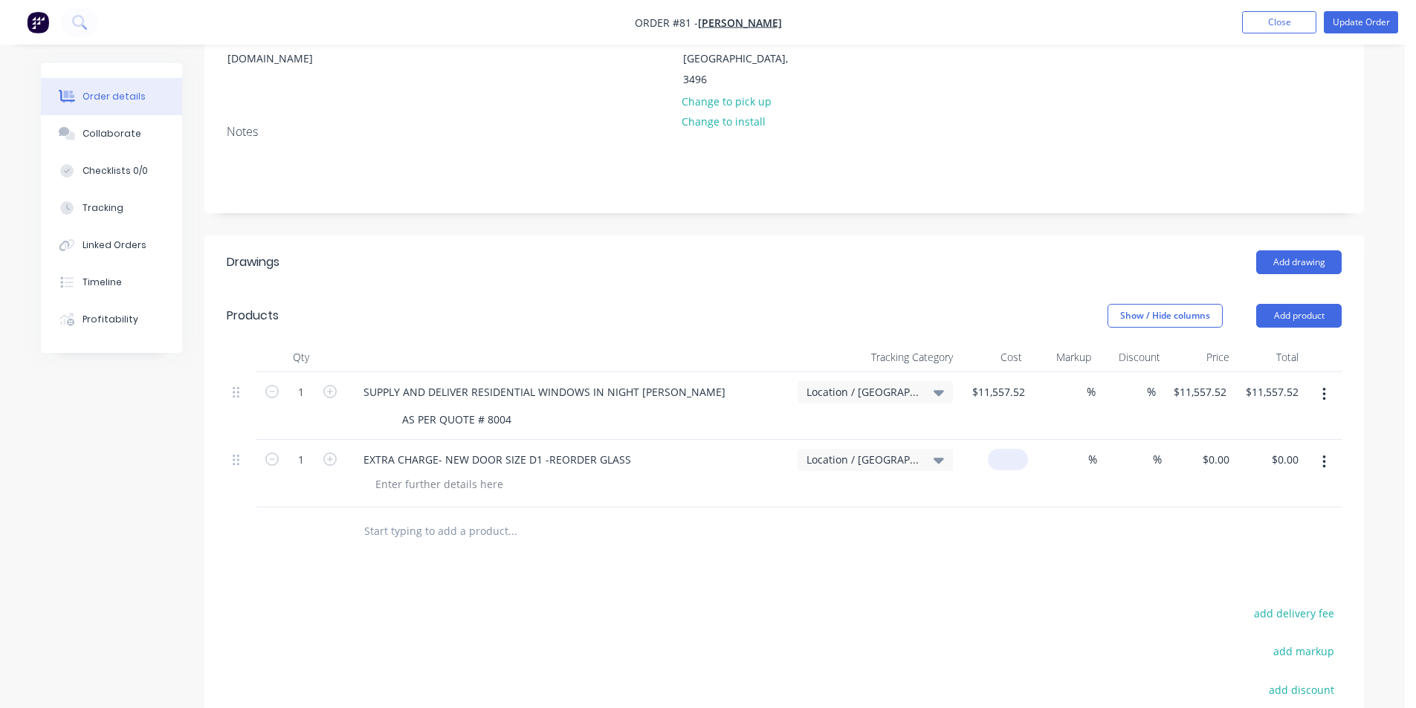
click at [1009, 440] on div "$0.00" at bounding box center [993, 474] width 69 height 68
type input "$290.00"
click at [761, 243] on header "Drawings Add drawing" at bounding box center [784, 263] width 1160 height 54
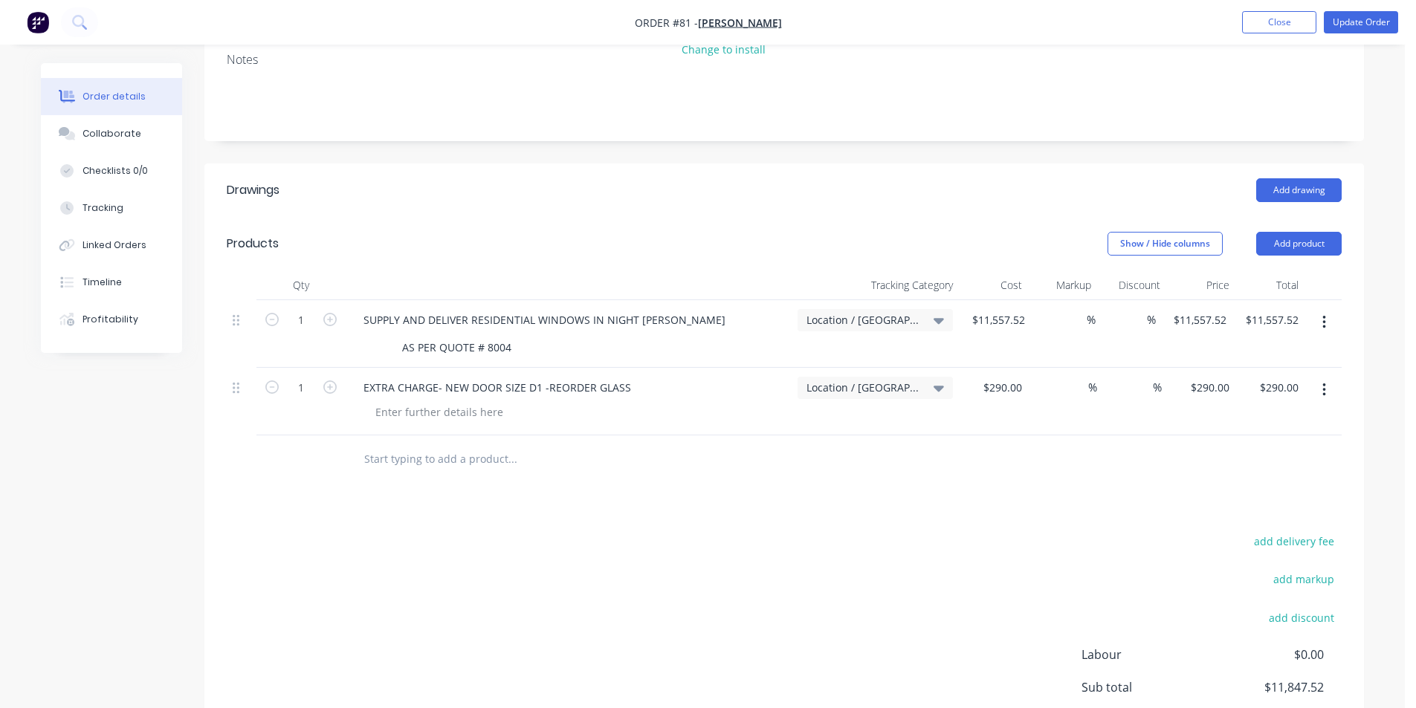
scroll to position [286, 0]
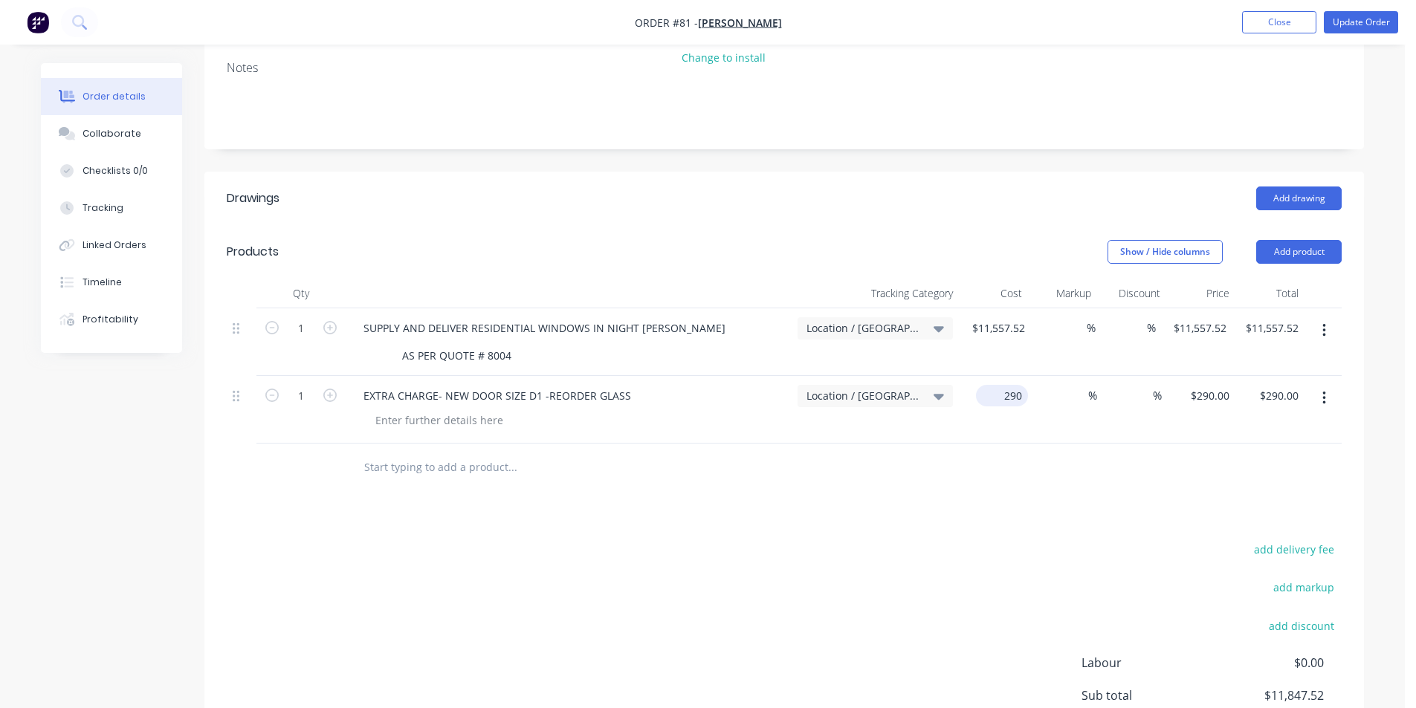
click at [985, 376] on div "290 $290.00" at bounding box center [993, 410] width 69 height 68
type input "$295.00"
click at [708, 225] on header "Products Show / Hide columns Add product" at bounding box center [784, 252] width 1160 height 54
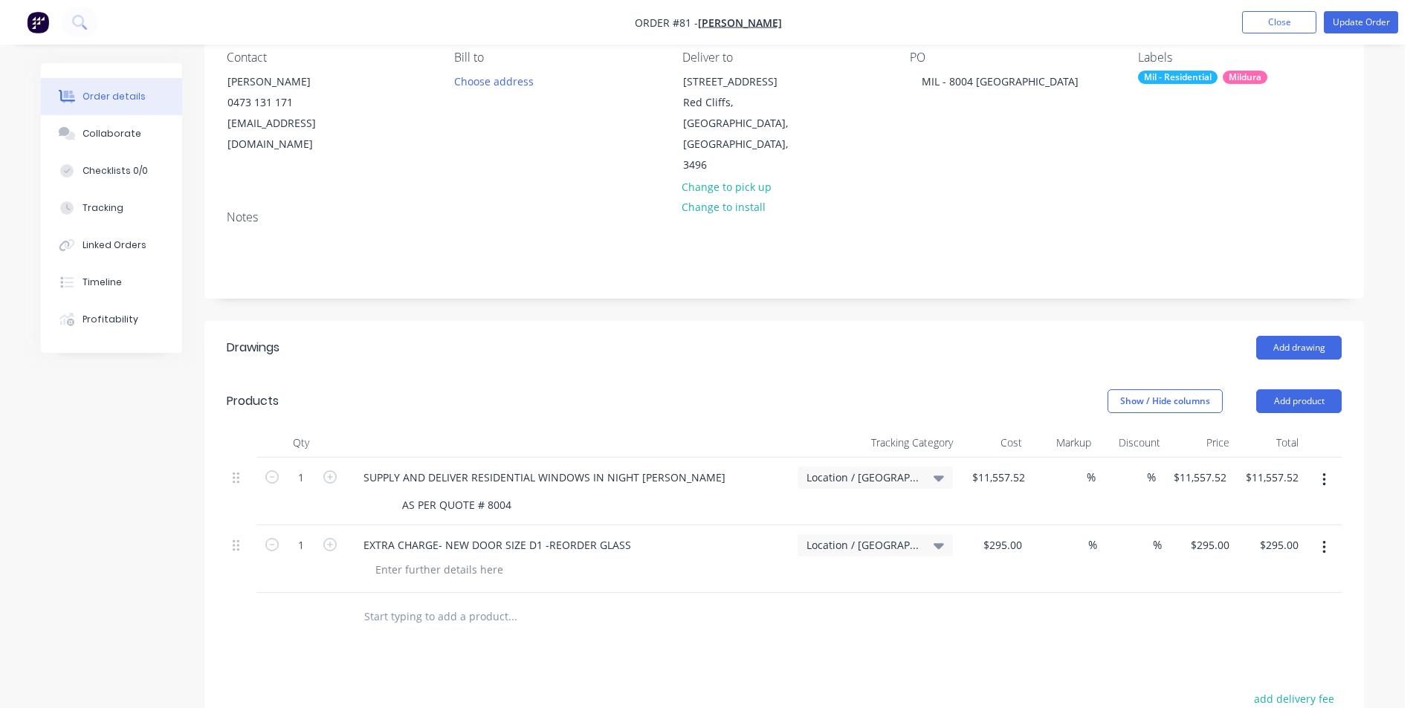
scroll to position [128, 0]
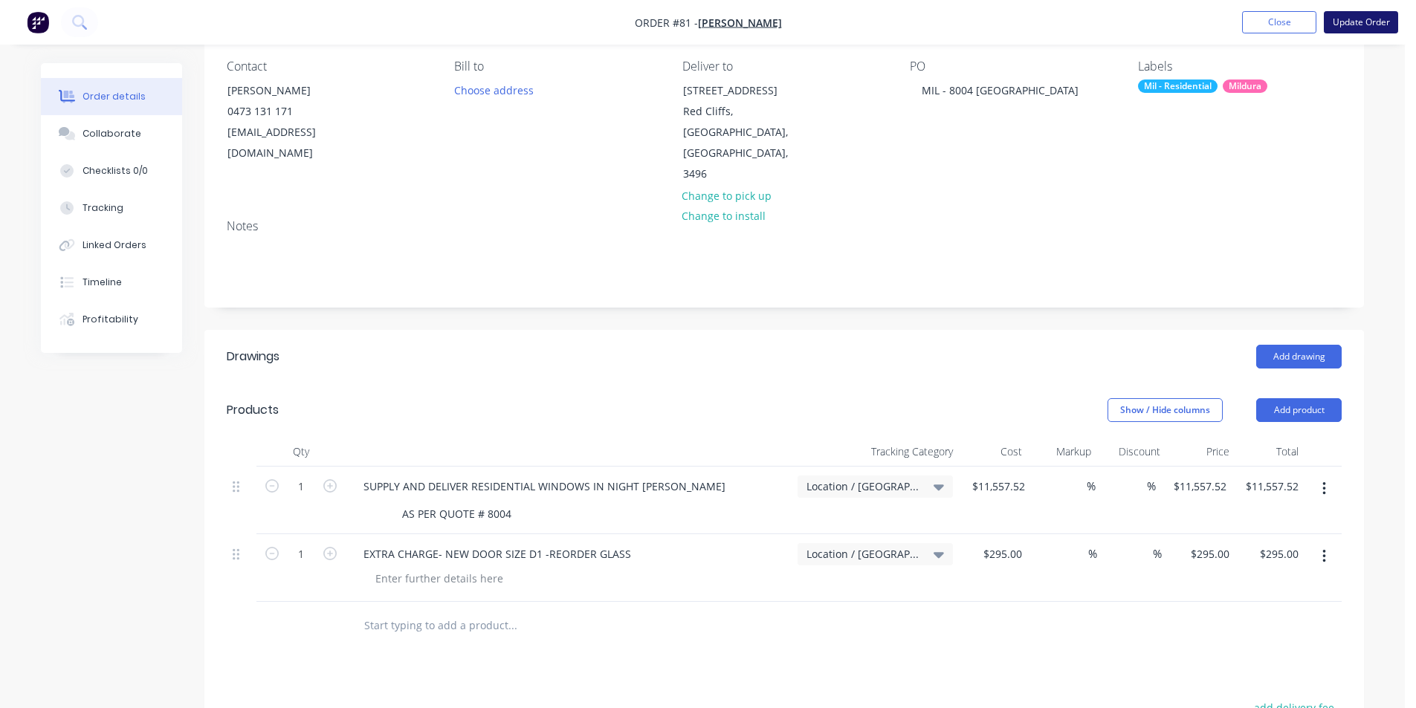
click at [1360, 29] on button "Update Order" at bounding box center [1361, 22] width 74 height 22
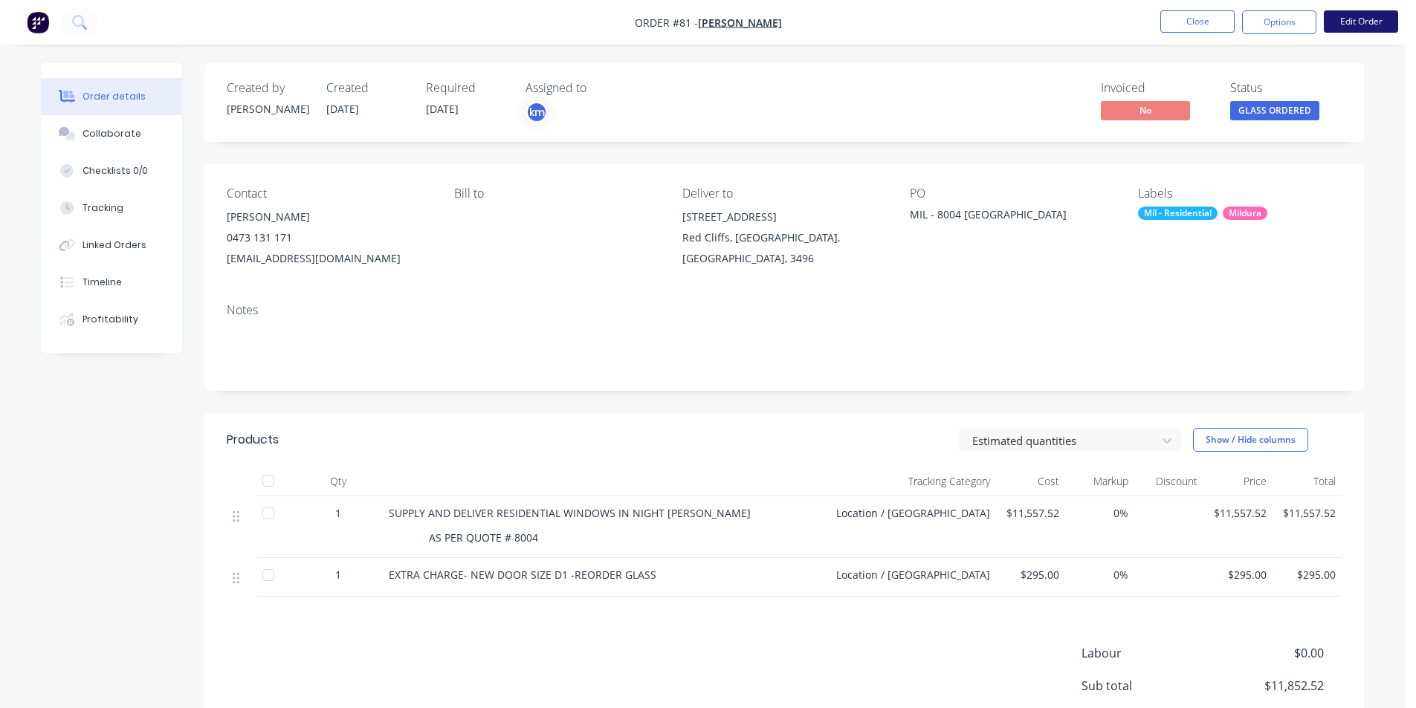
click at [1346, 22] on button "Edit Order" at bounding box center [1361, 21] width 74 height 22
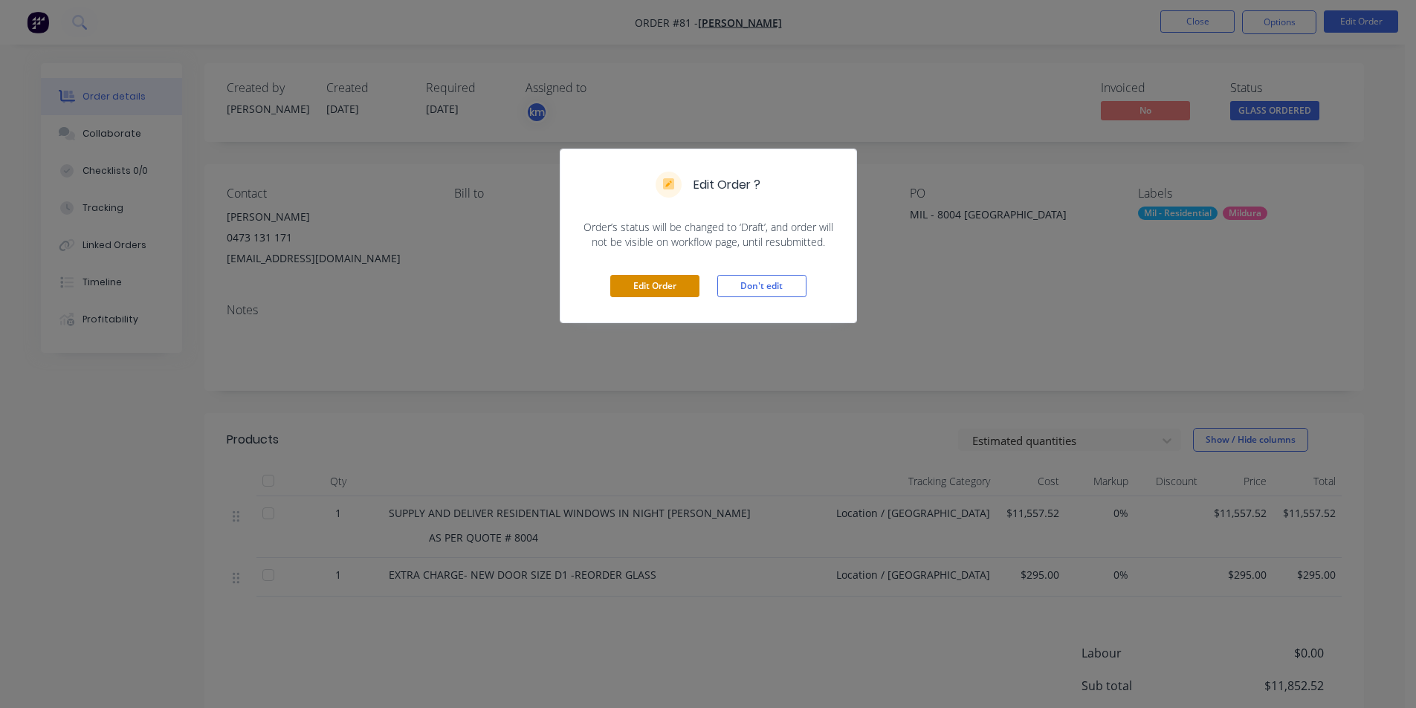
click at [649, 295] on button "Edit Order" at bounding box center [654, 286] width 89 height 22
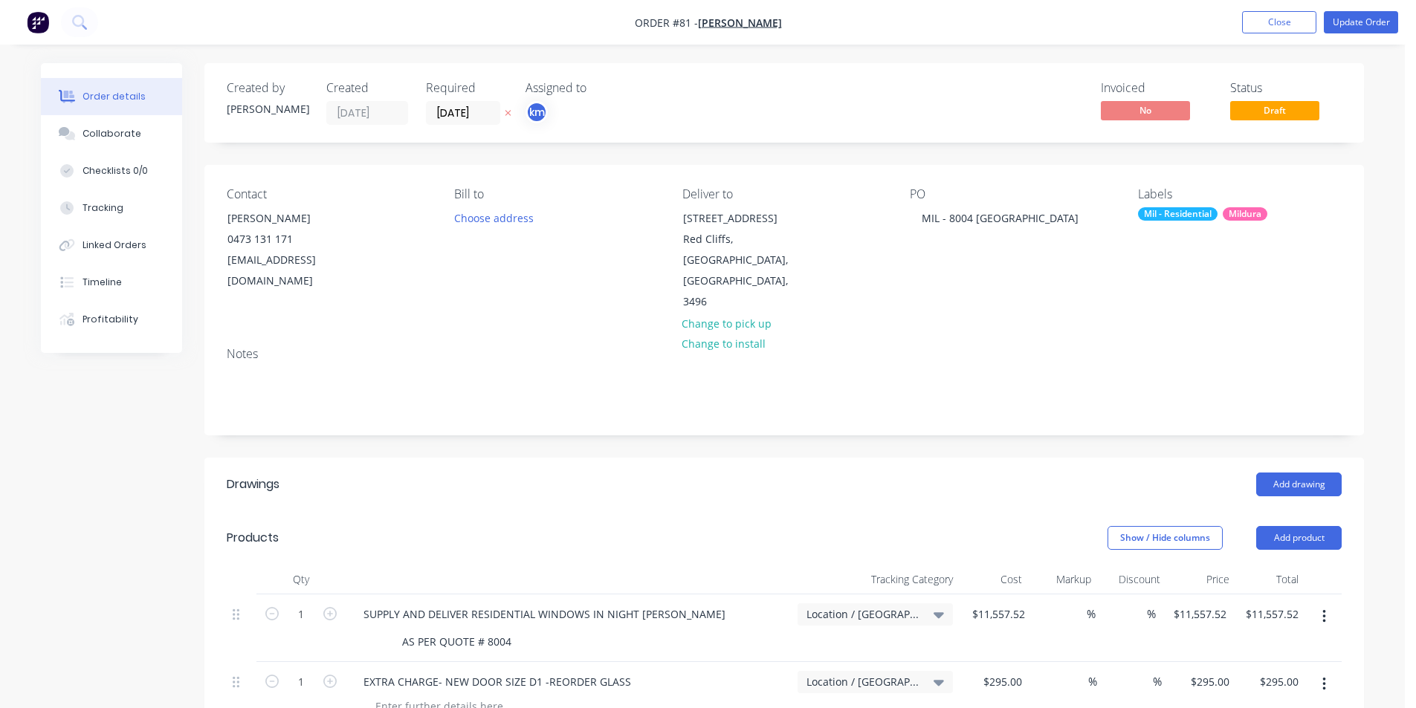
click at [1210, 219] on div "Mil - Residential" at bounding box center [1178, 213] width 80 height 13
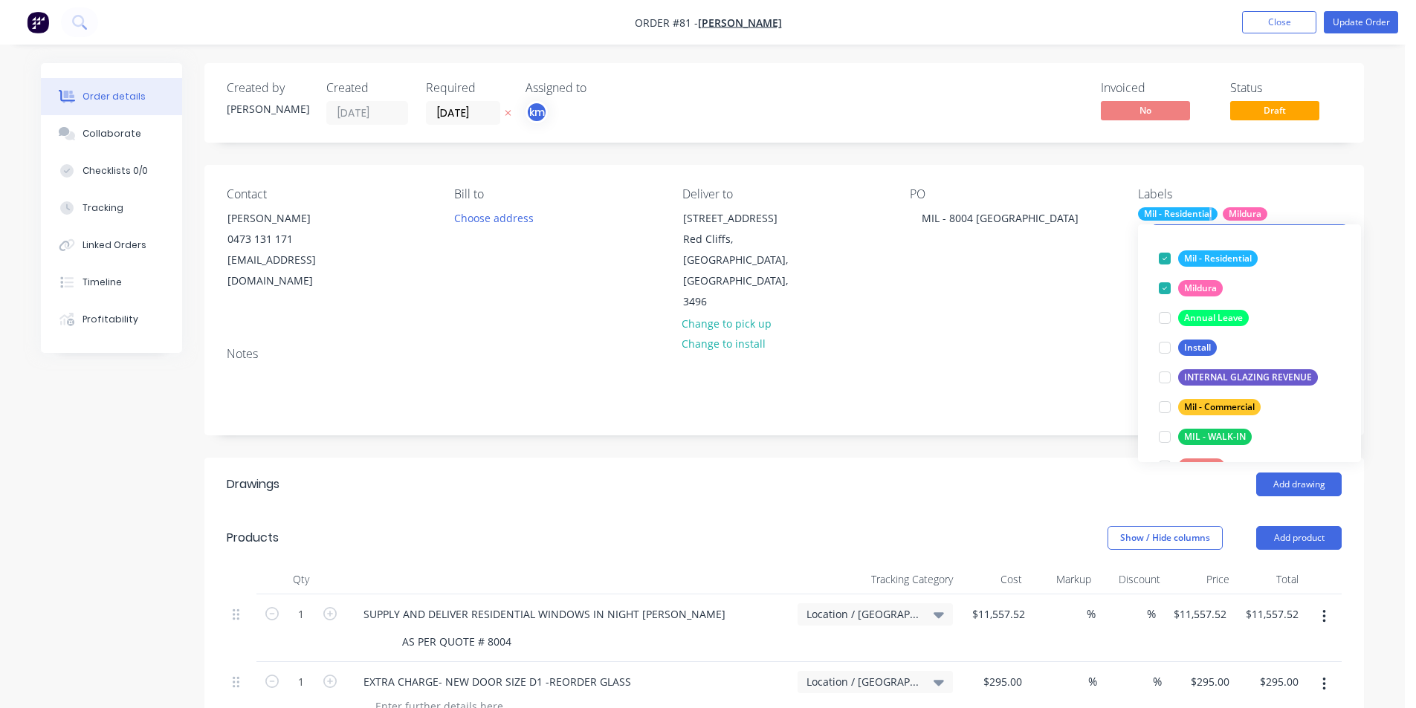
scroll to position [91, 0]
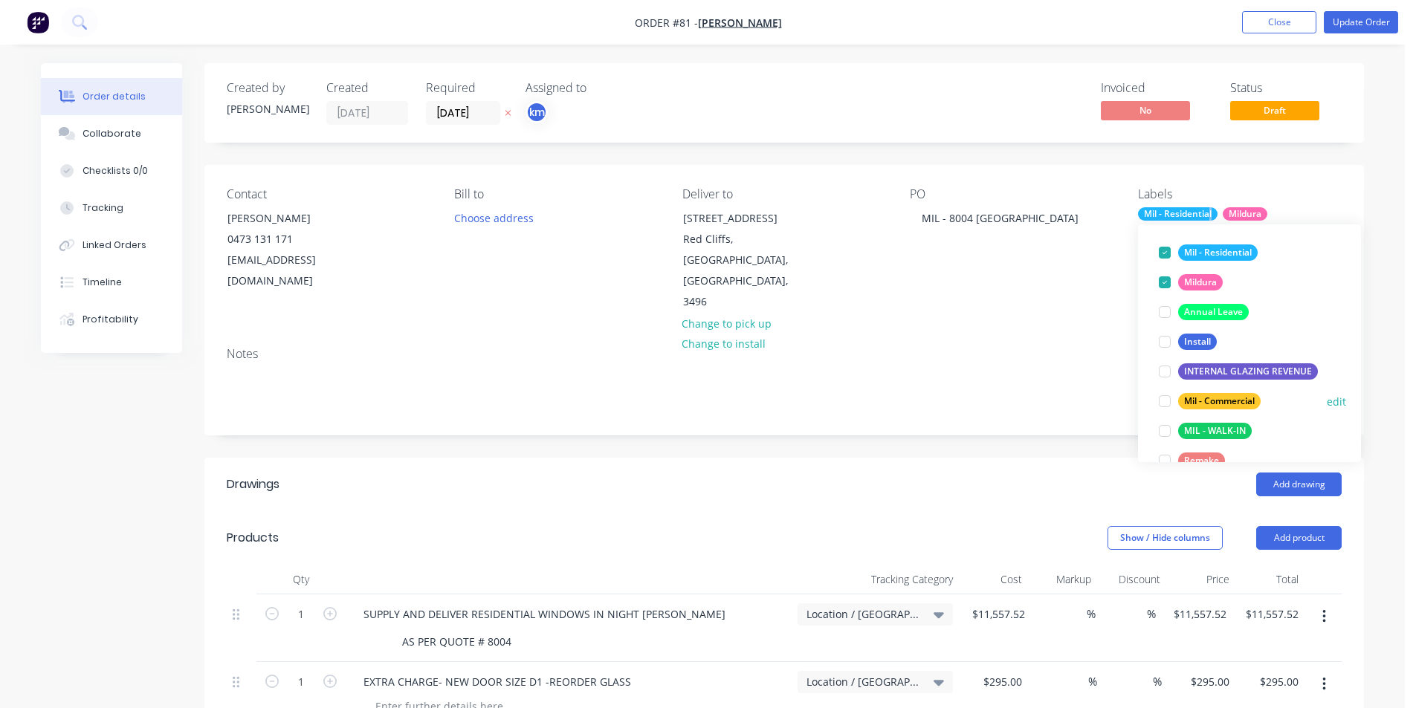
click at [1169, 398] on div at bounding box center [1165, 402] width 30 height 30
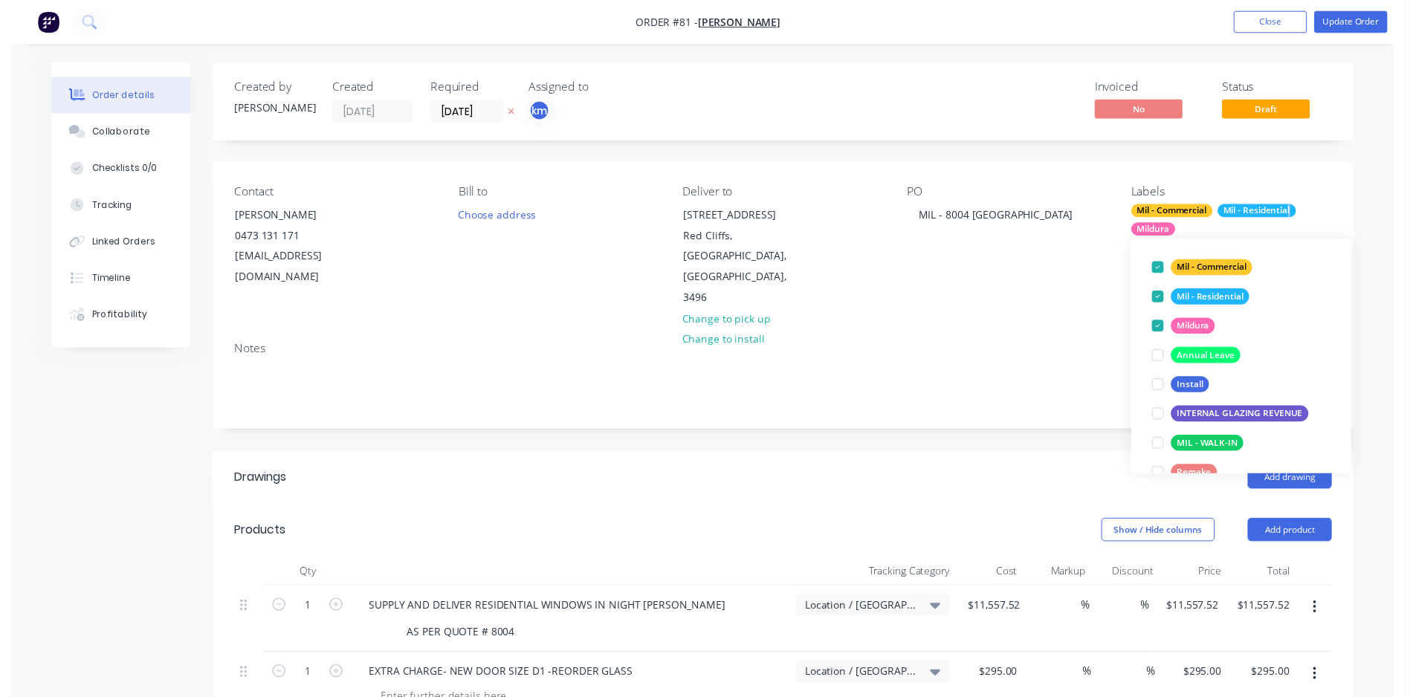
scroll to position [0, 0]
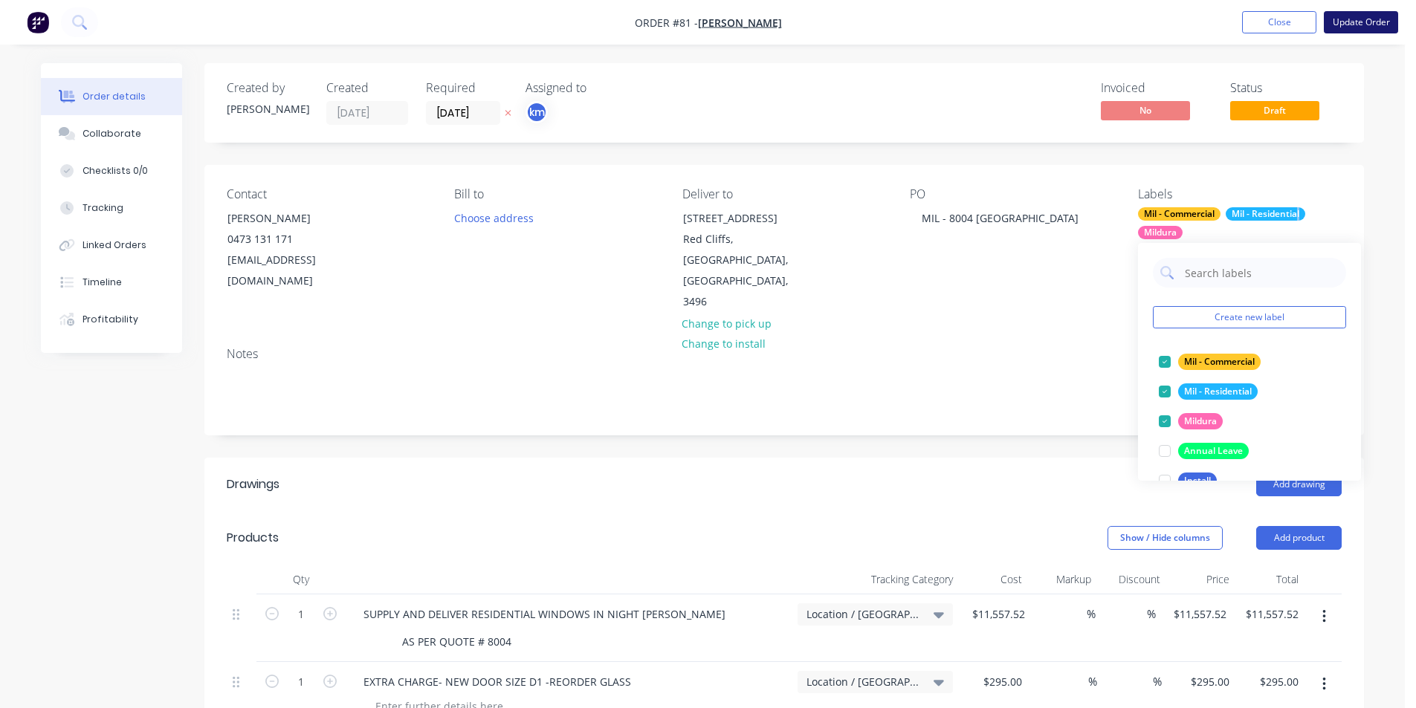
click at [1357, 19] on button "Update Order" at bounding box center [1361, 22] width 74 height 22
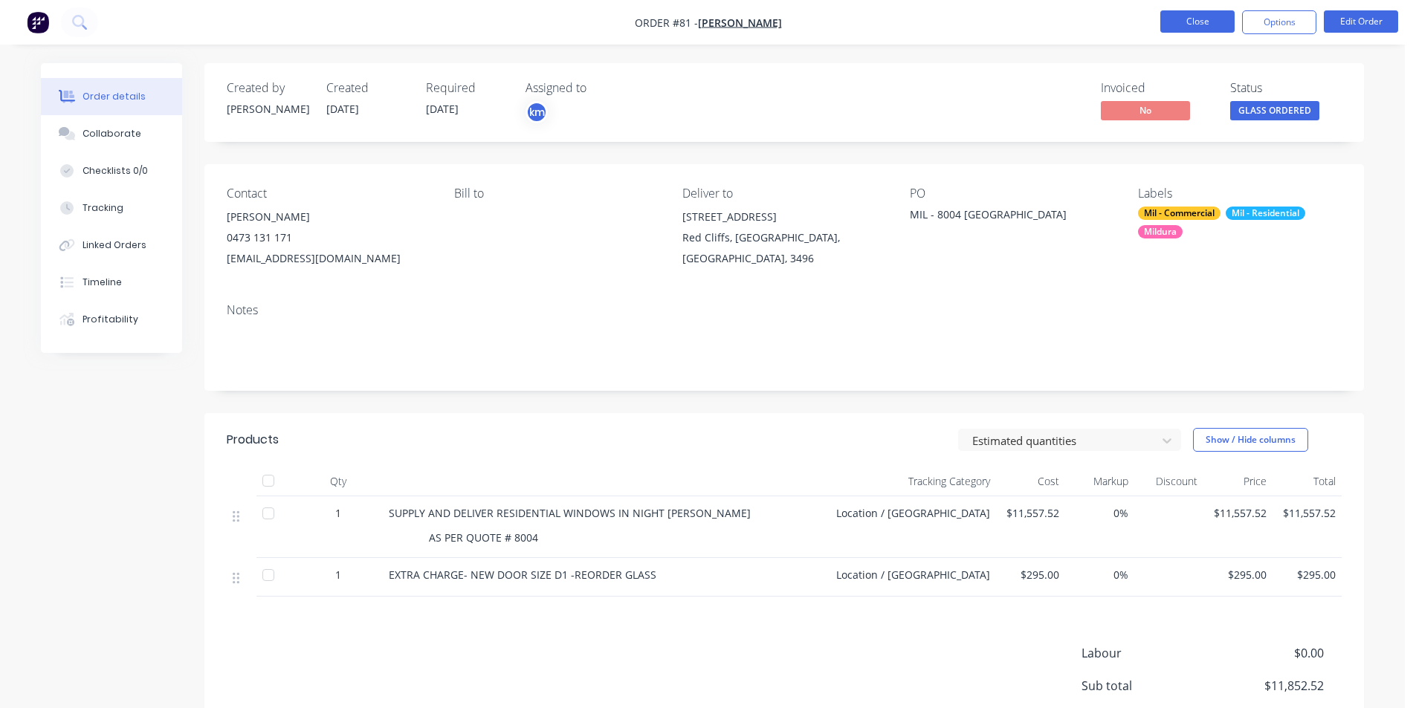
click at [1215, 25] on button "Close" at bounding box center [1197, 21] width 74 height 22
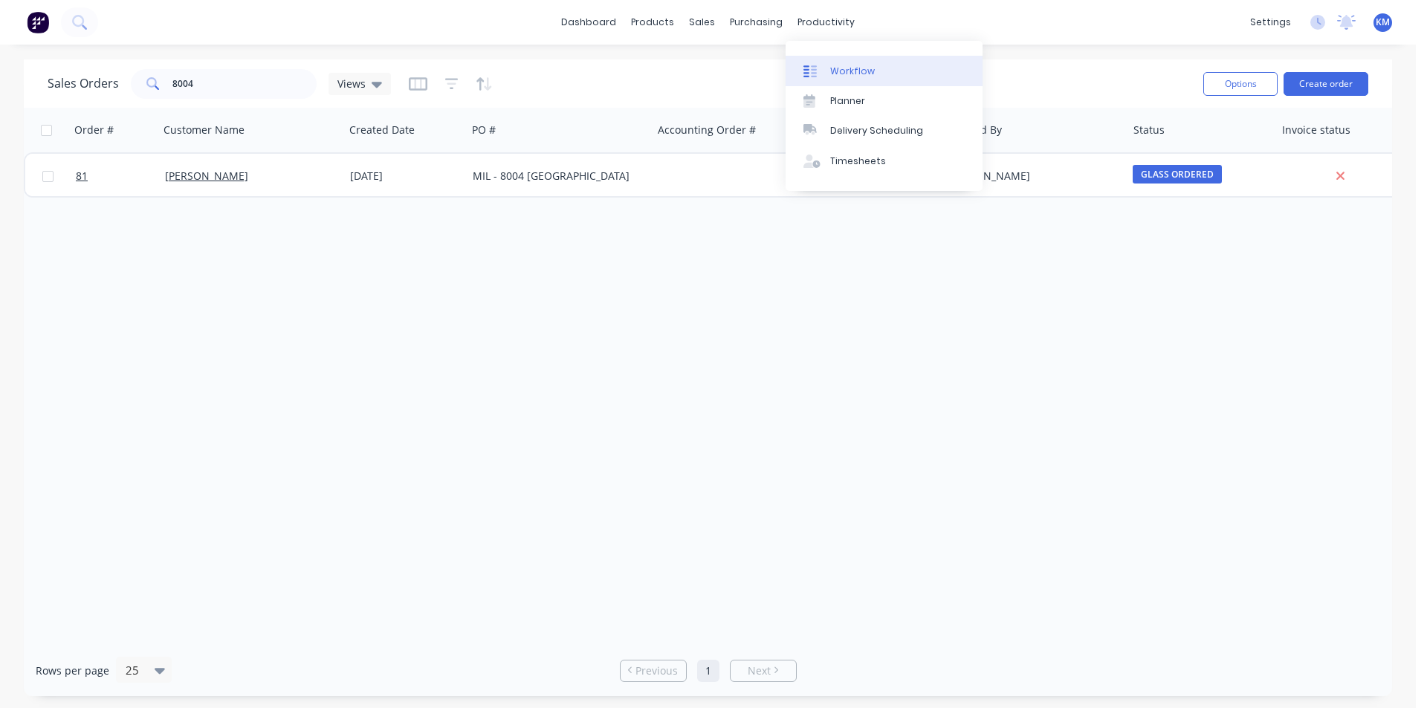
click at [828, 70] on link "Workflow" at bounding box center [884, 71] width 197 height 30
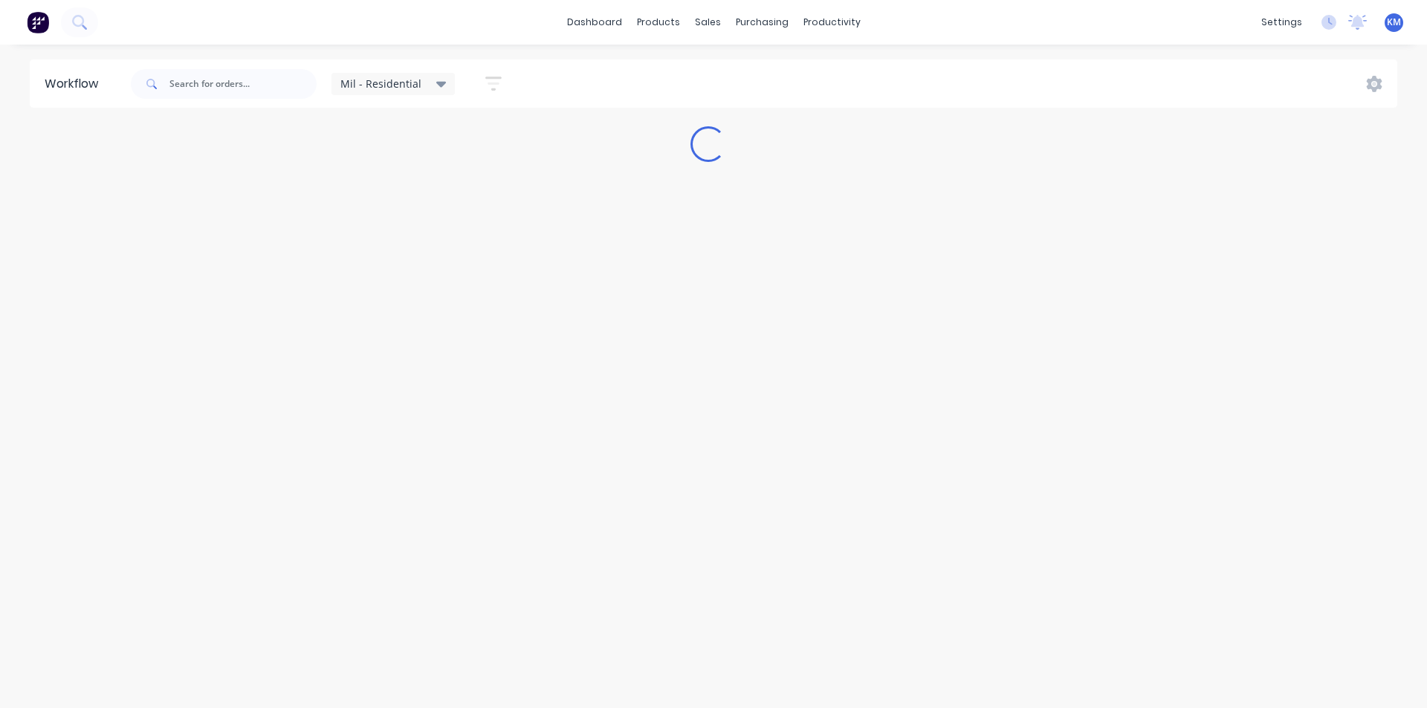
click at [418, 91] on div "Mil - Residential" at bounding box center [394, 84] width 124 height 22
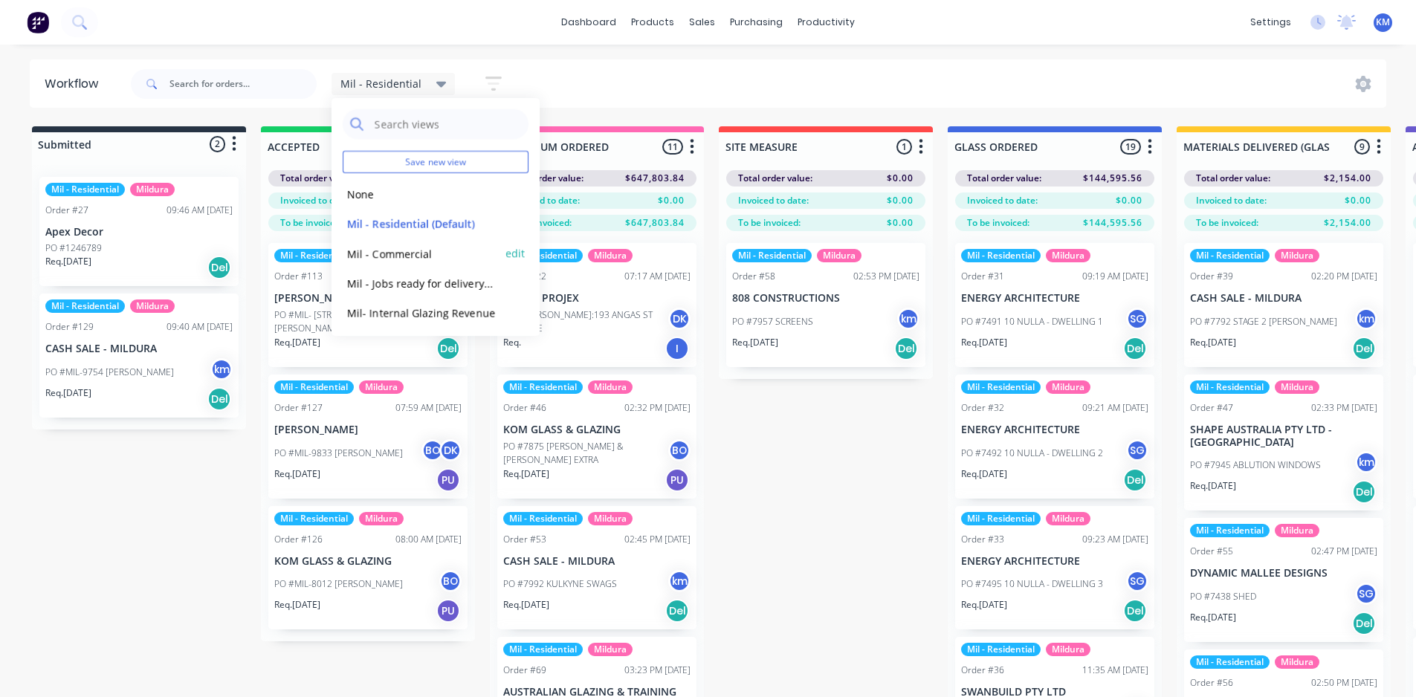
click at [428, 255] on button "Mil - Commercial" at bounding box center [422, 253] width 158 height 17
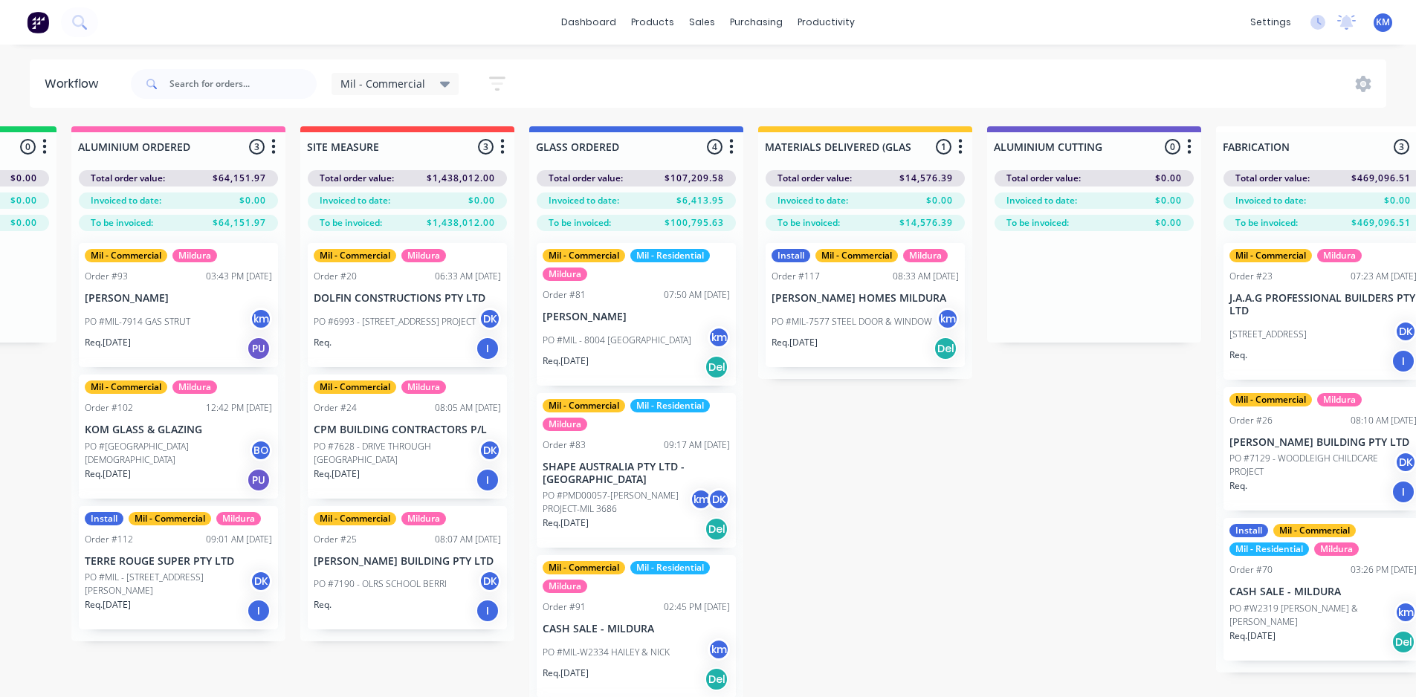
scroll to position [0, 420]
click at [421, 88] on span "Mil - Commercial" at bounding box center [382, 84] width 85 height 16
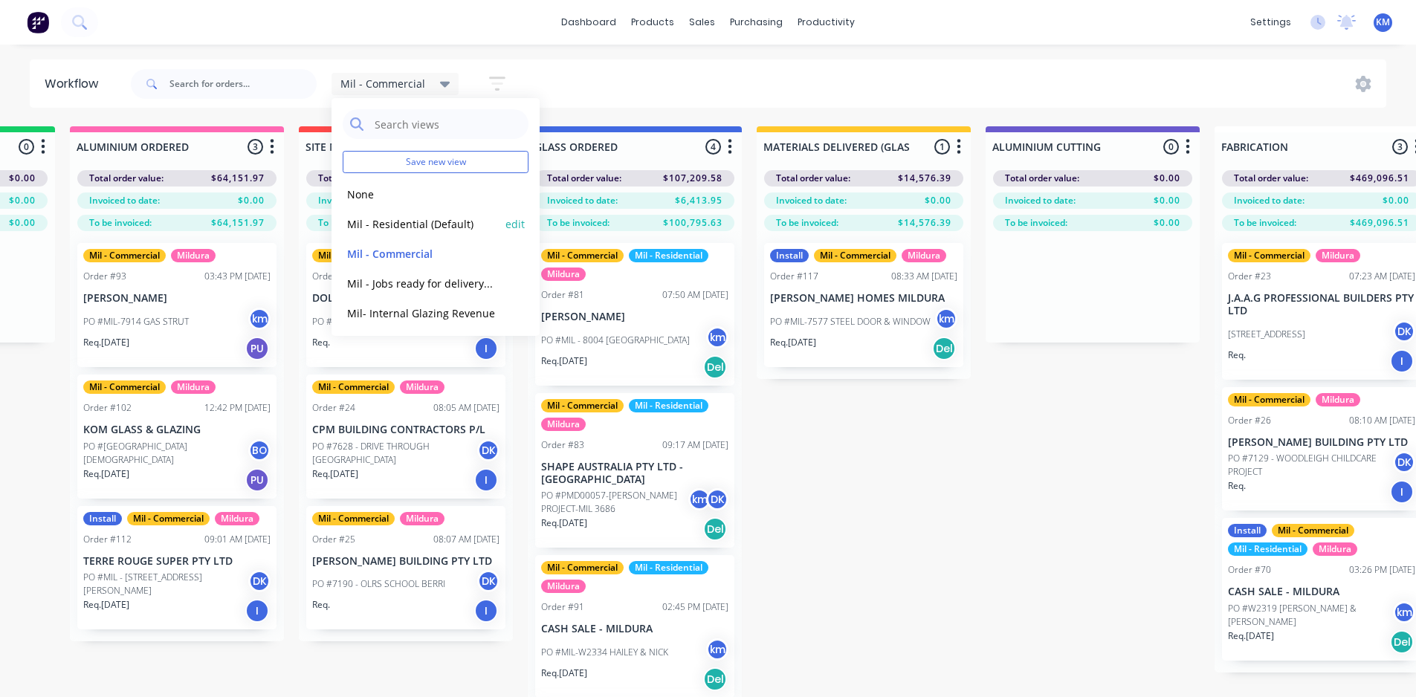
click at [405, 227] on button "Mil - Residential (Default)" at bounding box center [422, 224] width 158 height 17
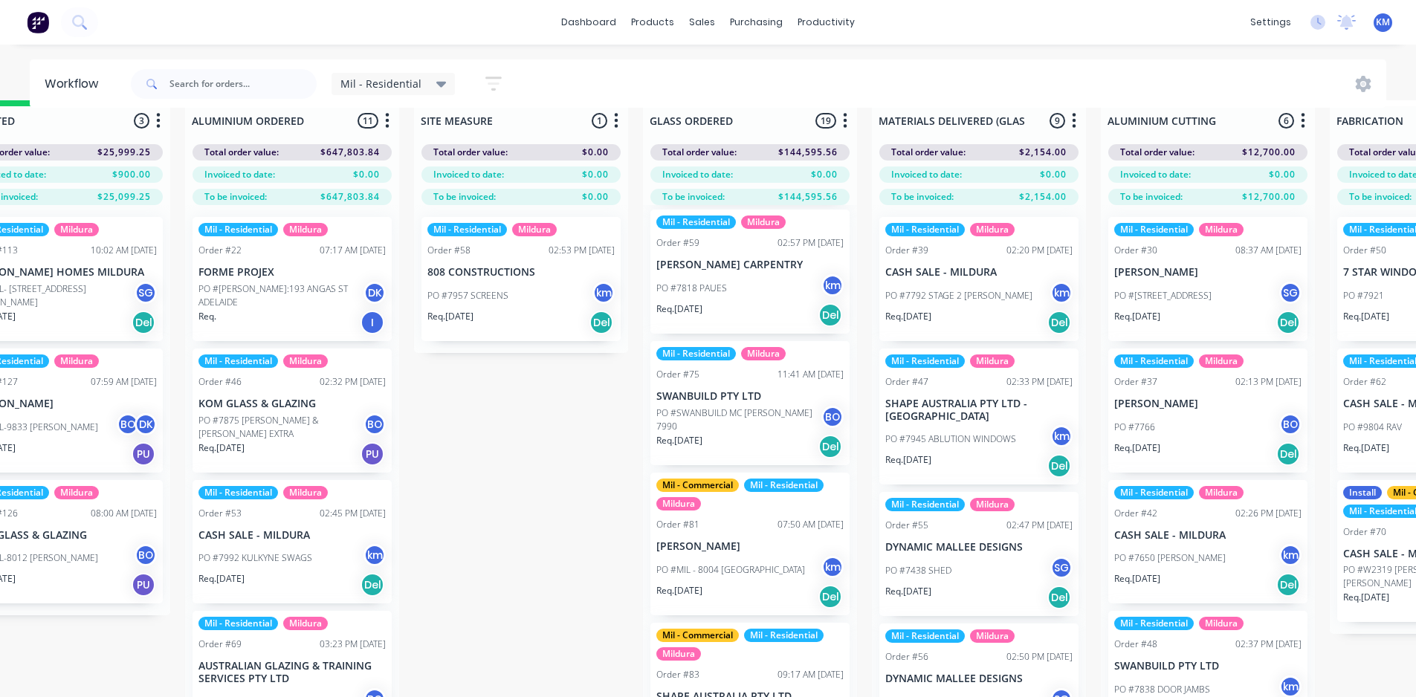
scroll to position [1067, 0]
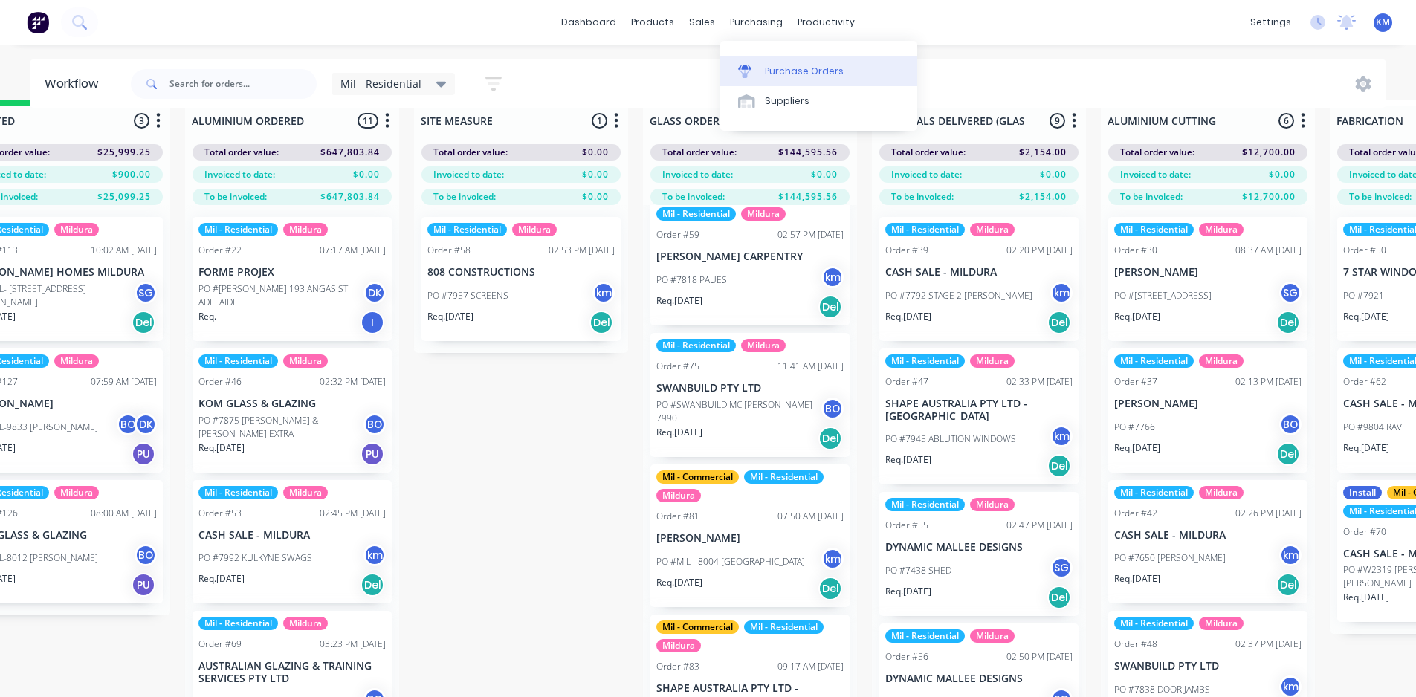
click at [798, 70] on div "Purchase Orders" at bounding box center [804, 71] width 79 height 13
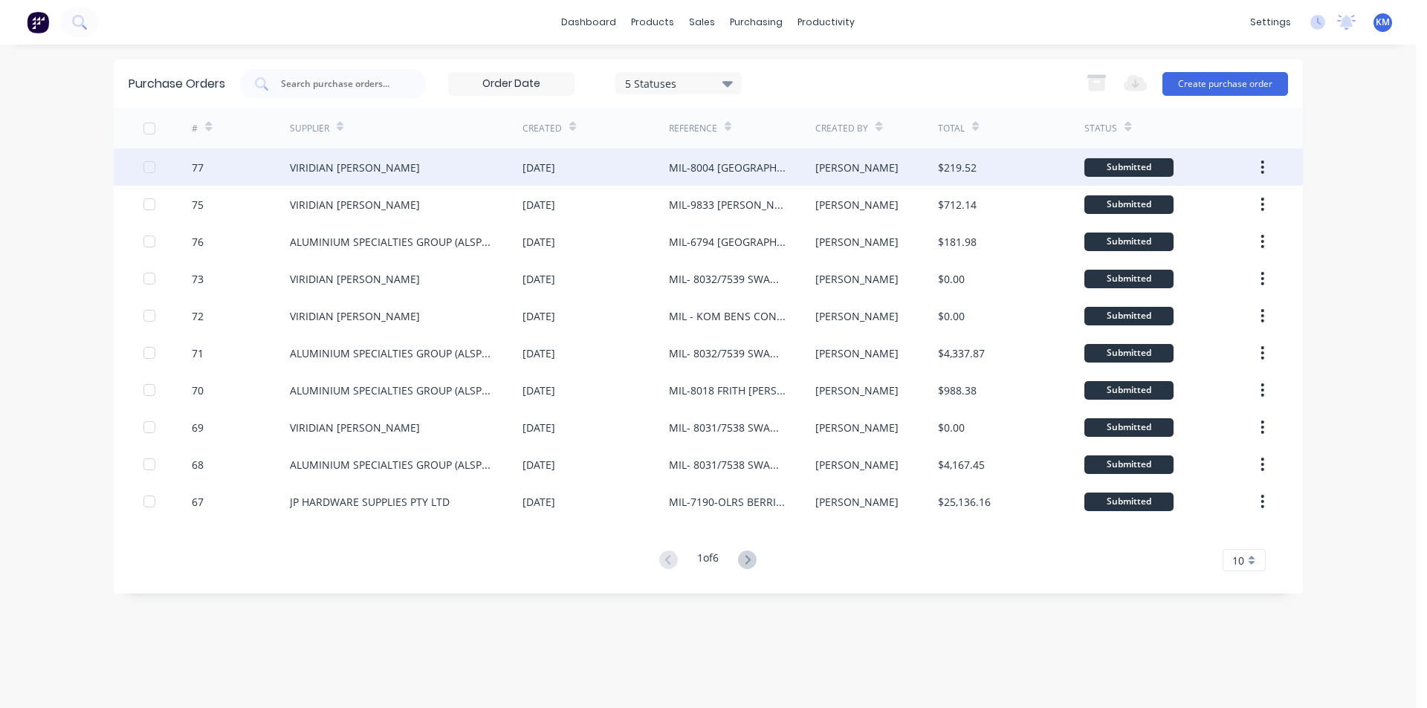
click at [684, 172] on div "MIL-8004 [GEOGRAPHIC_DATA]" at bounding box center [727, 168] width 117 height 16
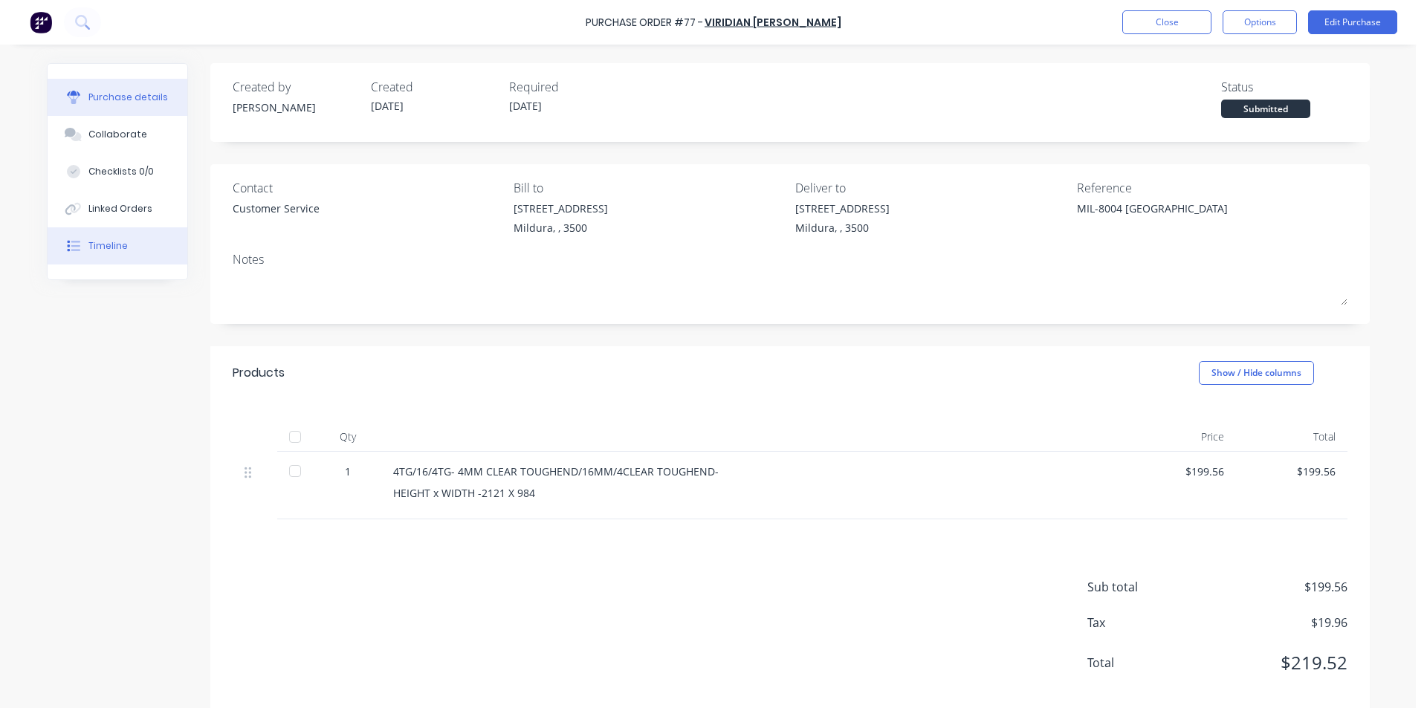
click at [117, 238] on button "Timeline" at bounding box center [118, 245] width 140 height 37
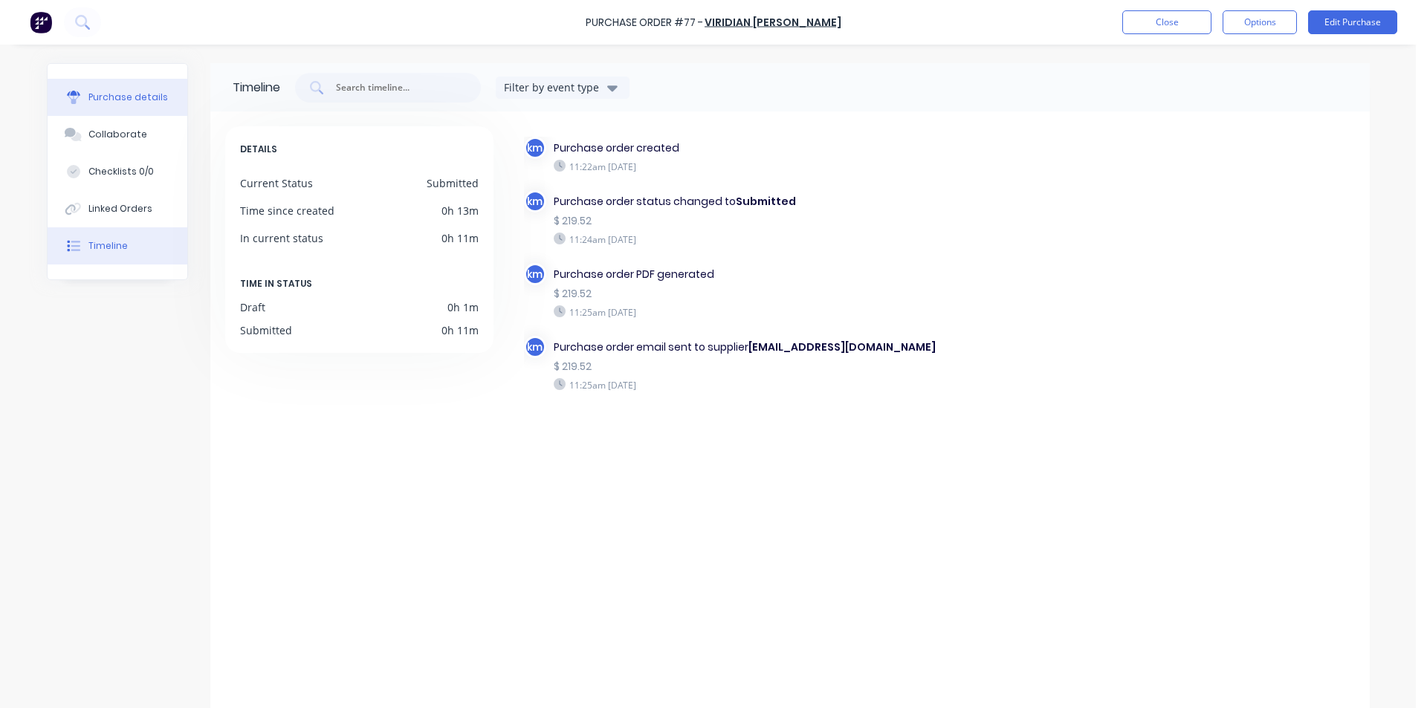
click at [126, 100] on div "Purchase details" at bounding box center [128, 97] width 80 height 13
type textarea "x"
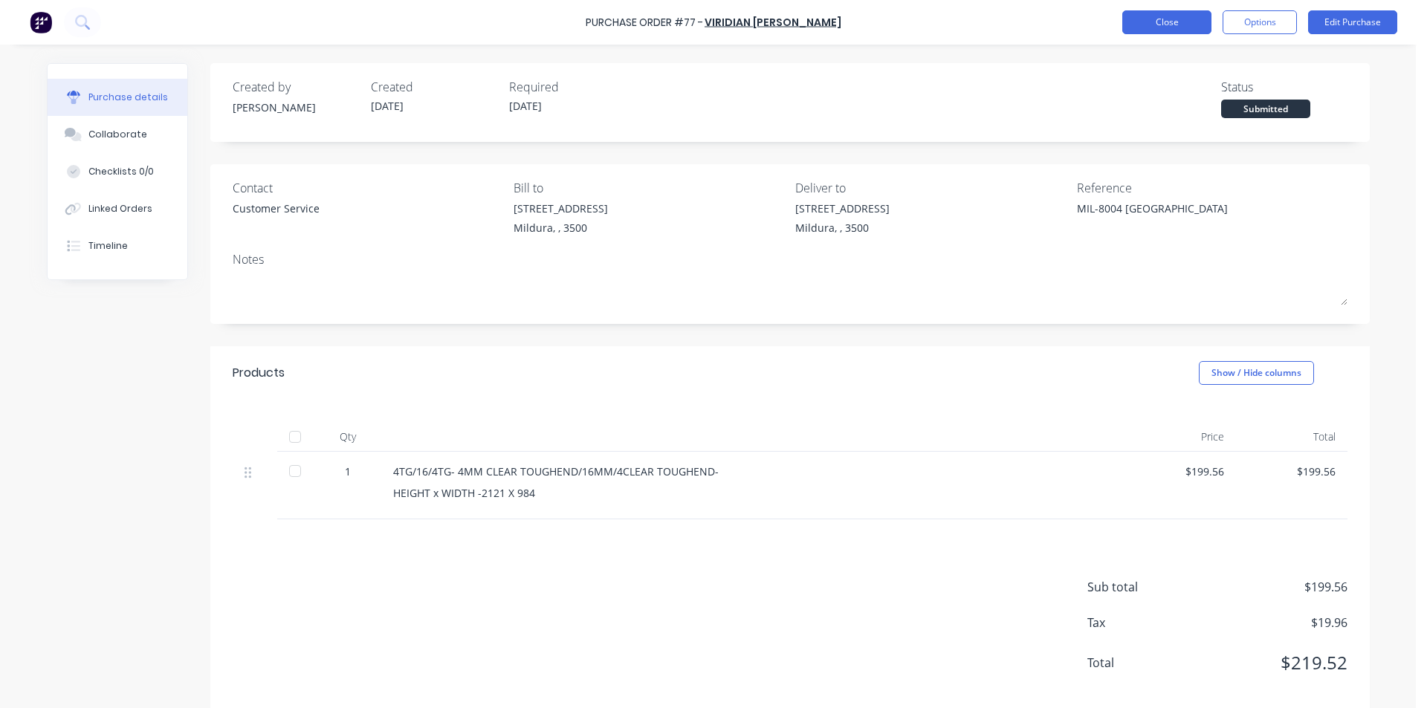
click at [1138, 19] on button "Close" at bounding box center [1166, 22] width 89 height 24
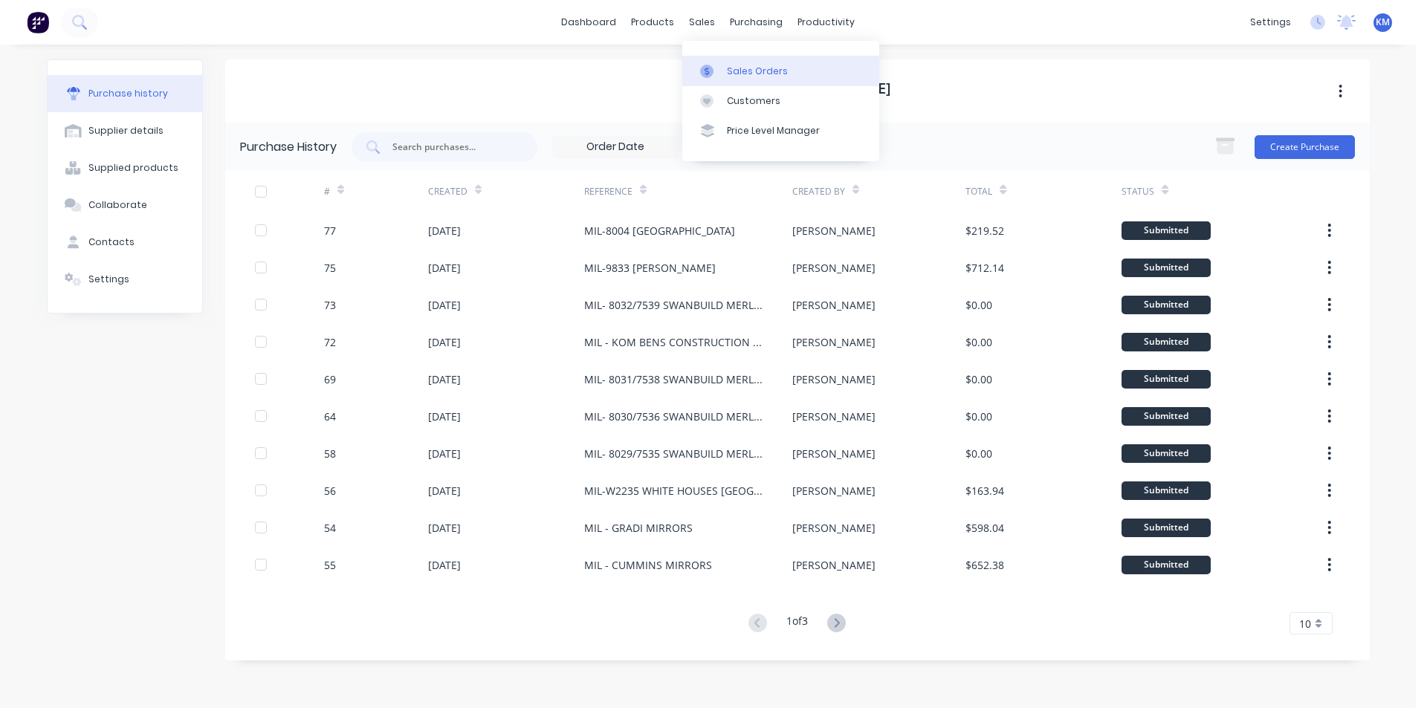
click at [736, 71] on div "Sales Orders" at bounding box center [757, 71] width 61 height 13
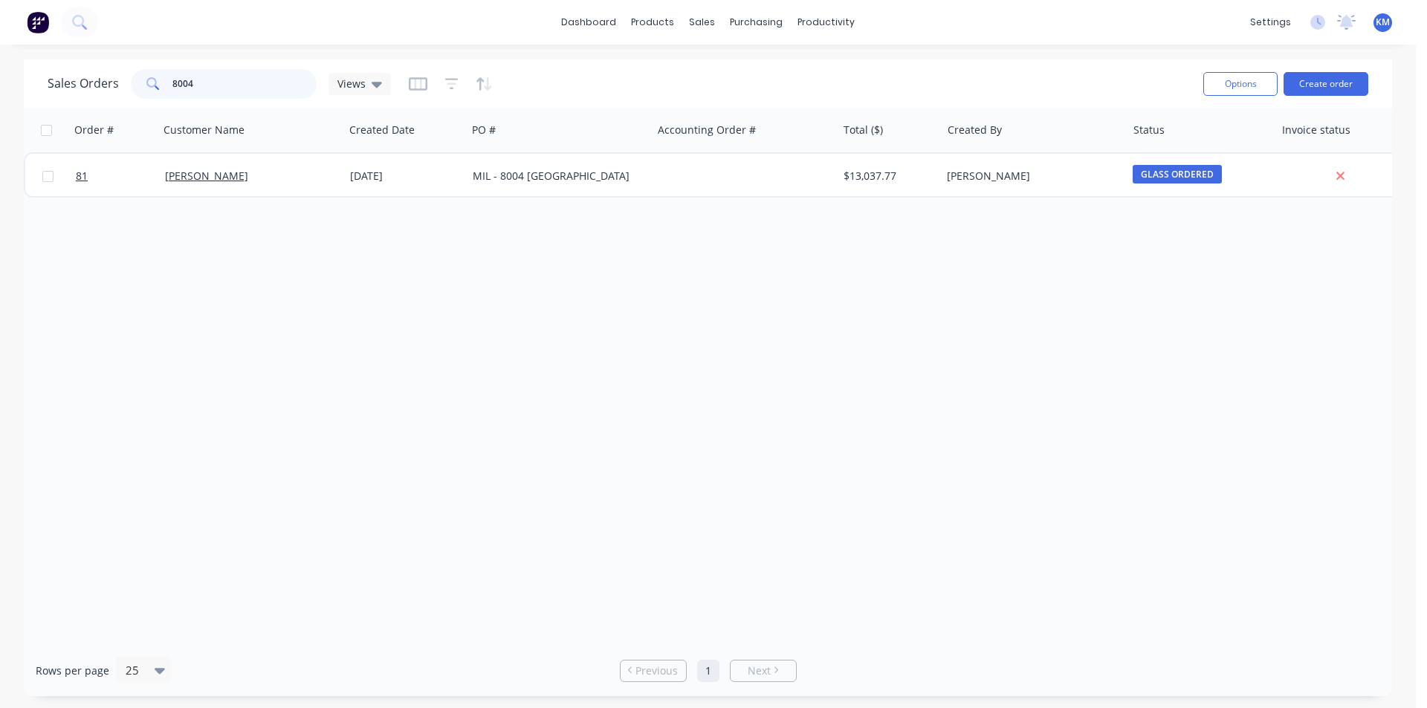
drag, startPoint x: 203, startPoint y: 91, endPoint x: 108, endPoint y: 94, distance: 95.2
click at [108, 94] on div "Sales Orders 8004 Views" at bounding box center [219, 84] width 343 height 30
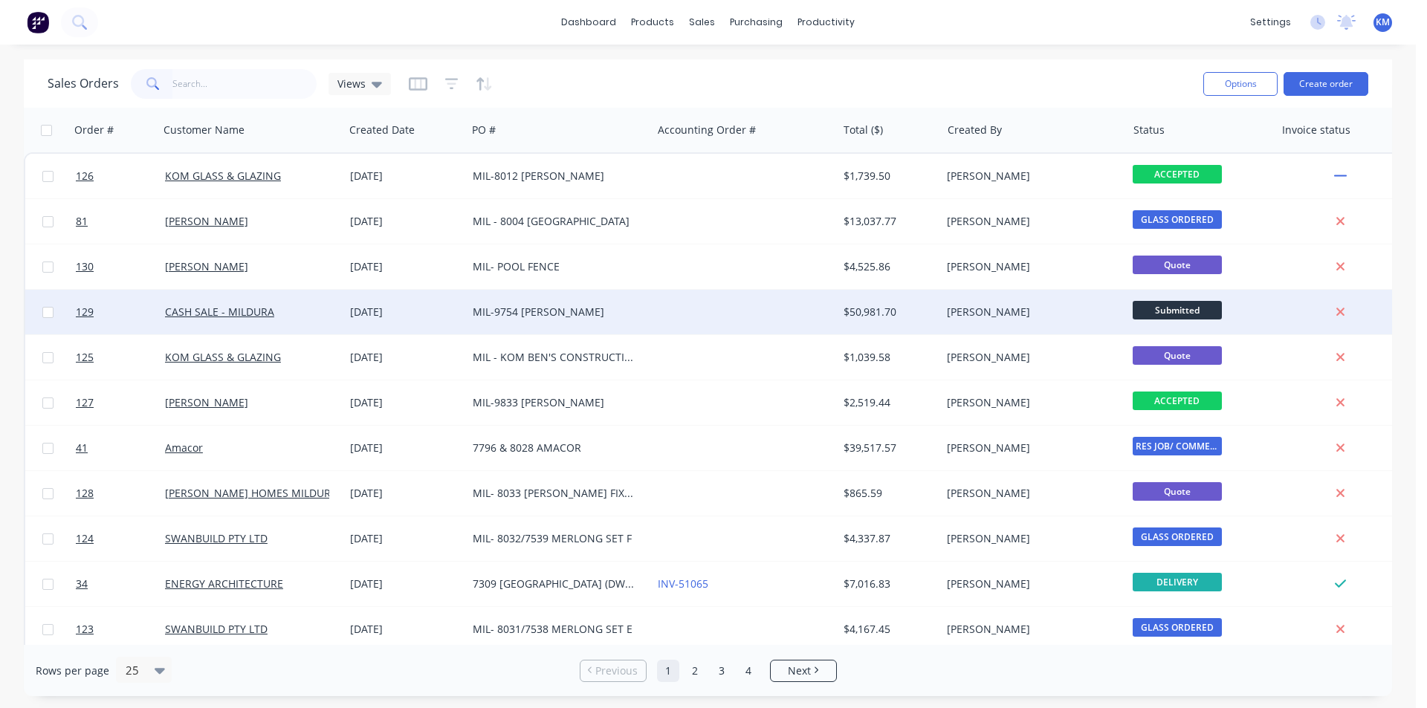
click at [640, 313] on div "MIL-9754 [PERSON_NAME]" at bounding box center [559, 312] width 173 height 15
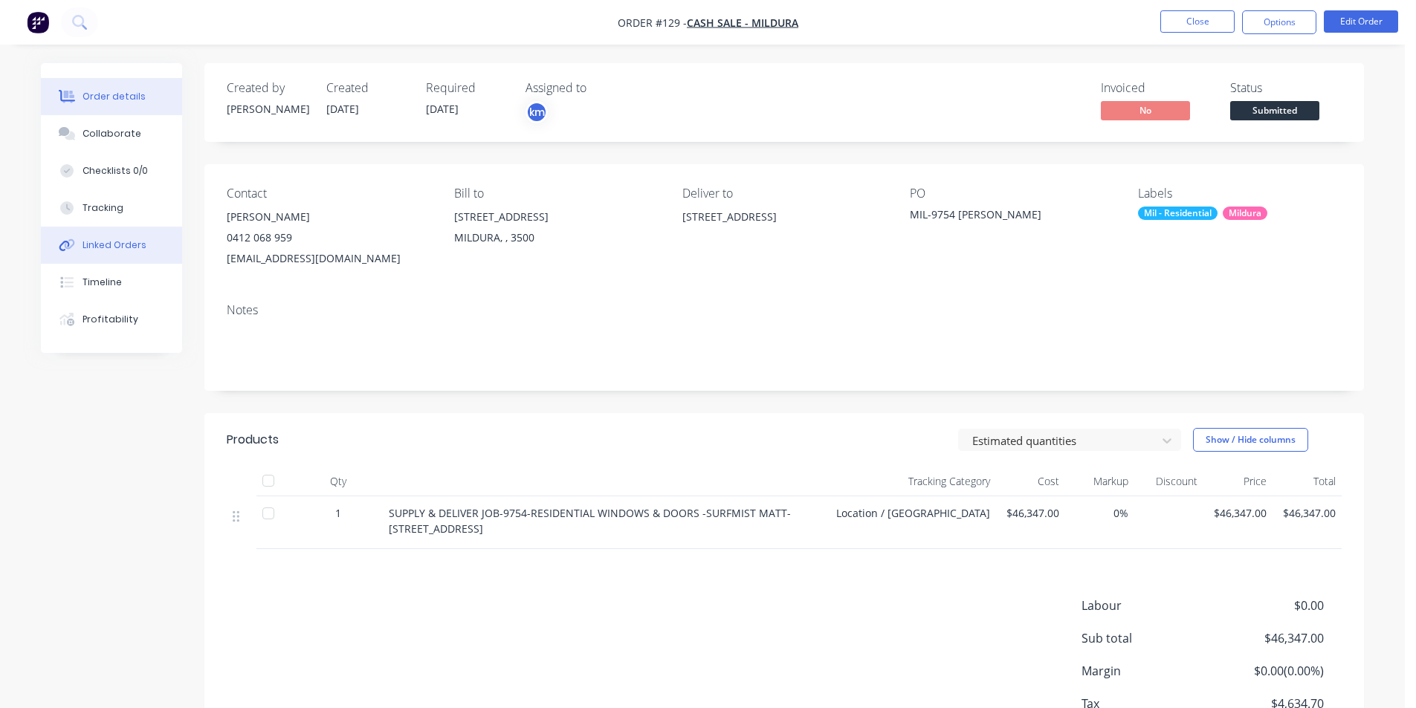
click at [111, 241] on div "Linked Orders" at bounding box center [115, 245] width 64 height 13
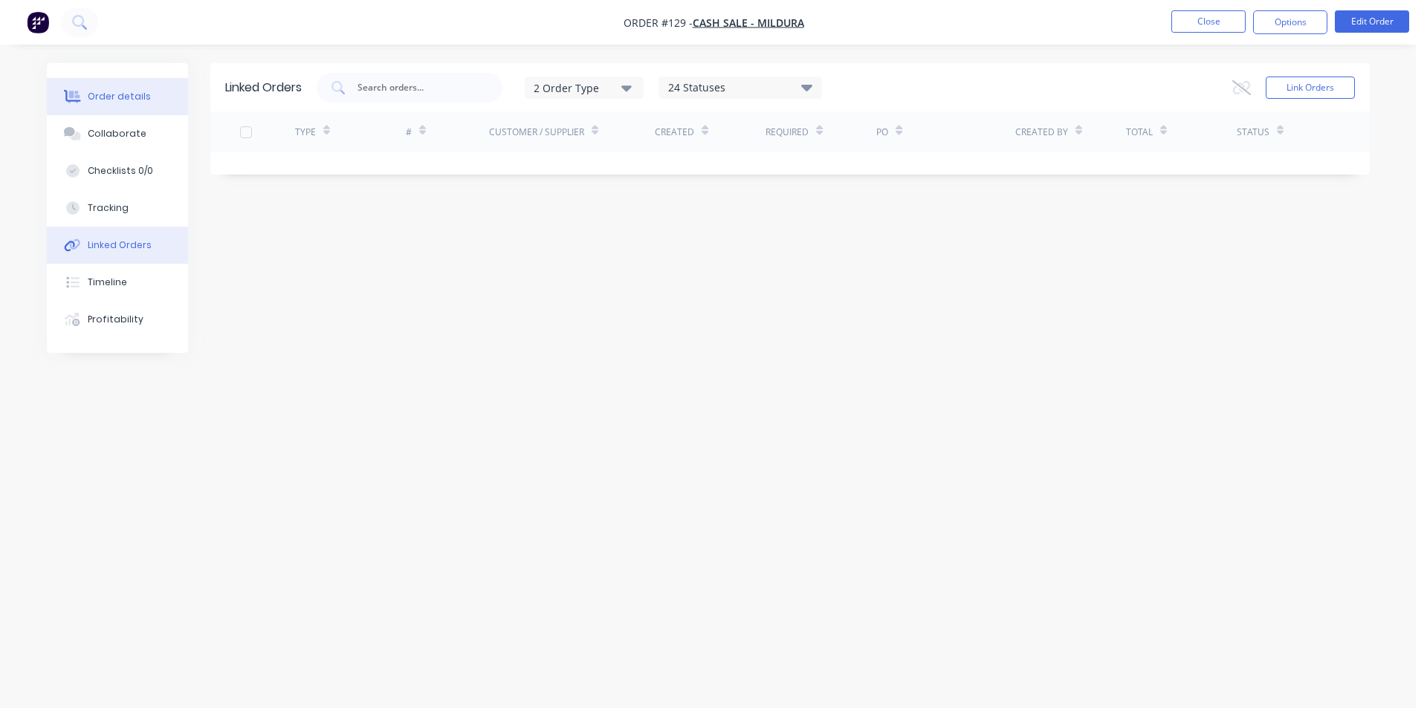
click at [132, 96] on div "Order details" at bounding box center [119, 96] width 63 height 13
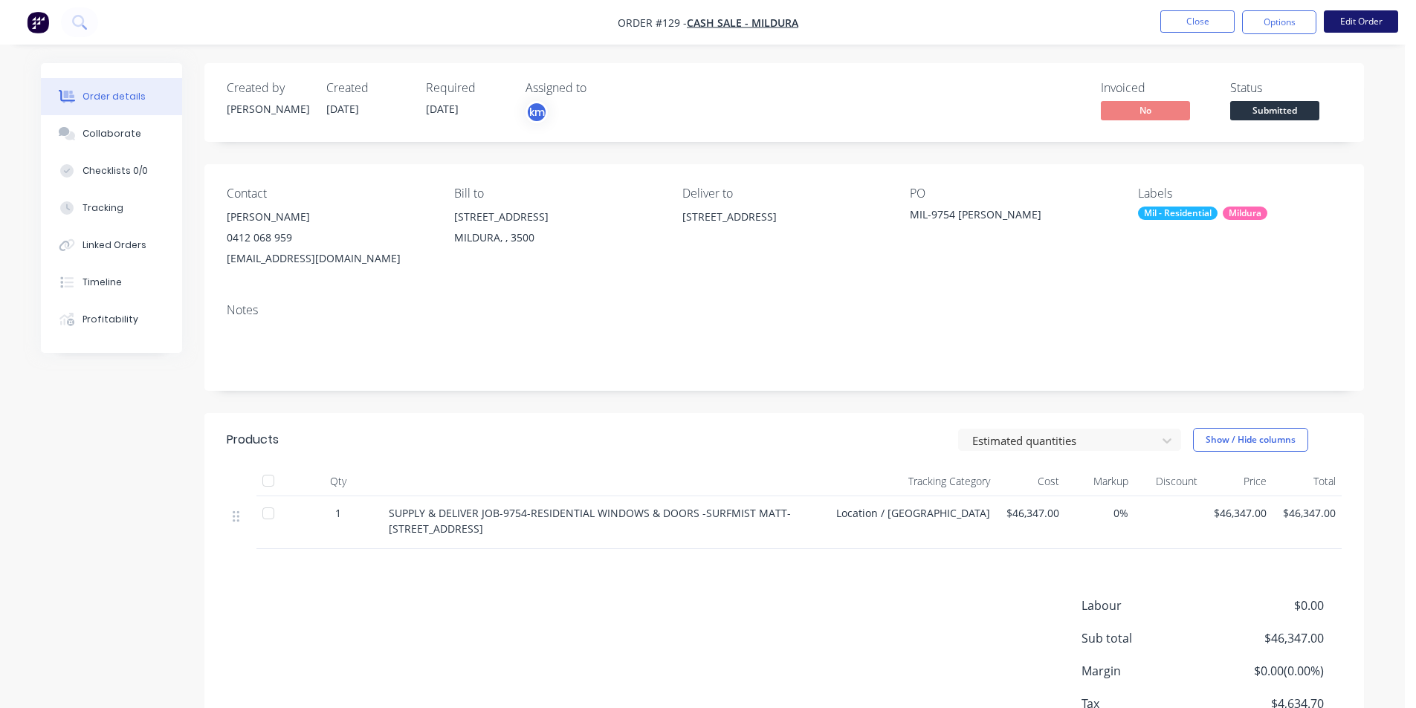
click at [1332, 26] on button "Edit Order" at bounding box center [1361, 21] width 74 height 22
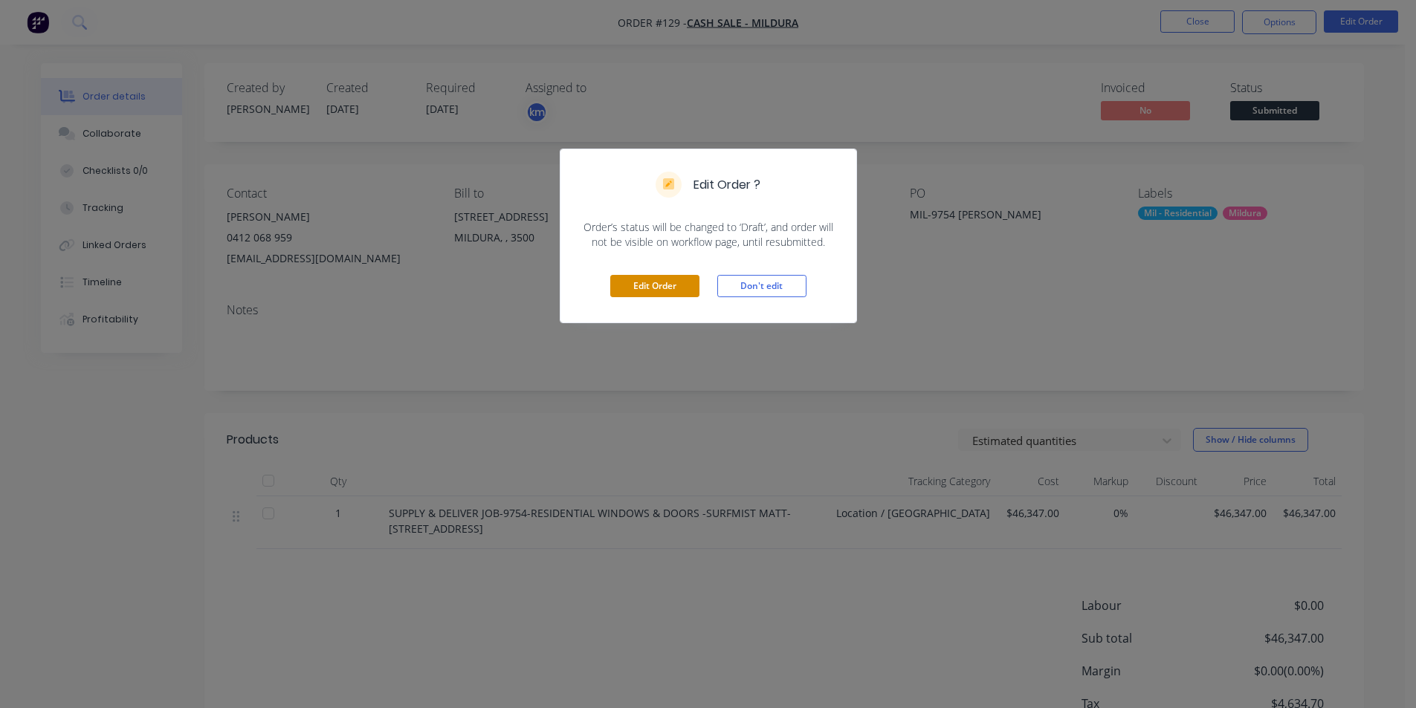
click at [673, 282] on button "Edit Order" at bounding box center [654, 286] width 89 height 22
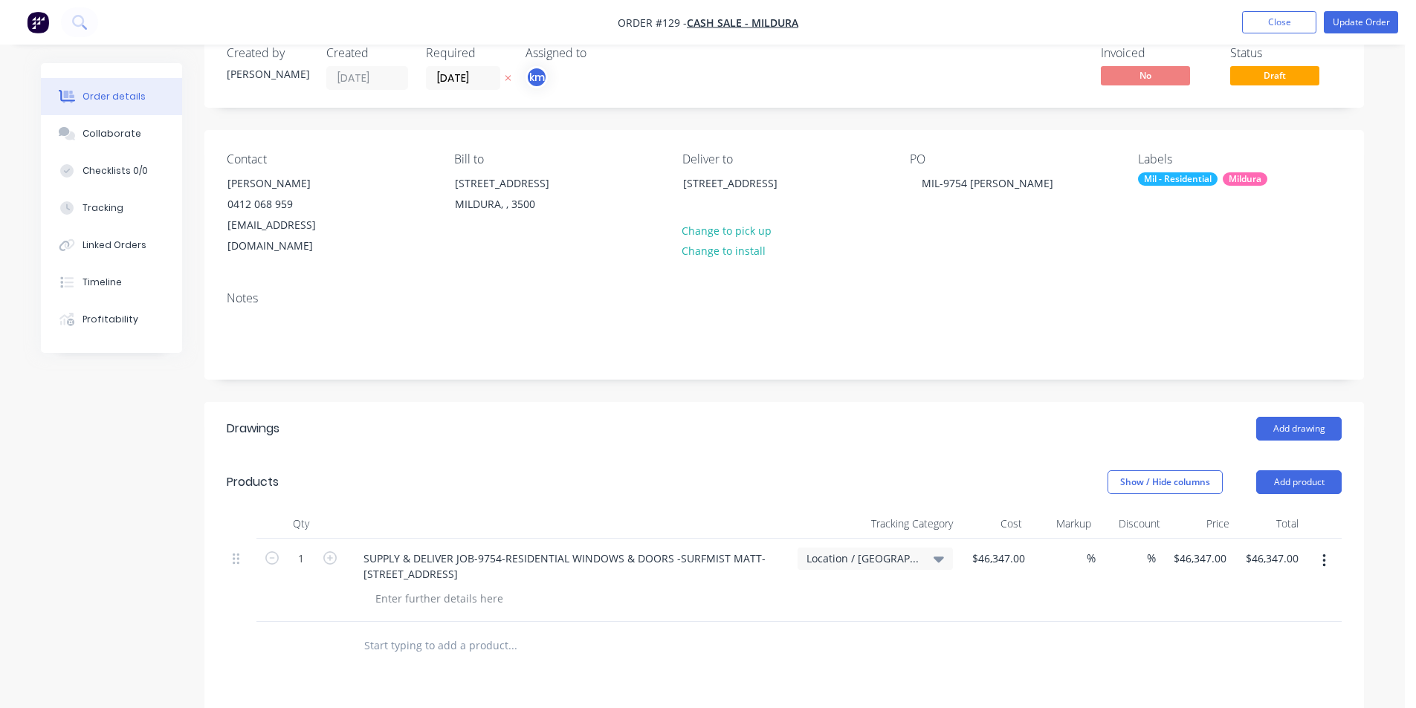
scroll to position [17, 0]
